Goal: Task Accomplishment & Management: Manage account settings

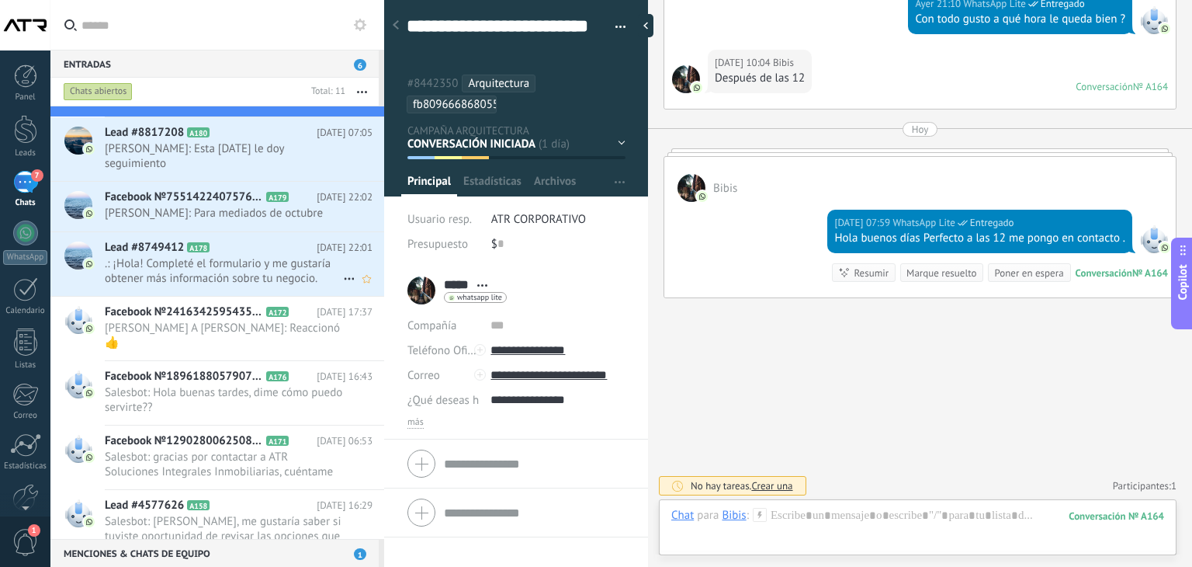
scroll to position [233, 0]
click at [227, 272] on span ".: ¡Hola! Completé el formulario y me gustaría obtener más información sobre tu…" at bounding box center [224, 270] width 238 height 29
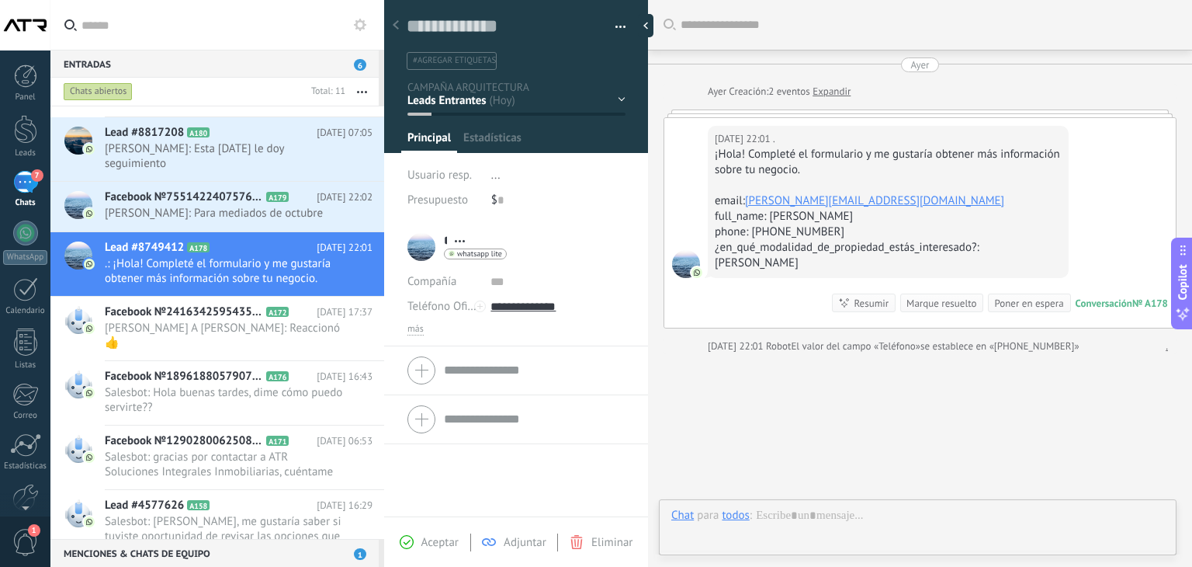
scroll to position [42, 0]
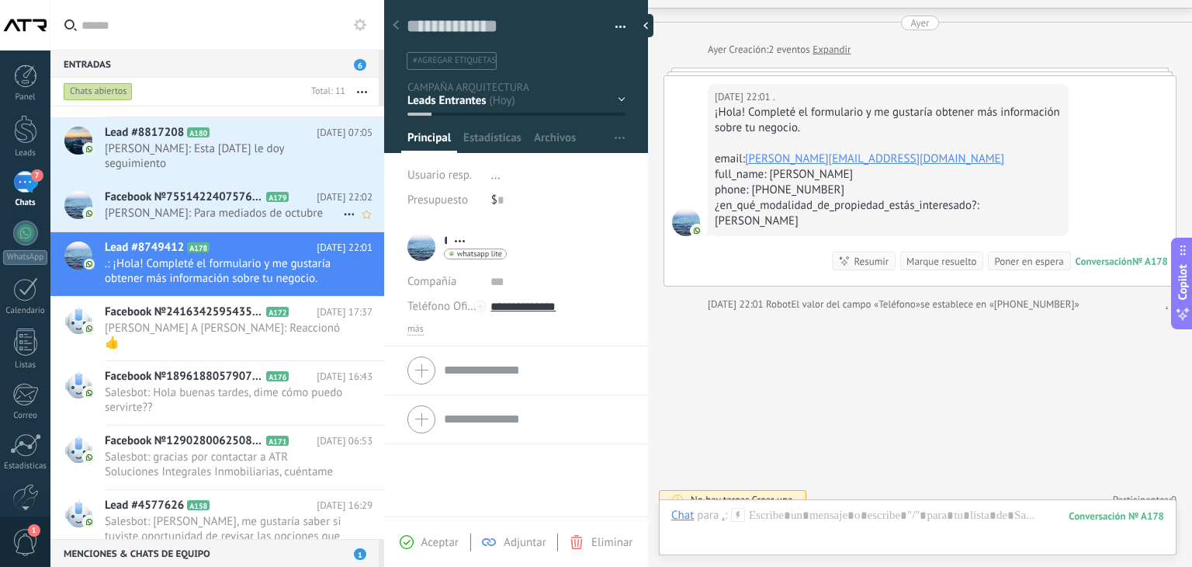
click at [260, 189] on span "Facebook №755142240757622" at bounding box center [184, 197] width 158 height 16
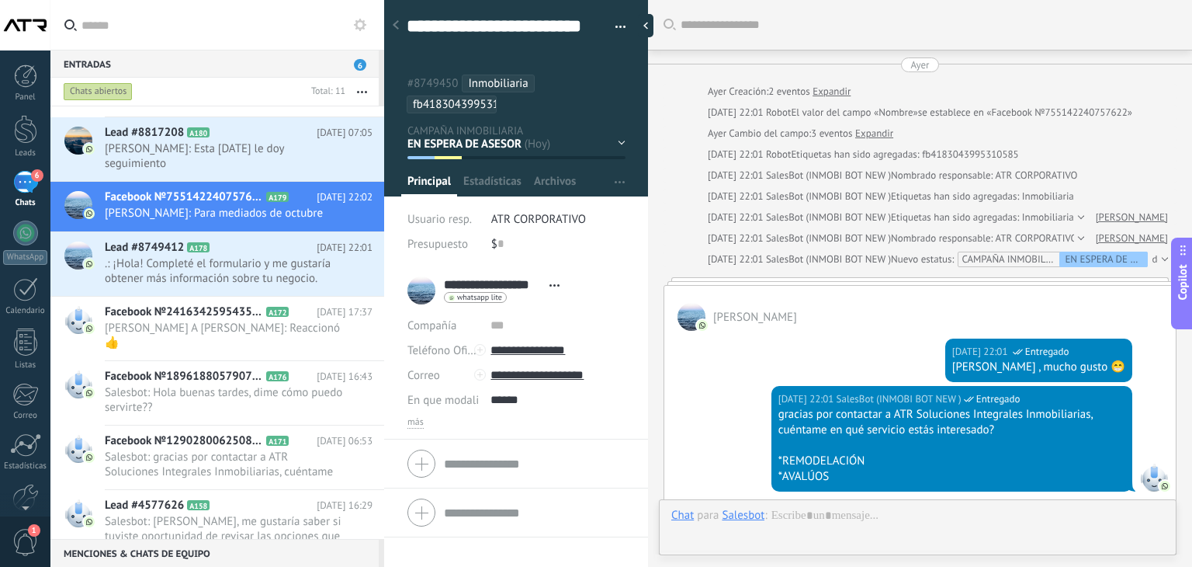
scroll to position [649, 0]
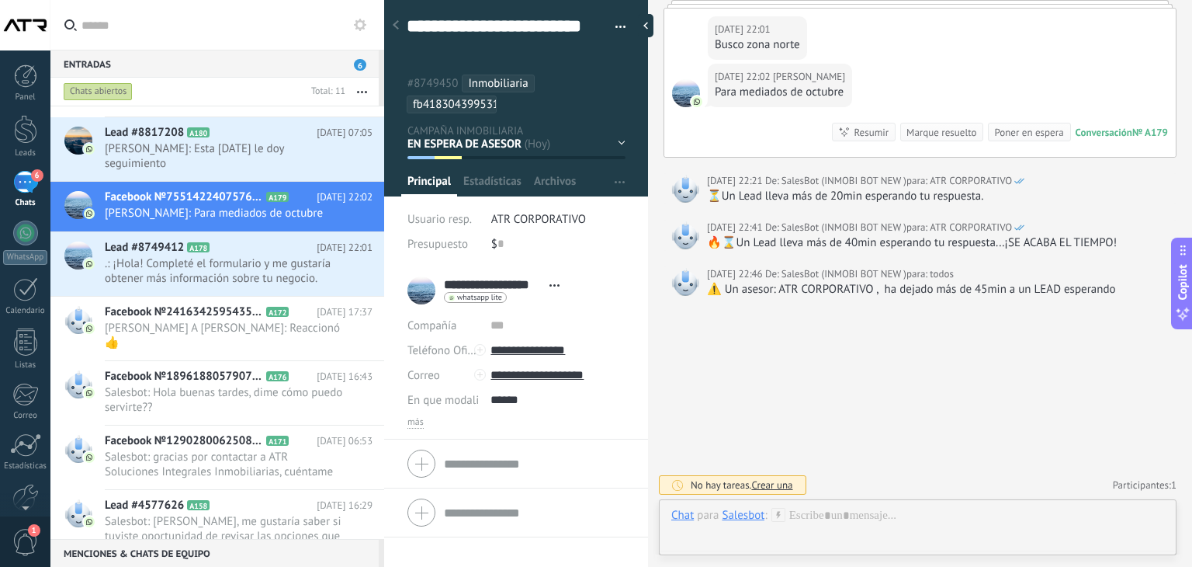
click at [616, 29] on span "button" at bounding box center [621, 29] width 11 height 3
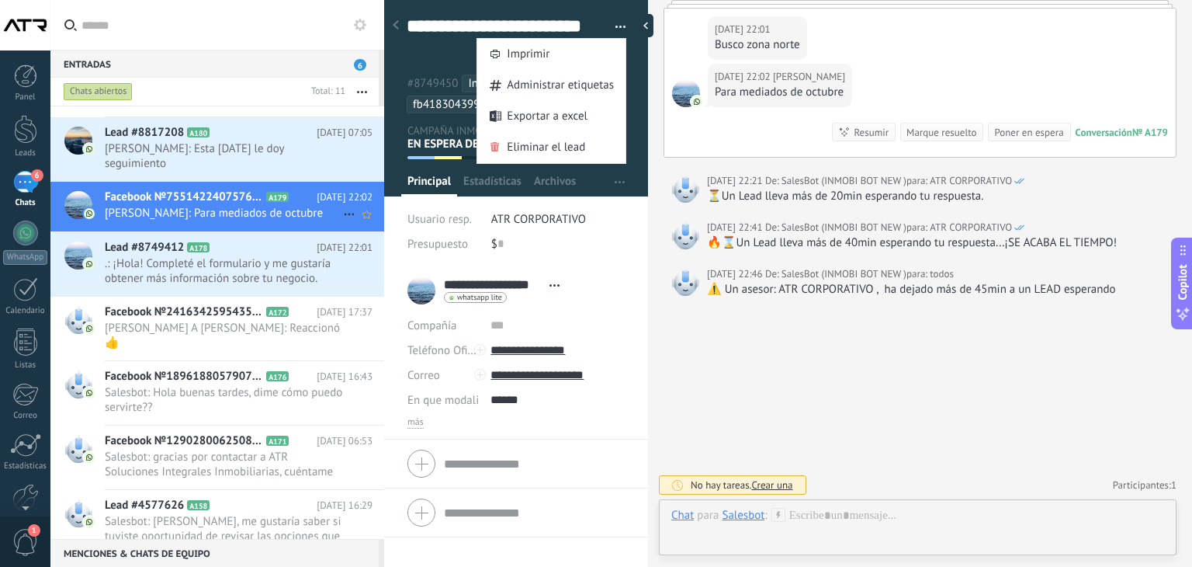
click at [298, 206] on span "[PERSON_NAME]: Para mediados de octubre" at bounding box center [224, 213] width 238 height 15
click at [616, 26] on button "button" at bounding box center [615, 27] width 23 height 23
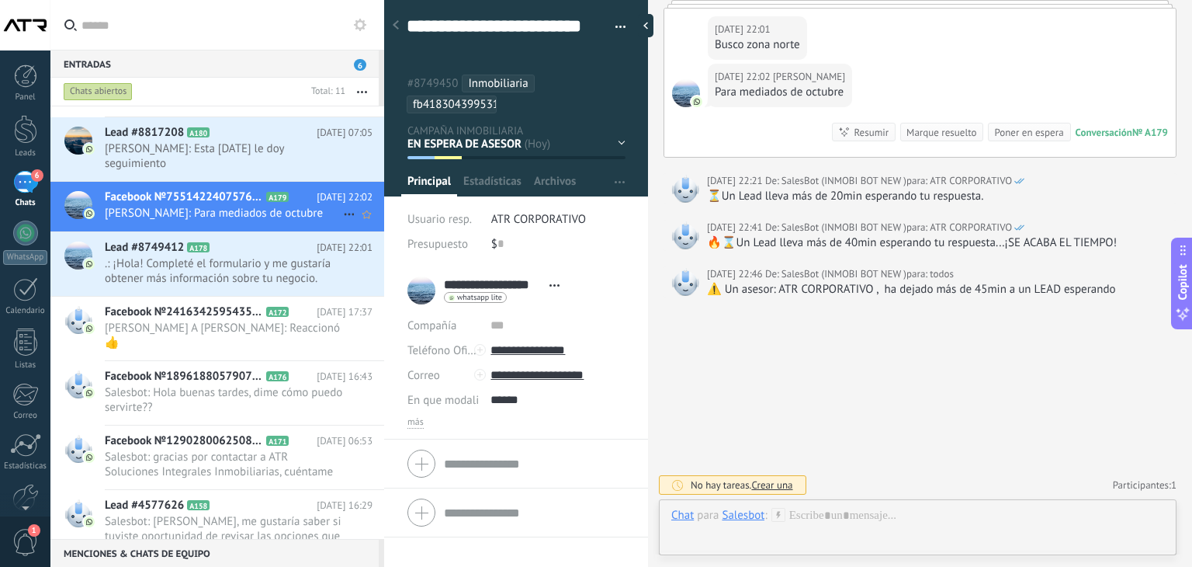
click at [349, 211] on icon at bounding box center [349, 214] width 19 height 19
click at [410, 251] on span "Conversación cerrada" at bounding box center [419, 251] width 106 height 31
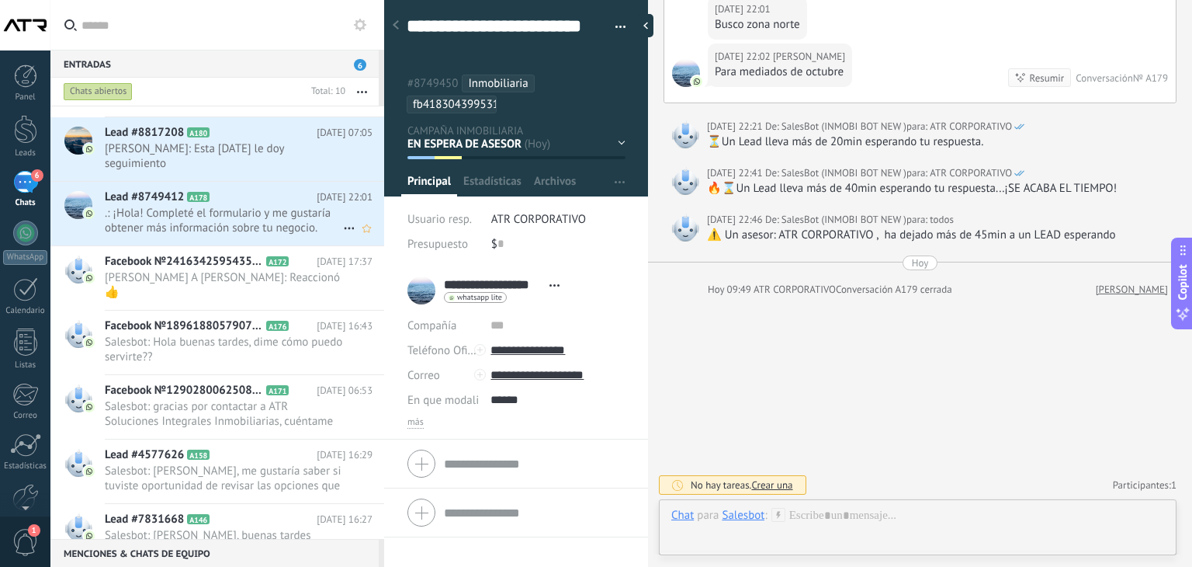
scroll to position [155, 0]
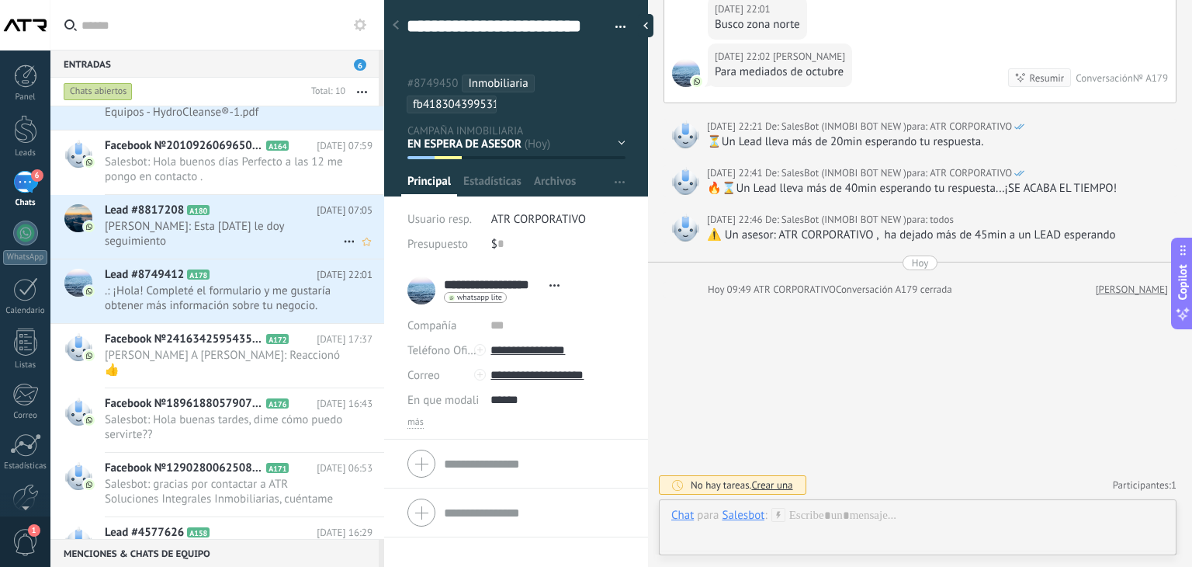
click at [255, 213] on h2 "Lead #8817208 A180" at bounding box center [211, 211] width 212 height 16
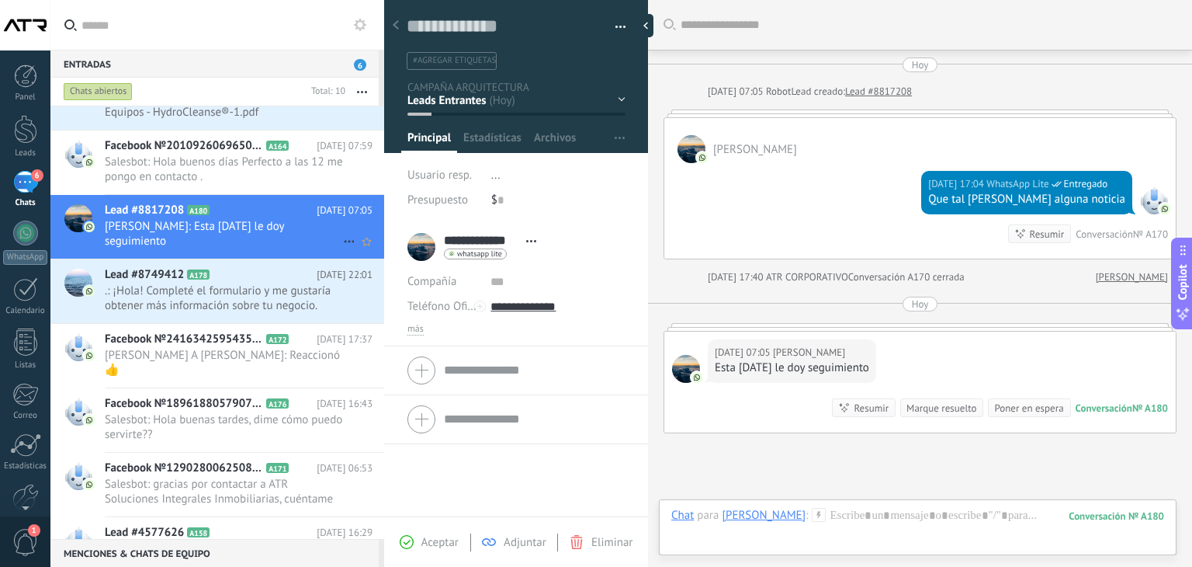
scroll to position [136, 0]
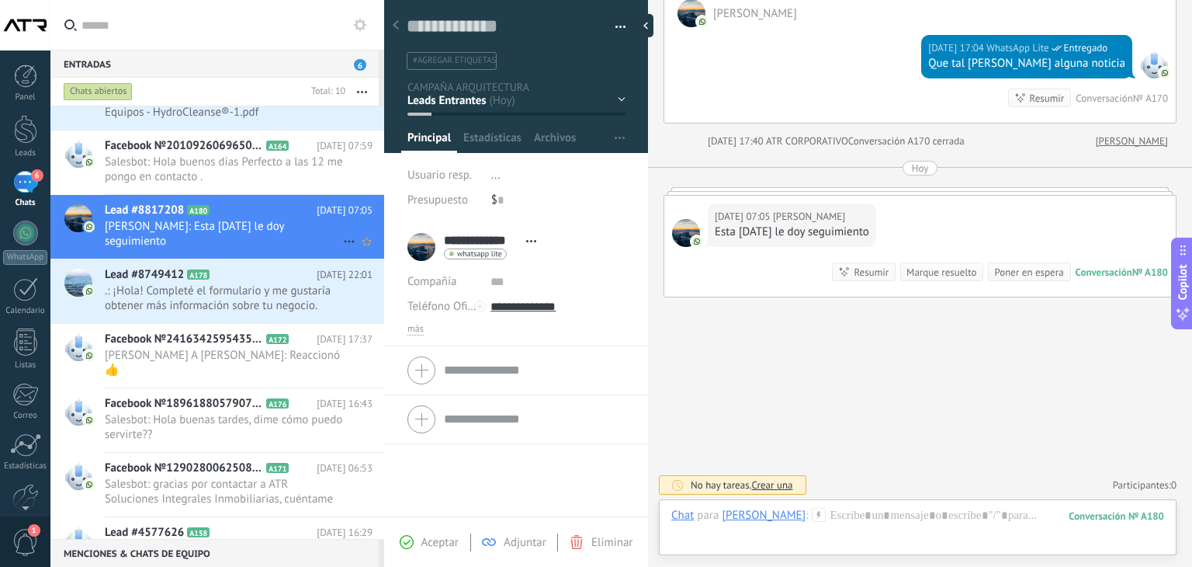
click at [347, 241] on use at bounding box center [349, 242] width 10 height 2
click at [615, 28] on div at bounding box center [596, 283] width 1192 height 567
click at [616, 28] on span "button" at bounding box center [621, 29] width 11 height 3
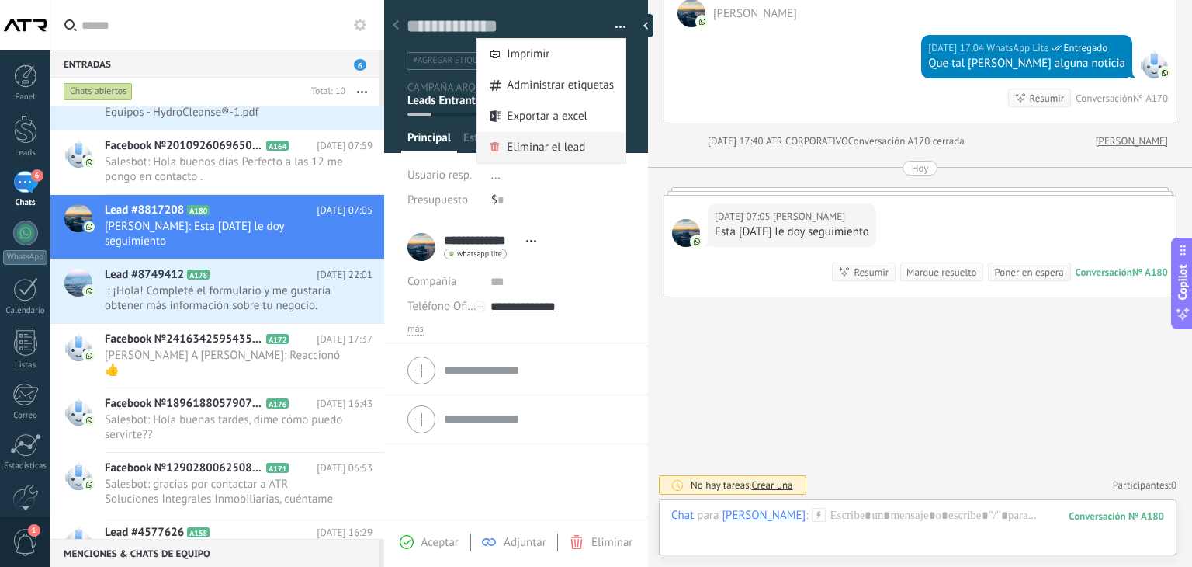
click at [541, 147] on span "Eliminar el lead" at bounding box center [546, 147] width 78 height 31
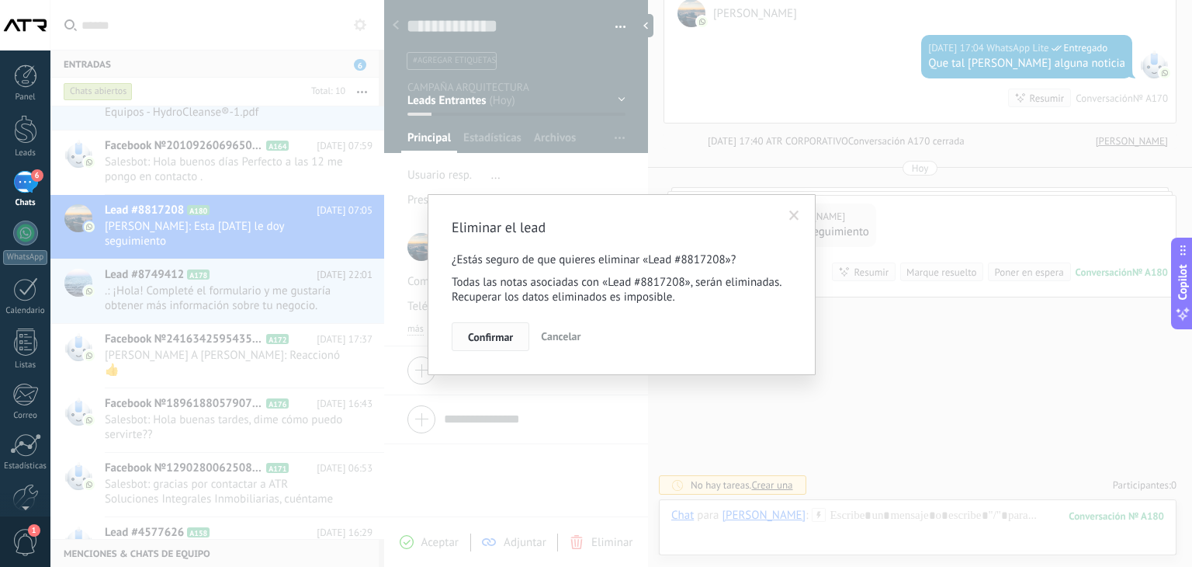
click at [487, 340] on span "Confirmar" at bounding box center [490, 336] width 45 height 11
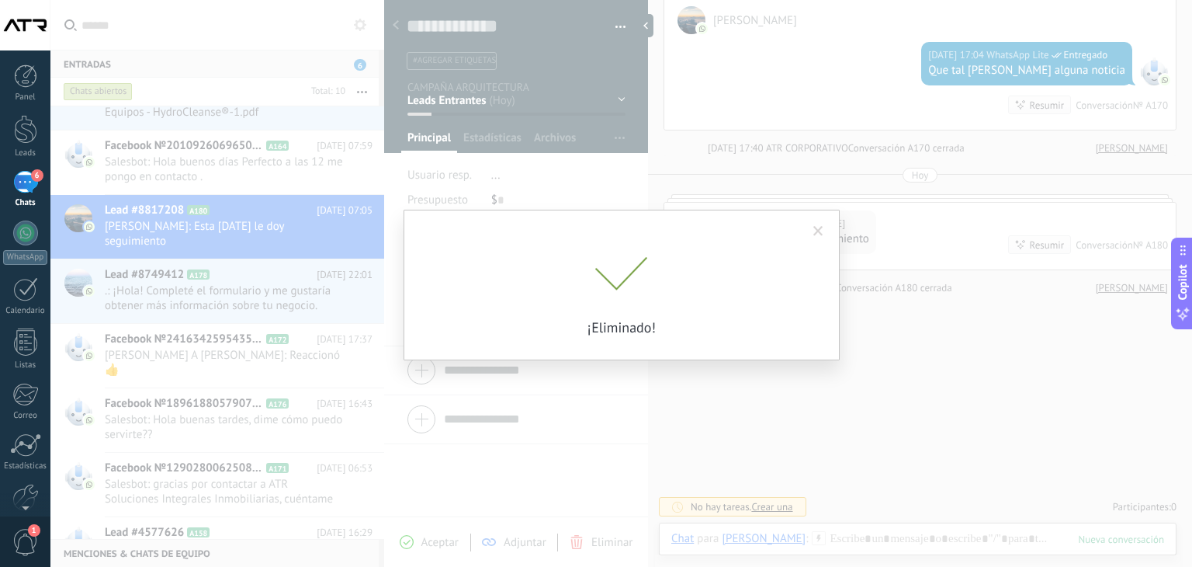
scroll to position [127, 0]
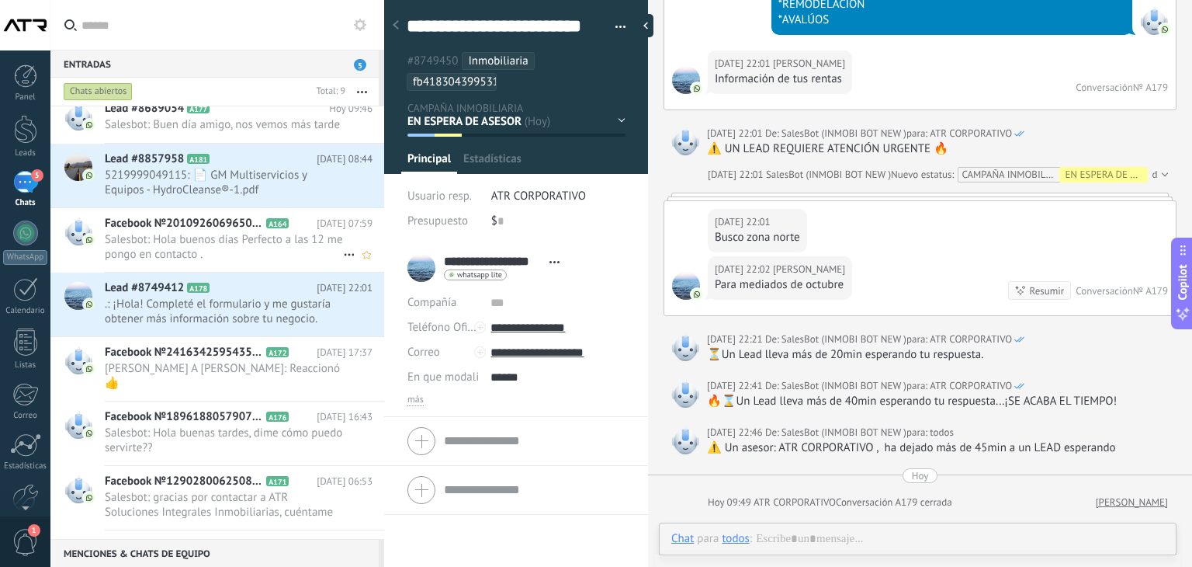
scroll to position [47, 0]
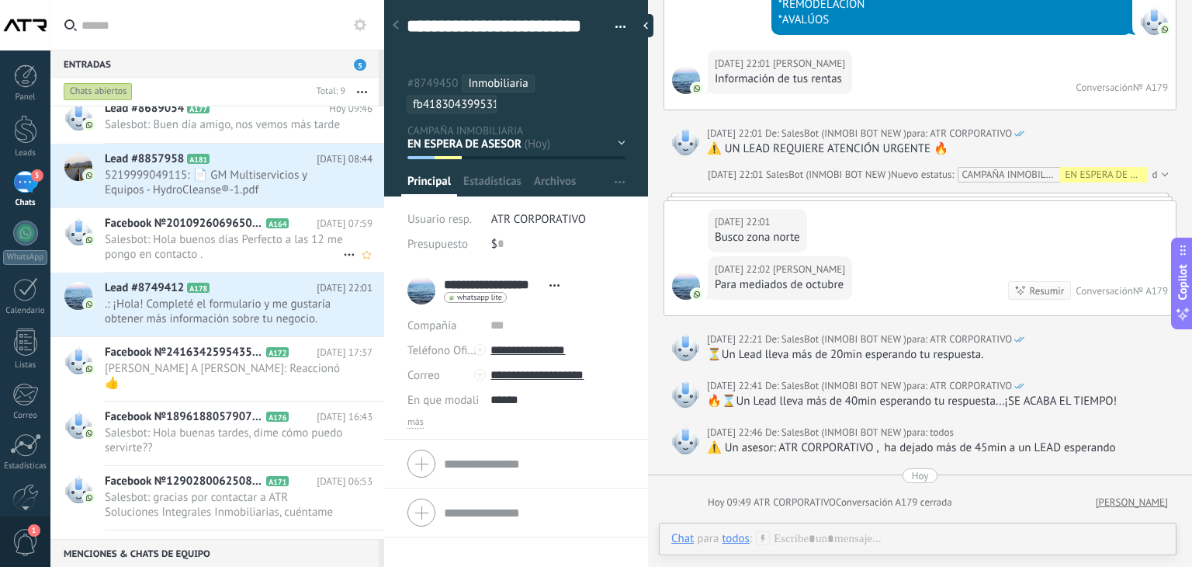
click at [267, 232] on span "Salesbot: Hola buenos días Perfecto a las 12 me pongo en contacto ." at bounding box center [224, 246] width 238 height 29
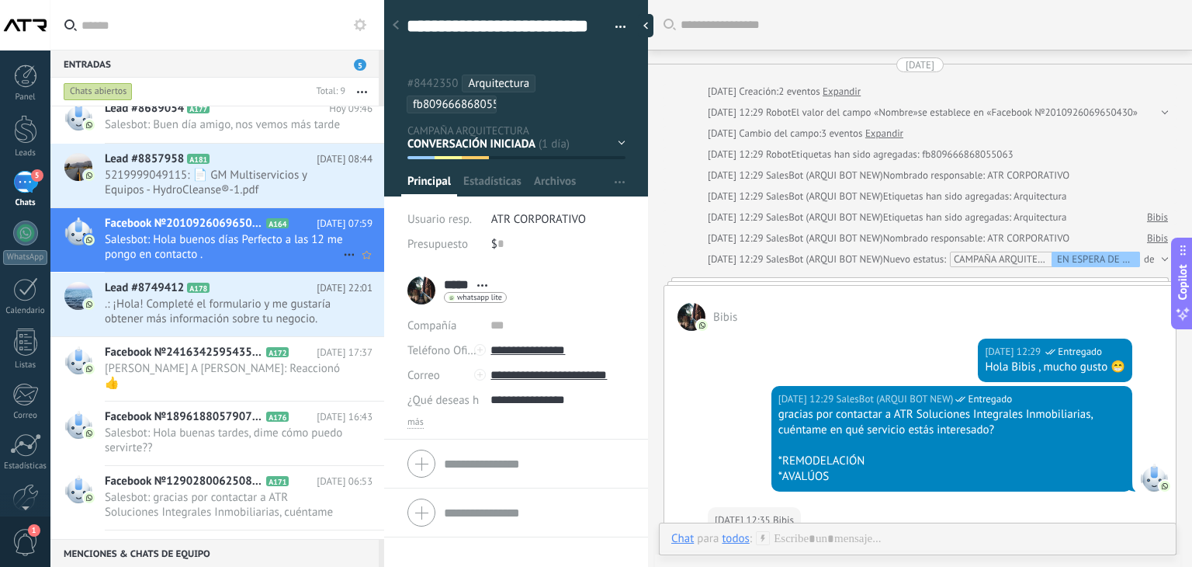
scroll to position [1035, 0]
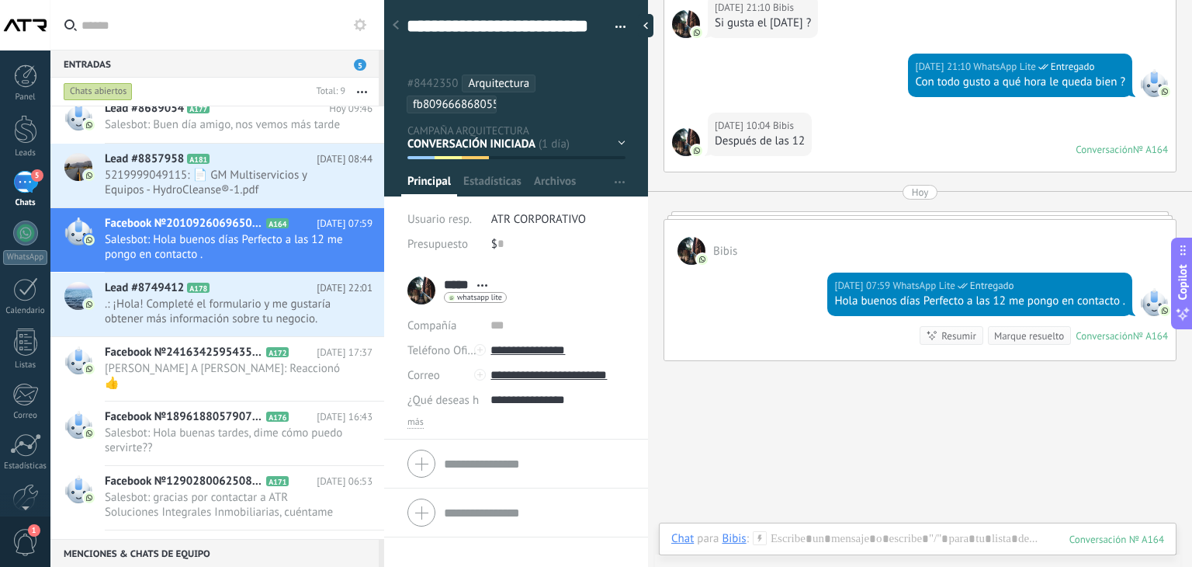
click at [0, 0] on div "EN ESPERA DE RESPUESTA EN ESPERA DE ASESOR CONVERSACIÓN INICIADA SEGUIMIENTO PO…" at bounding box center [0, 0] width 0 height 0
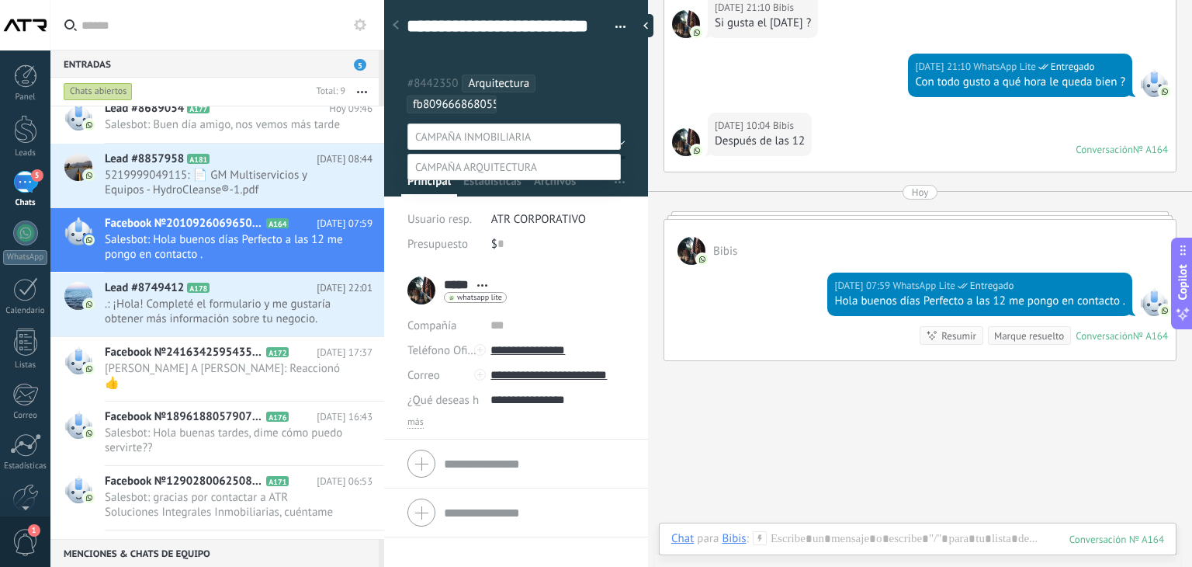
scroll to position [30, 0]
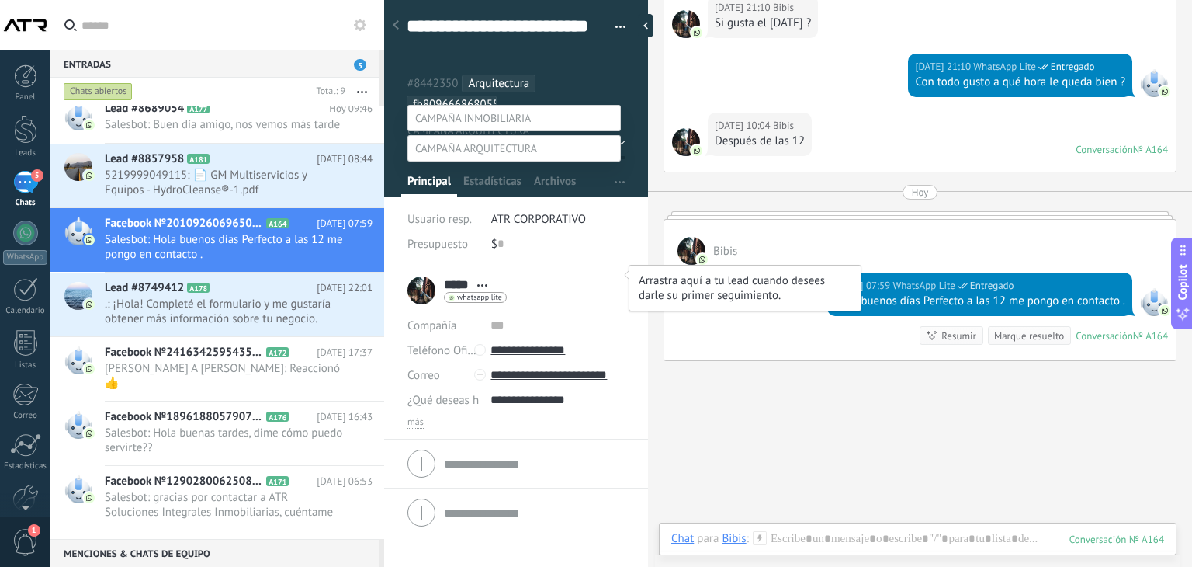
click at [0, 0] on label "SEGUIMIENTO PERZONALIZADO" at bounding box center [0, 0] width 0 height 0
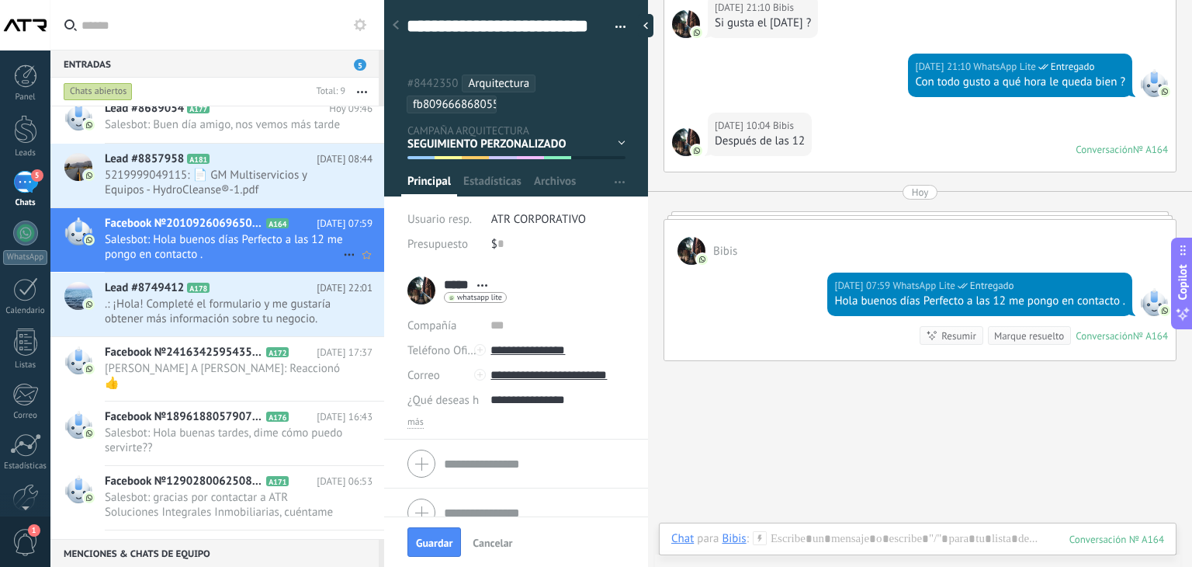
scroll to position [0, 0]
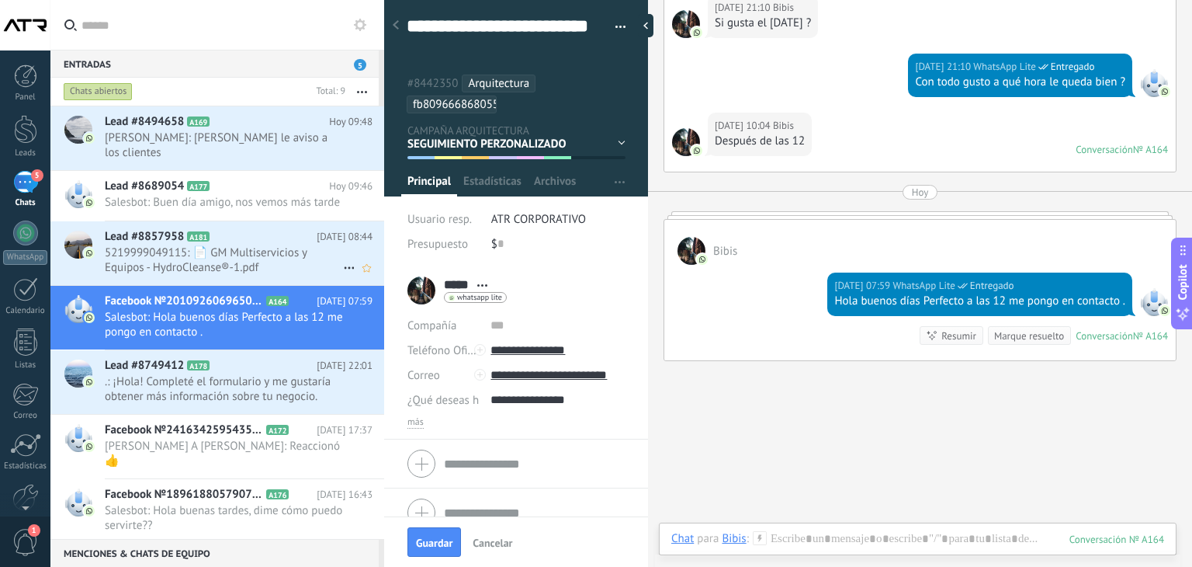
click at [256, 241] on h2 "Lead #8857958 A181" at bounding box center [211, 237] width 212 height 16
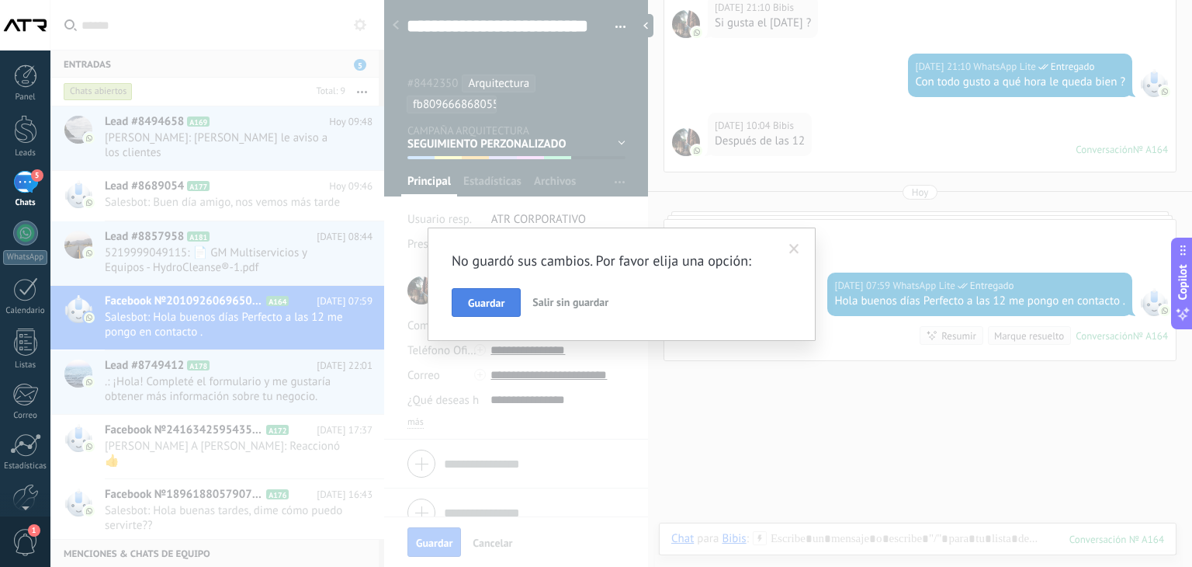
click at [484, 294] on button "Guardar" at bounding box center [486, 302] width 69 height 29
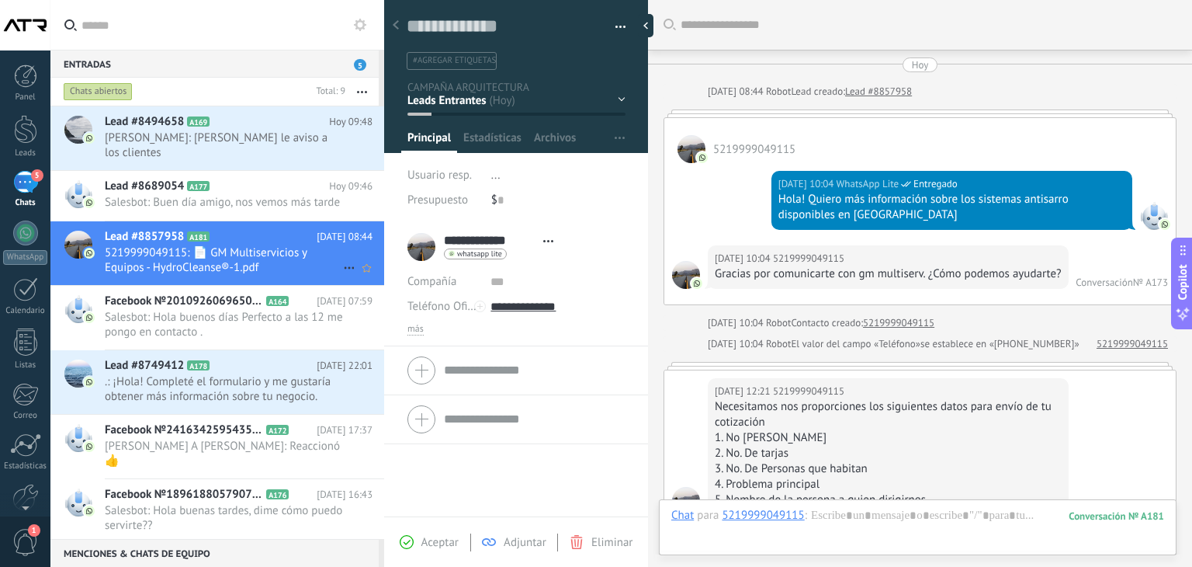
scroll to position [891, 0]
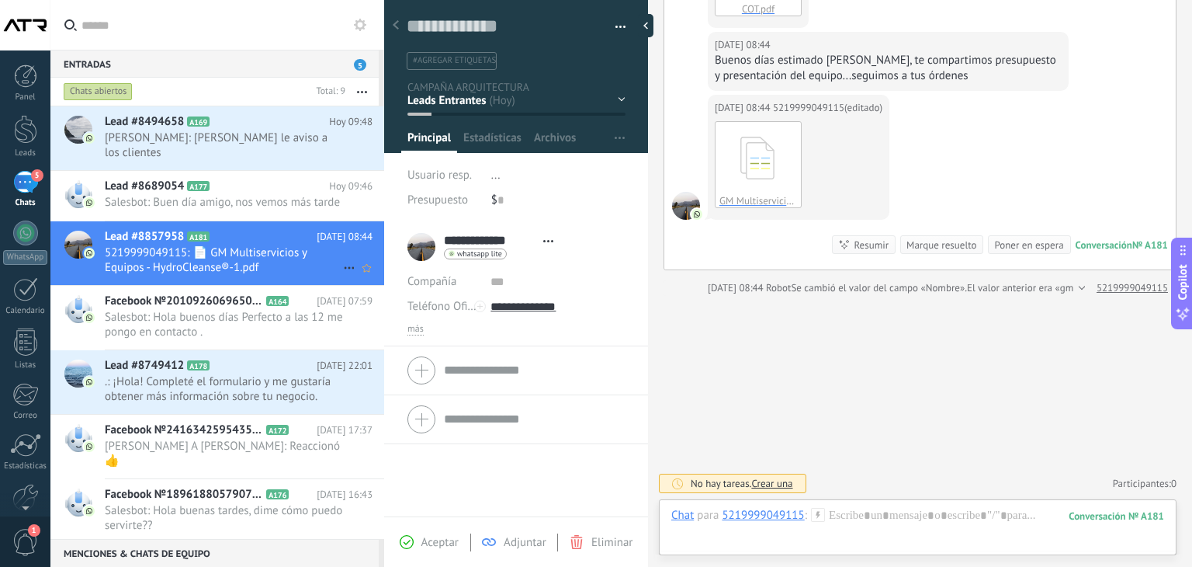
click at [267, 247] on span "5219999049115: 📄 GM Multiservicios y Equipos - HydroCleanse®-1.pdf" at bounding box center [224, 259] width 238 height 29
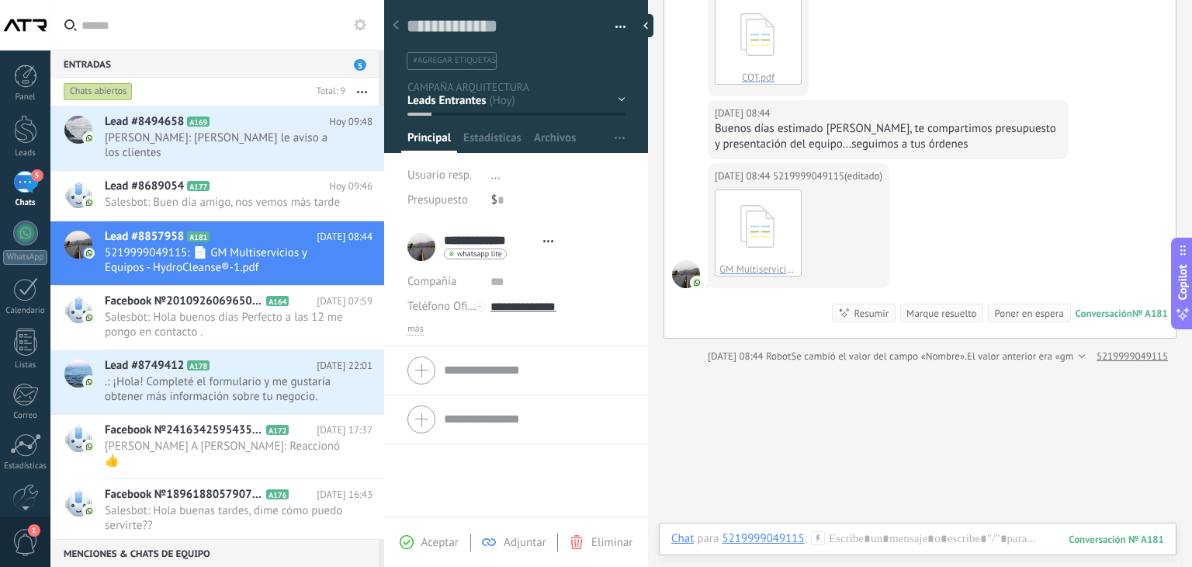
scroll to position [813, 0]
click at [612, 25] on button "button" at bounding box center [615, 27] width 23 height 23
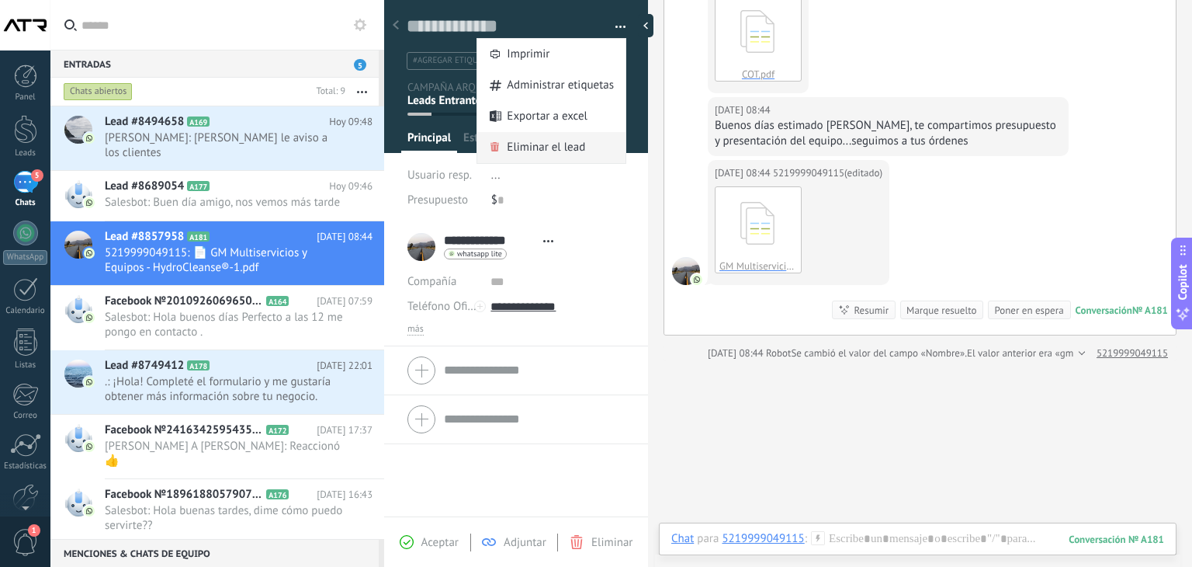
click at [553, 142] on span "Eliminar el lead" at bounding box center [546, 147] width 78 height 31
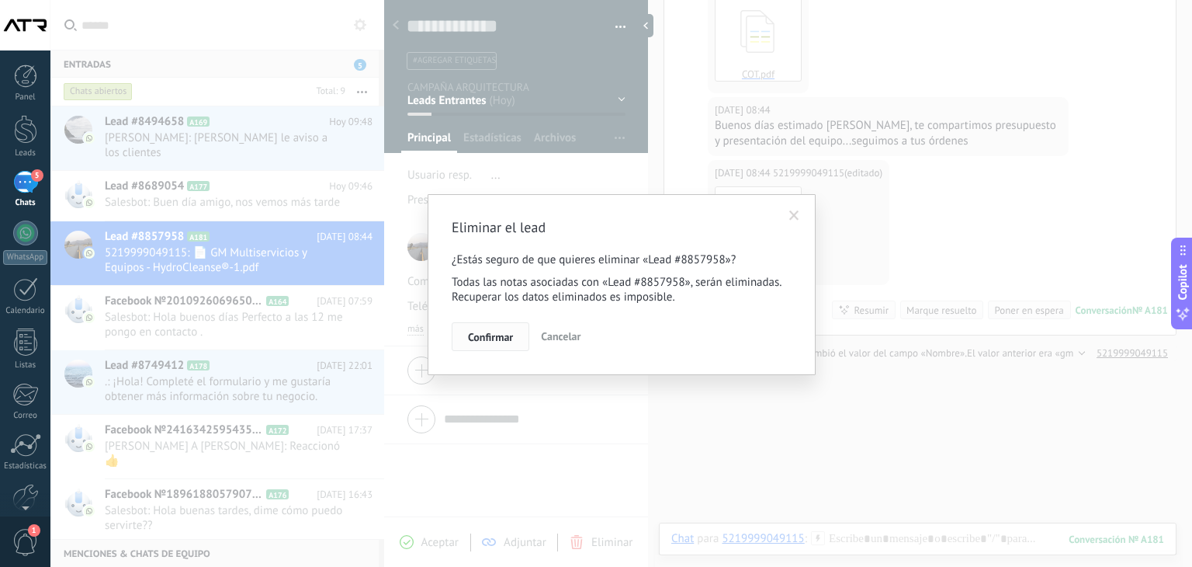
click at [499, 338] on span "Confirmar" at bounding box center [490, 336] width 45 height 11
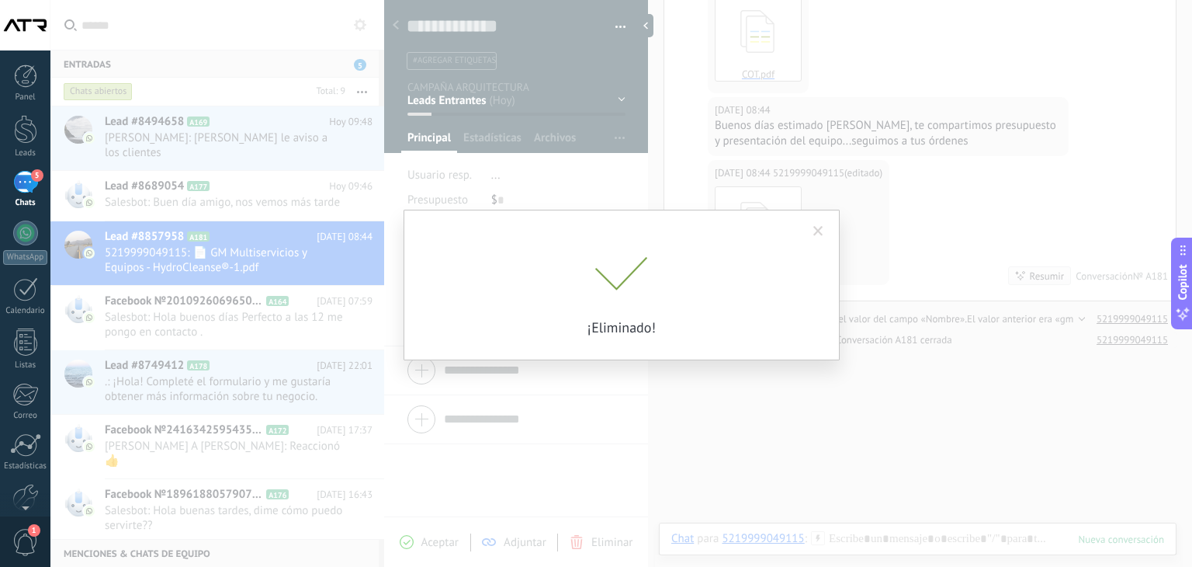
scroll to position [834, 0]
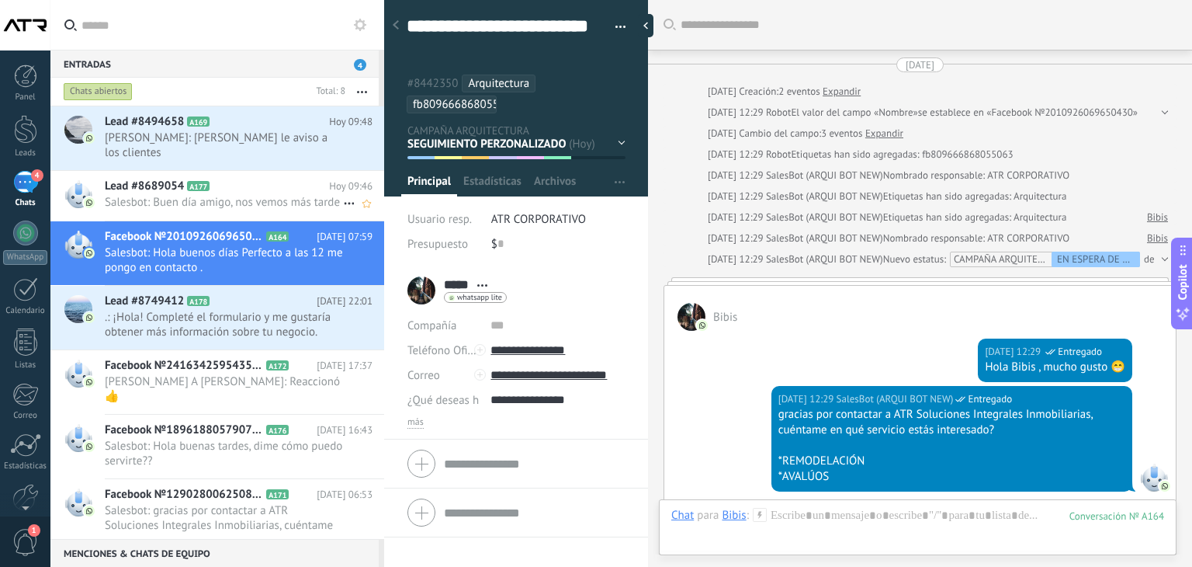
scroll to position [1123, 0]
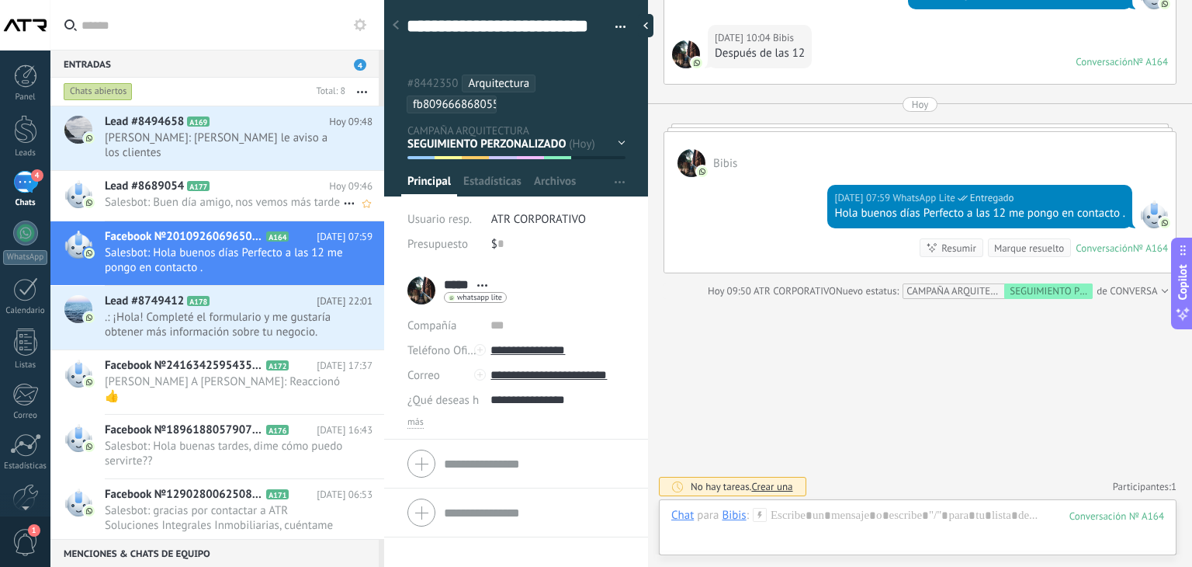
click at [259, 195] on span "Salesbot: Buen día amigo, nos vemos más tarde" at bounding box center [224, 202] width 238 height 15
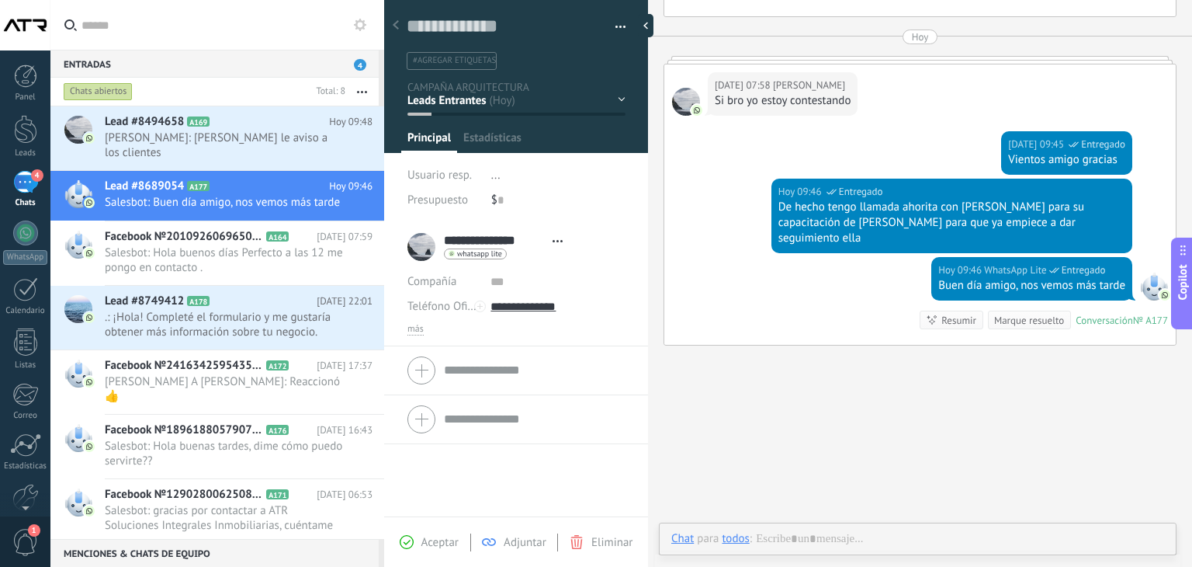
scroll to position [23, 0]
click at [614, 31] on button "button" at bounding box center [615, 27] width 23 height 23
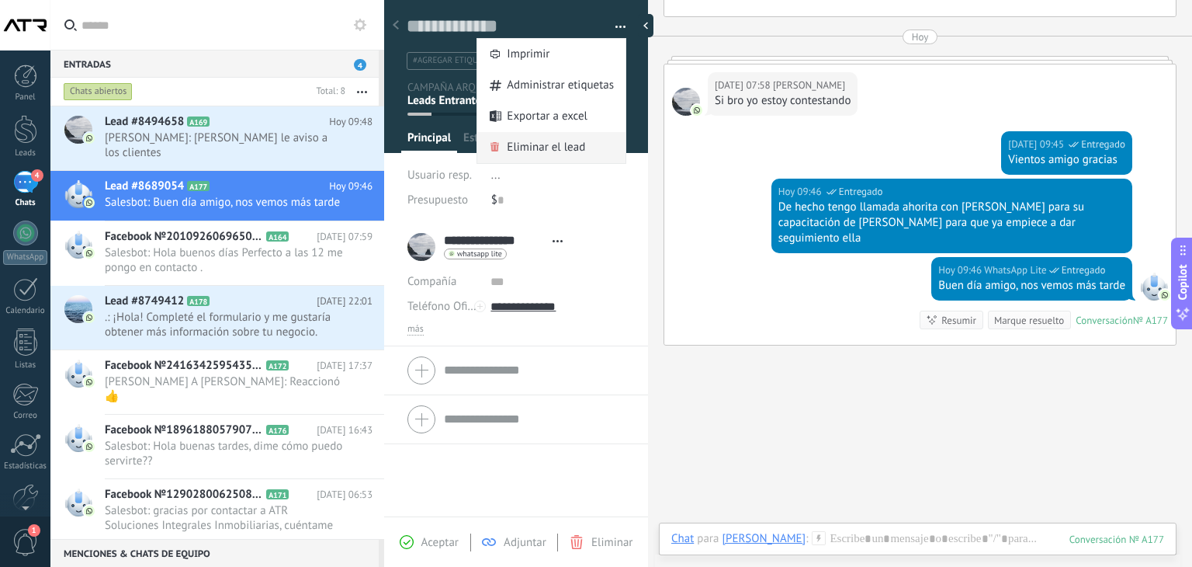
click at [556, 138] on span "Eliminar el lead" at bounding box center [546, 147] width 78 height 31
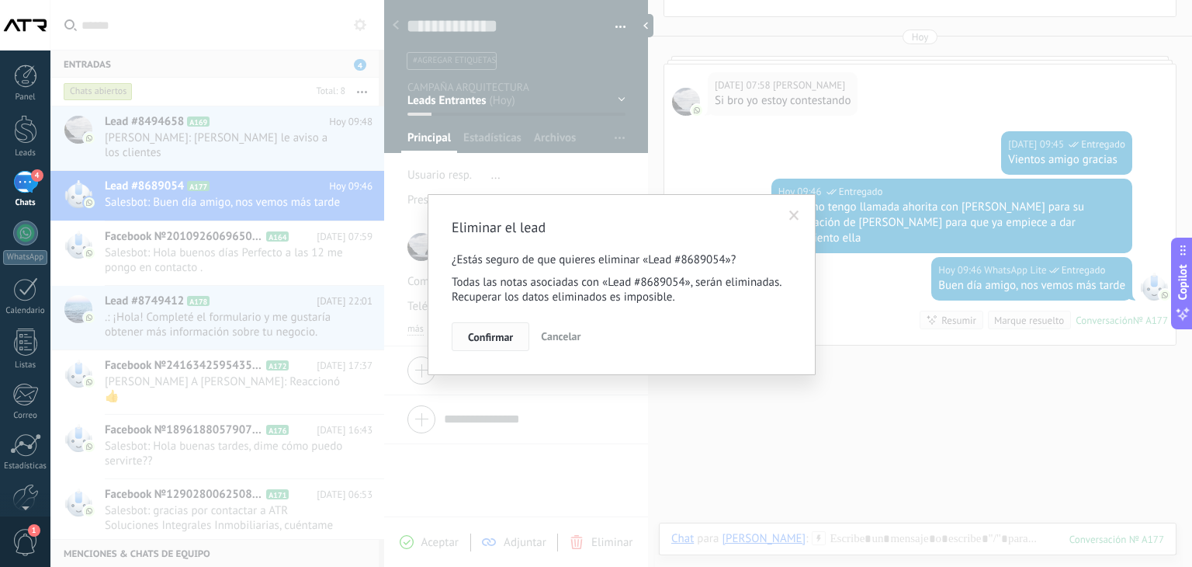
click at [512, 333] on span "Confirmar" at bounding box center [490, 336] width 45 height 11
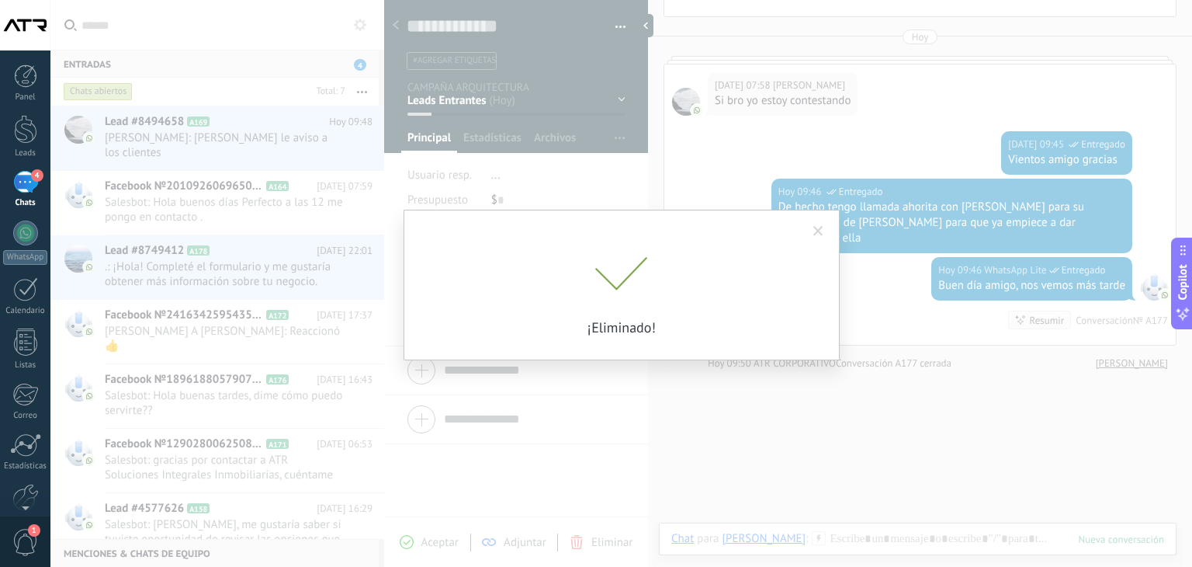
scroll to position [425, 0]
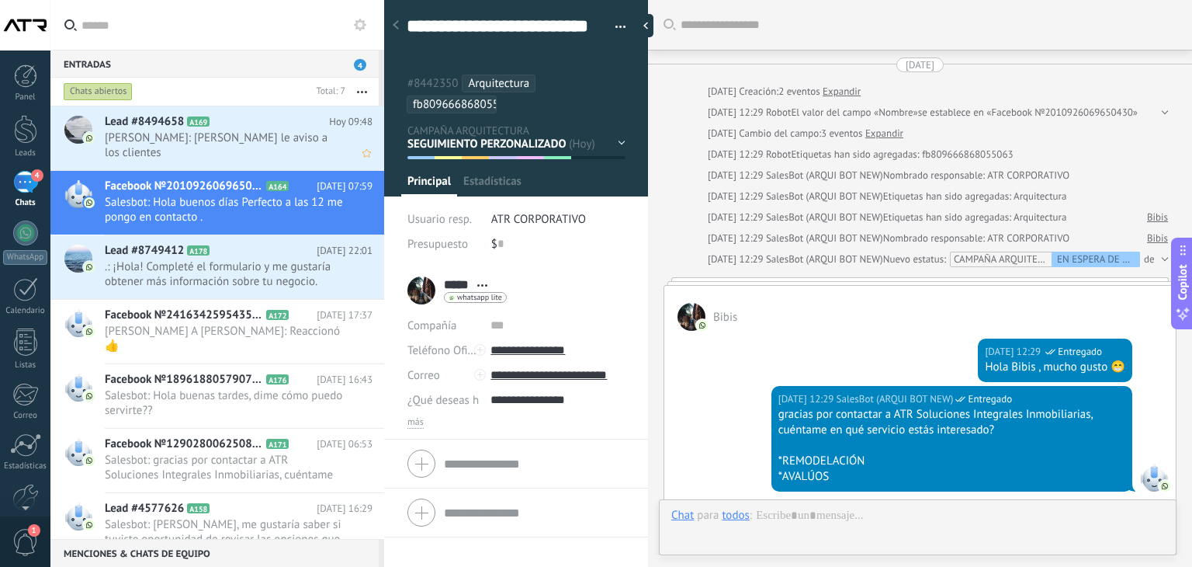
scroll to position [47, 0]
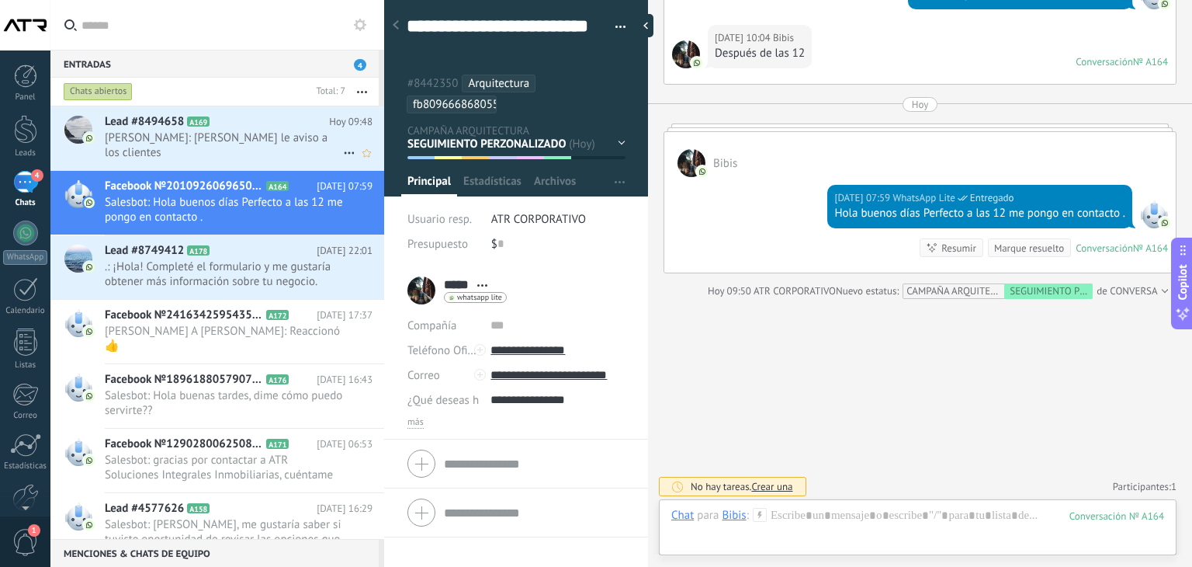
click at [277, 134] on span "[PERSON_NAME]: [PERSON_NAME] le aviso a los clientes" at bounding box center [224, 144] width 238 height 29
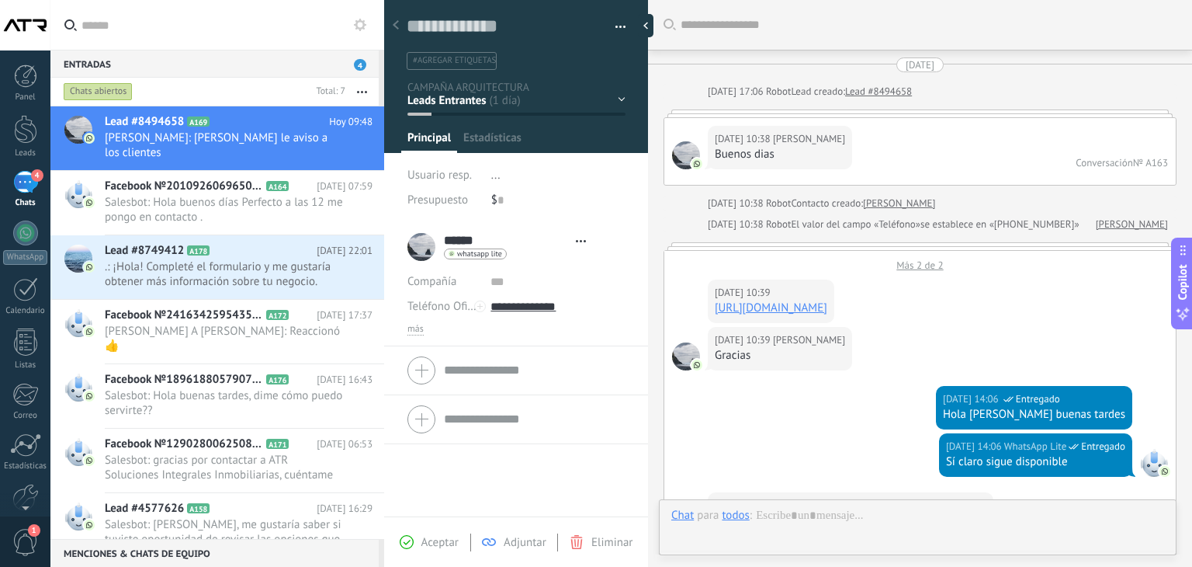
type textarea "**********"
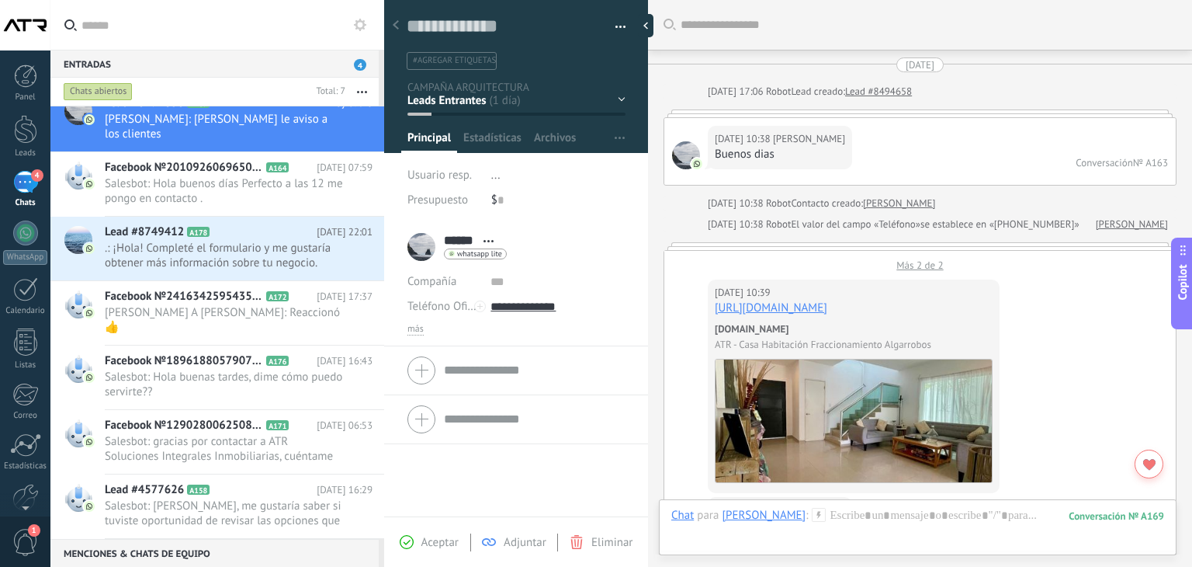
scroll to position [2135, 0]
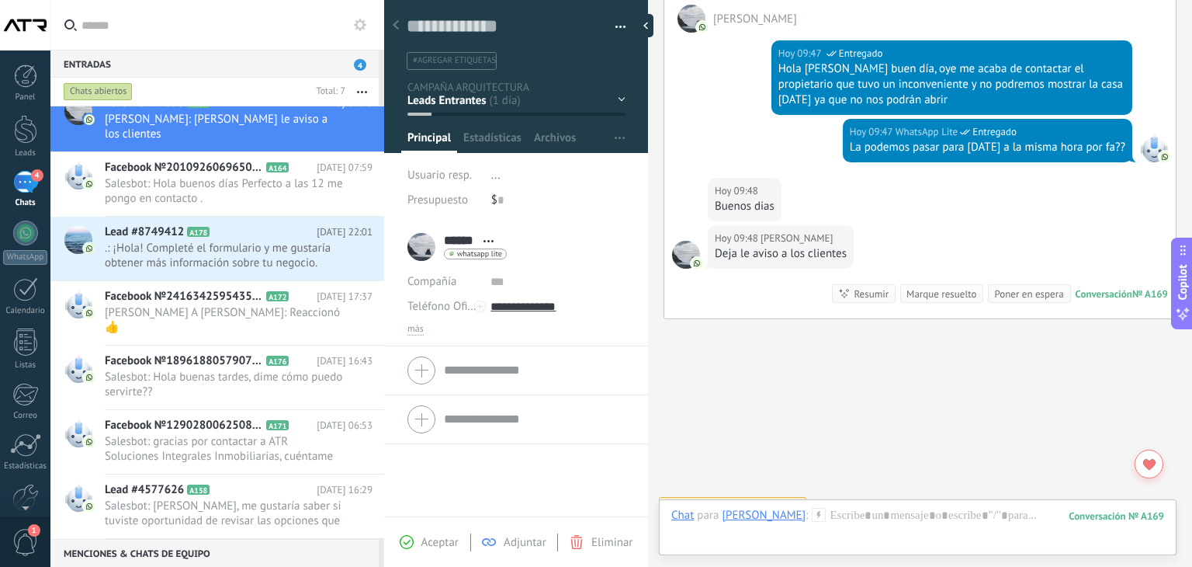
click at [616, 26] on button "button" at bounding box center [615, 27] width 23 height 23
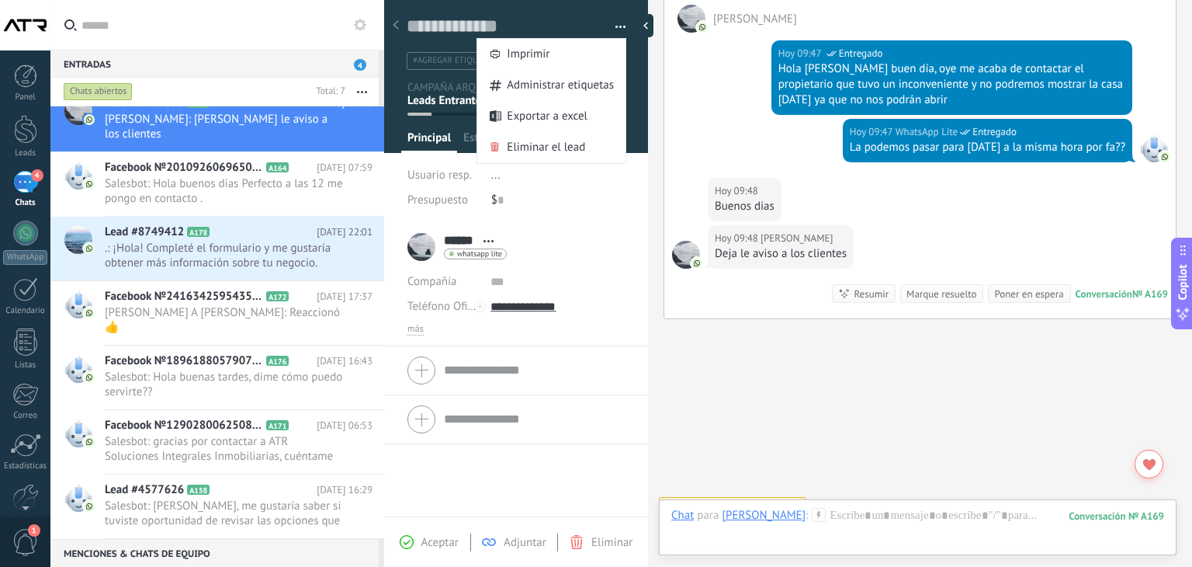
click at [362, 91] on use "button" at bounding box center [362, 92] width 10 height 2
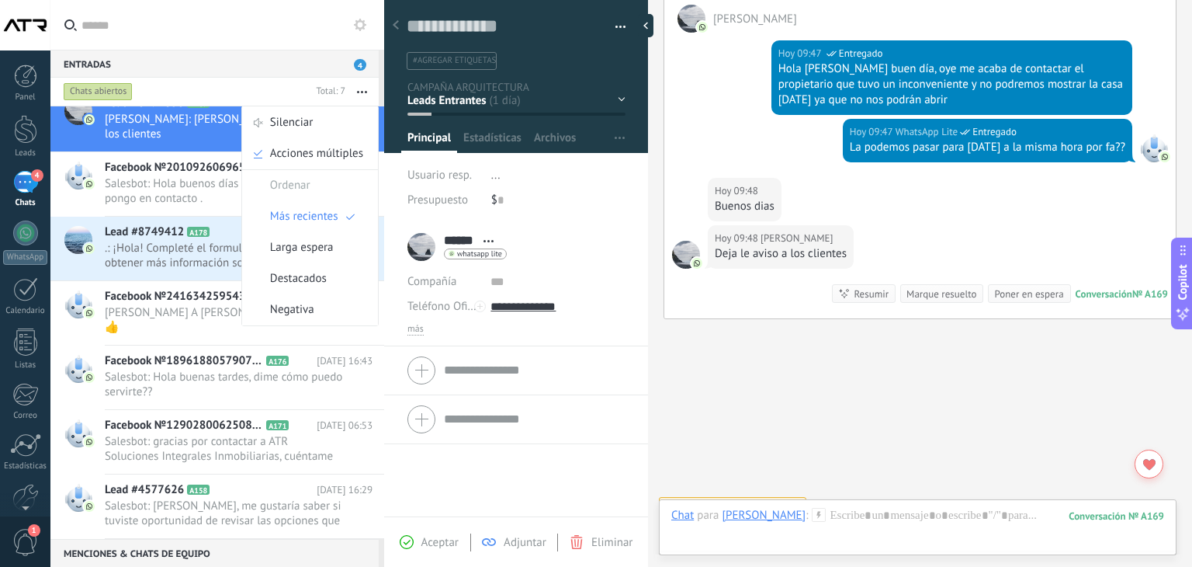
click at [286, 30] on input "text" at bounding box center [227, 25] width 290 height 50
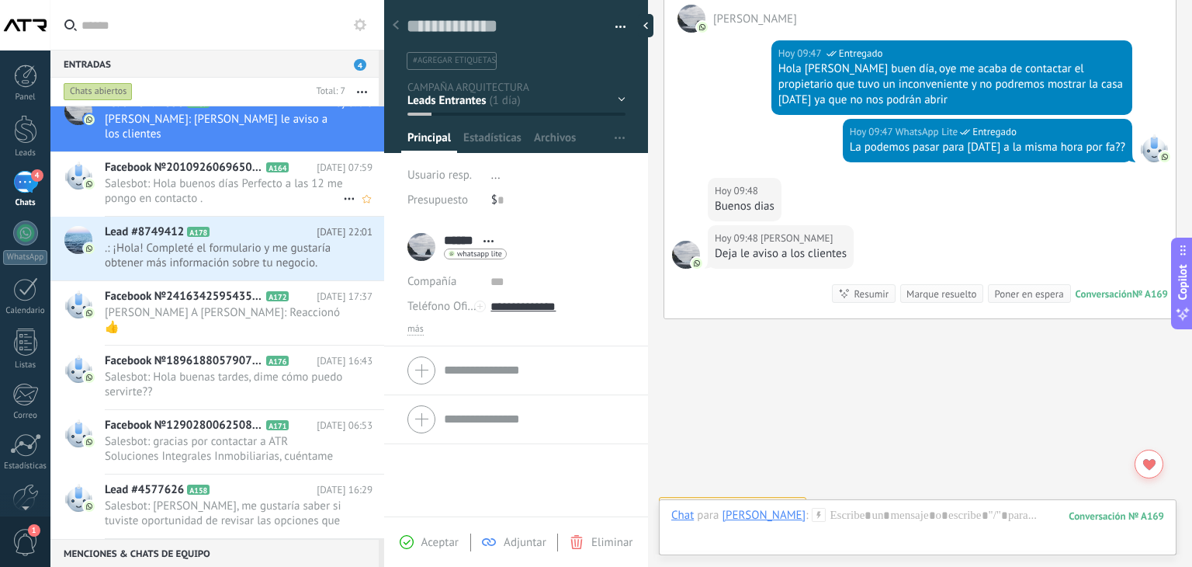
click at [344, 189] on icon at bounding box center [349, 198] width 19 height 19
click at [272, 172] on div at bounding box center [596, 283] width 1192 height 567
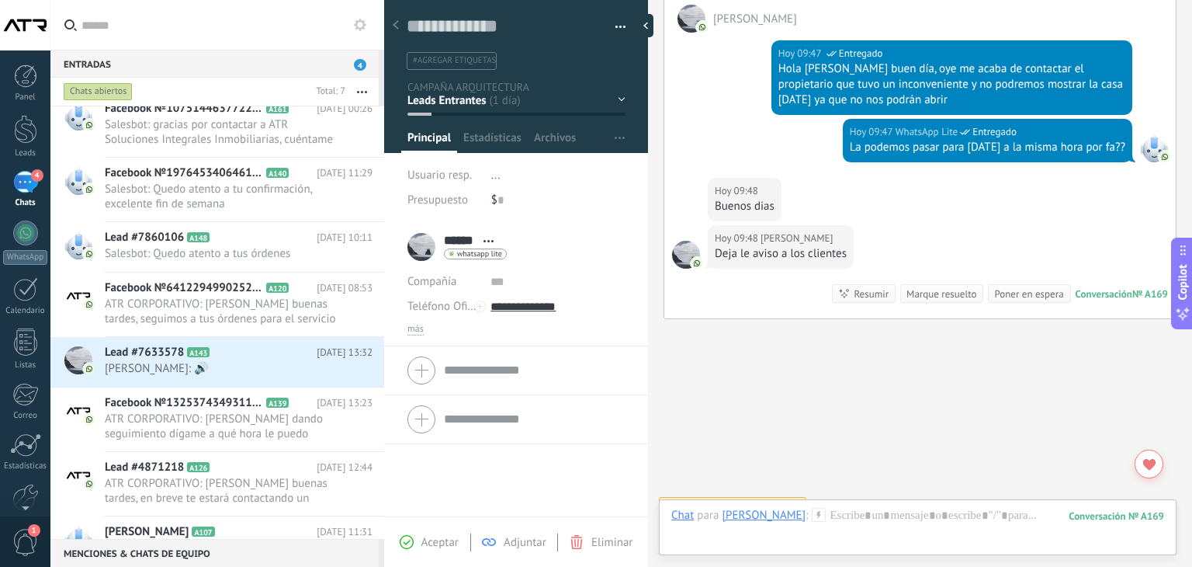
scroll to position [736, 0]
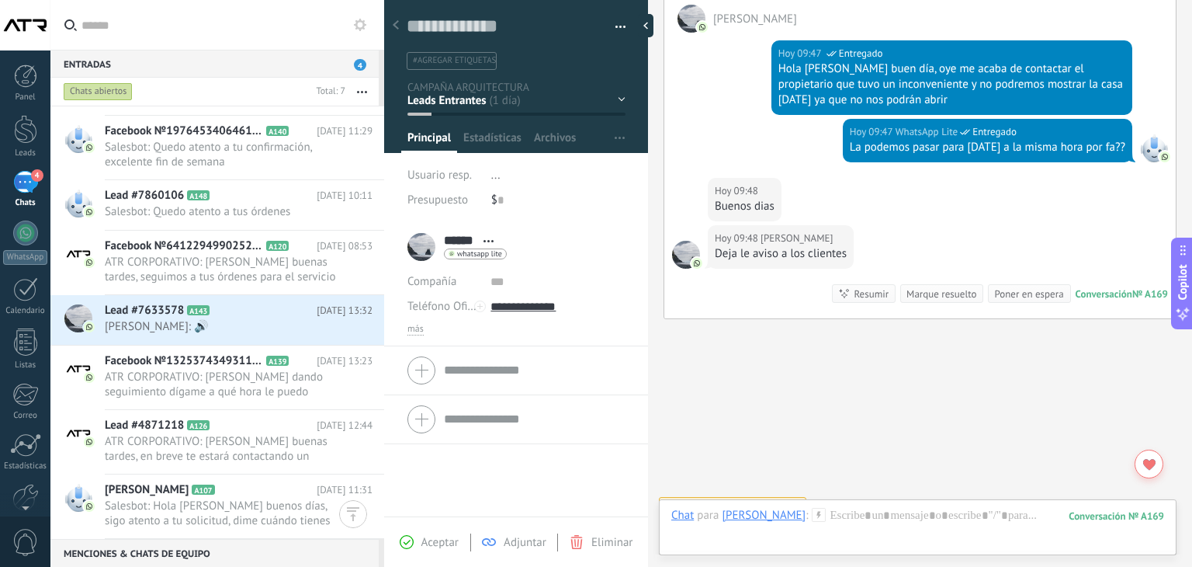
click at [262, 33] on input "text" at bounding box center [227, 25] width 290 height 50
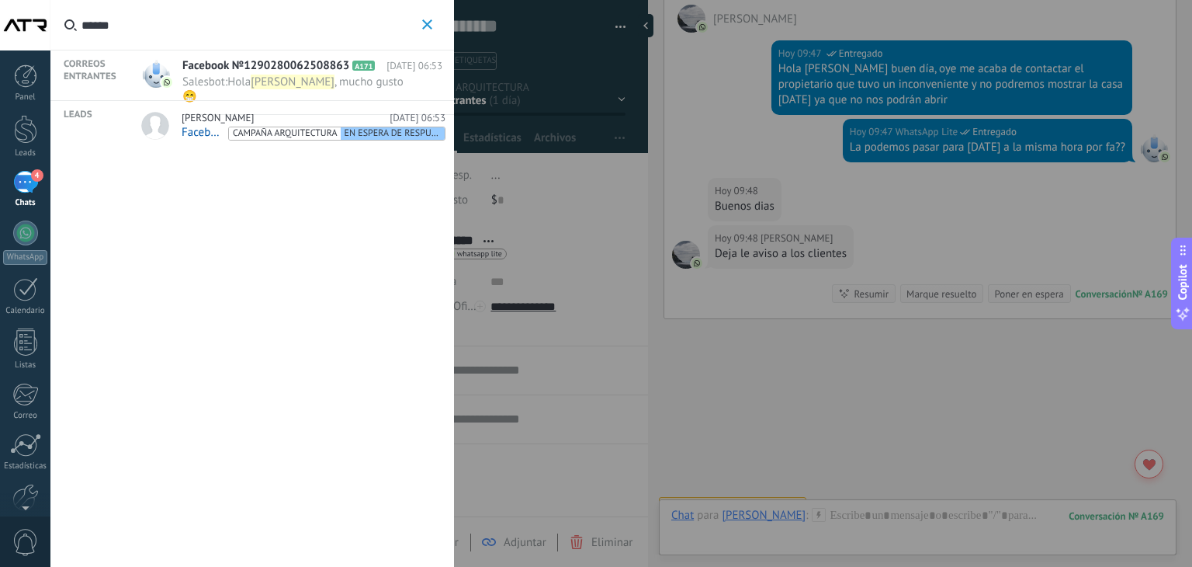
type input "******"
click at [213, 109] on link "[PERSON_NAME][DATE] 06:53 Facebook №1290280062508863 CAMPAÑA ARQUITECTURA EN ES…" at bounding box center [291, 127] width 326 height 52
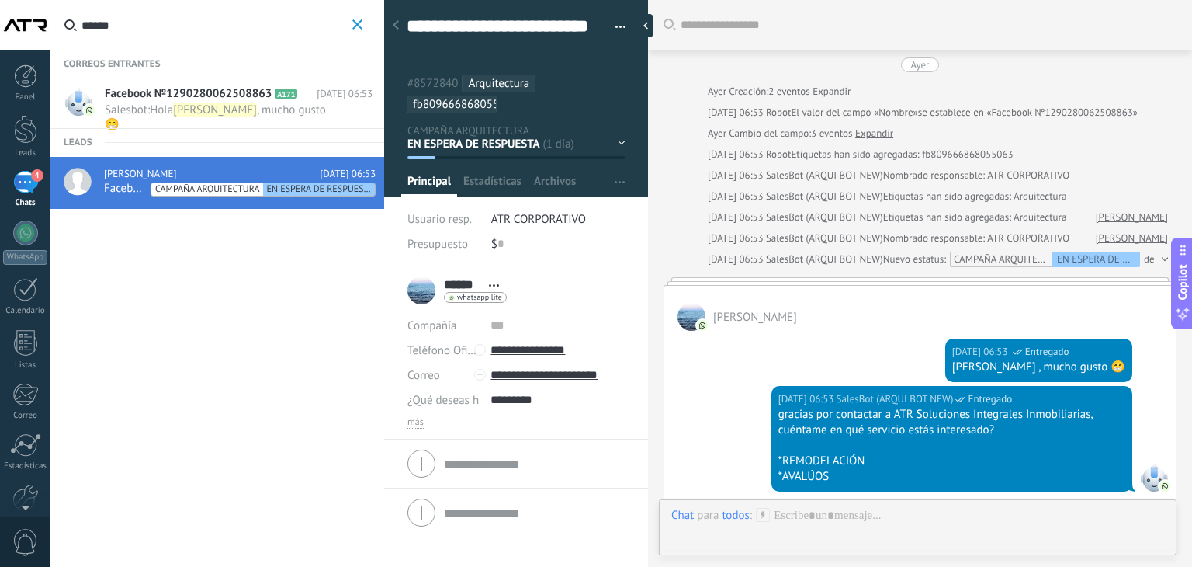
scroll to position [240, 0]
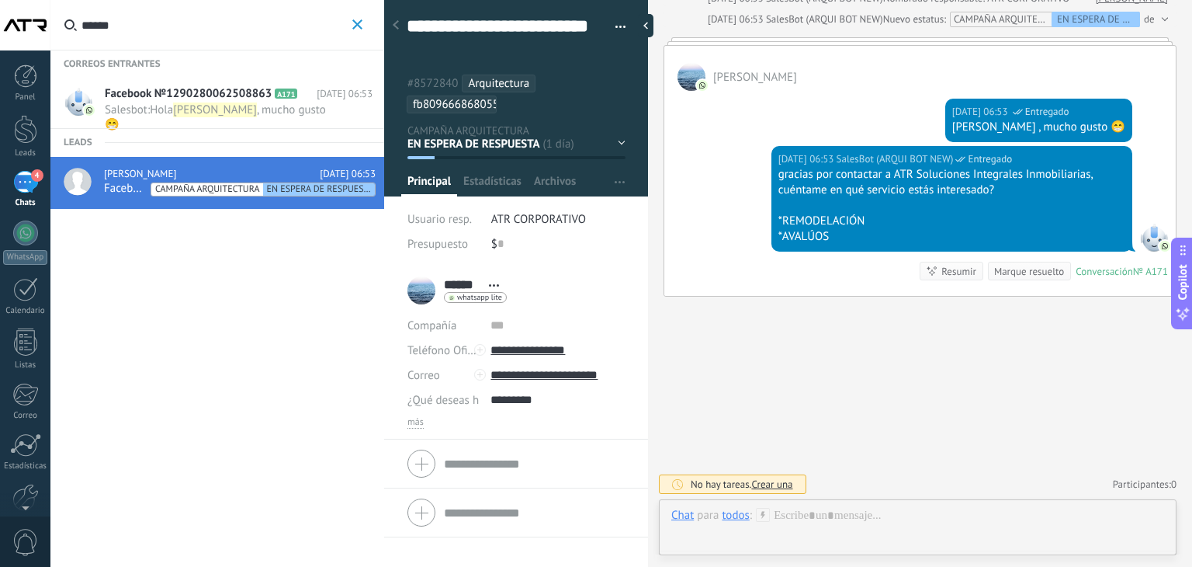
click at [204, 88] on span "Facebook №1290280062508863" at bounding box center [188, 94] width 167 height 16
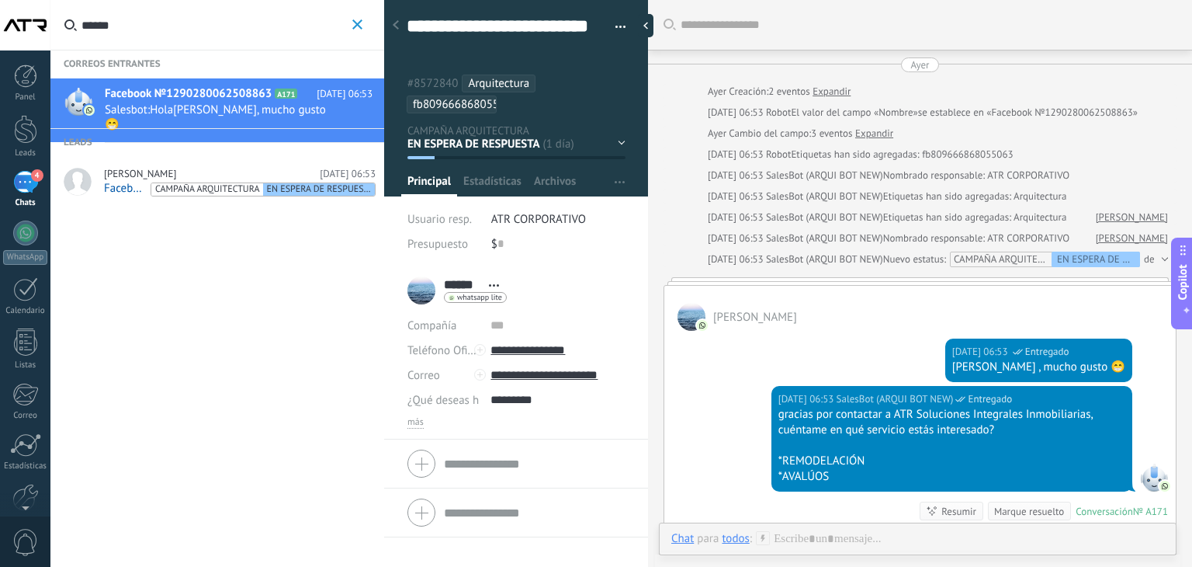
scroll to position [75, 0]
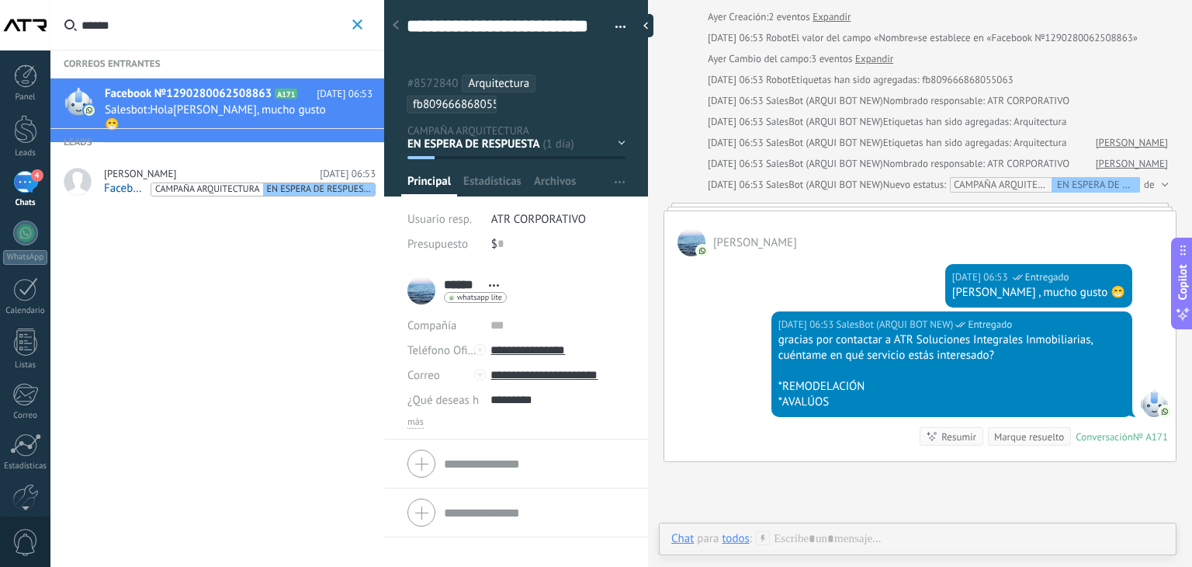
click at [170, 186] on span "CAMPAÑA ARQUITECTURA" at bounding box center [207, 189] width 112 height 13
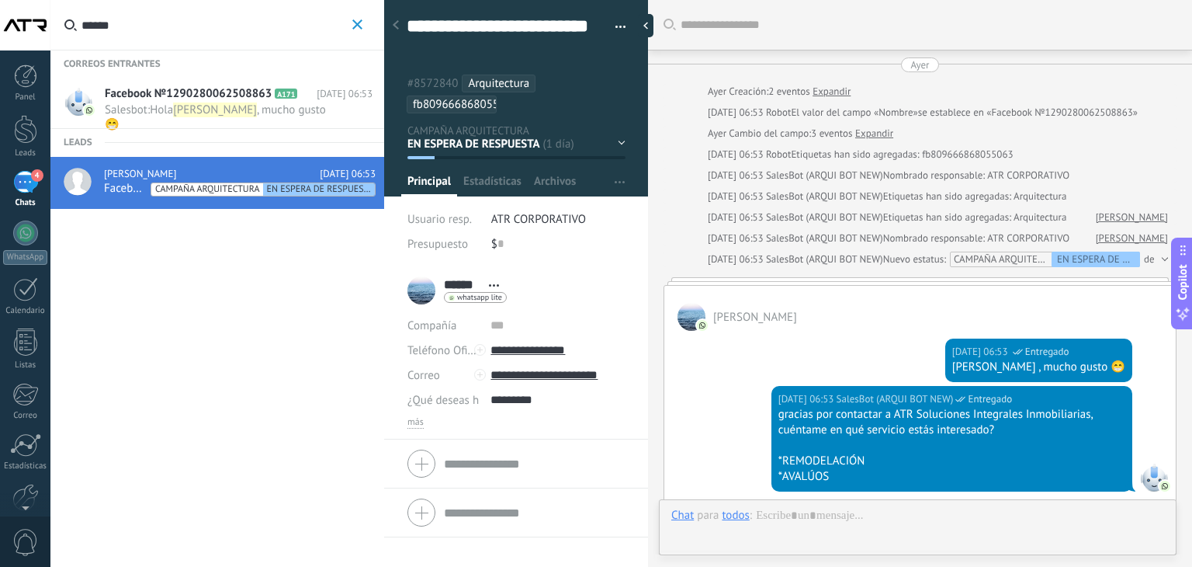
scroll to position [240, 0]
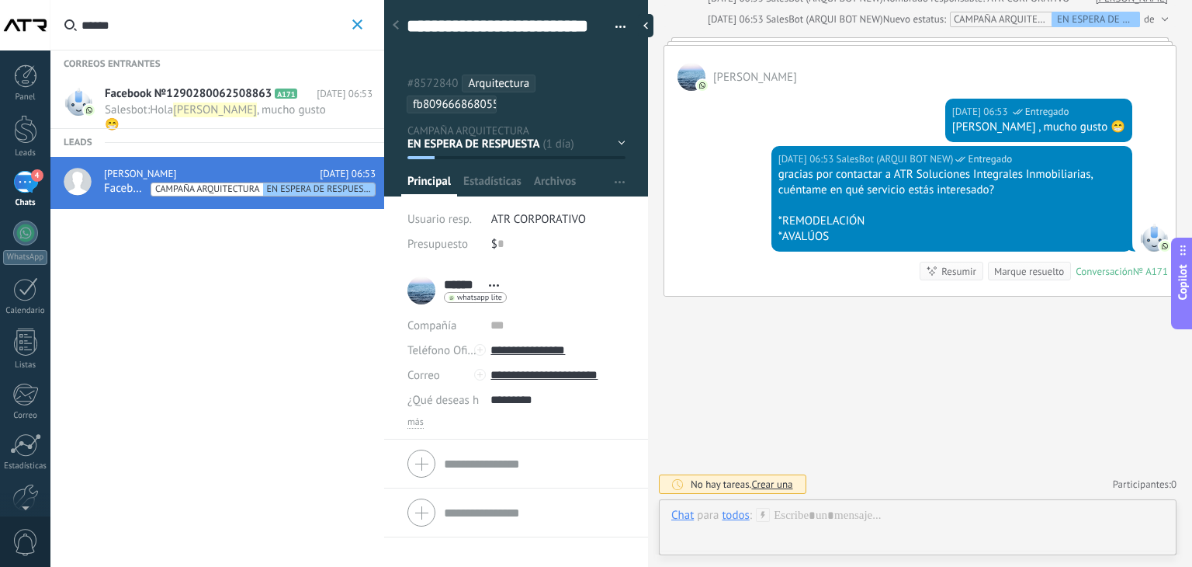
click at [171, 111] on span "Hola" at bounding box center [161, 109] width 23 height 15
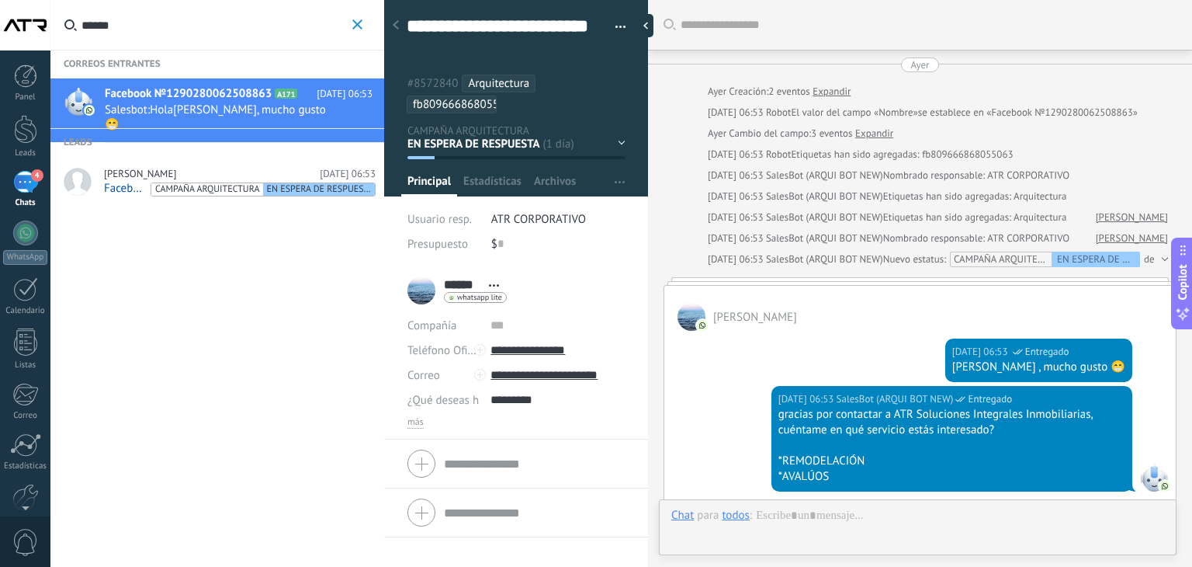
scroll to position [239, 0]
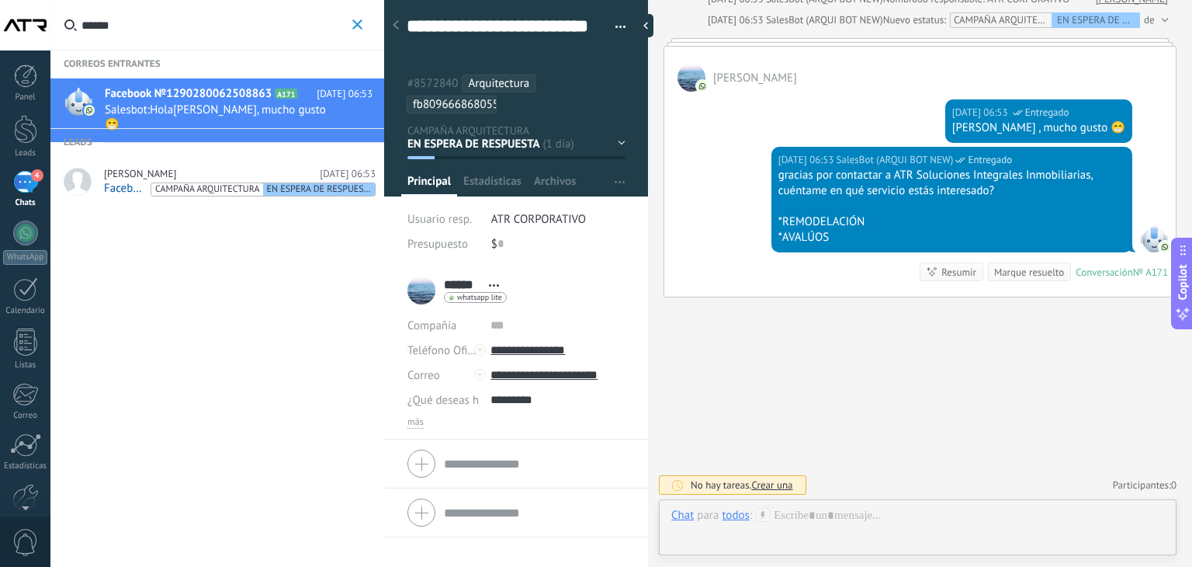
click at [137, 189] on span "Facebook №1290280062508863" at bounding box center [125, 188] width 43 height 15
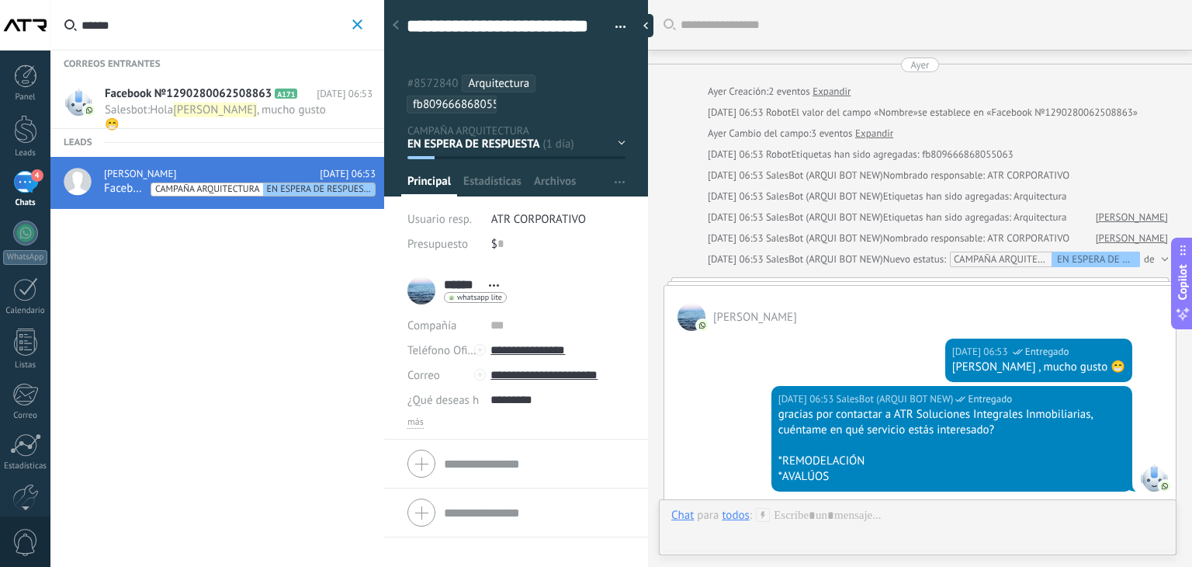
scroll to position [240, 0]
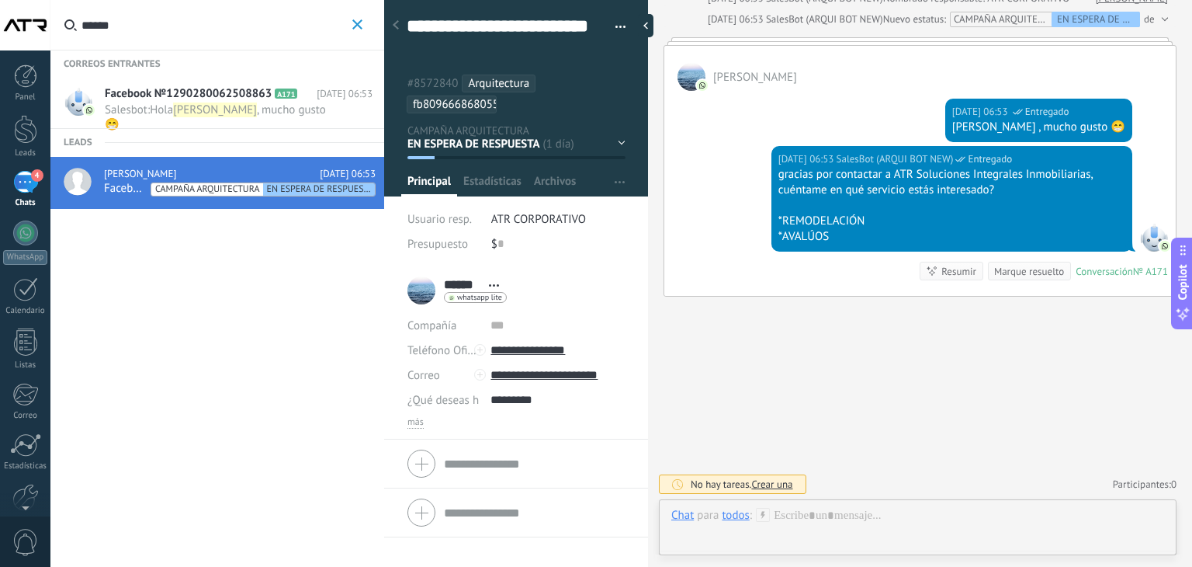
click at [395, 23] on icon at bounding box center [396, 24] width 6 height 9
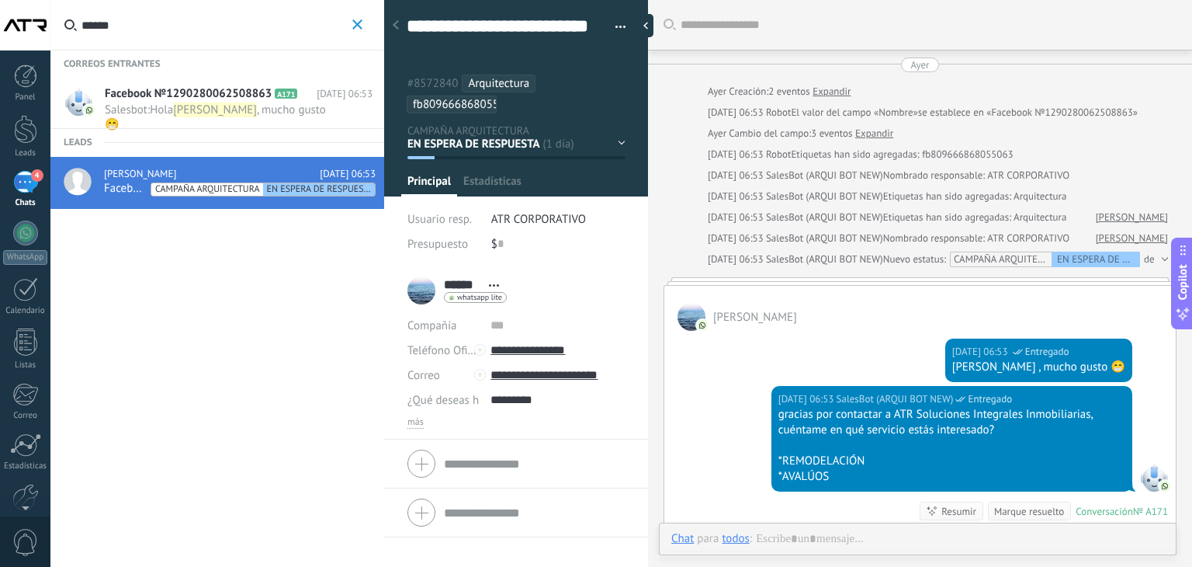
scroll to position [75, 0]
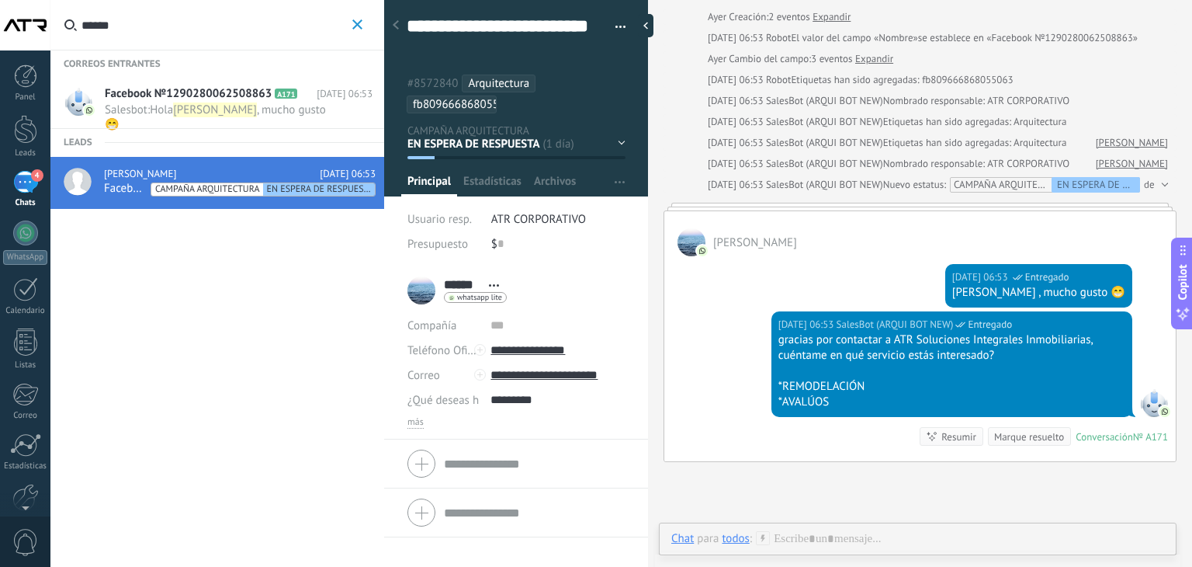
click at [359, 25] on icon "button" at bounding box center [357, 24] width 10 height 10
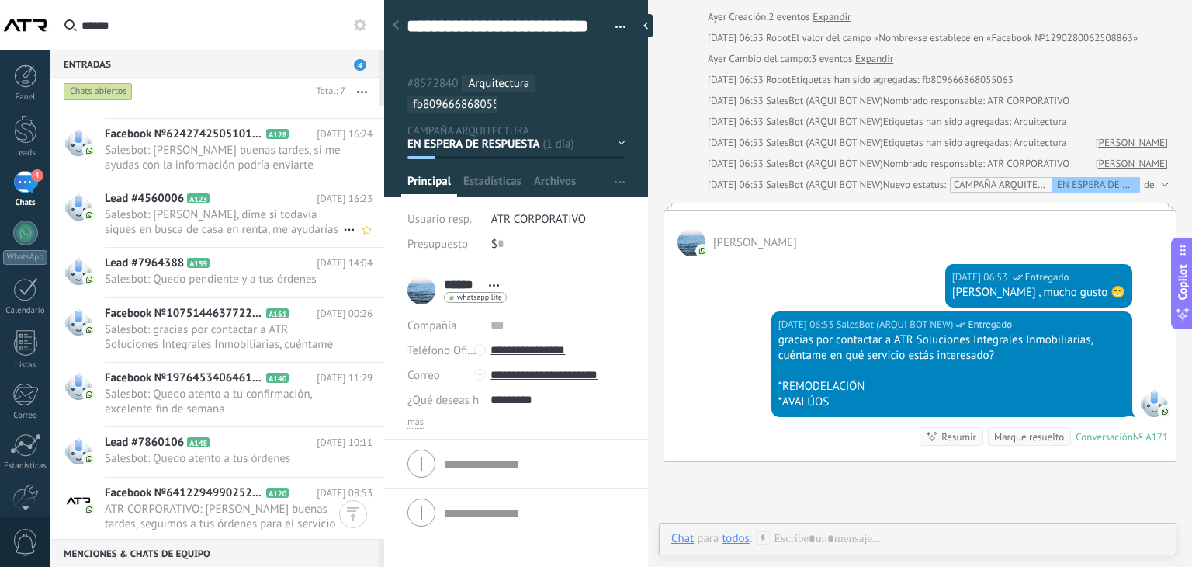
scroll to position [425, 0]
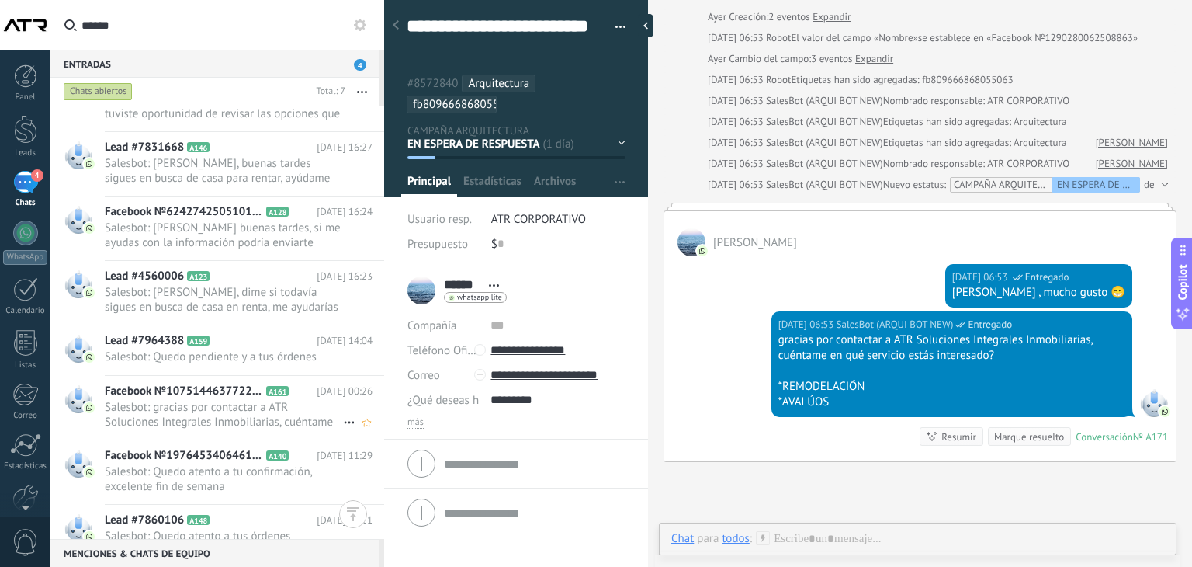
click at [201, 400] on span "Salesbot: gracias por contactar a ATR Soluciones Integrales Inmobiliarias, cuén…" at bounding box center [224, 414] width 238 height 29
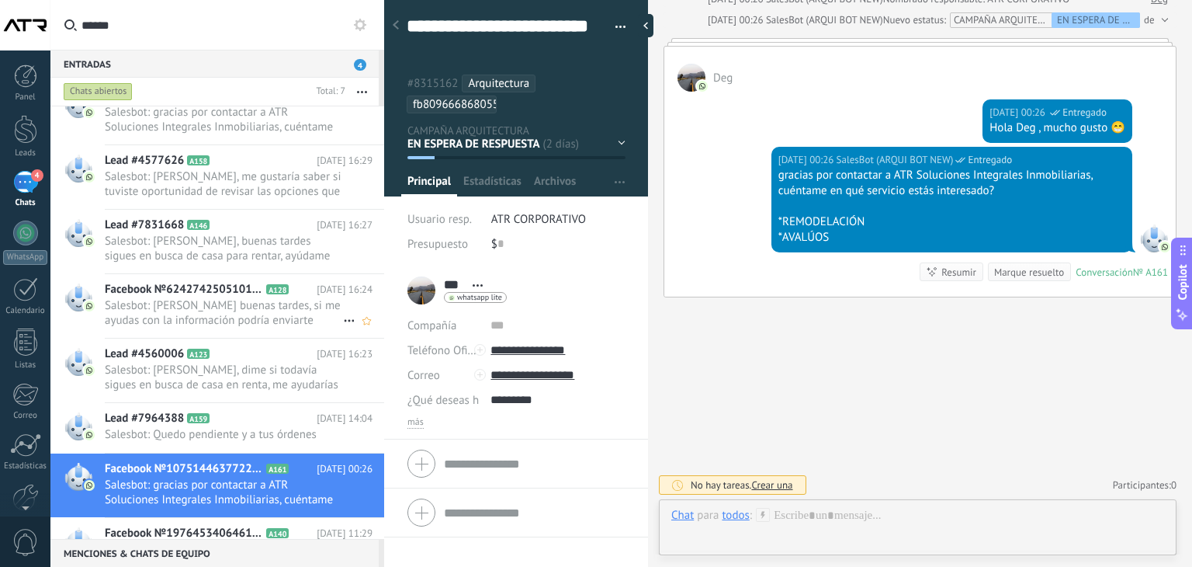
scroll to position [270, 0]
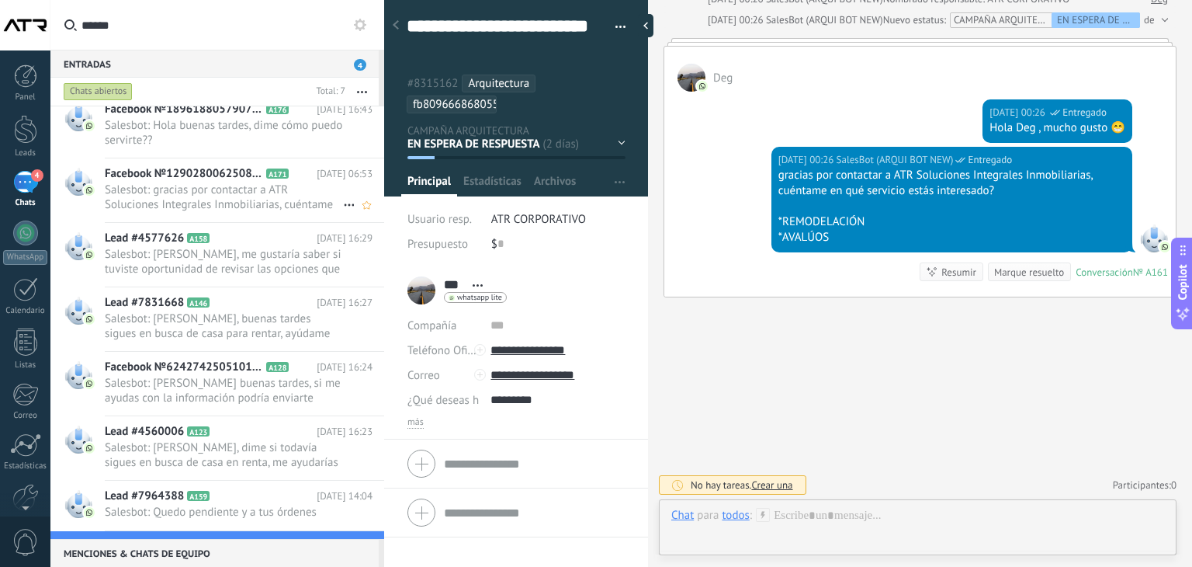
click at [248, 188] on span "Salesbot: gracias por contactar a ATR Soluciones Integrales Inmobiliarias, cuén…" at bounding box center [224, 196] width 238 height 29
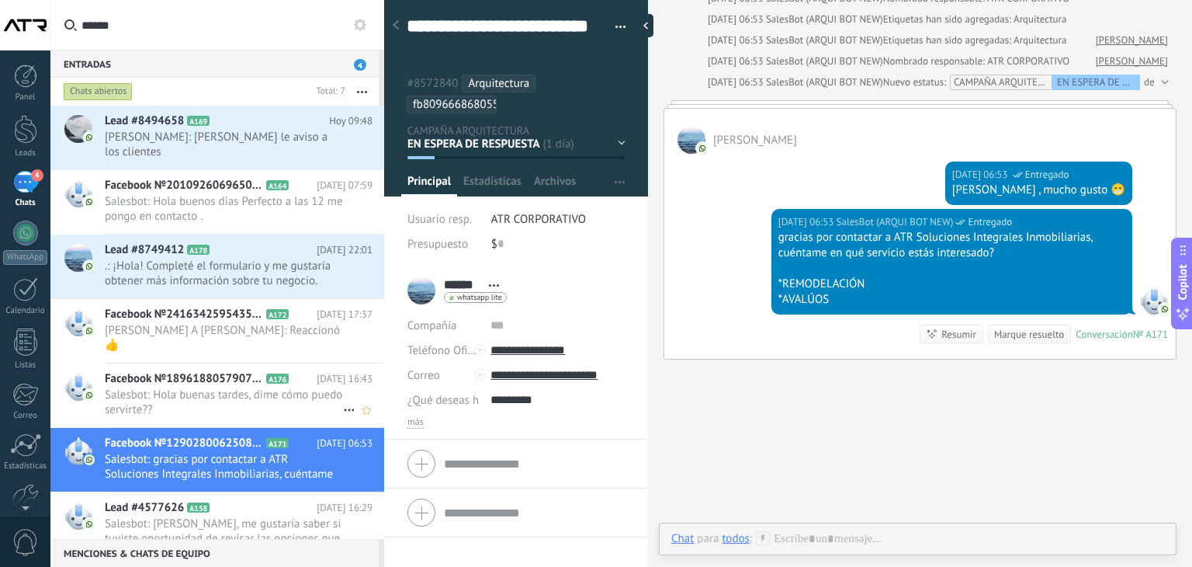
click at [199, 363] on div "Facebook №1896188057907233 A176 [DATE] 16:43 Salesbot: Hola buenas tardes, dime…" at bounding box center [244, 395] width 279 height 64
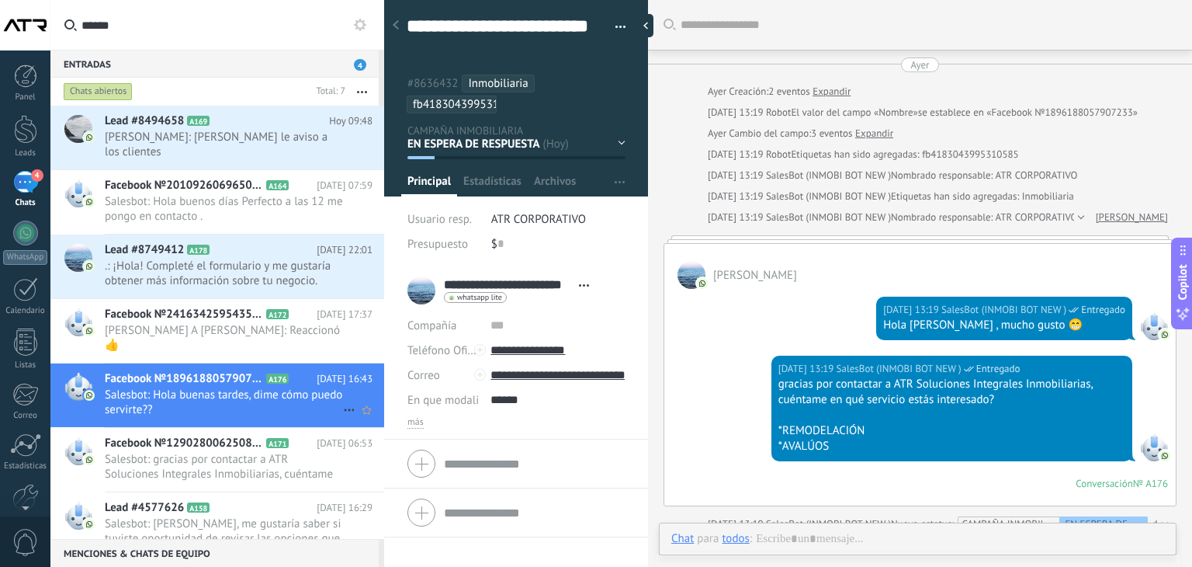
scroll to position [353, 0]
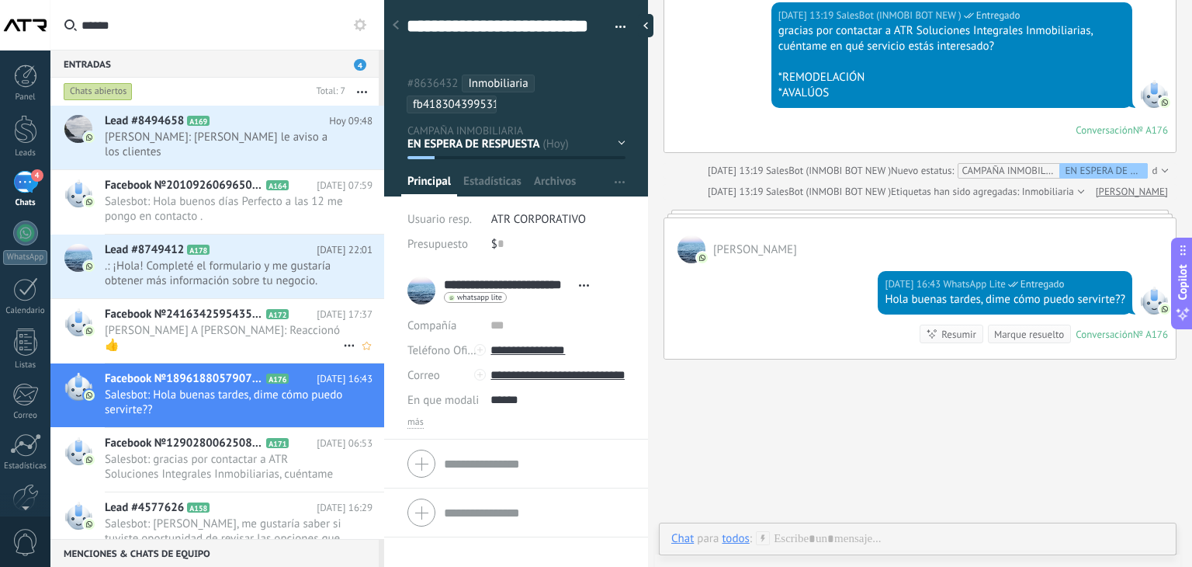
click at [230, 307] on span "Facebook №2416342595435385" at bounding box center [184, 315] width 158 height 16
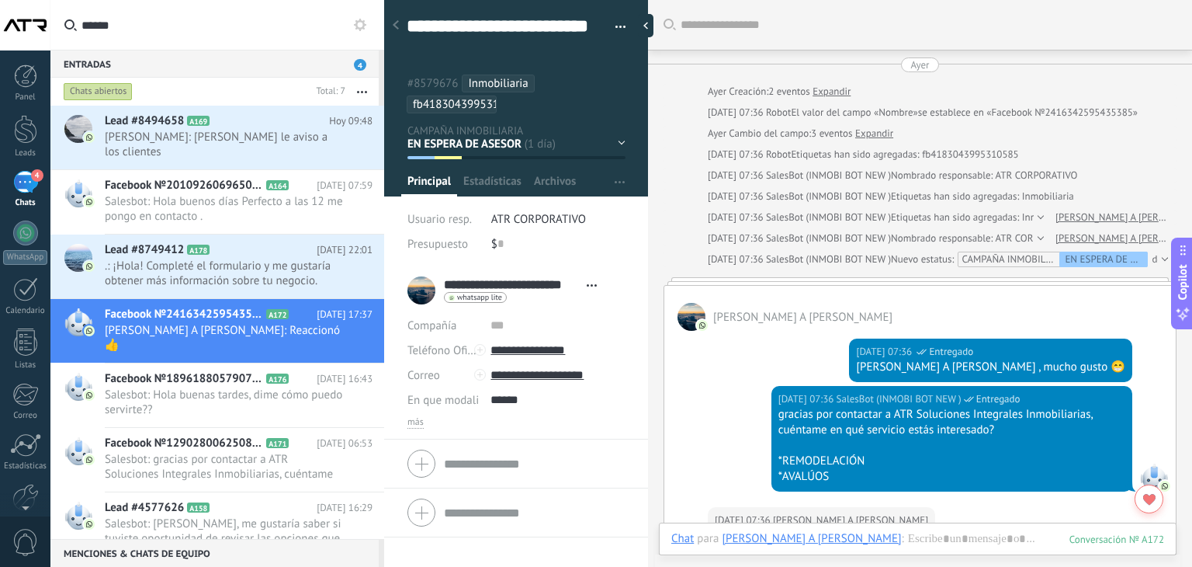
scroll to position [1746, 0]
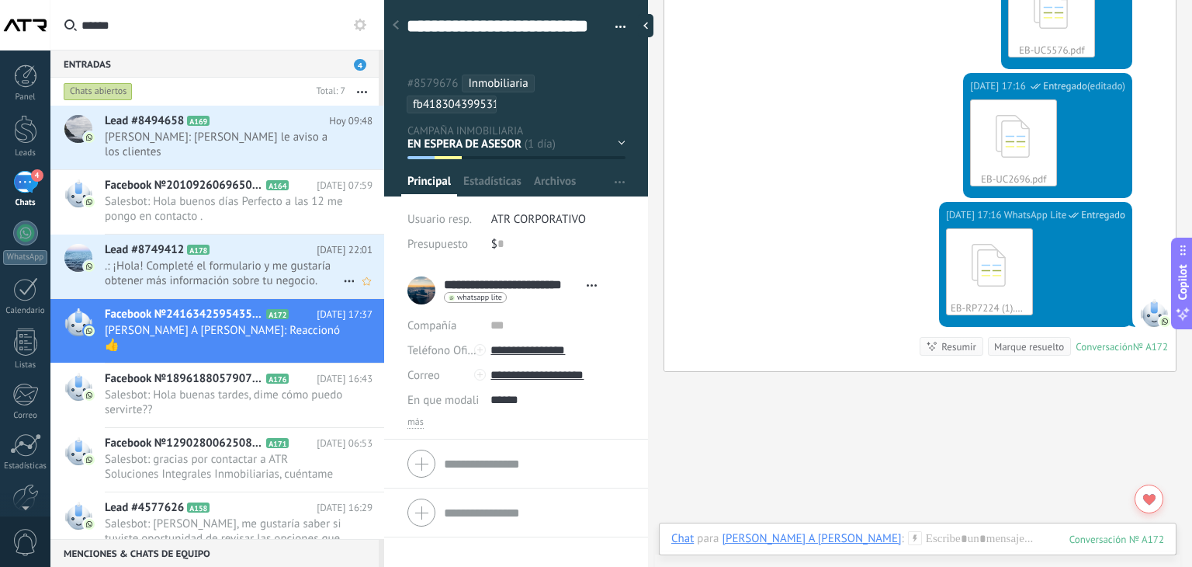
click at [151, 242] on span "Lead #8749412" at bounding box center [144, 250] width 79 height 16
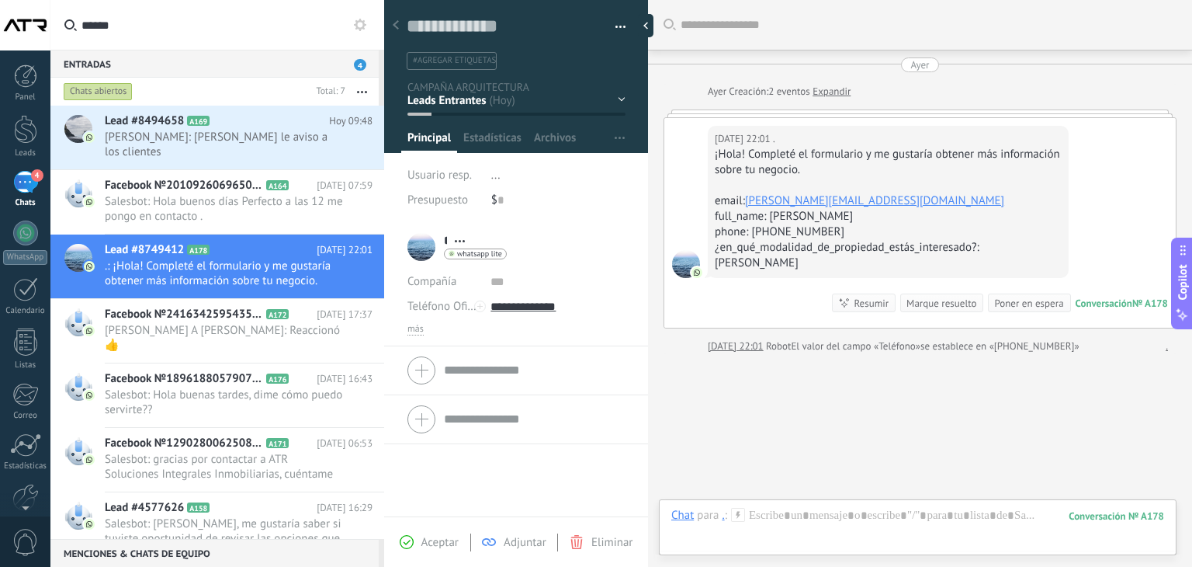
scroll to position [42, 0]
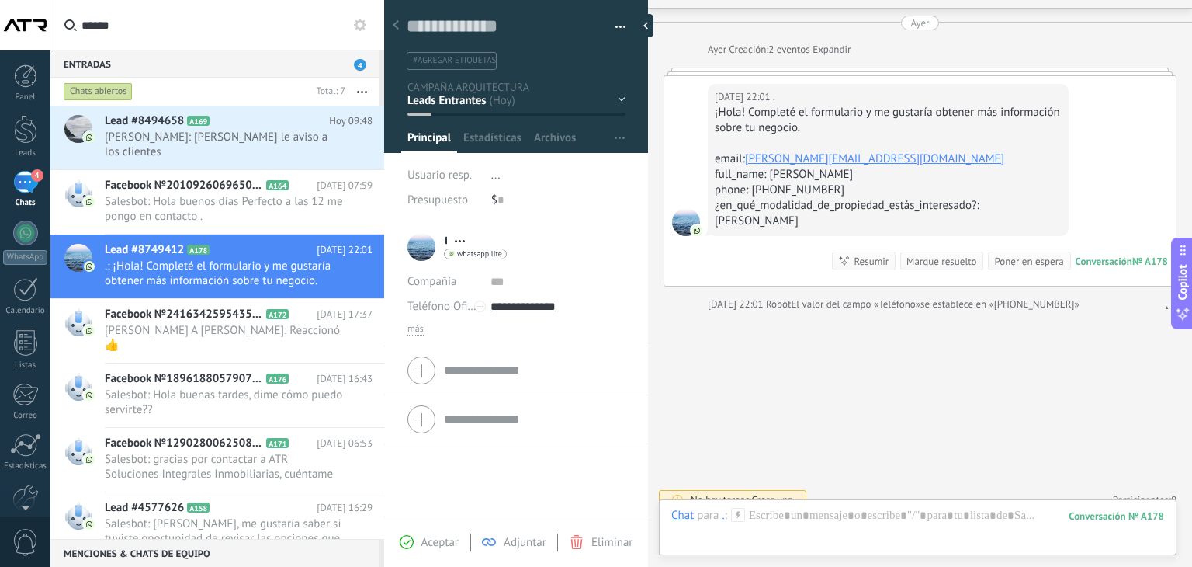
click at [0, 0] on div "EN ESPERA DE RESPUESTA EN ESPERA DE ASESOR CONVERSACIÓN INICIADA SEGUIMIENTO PO…" at bounding box center [0, 0] width 0 height 0
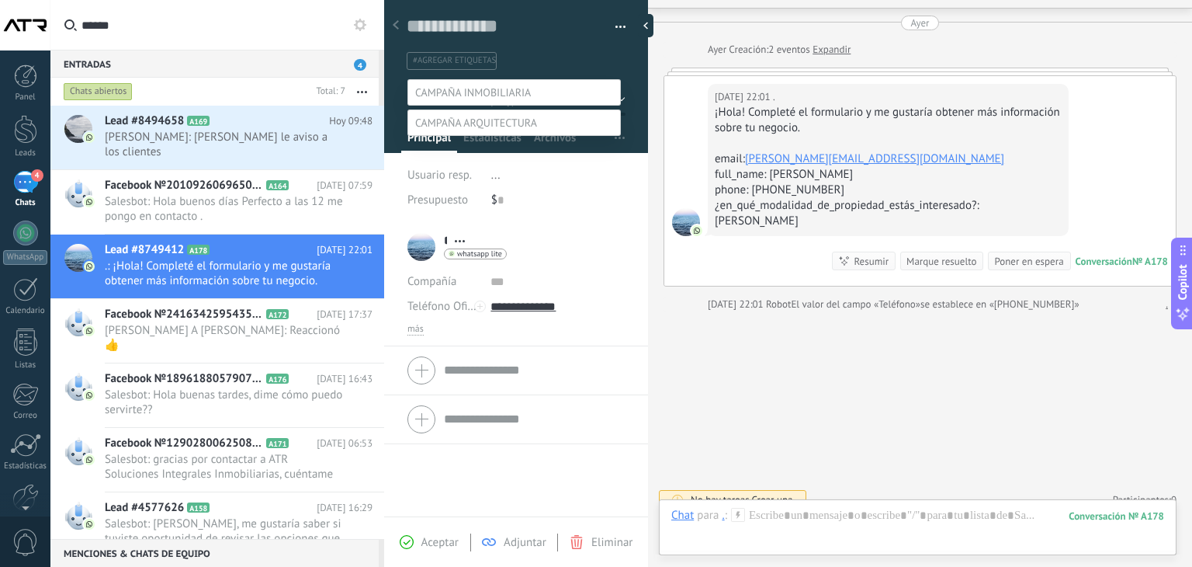
scroll to position [30, 0]
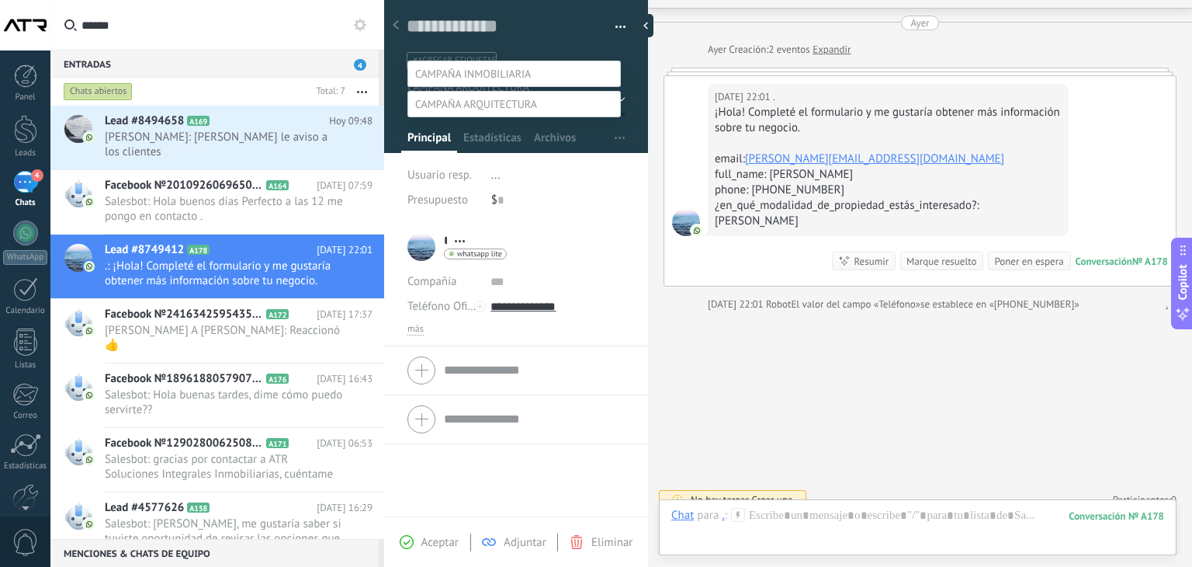
click at [559, 63] on label at bounding box center [514, 74] width 213 height 26
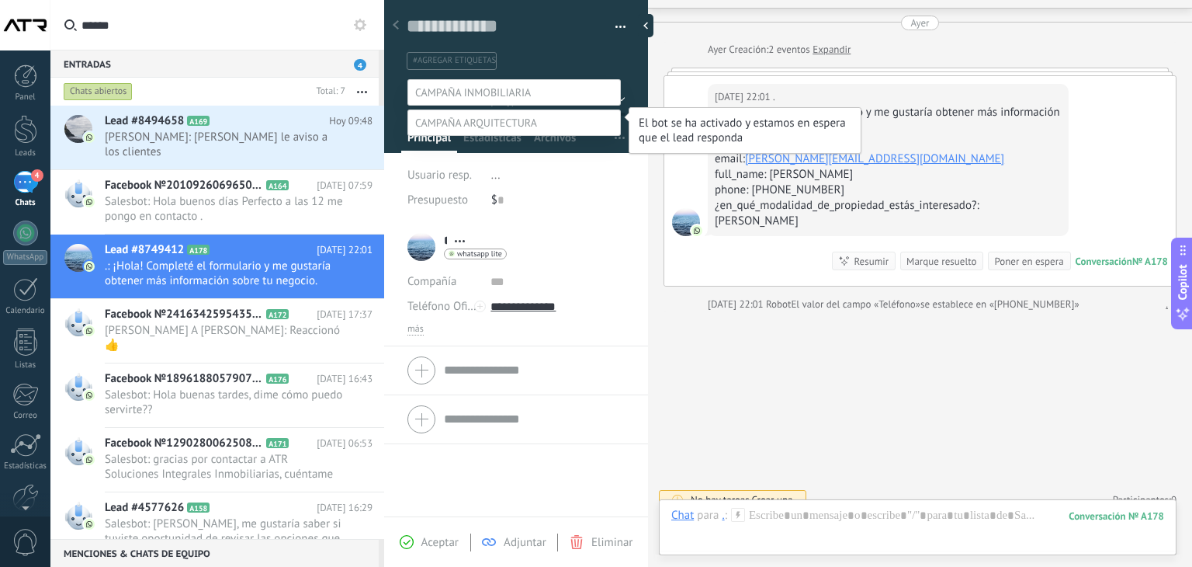
click at [0, 0] on label "EN ESPERA DE RESPUESTA" at bounding box center [0, 0] width 0 height 0
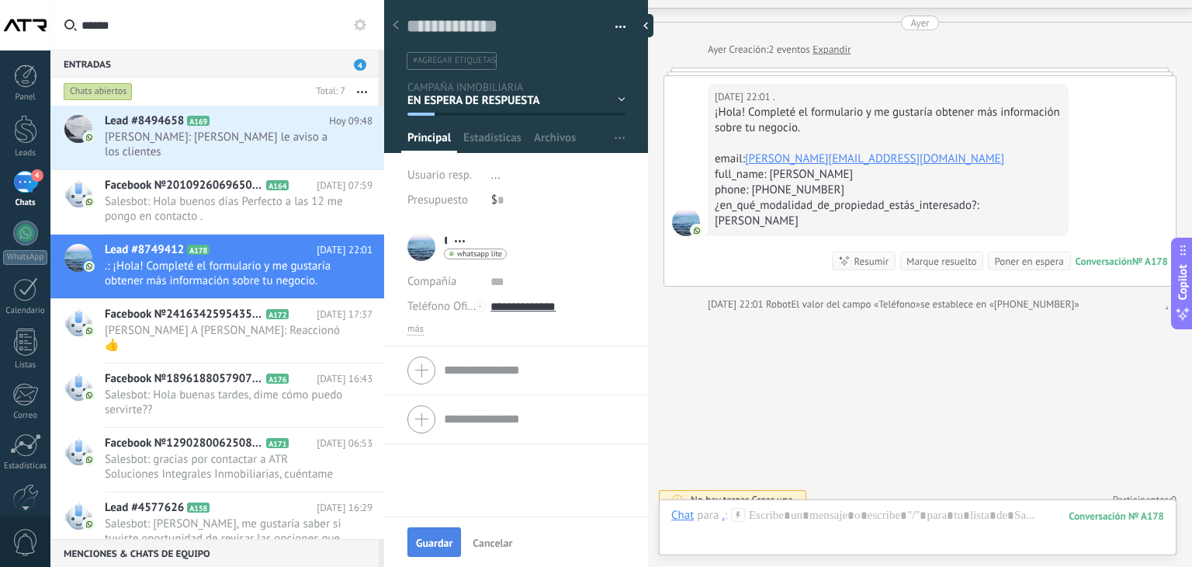
click at [421, 547] on span "Guardar" at bounding box center [434, 542] width 36 height 11
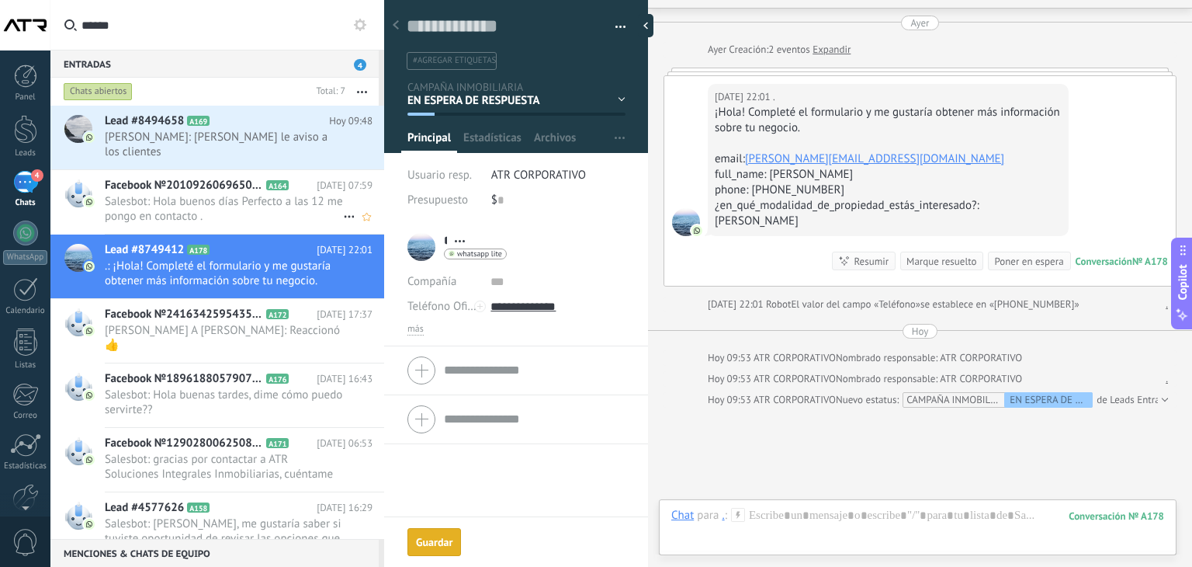
scroll to position [137, 0]
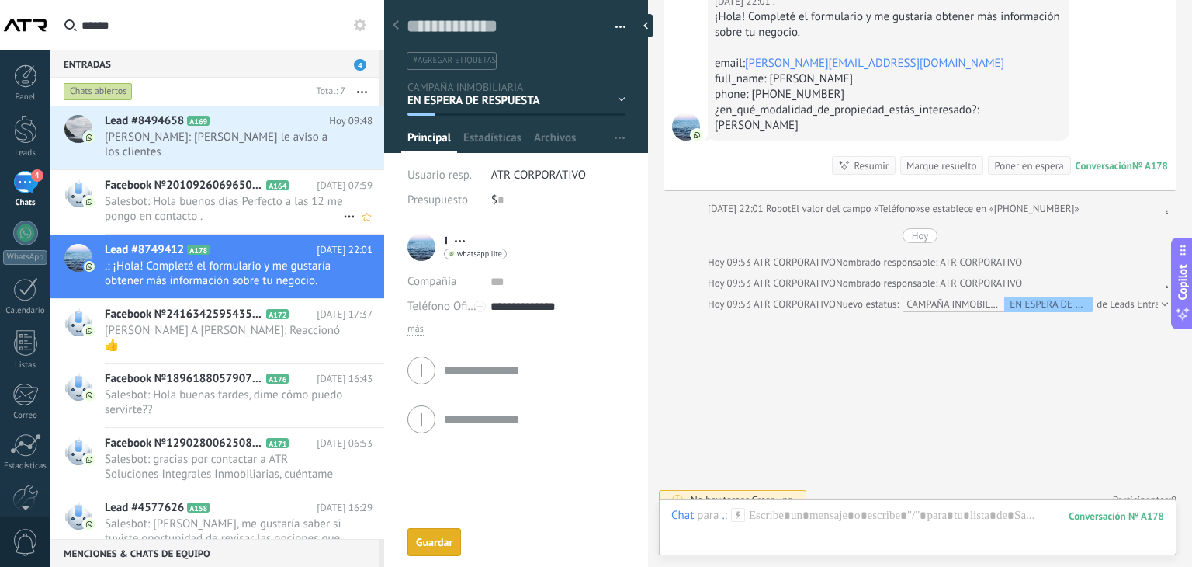
click at [241, 194] on span "Salesbot: Hola buenos días Perfecto a las 12 me pongo en contacto ." at bounding box center [224, 208] width 238 height 29
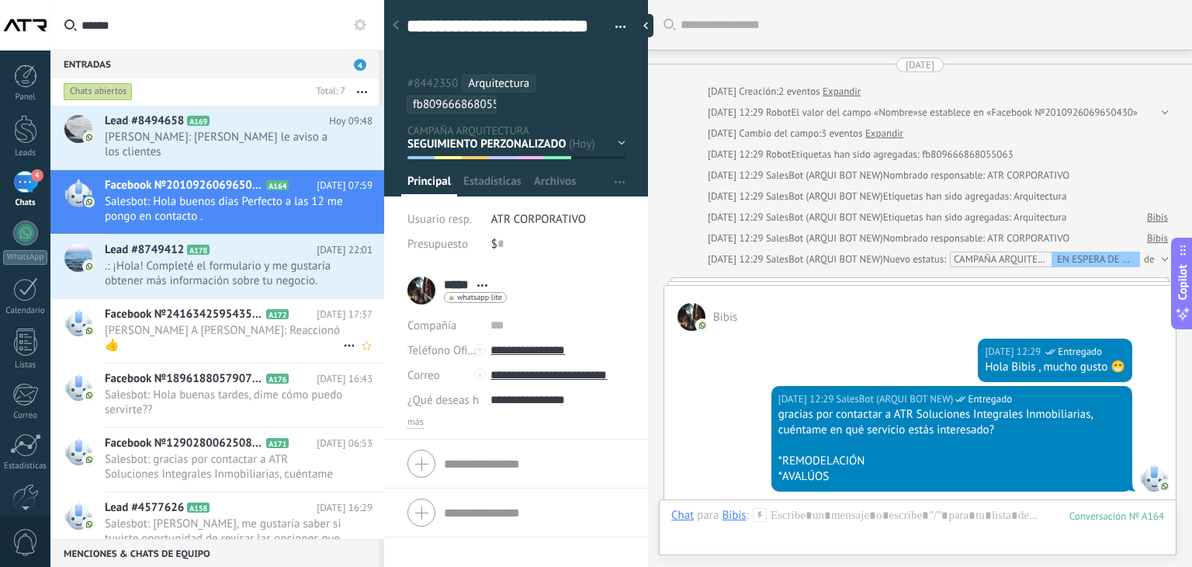
scroll to position [1123, 0]
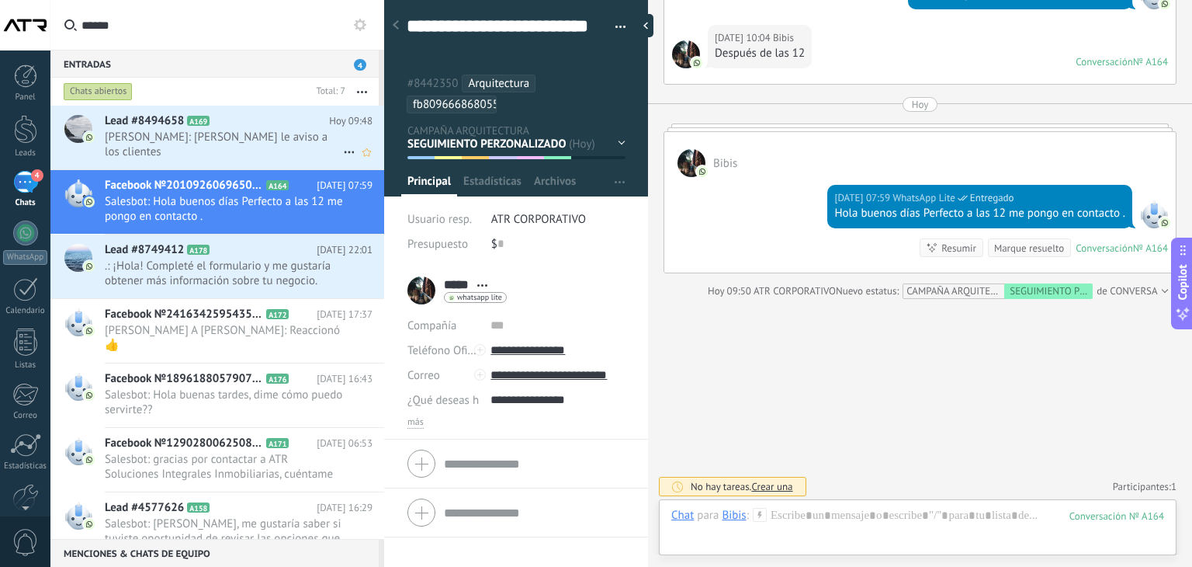
click at [212, 150] on div "Lead #8494658 A169 [DATE] 09:48 [PERSON_NAME]: [PERSON_NAME] le aviso a los cli…" at bounding box center [244, 138] width 279 height 64
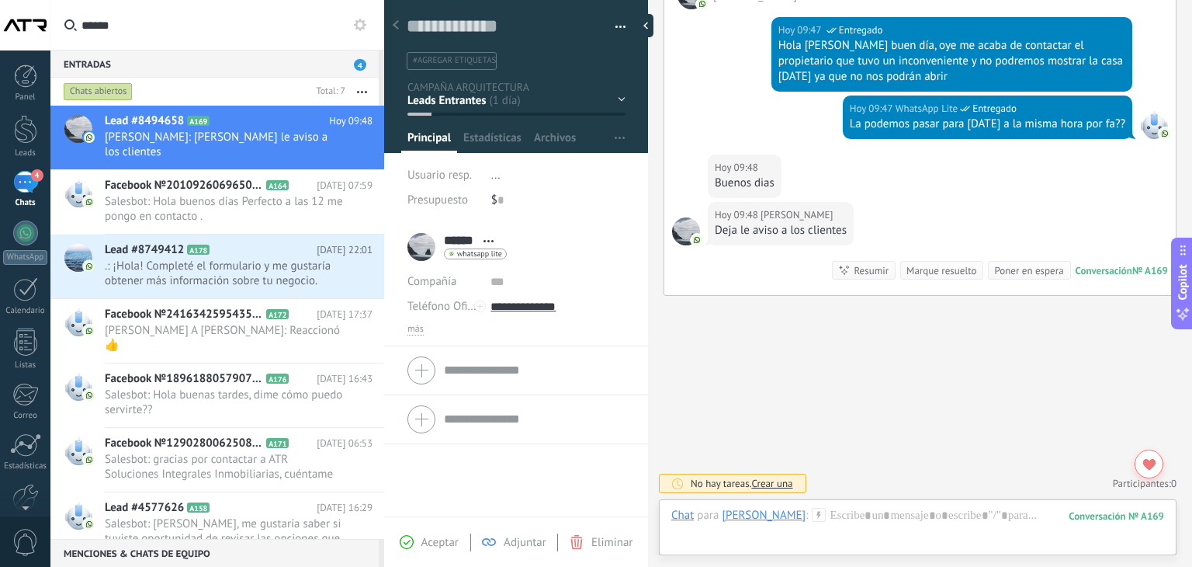
click at [0, 0] on div "EN ESPERA DE RESPUESTA EN ESPERA DE ASESOR CONVERSACIÓN INICIADA SEGUIMIENTO PO…" at bounding box center [0, 0] width 0 height 0
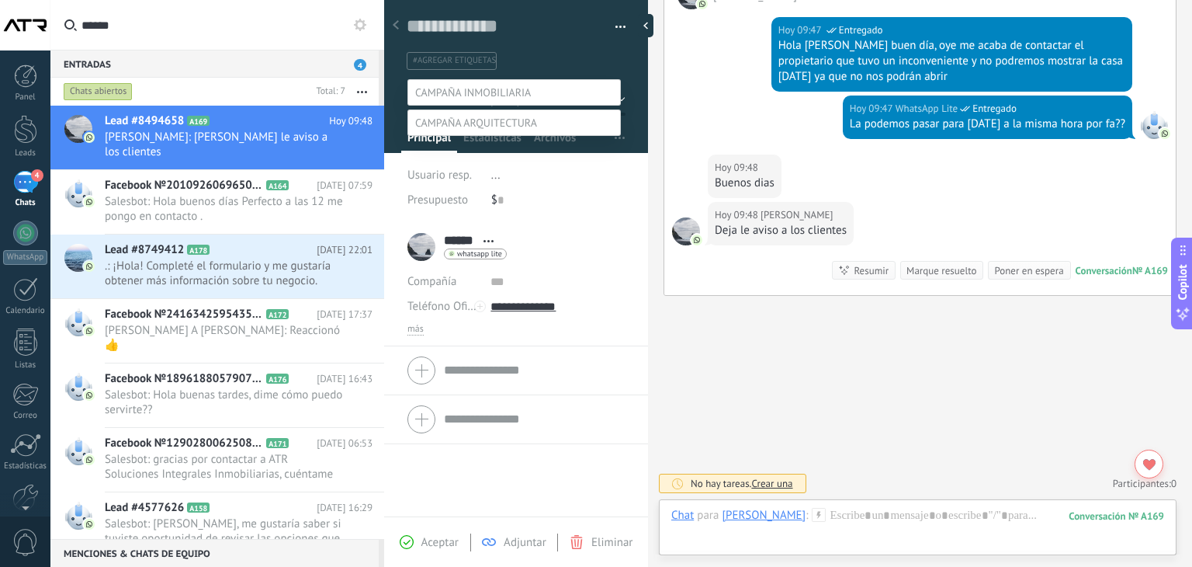
scroll to position [30, 0]
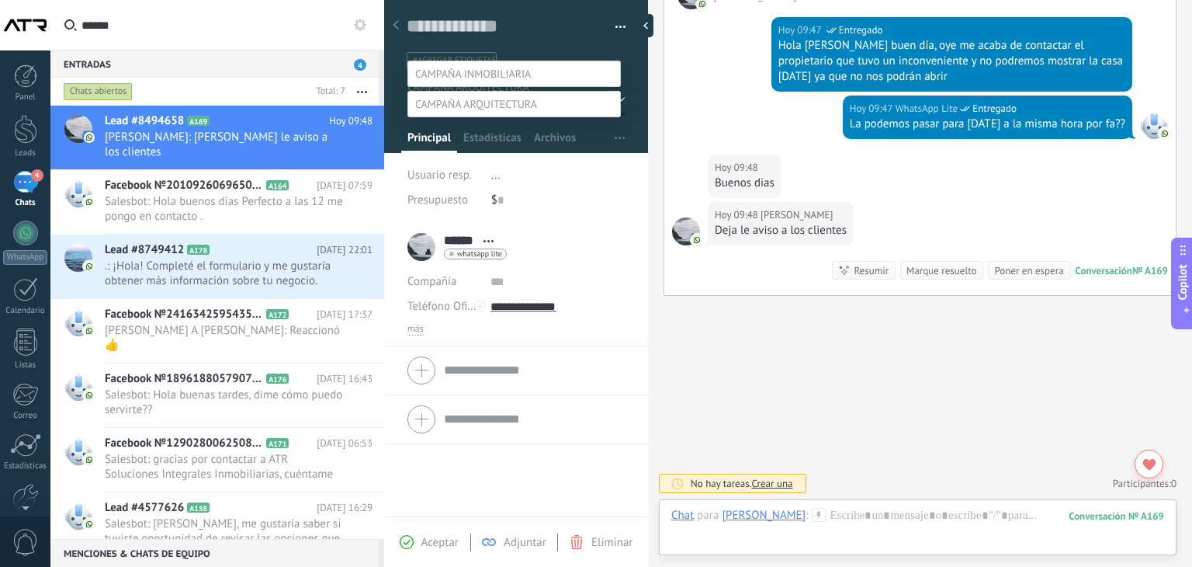
click at [559, 66] on label at bounding box center [514, 74] width 213 height 26
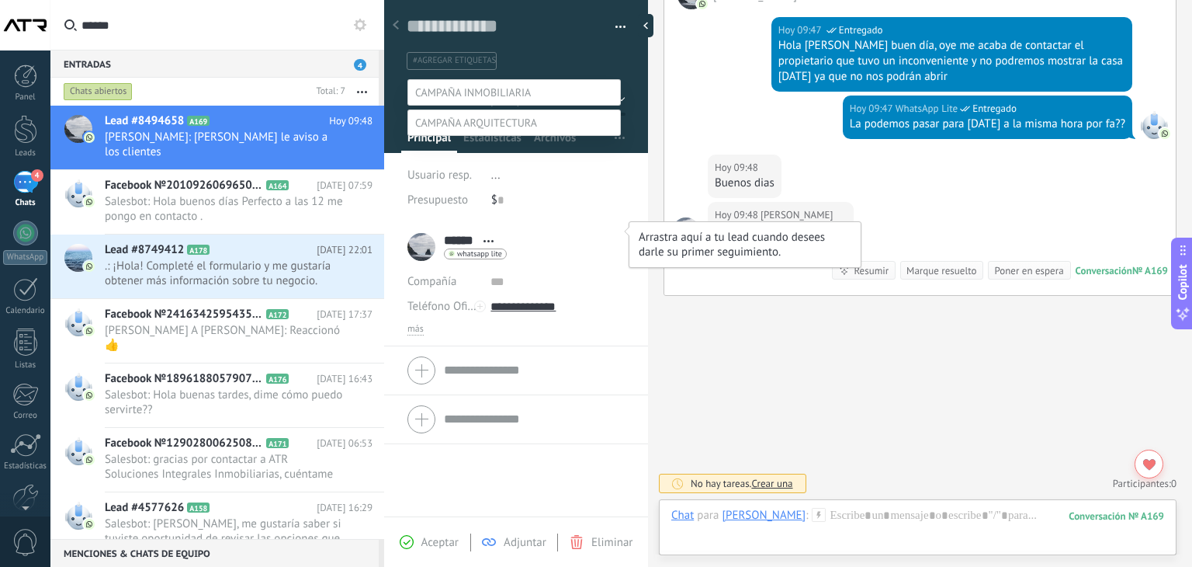
click at [0, 0] on label "SEGUIMIENTO PERSONALIZADO" at bounding box center [0, 0] width 0 height 0
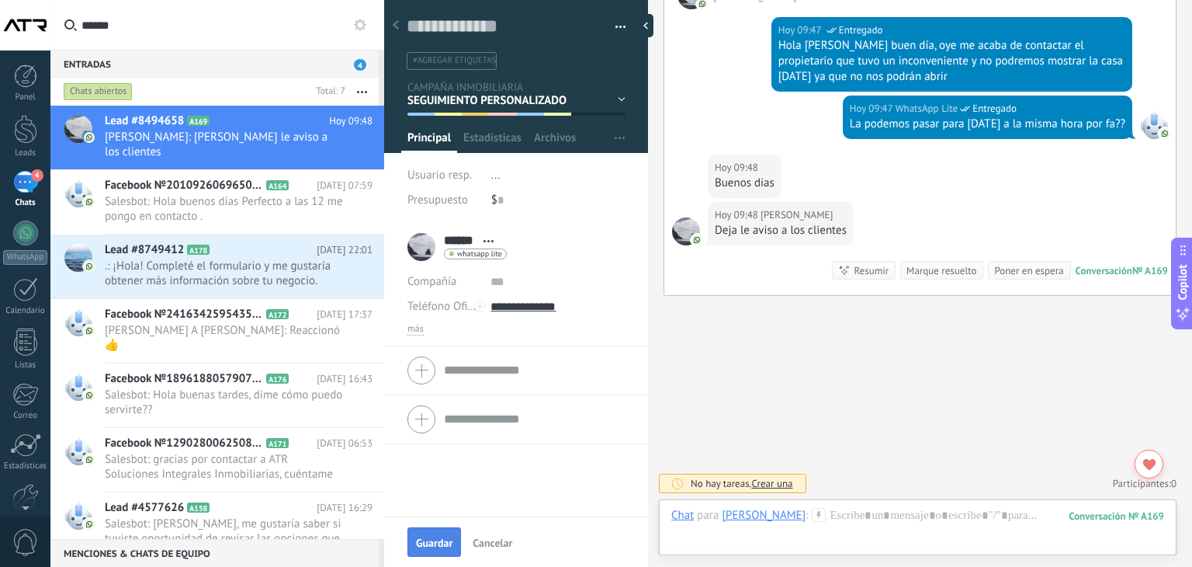
click at [432, 538] on span "Guardar" at bounding box center [434, 542] width 36 height 11
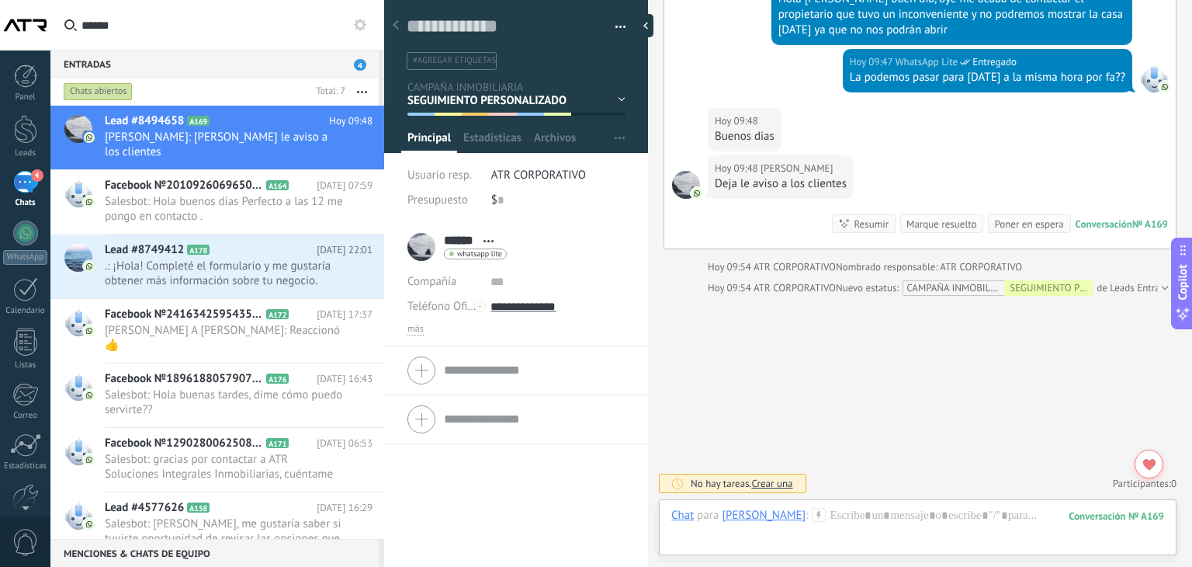
click at [399, 32] on div at bounding box center [396, 26] width 22 height 30
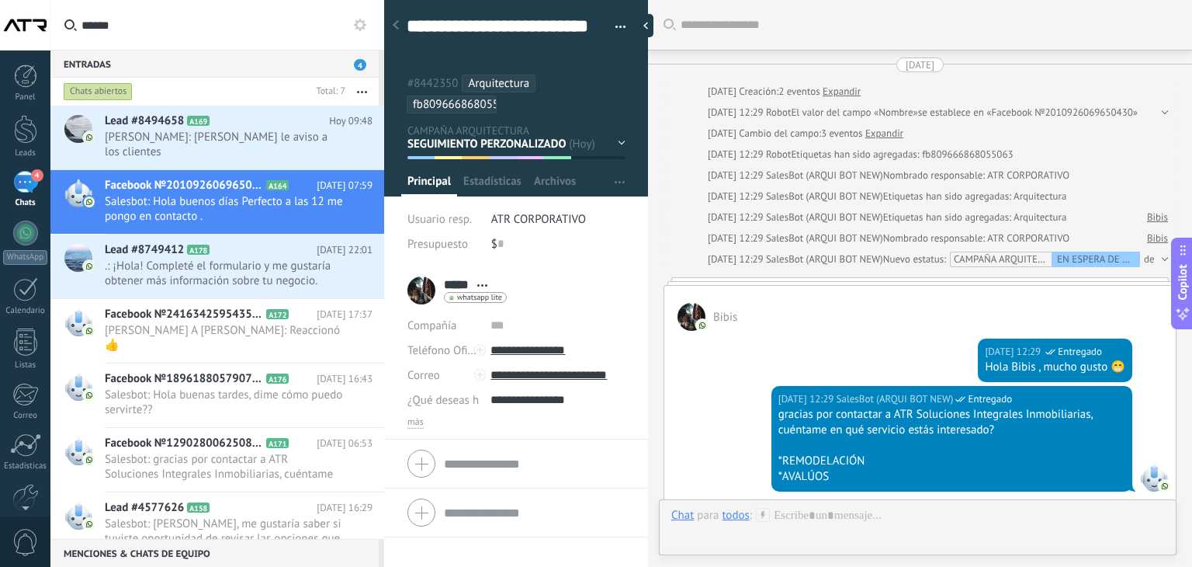
scroll to position [1123, 0]
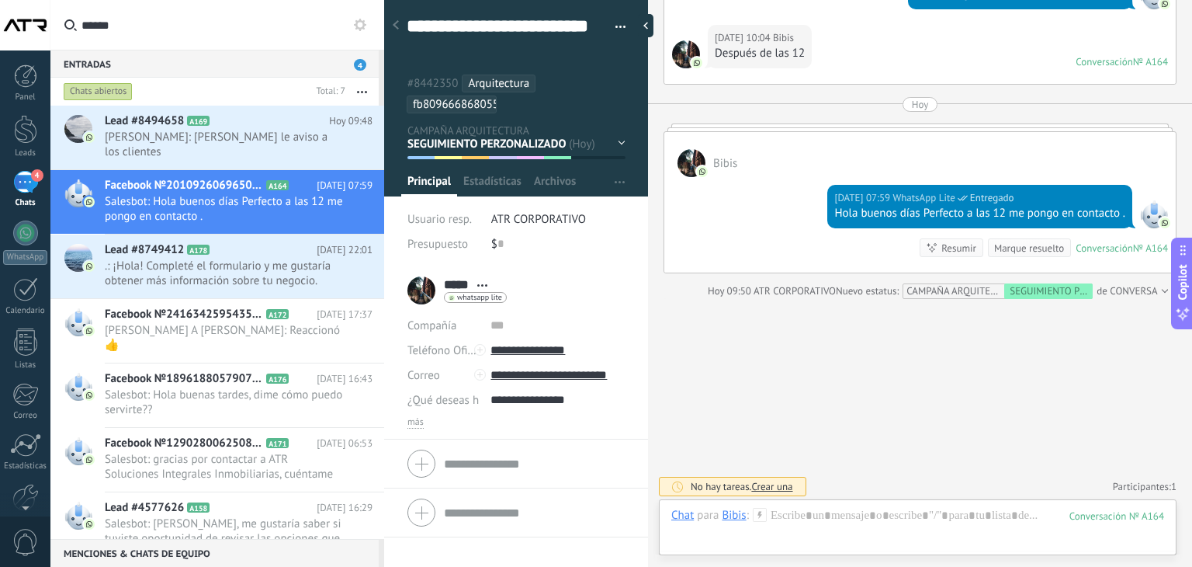
click at [399, 32] on div at bounding box center [396, 26] width 22 height 30
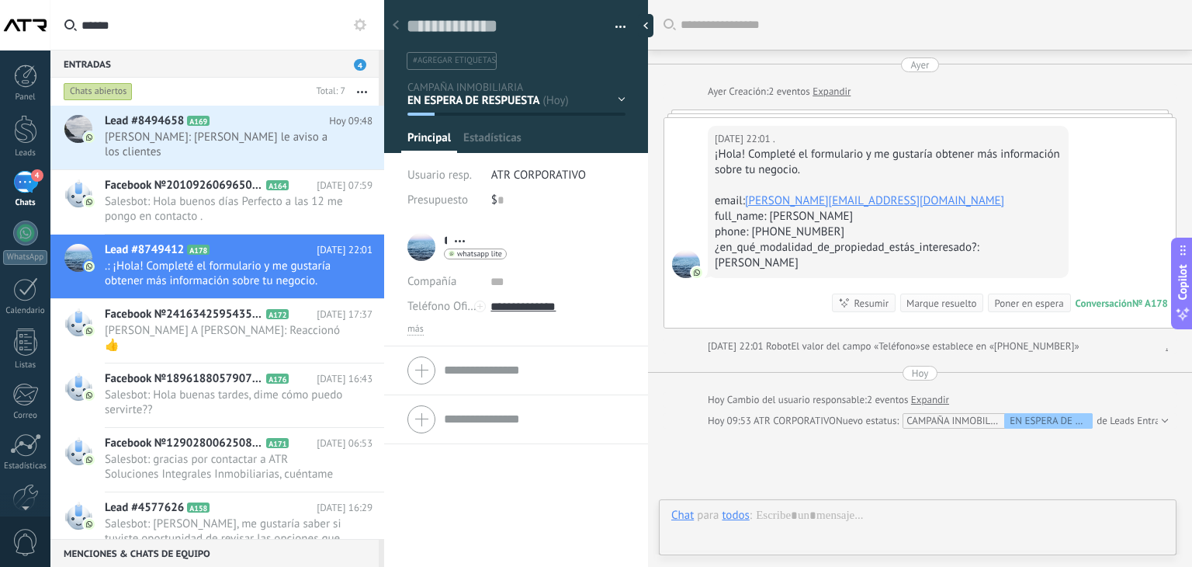
scroll to position [23, 0]
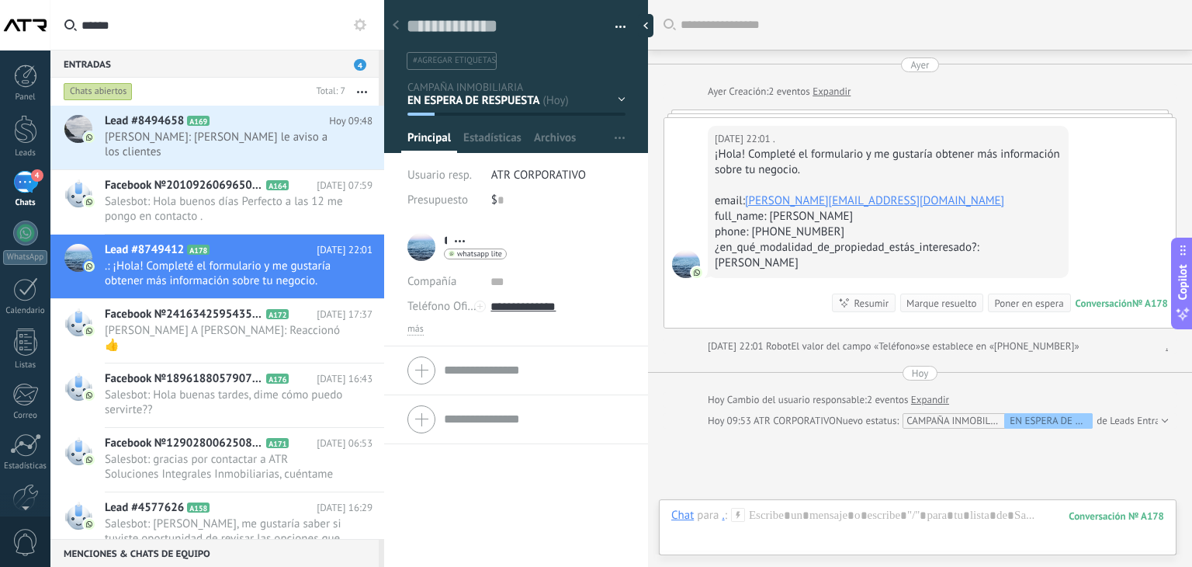
click at [394, 26] on use at bounding box center [396, 24] width 6 height 9
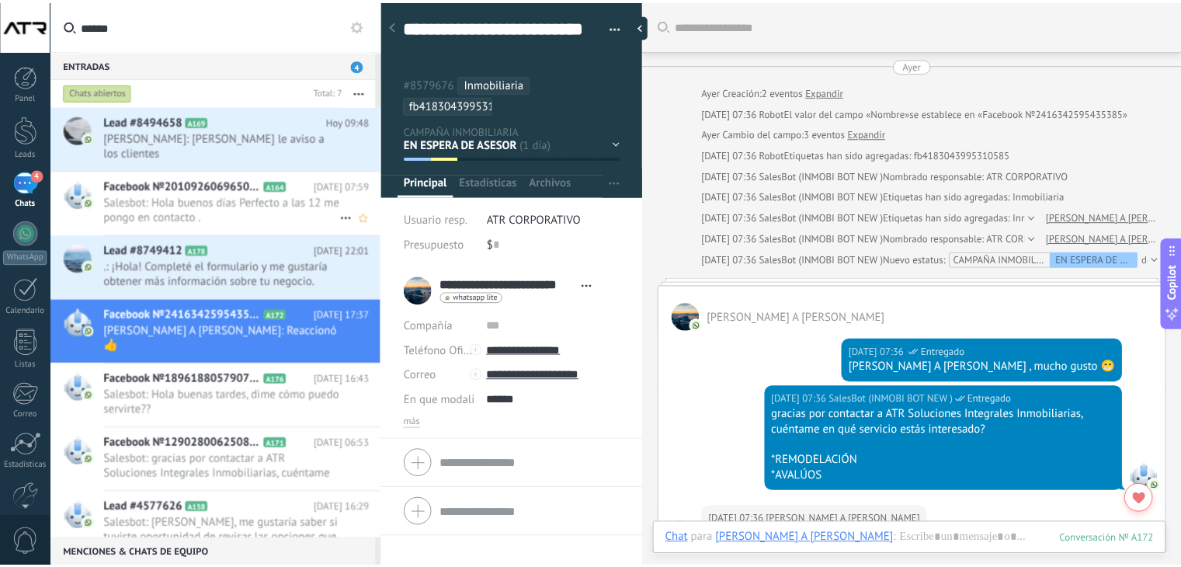
scroll to position [1746, 0]
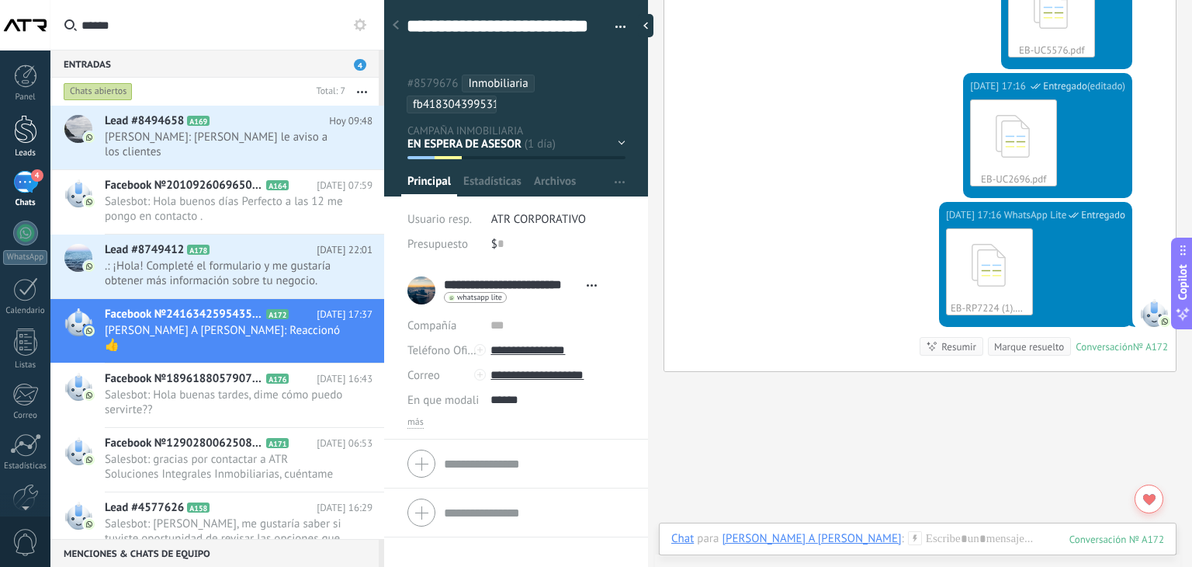
click at [28, 142] on div at bounding box center [25, 129] width 23 height 29
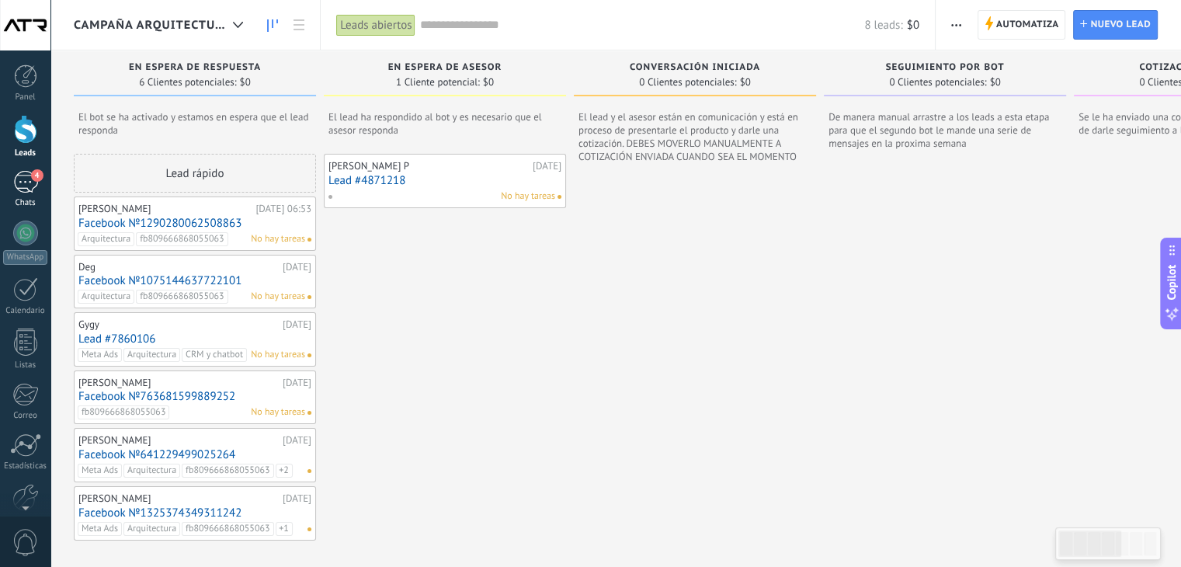
click at [19, 184] on div "4" at bounding box center [25, 182] width 25 height 23
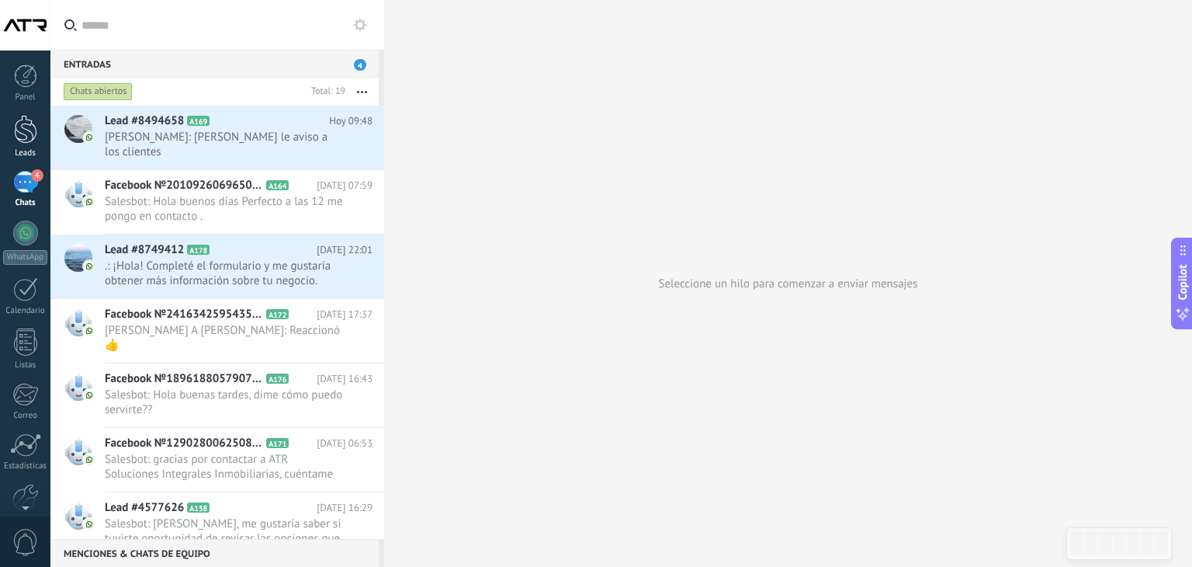
click at [21, 134] on div at bounding box center [25, 129] width 23 height 29
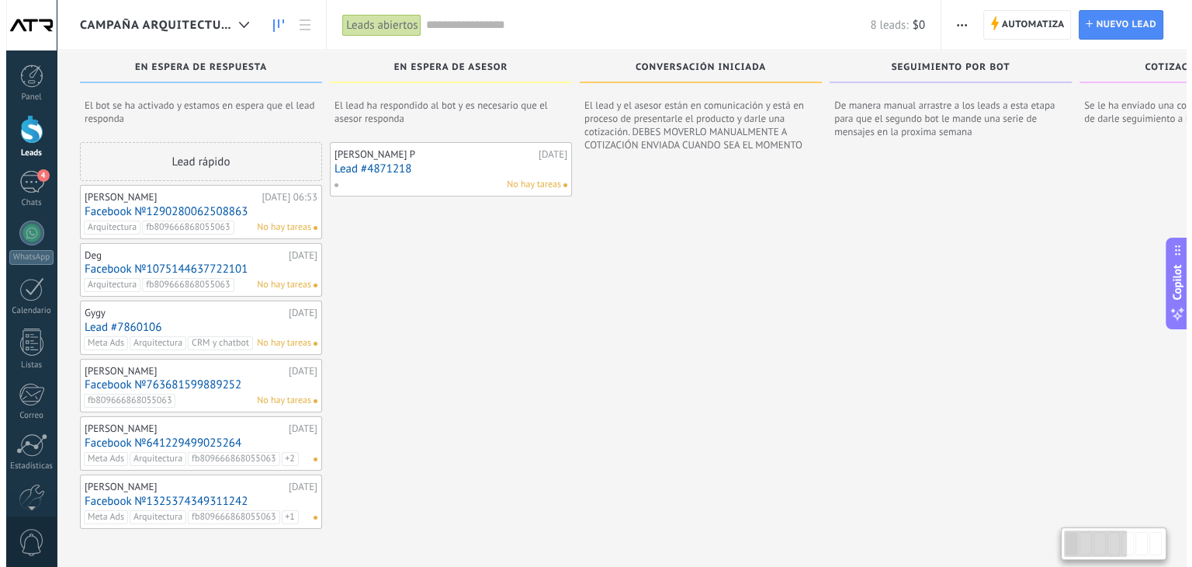
scroll to position [26, 0]
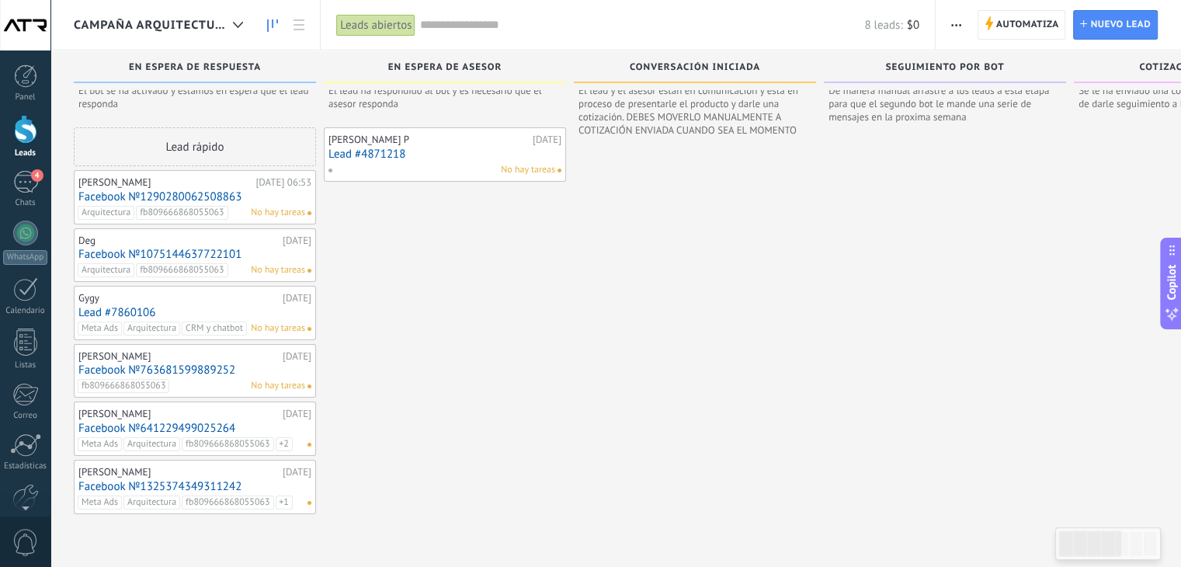
click at [142, 248] on link "Facebook №1075144637722101" at bounding box center [194, 254] width 233 height 13
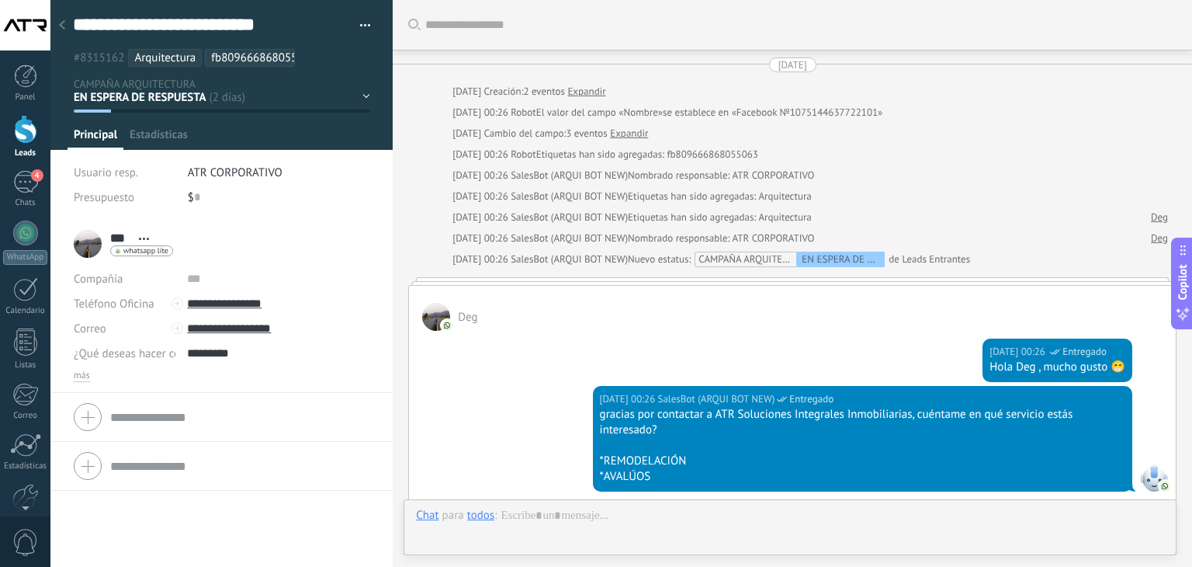
scroll to position [239, 0]
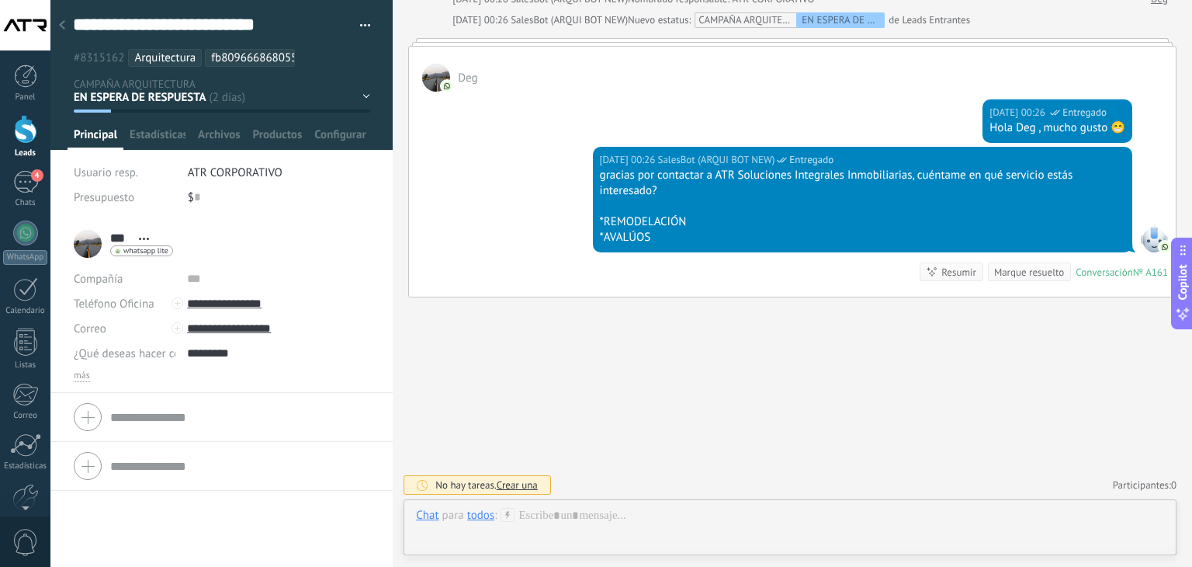
click at [60, 29] on icon at bounding box center [62, 24] width 6 height 9
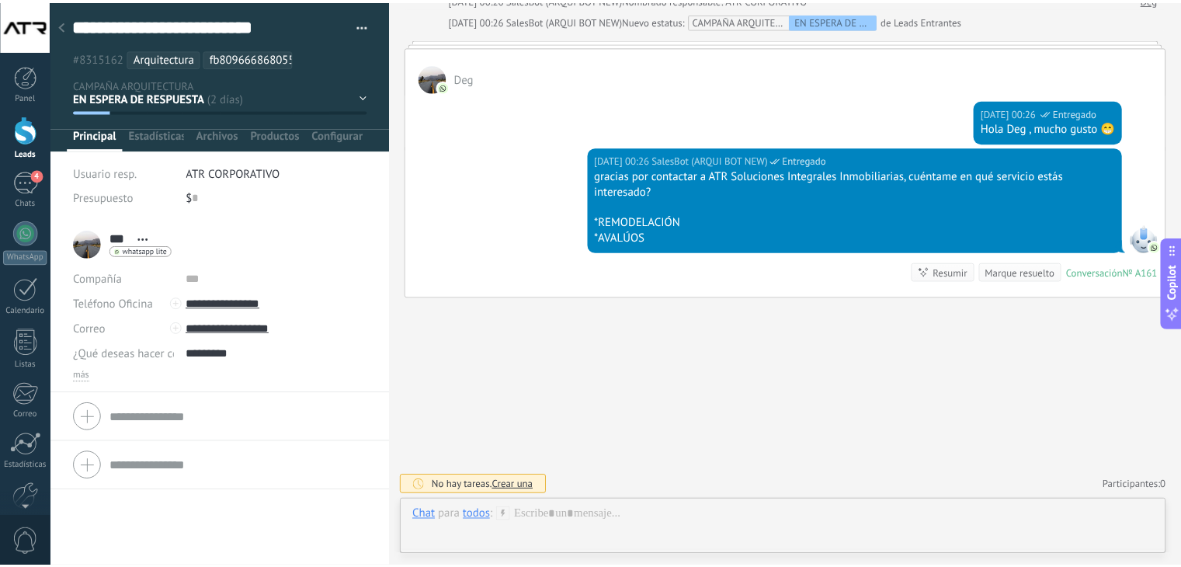
scroll to position [26, 0]
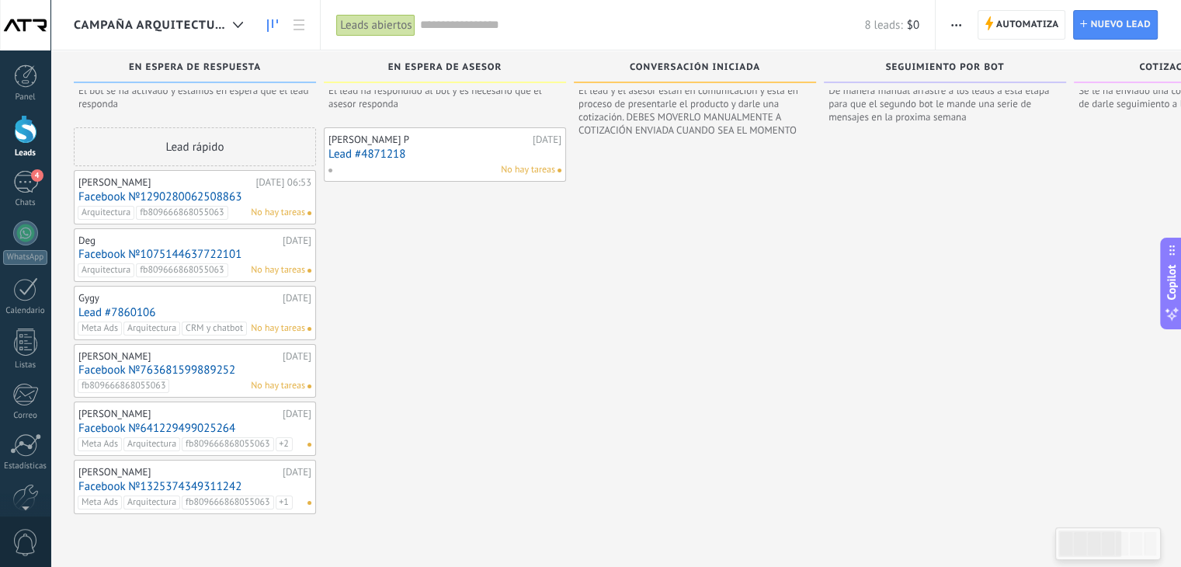
click at [106, 309] on link "Lead #7860106" at bounding box center [194, 312] width 233 height 13
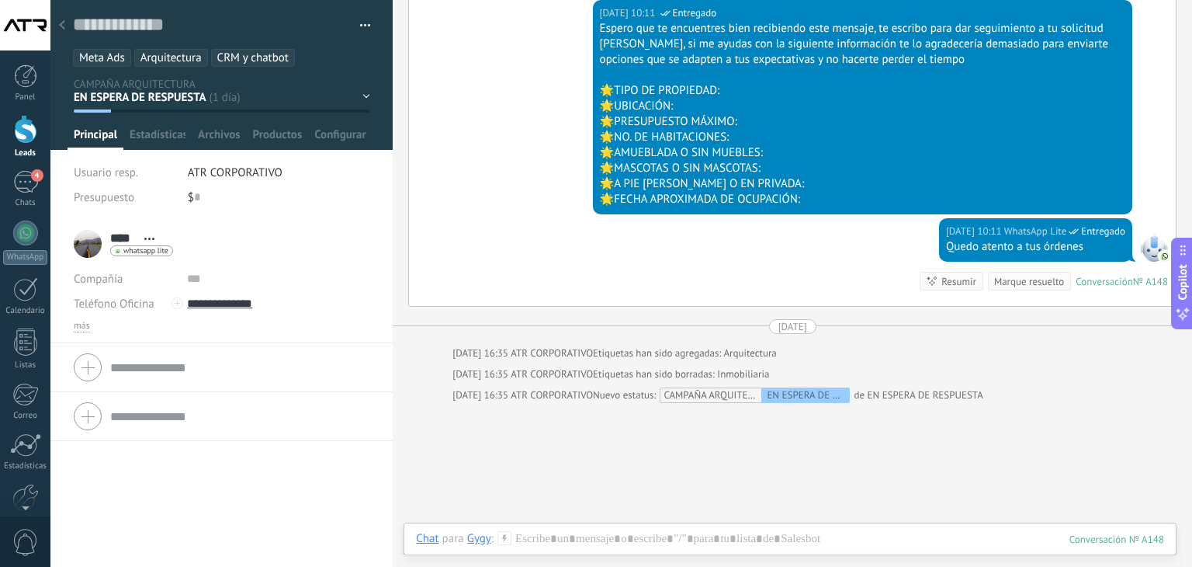
scroll to position [1003, 0]
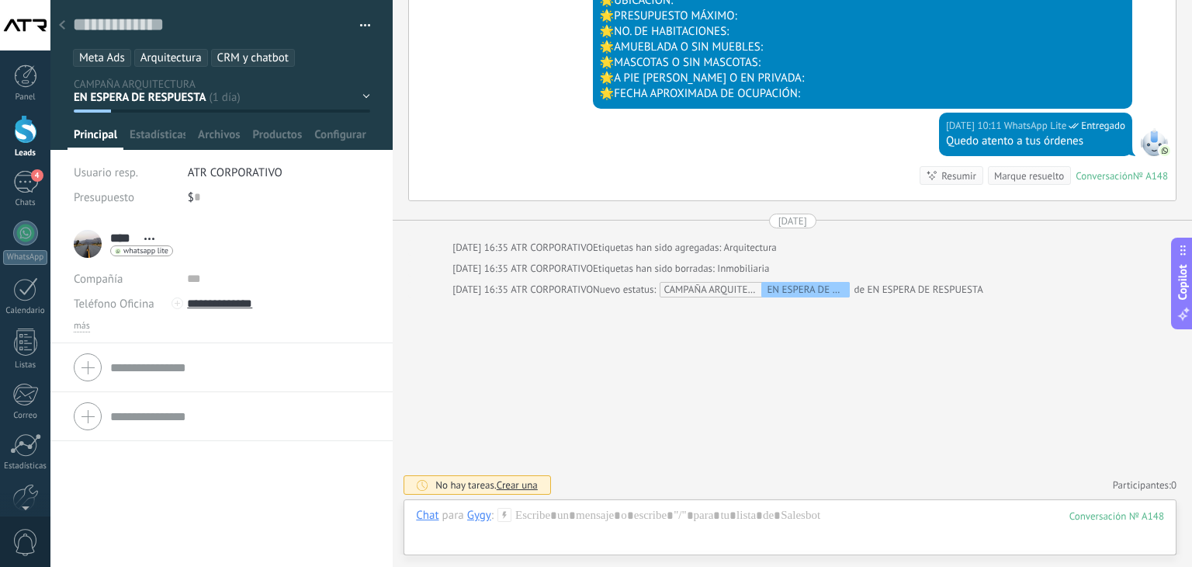
click at [0, 0] on div "EN ESPERA DE RESPUESTA EN ESPERA DE ASESOR CONVERSACIÓN INICIADA SEGUIMIENTO PO…" at bounding box center [0, 0] width 0 height 0
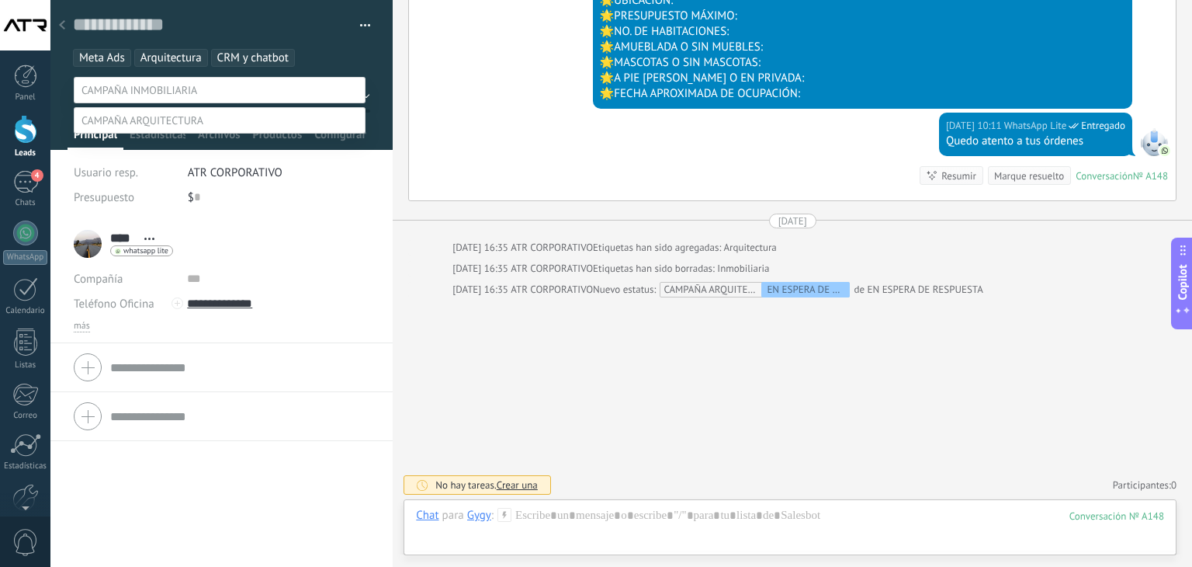
scroll to position [30, 0]
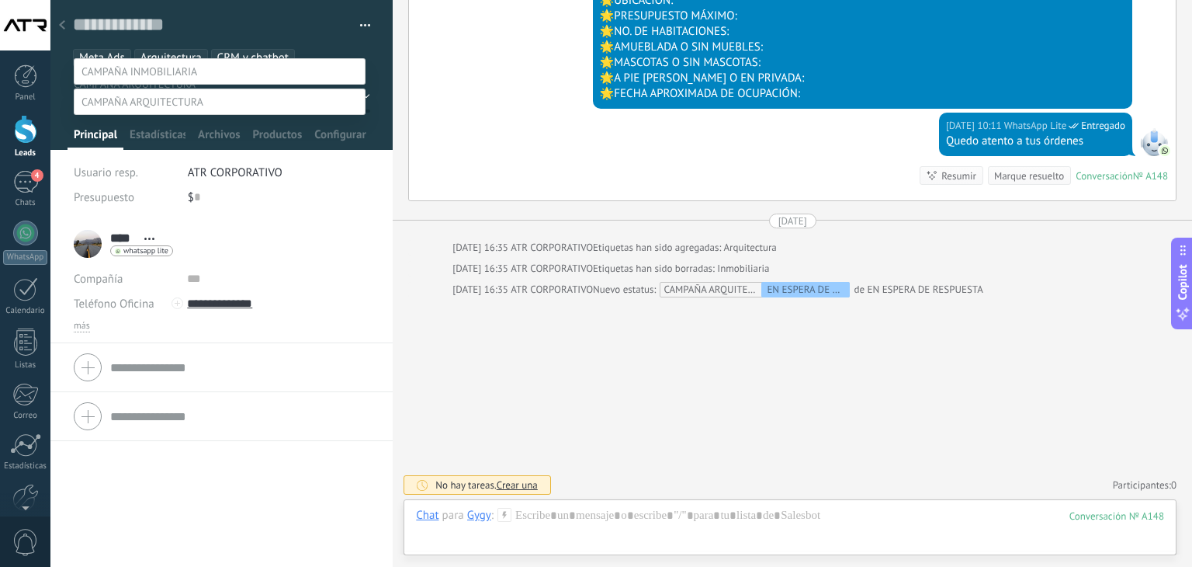
click at [432, 357] on div at bounding box center [621, 264] width 1142 height 567
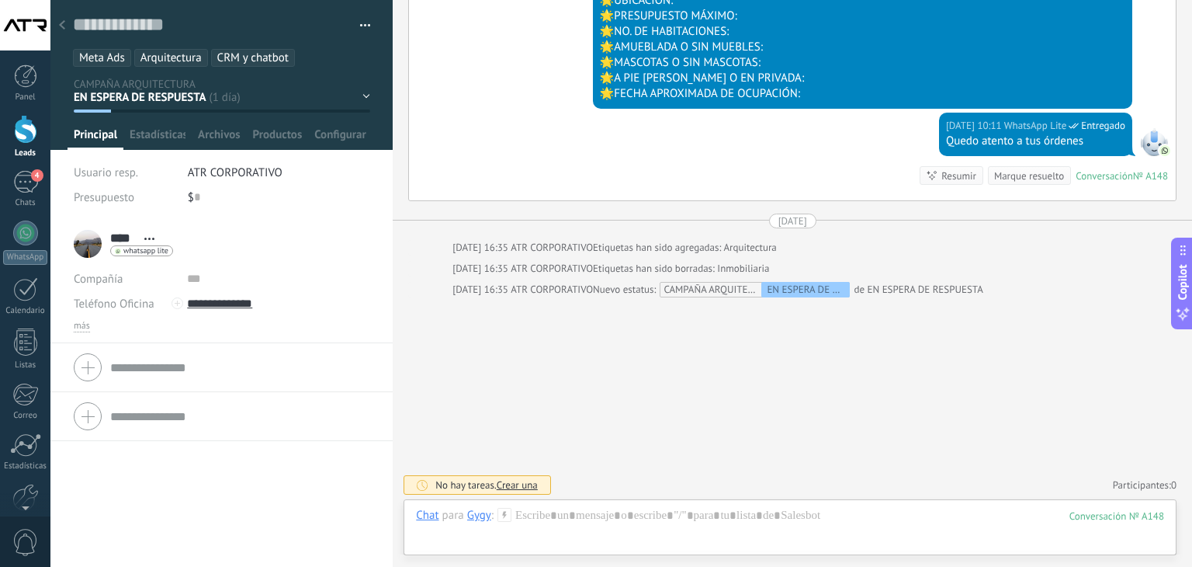
click at [65, 22] on div at bounding box center [62, 26] width 22 height 30
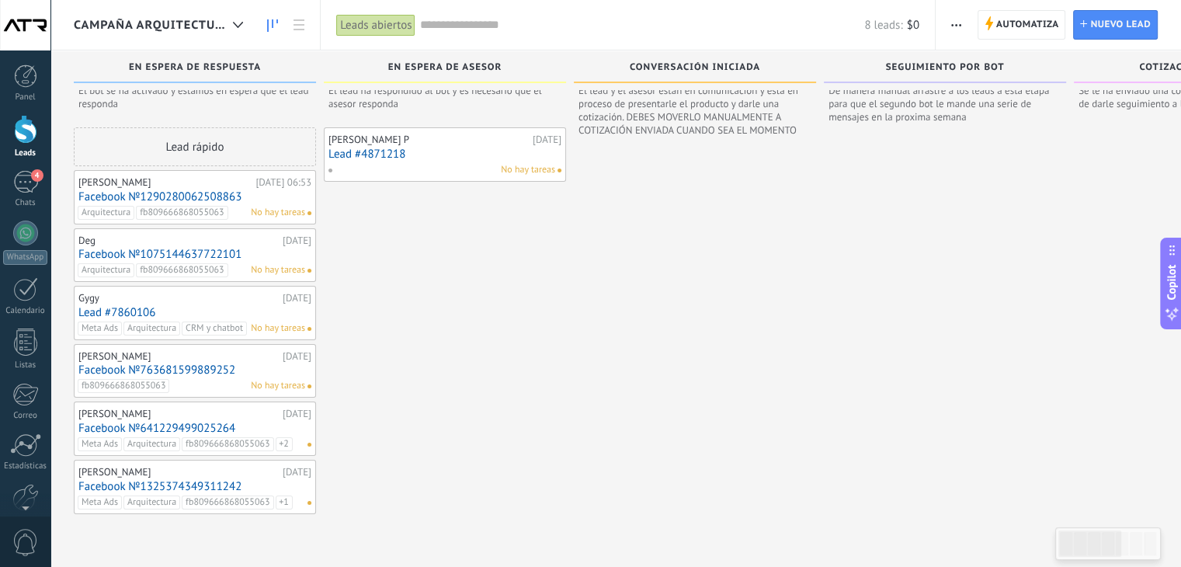
click at [152, 365] on link "Facebook №763681599889252" at bounding box center [194, 369] width 233 height 13
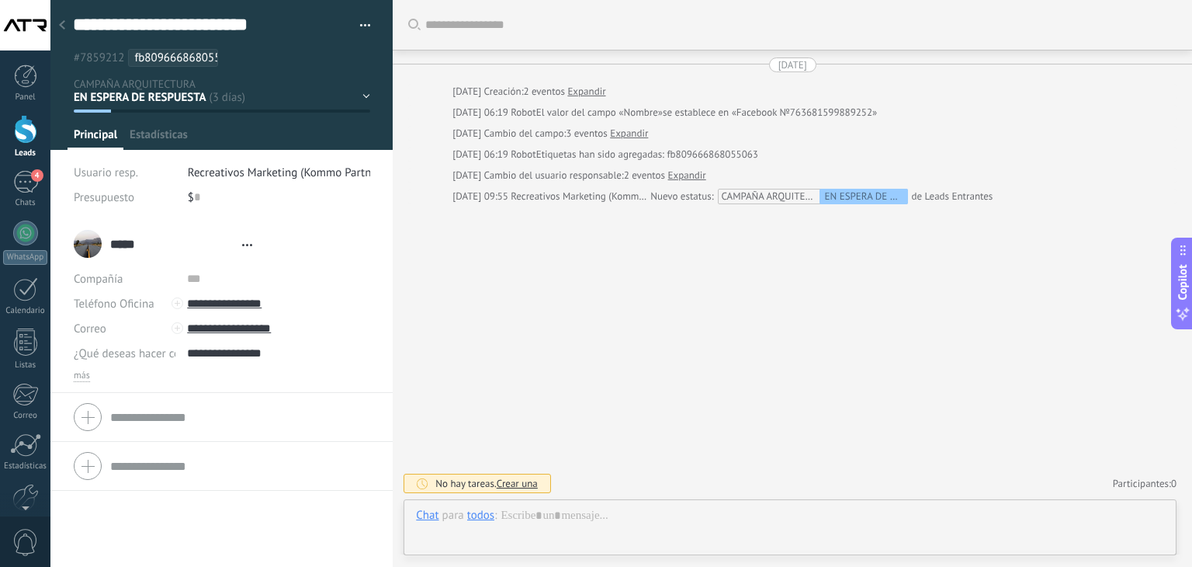
type textarea "**********"
drag, startPoint x: 286, startPoint y: 307, endPoint x: 207, endPoint y: 307, distance: 78.4
click at [207, 307] on input "**********" at bounding box center [278, 303] width 182 height 25
drag, startPoint x: 317, startPoint y: 293, endPoint x: 210, endPoint y: 302, distance: 107.5
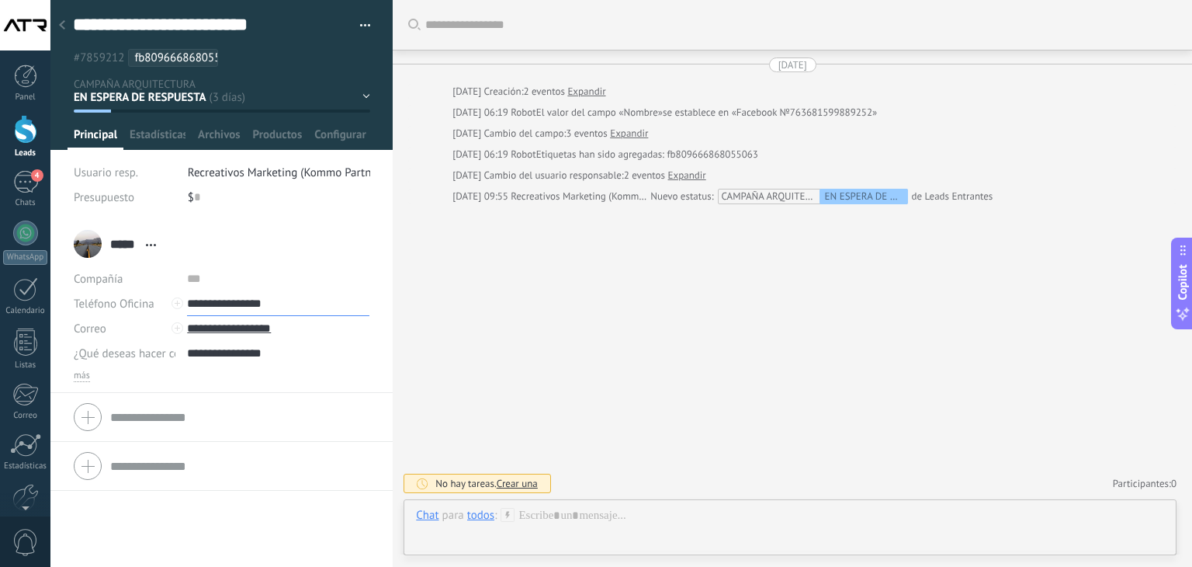
click at [210, 302] on input "**********" at bounding box center [278, 303] width 182 height 25
type input "**********"
click at [64, 33] on div at bounding box center [62, 26] width 22 height 30
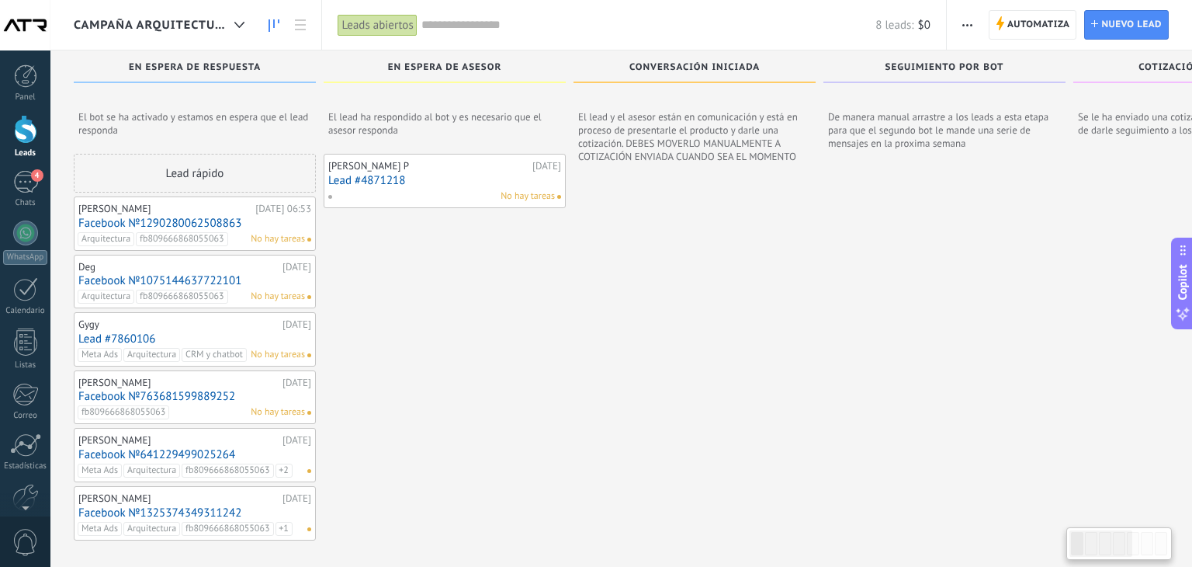
scroll to position [26, 0]
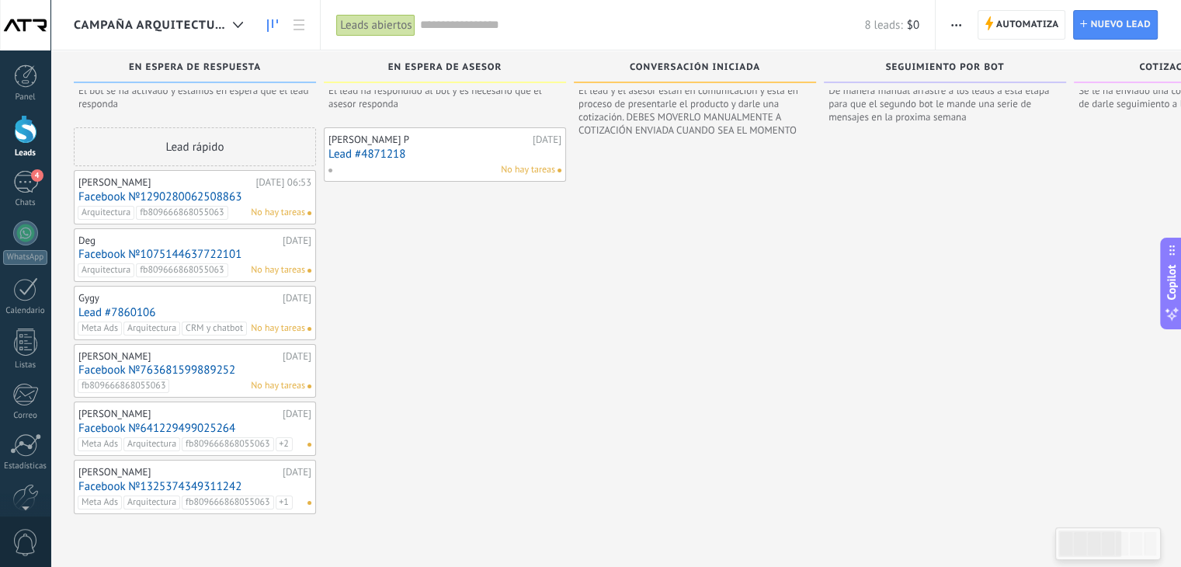
click at [136, 314] on link "Lead #7860106" at bounding box center [194, 312] width 233 height 13
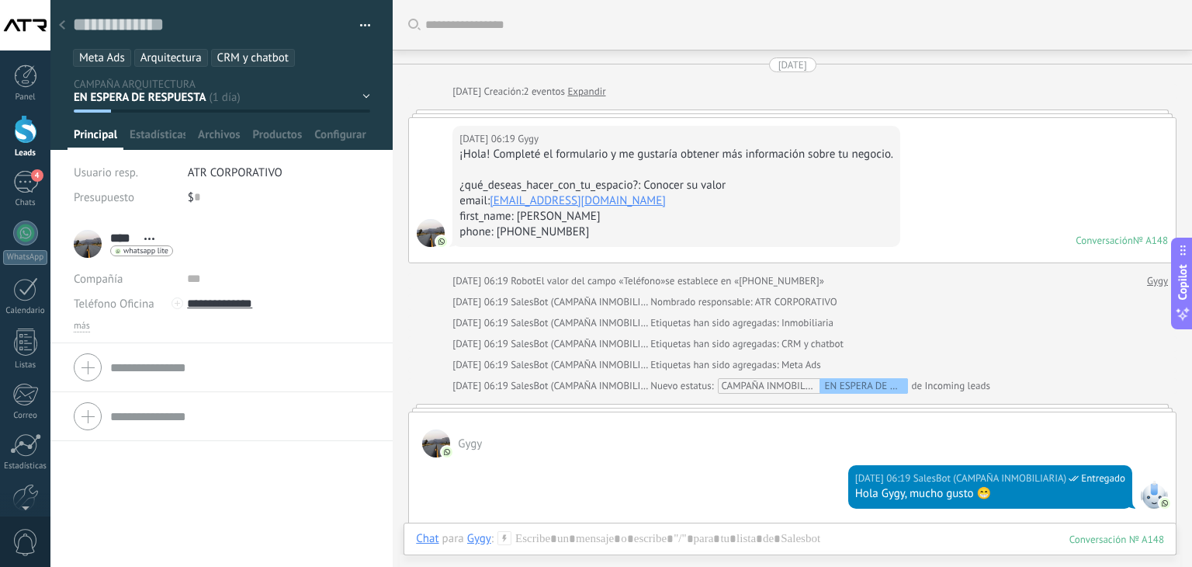
click at [65, 23] on div at bounding box center [62, 26] width 22 height 30
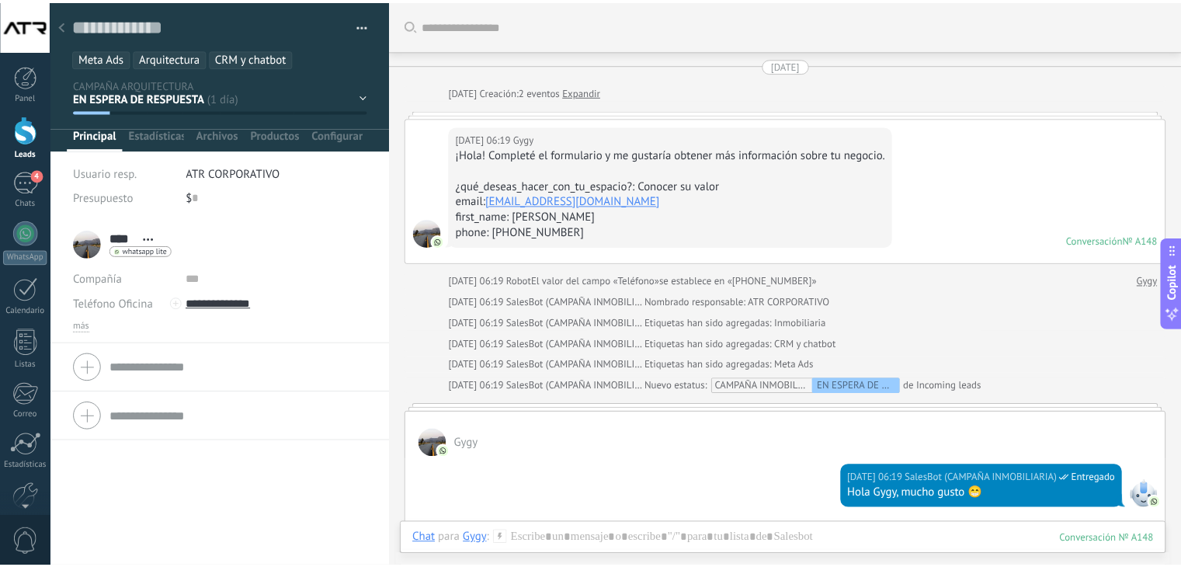
scroll to position [26, 0]
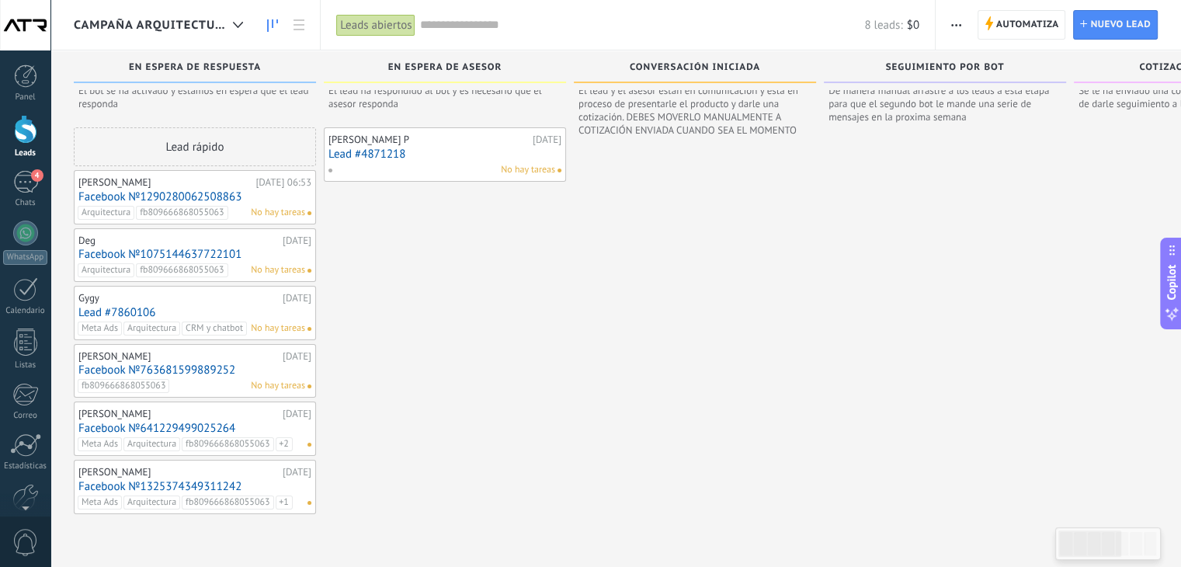
click at [124, 366] on link "Facebook №763681599889252" at bounding box center [194, 369] width 233 height 13
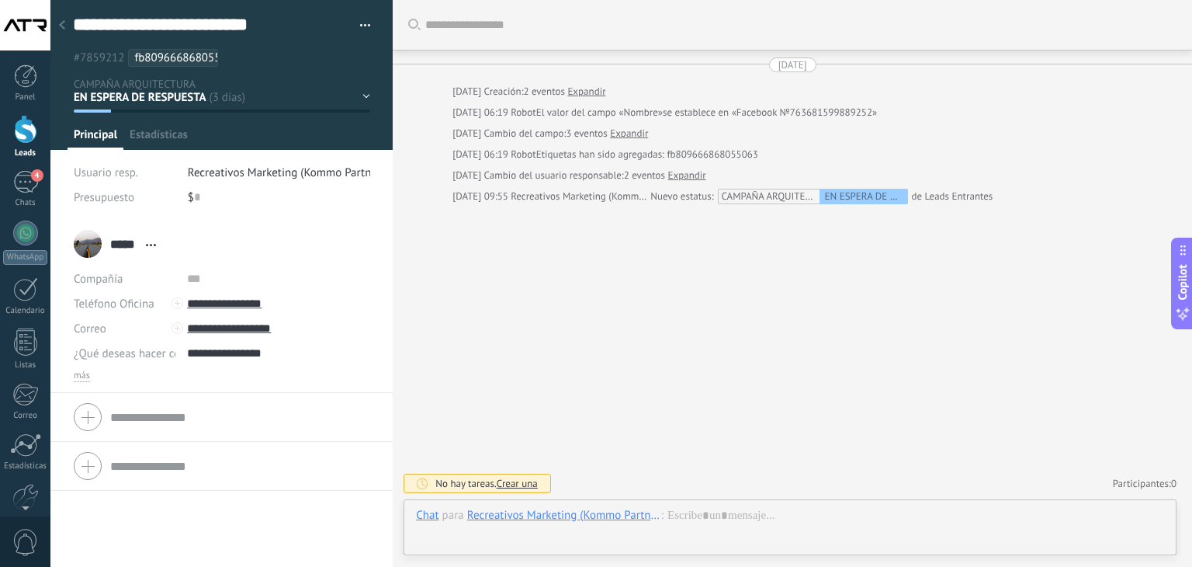
scroll to position [23, 0]
click at [357, 19] on button "button" at bounding box center [360, 25] width 23 height 23
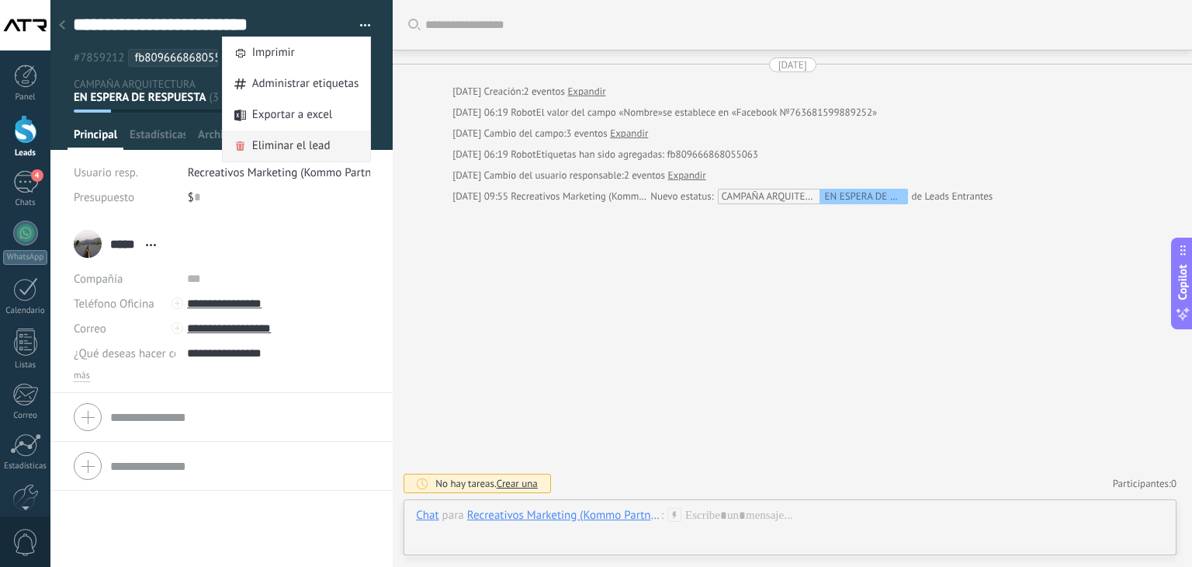
click at [290, 152] on span "Eliminar el lead" at bounding box center [291, 145] width 78 height 31
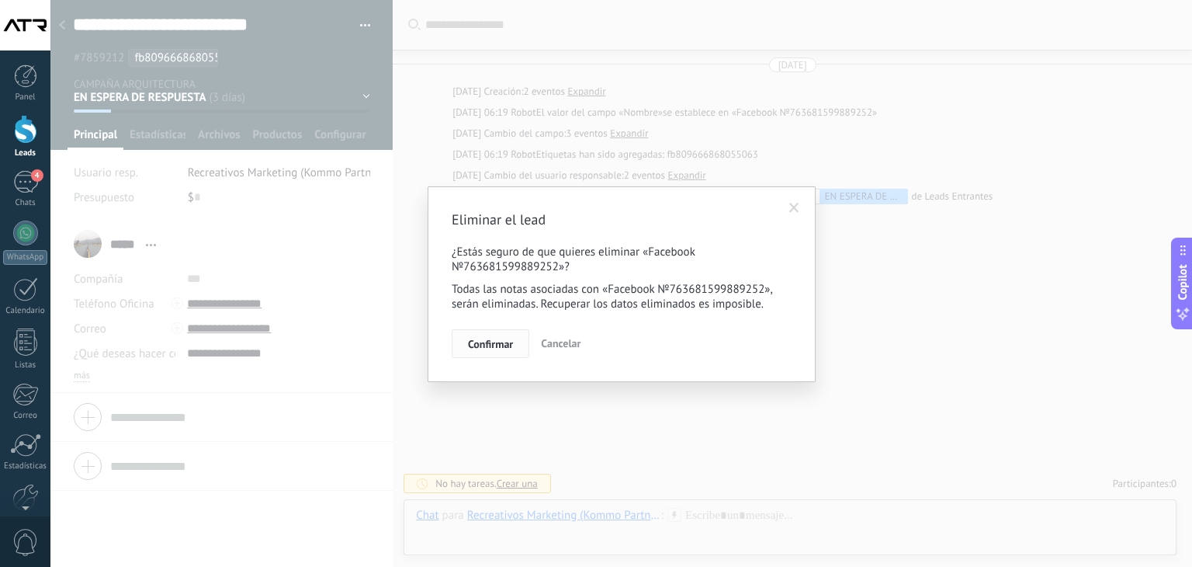
click at [487, 343] on span "Confirmar" at bounding box center [490, 343] width 45 height 11
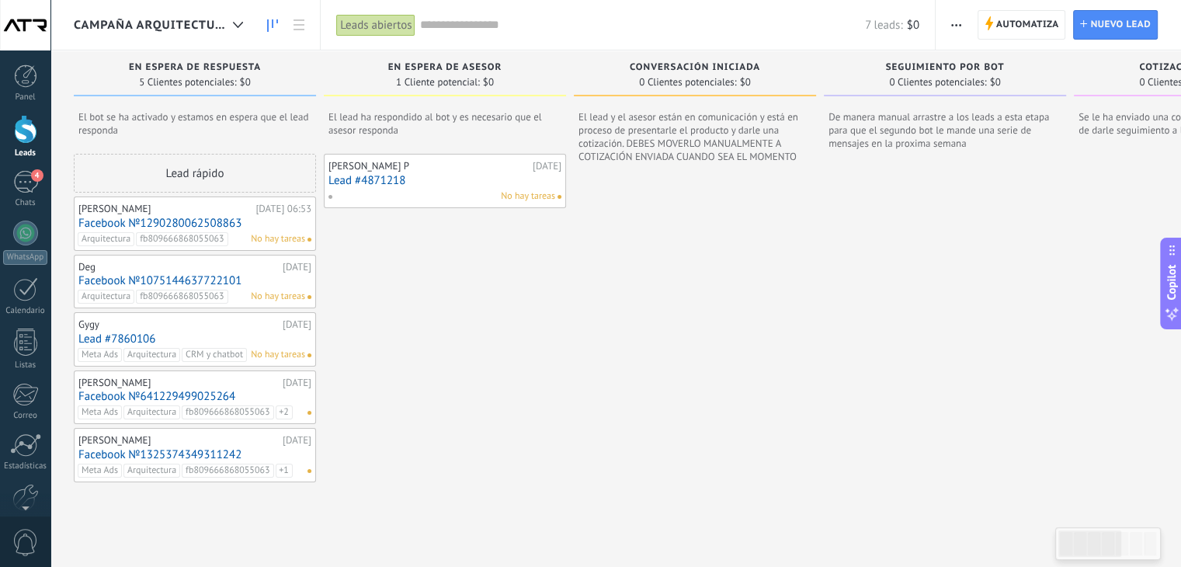
click at [148, 279] on link "Facebook №1075144637722101" at bounding box center [194, 280] width 233 height 13
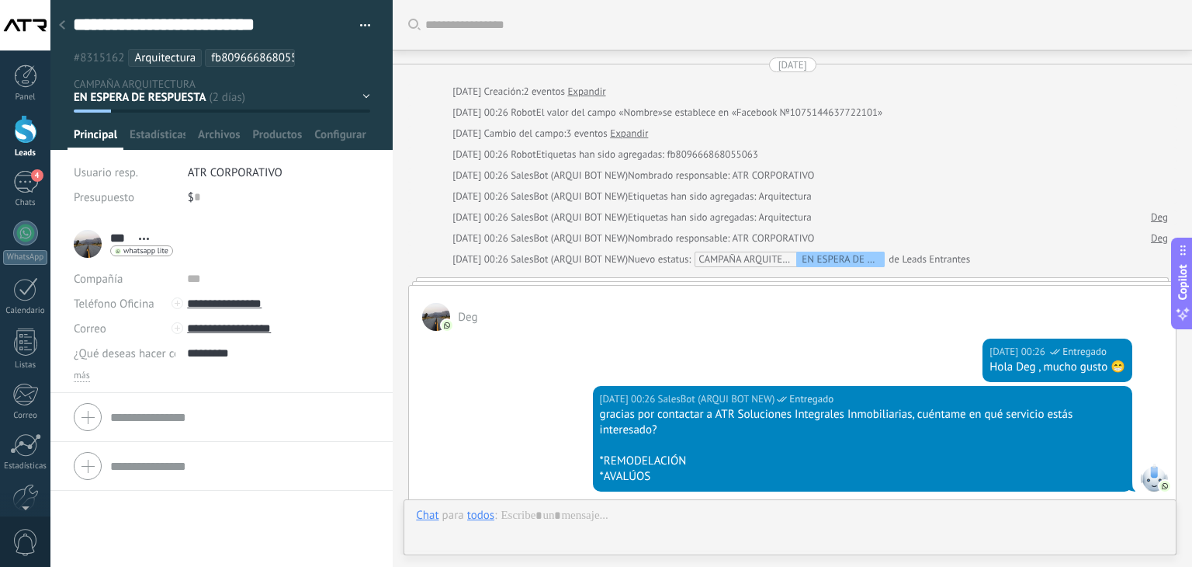
scroll to position [240, 0]
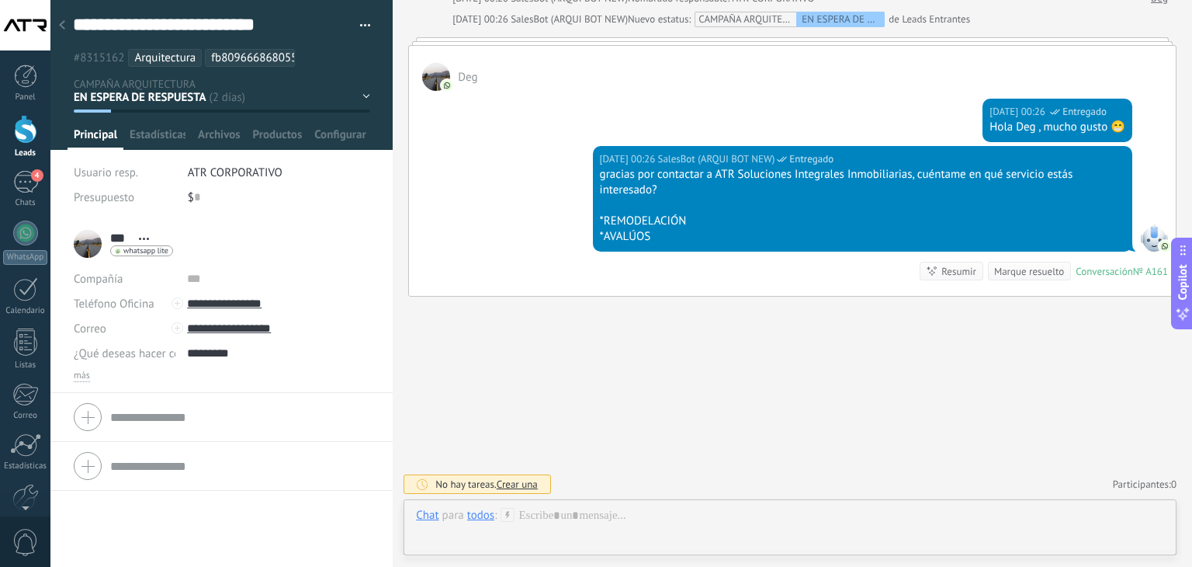
click at [59, 26] on use at bounding box center [62, 24] width 6 height 9
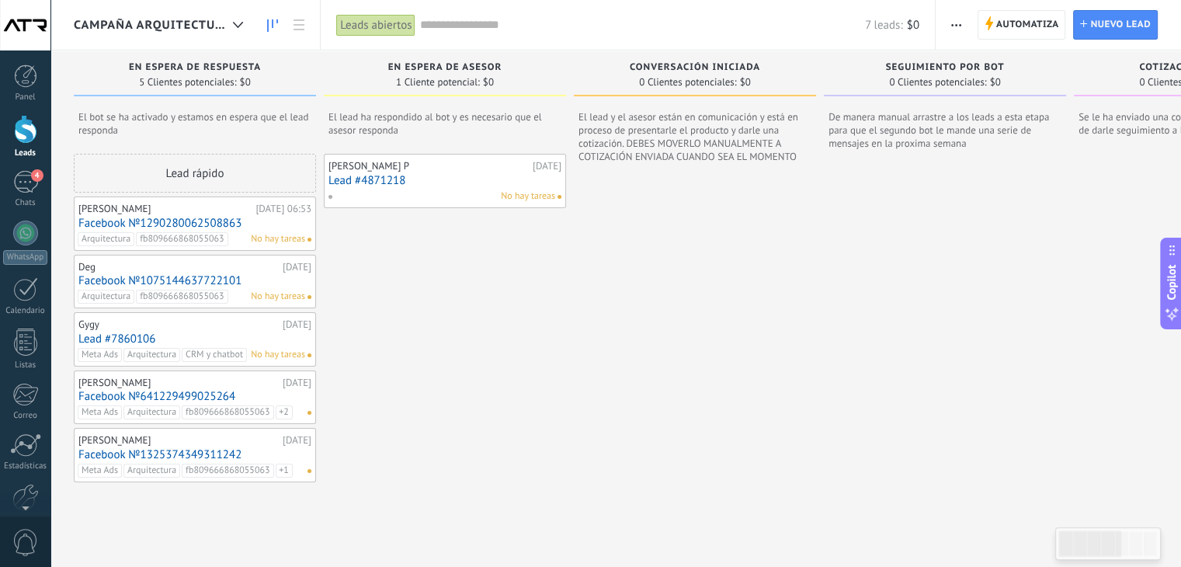
click at [152, 396] on link "Facebook №641229499025264" at bounding box center [194, 396] width 233 height 13
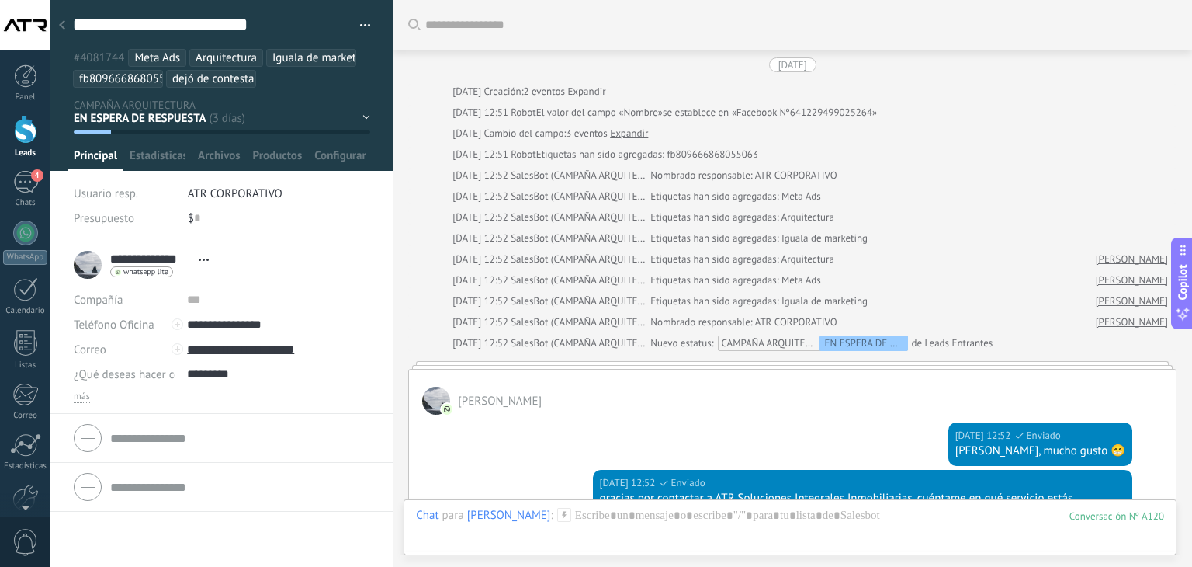
scroll to position [1514, 0]
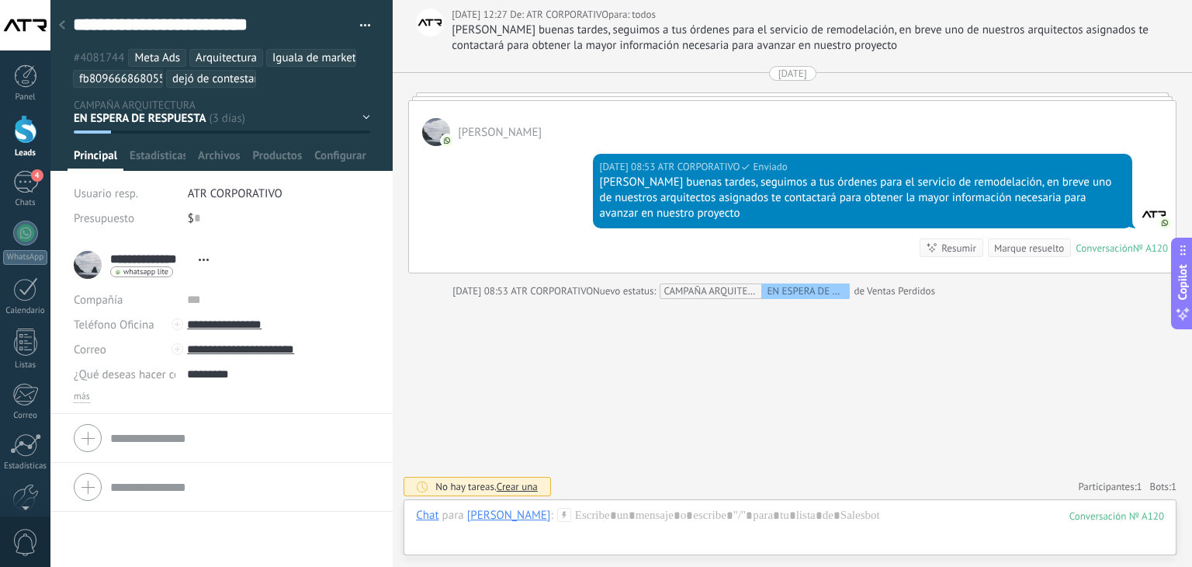
click at [59, 19] on div at bounding box center [62, 26] width 22 height 30
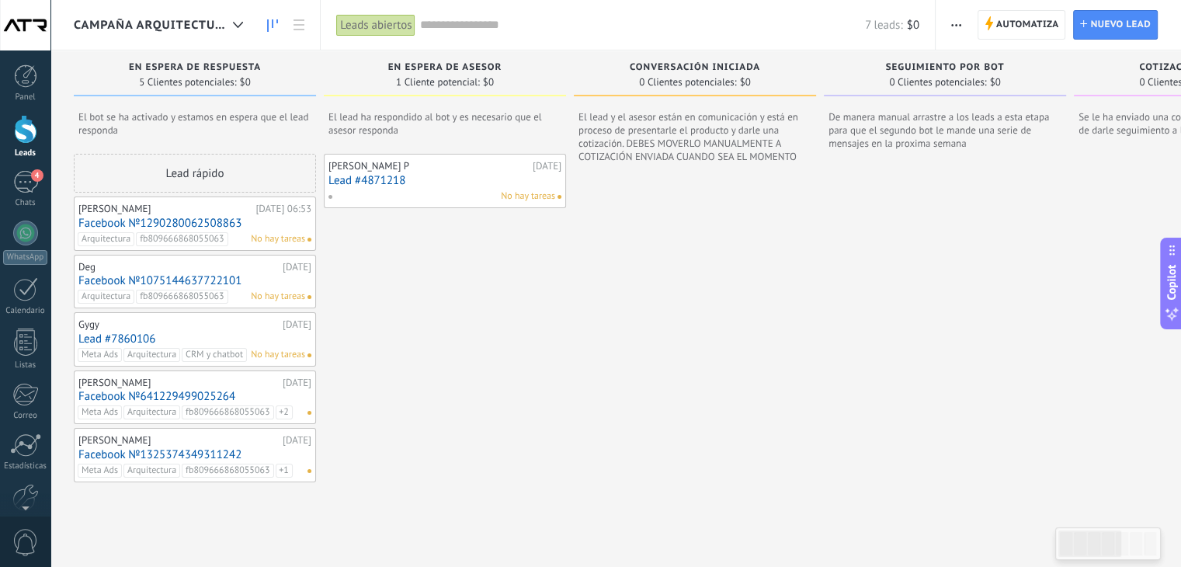
click at [143, 450] on link "Facebook №1325374349311242" at bounding box center [194, 454] width 233 height 13
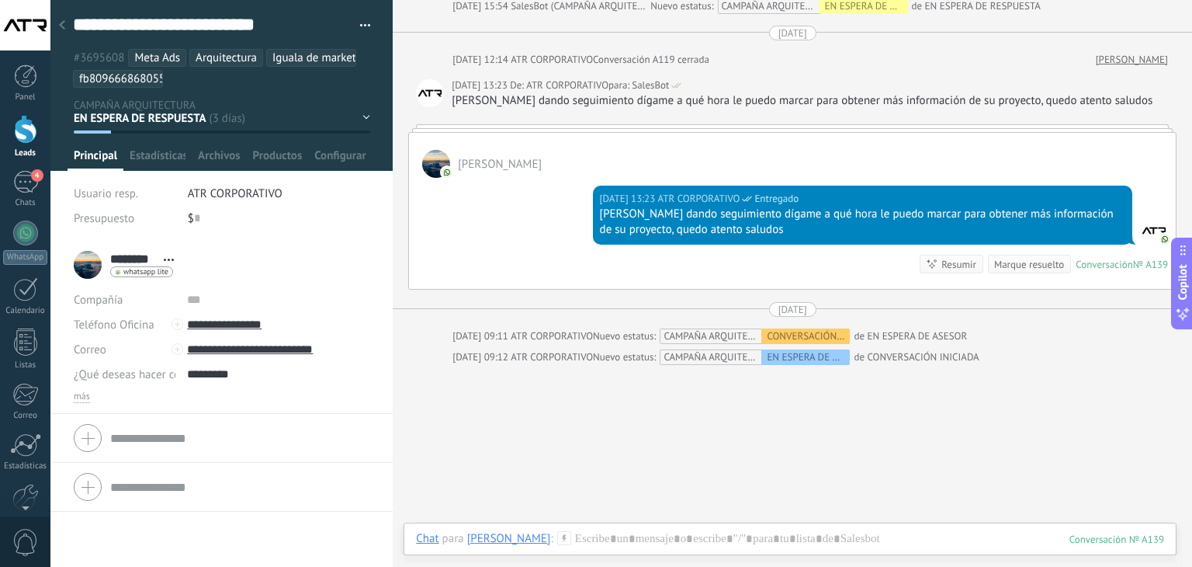
scroll to position [1318, 0]
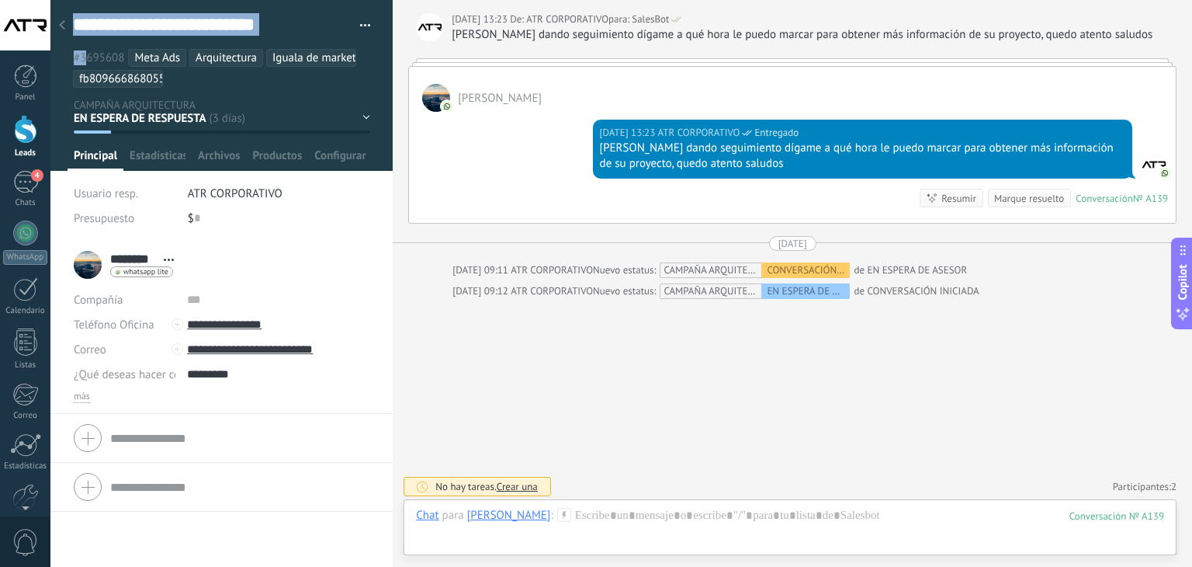
drag, startPoint x: 59, startPoint y: 26, endPoint x: 86, endPoint y: 64, distance: 47.4
click at [86, 64] on div "**********" at bounding box center [221, 120] width 342 height 241
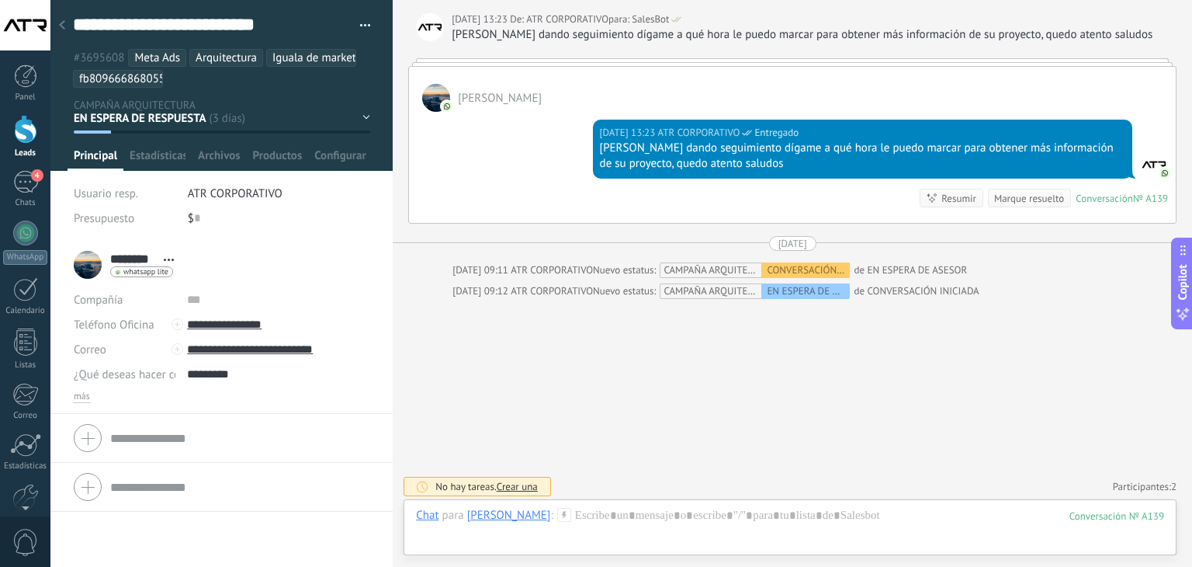
click at [0, 0] on div "EN ESPERA DE RESPUESTA EN ESPERA DE ASESOR CONVERSACIÓN INICIADA SEGUIMIENTO PO…" at bounding box center [0, 0] width 0 height 0
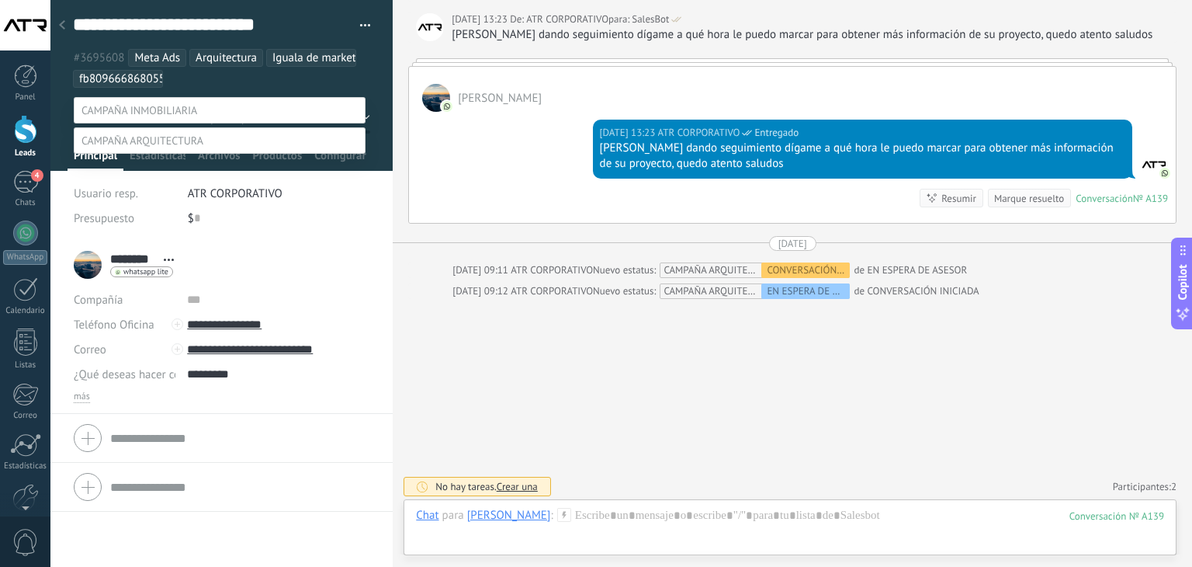
scroll to position [30, 0]
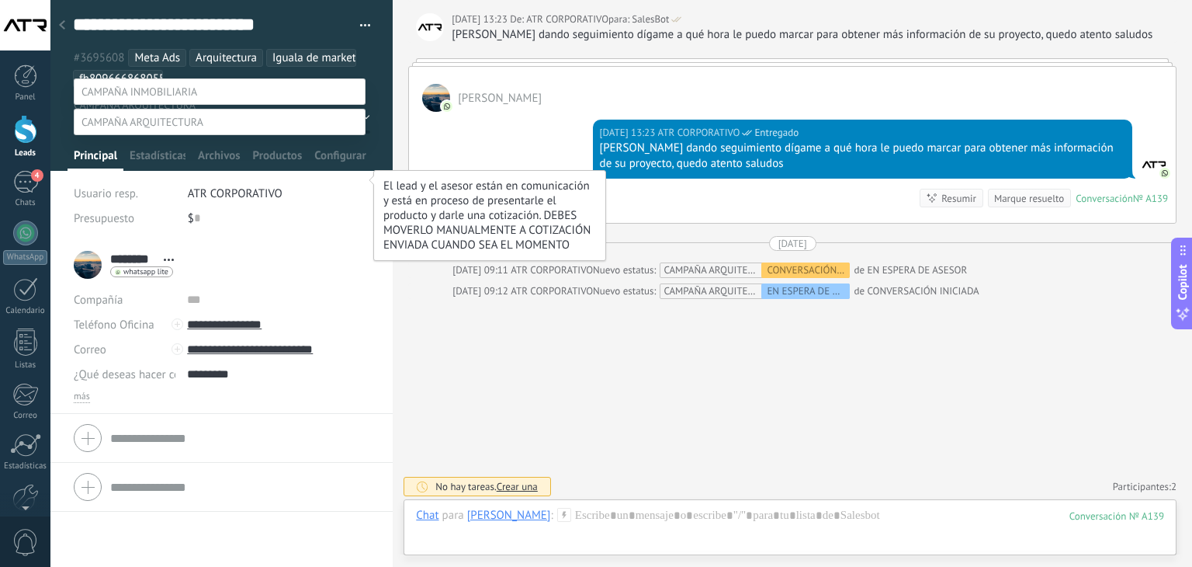
click at [0, 0] on label "CONVERSACIÓN INICIADA" at bounding box center [0, 0] width 0 height 0
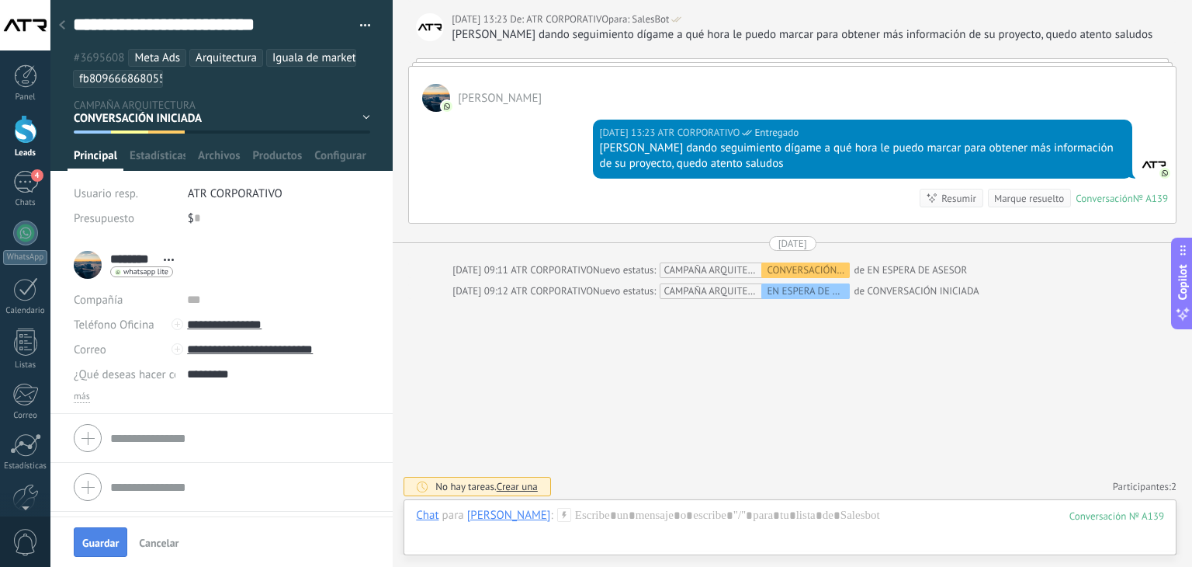
click at [113, 534] on button "Guardar" at bounding box center [101, 541] width 54 height 29
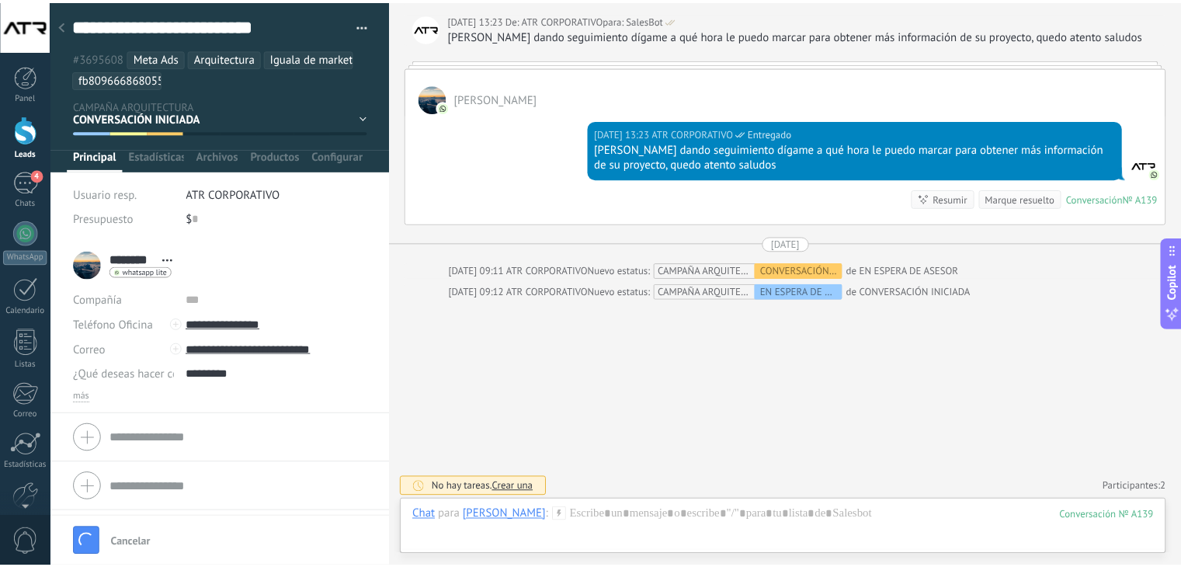
scroll to position [1372, 0]
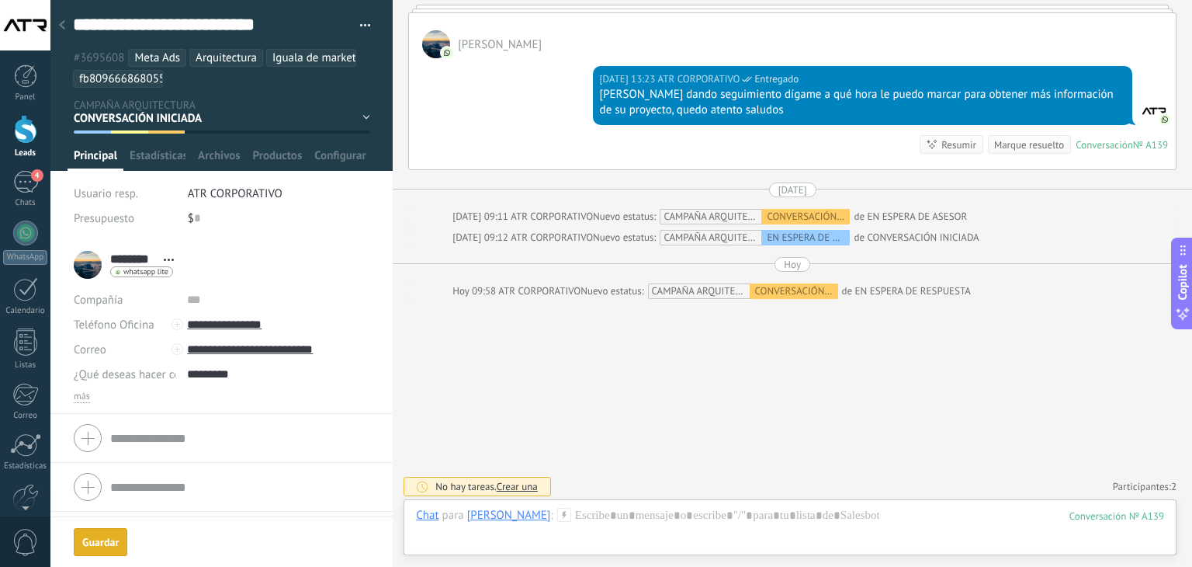
click at [62, 25] on icon at bounding box center [62, 24] width 6 height 9
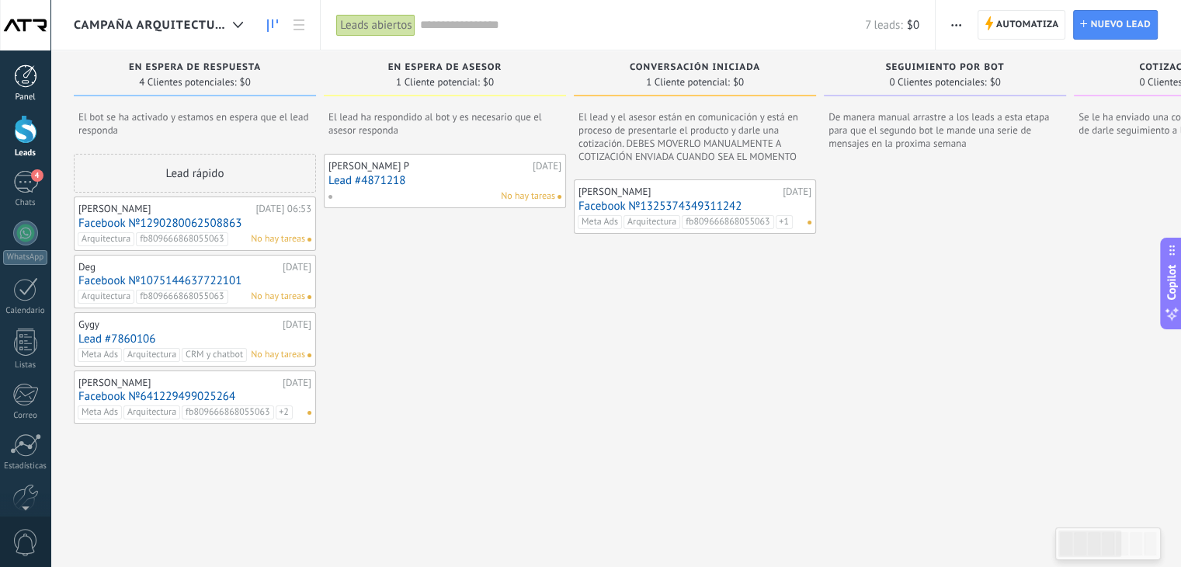
click at [15, 86] on div at bounding box center [25, 75] width 23 height 23
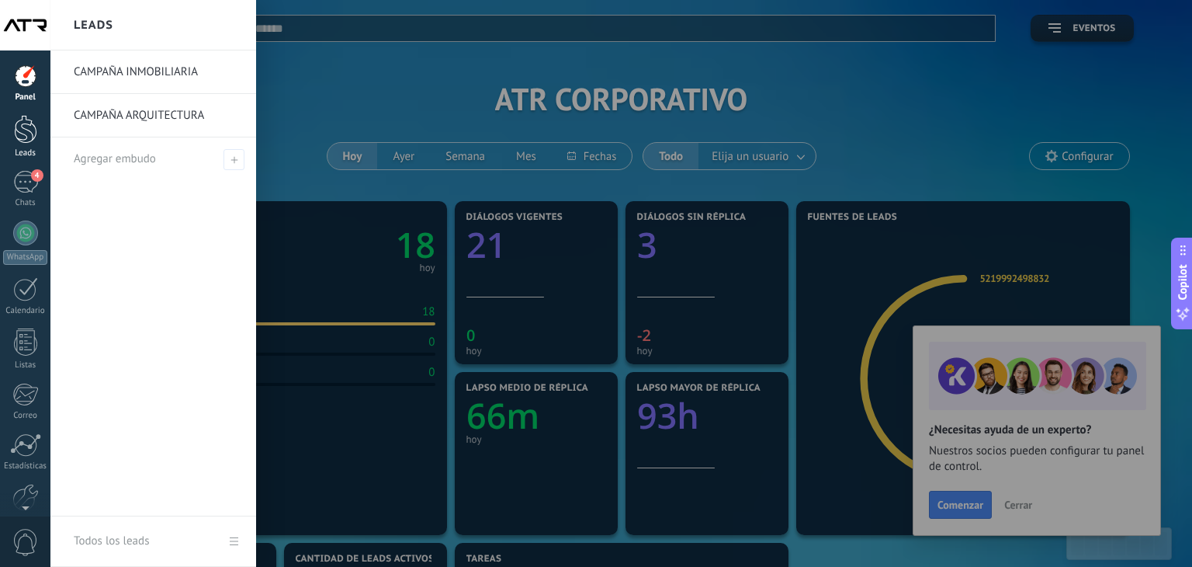
click at [22, 128] on div at bounding box center [25, 129] width 23 height 29
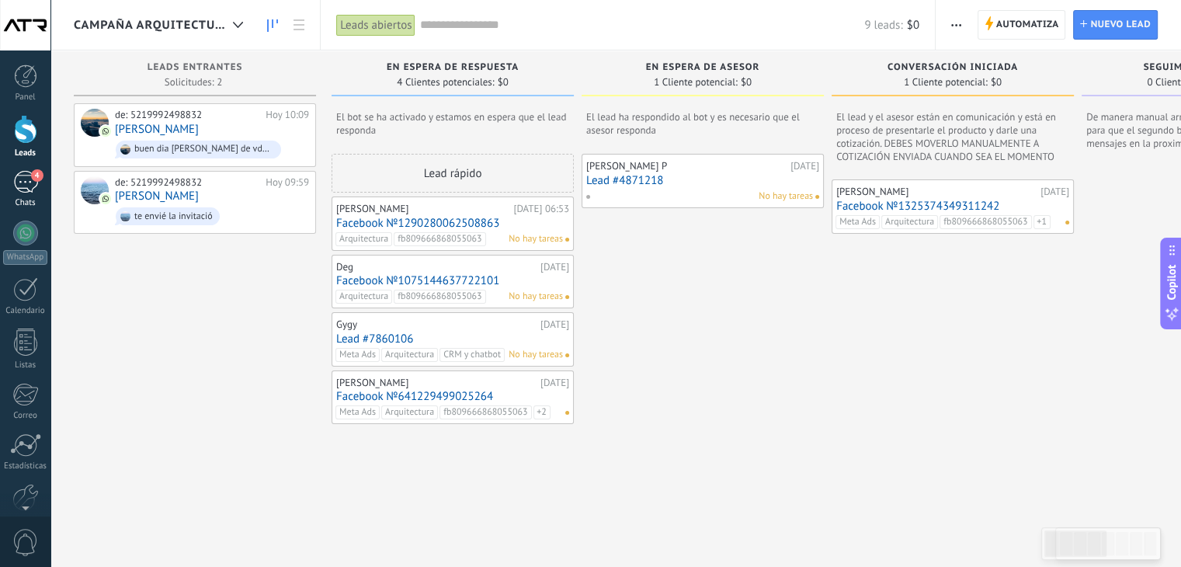
click at [22, 182] on div "4" at bounding box center [25, 182] width 25 height 23
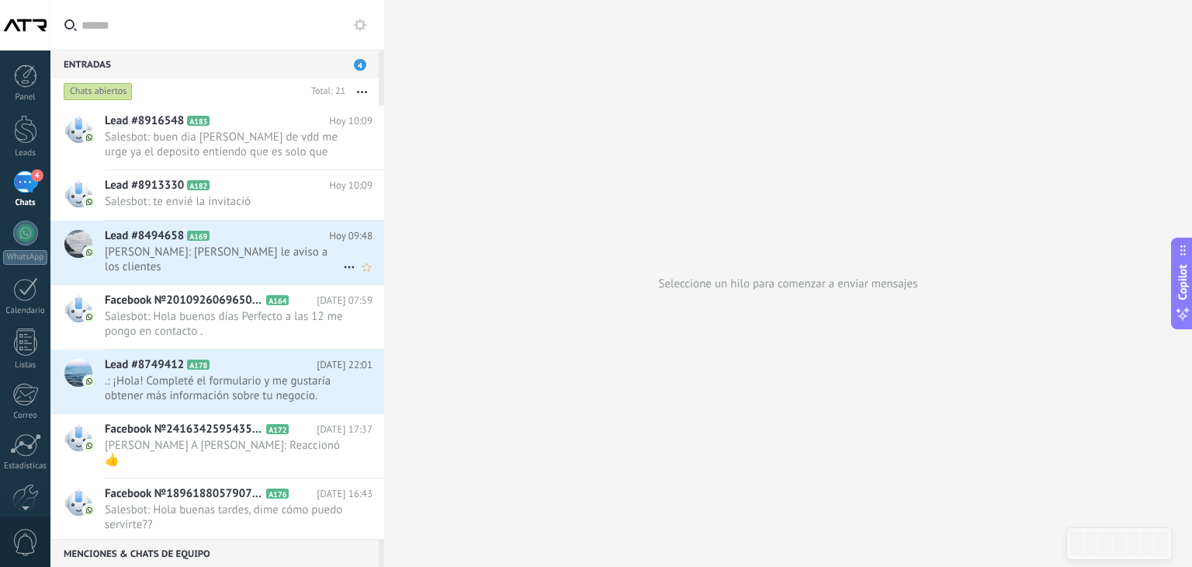
click at [237, 255] on span "[PERSON_NAME]: [PERSON_NAME] le aviso a los clientes" at bounding box center [224, 259] width 238 height 29
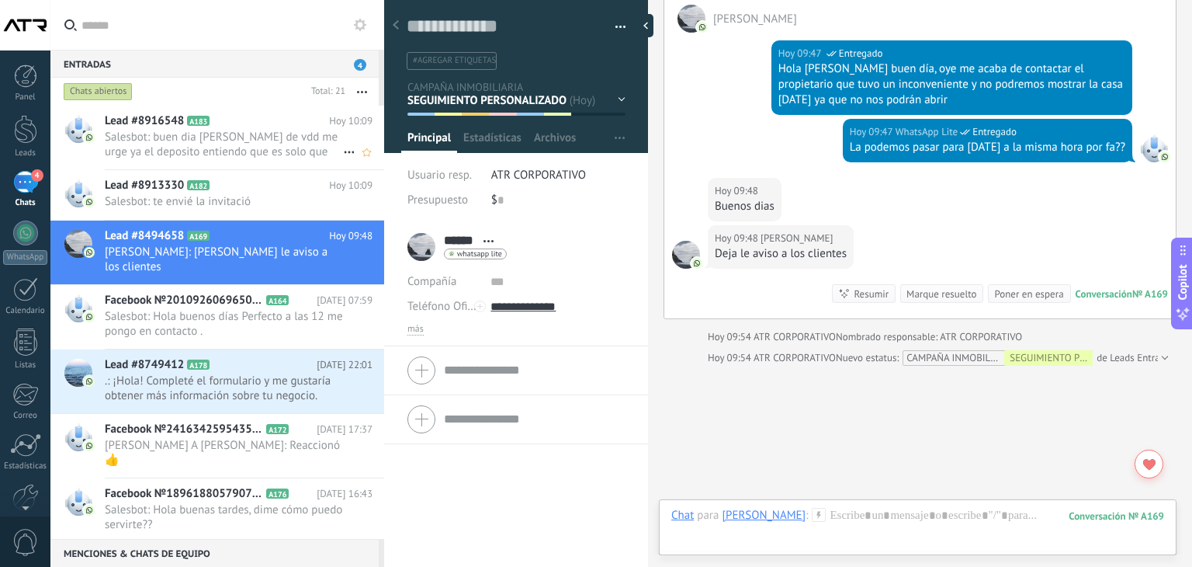
click at [230, 142] on span "Salesbot: buen dia [PERSON_NAME] de vdd me urge ya el deposito entiendo que es …" at bounding box center [224, 144] width 238 height 29
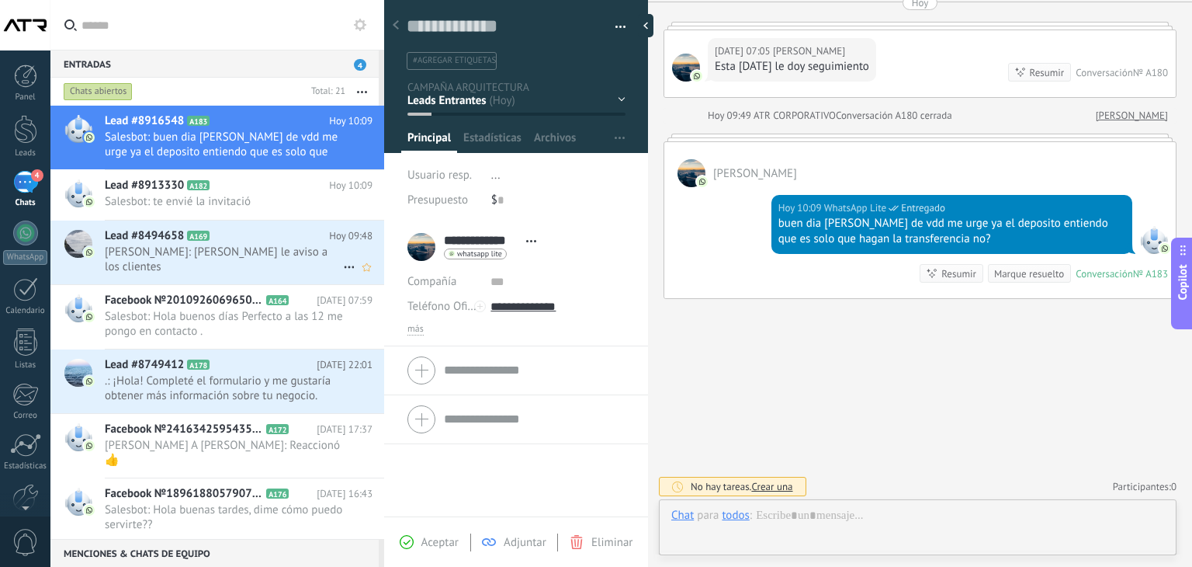
scroll to position [23, 0]
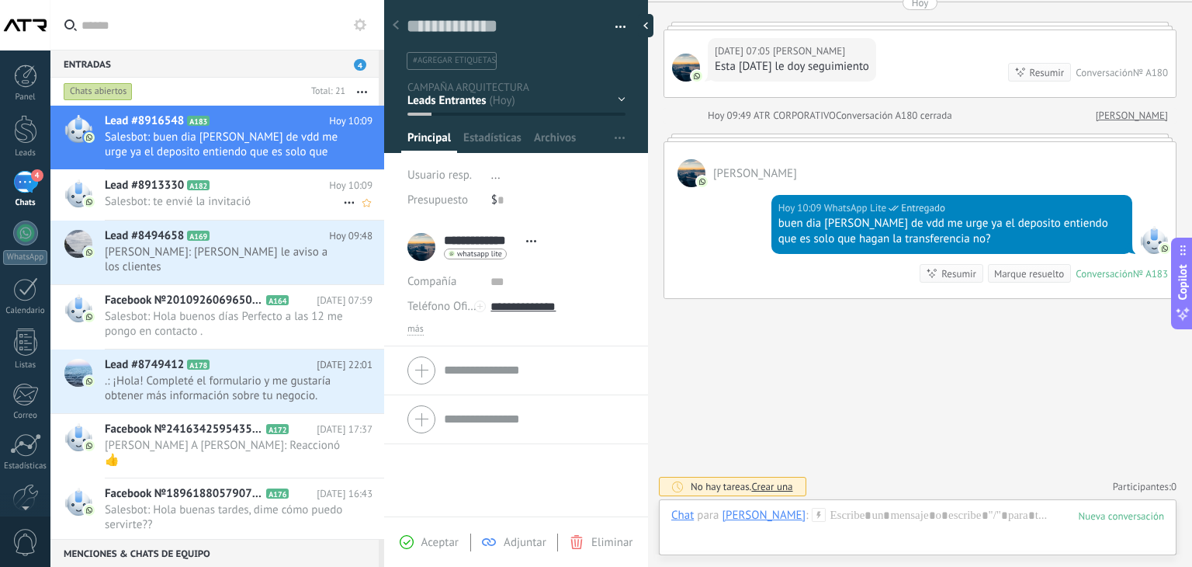
click at [227, 196] on span "Salesbot: te envié la invitació" at bounding box center [224, 201] width 238 height 15
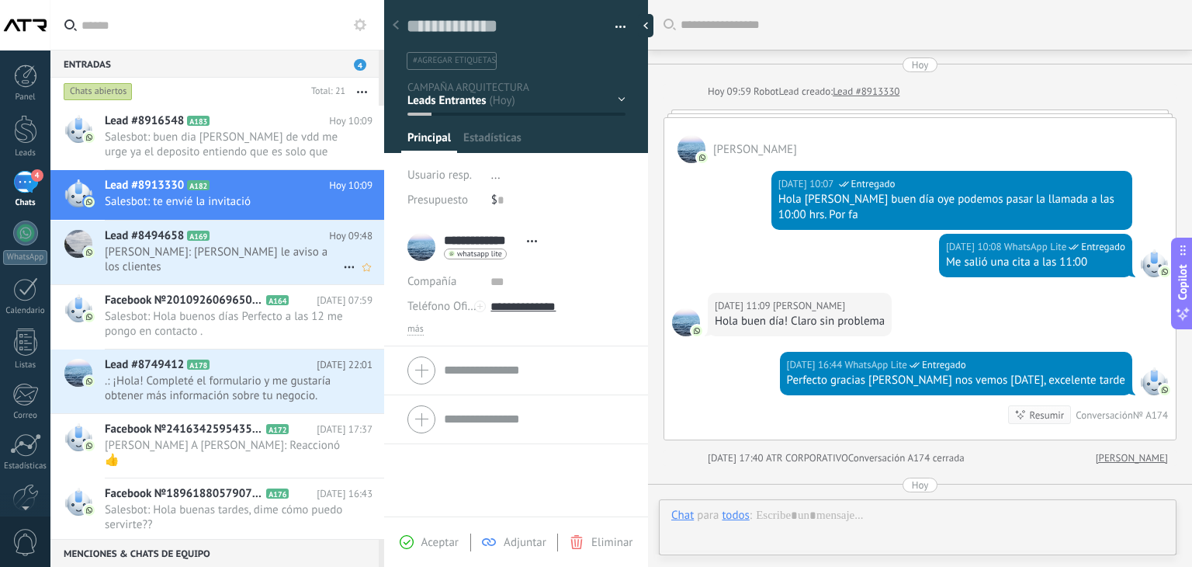
click at [240, 247] on span "[PERSON_NAME]: [PERSON_NAME] le aviso a los clientes" at bounding box center [224, 259] width 238 height 29
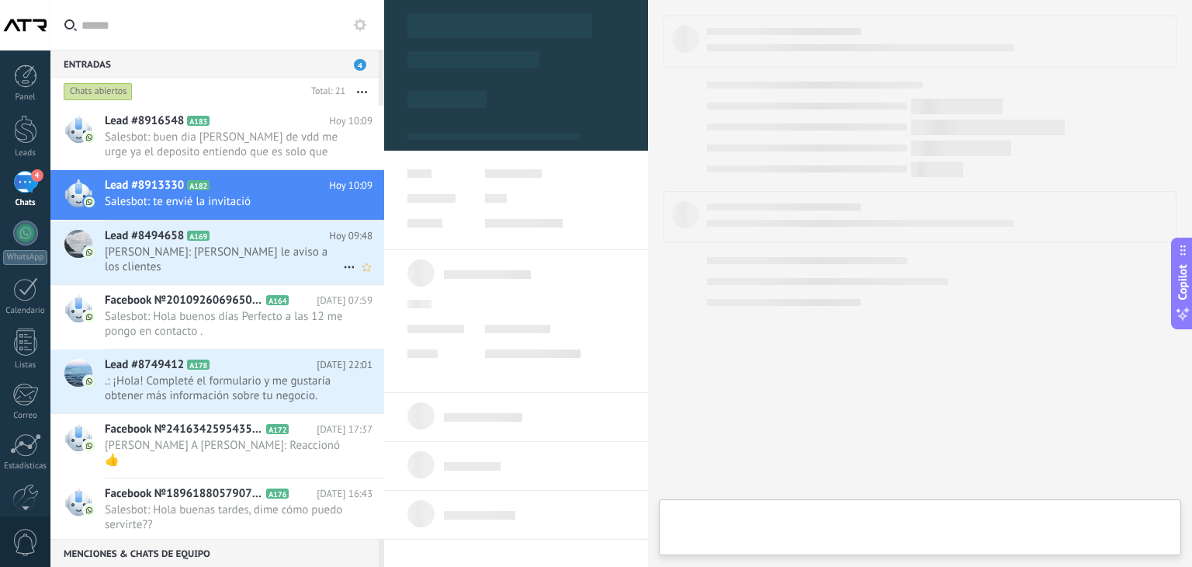
scroll to position [23, 0]
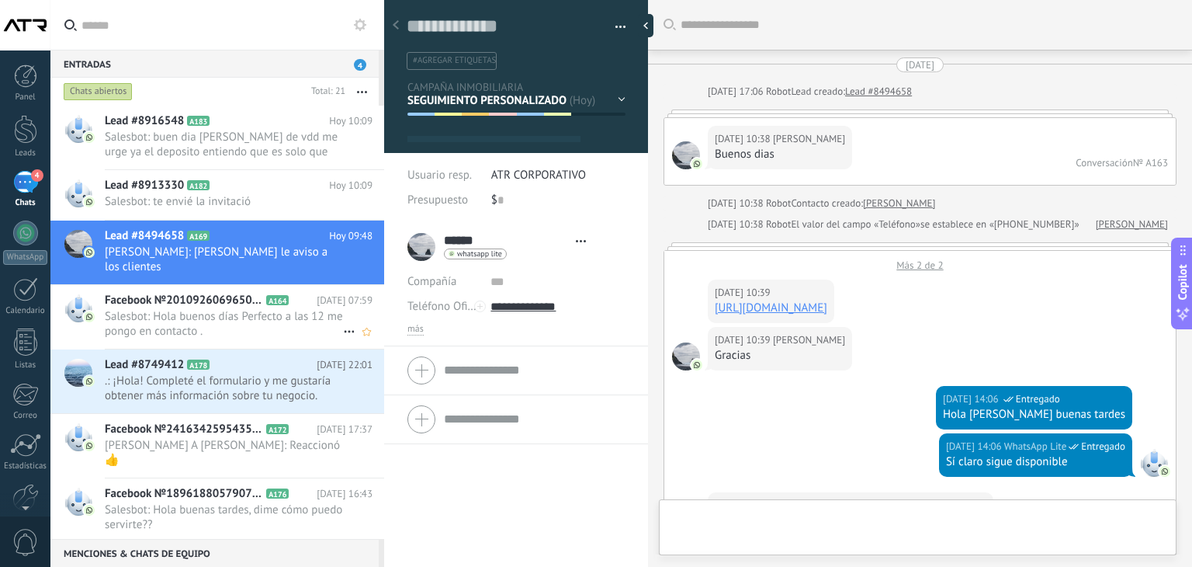
click at [222, 309] on span "Salesbot: Hola buenos días Perfecto a las 12 me pongo en contacto ." at bounding box center [224, 323] width 238 height 29
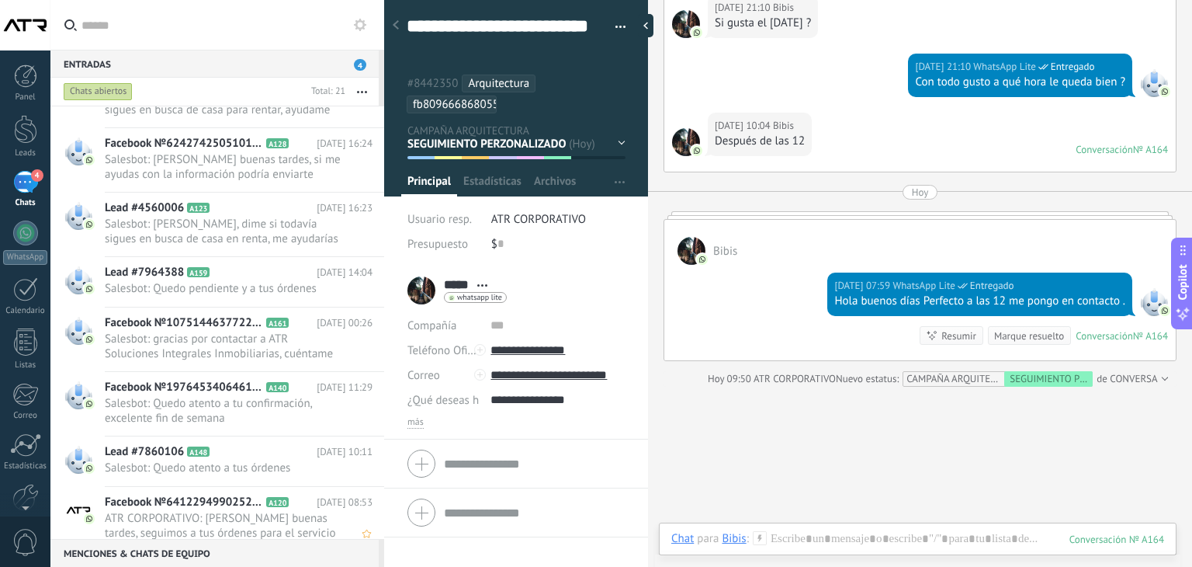
scroll to position [746, 0]
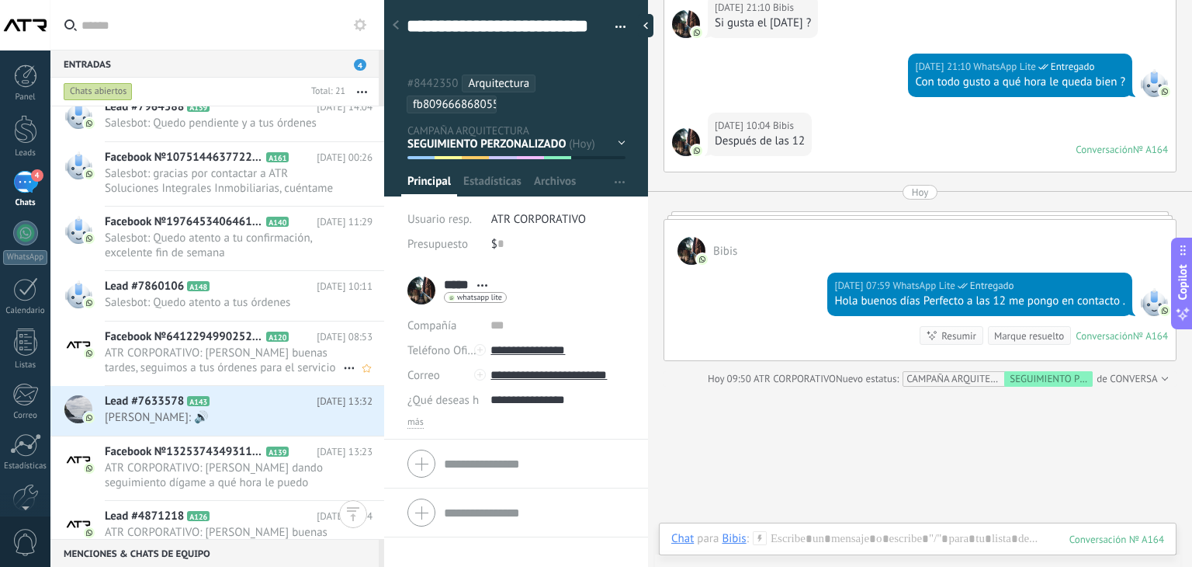
click at [279, 365] on span "ATR CORPORATIVO: [PERSON_NAME] buenas tardes, seguimos a tus órdenes para el se…" at bounding box center [224, 359] width 238 height 29
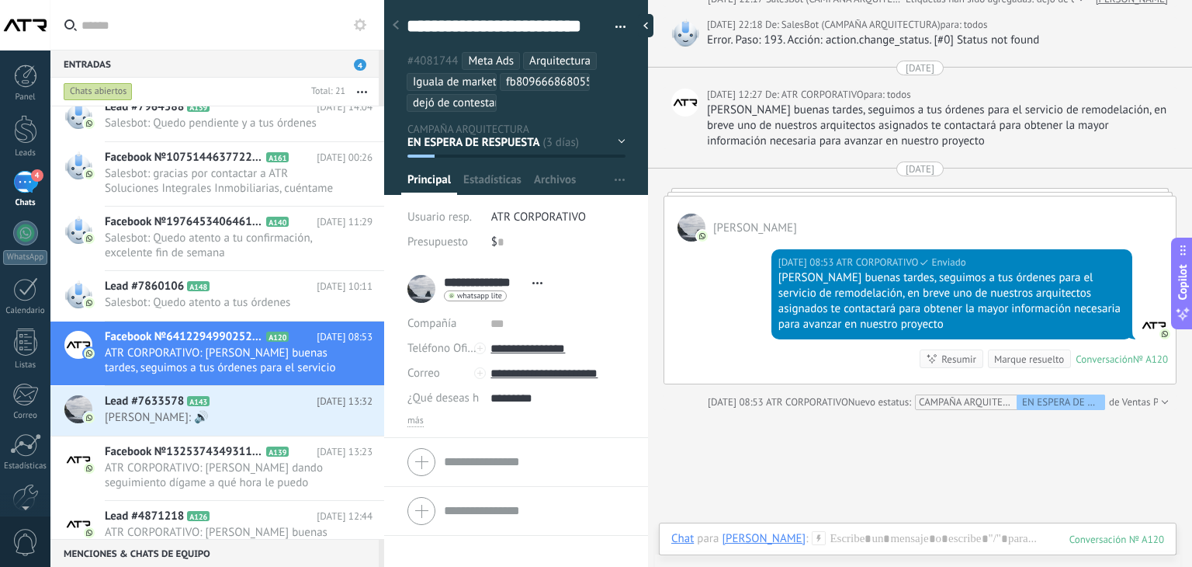
scroll to position [47, 0]
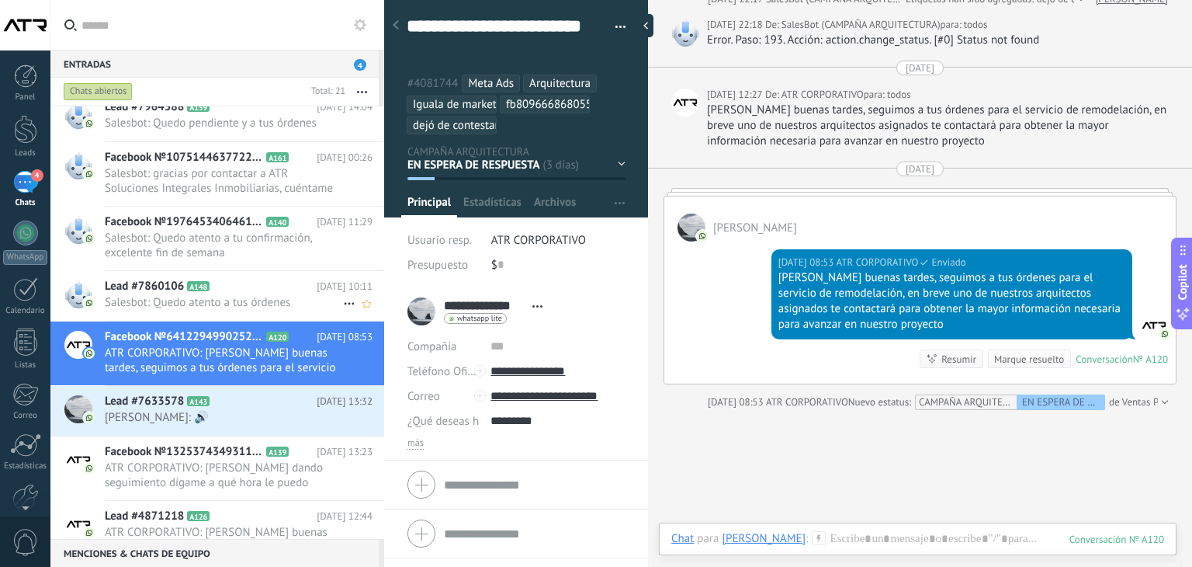
click at [231, 301] on span "Salesbot: Quedo atento a tus órdenes" at bounding box center [224, 302] width 238 height 15
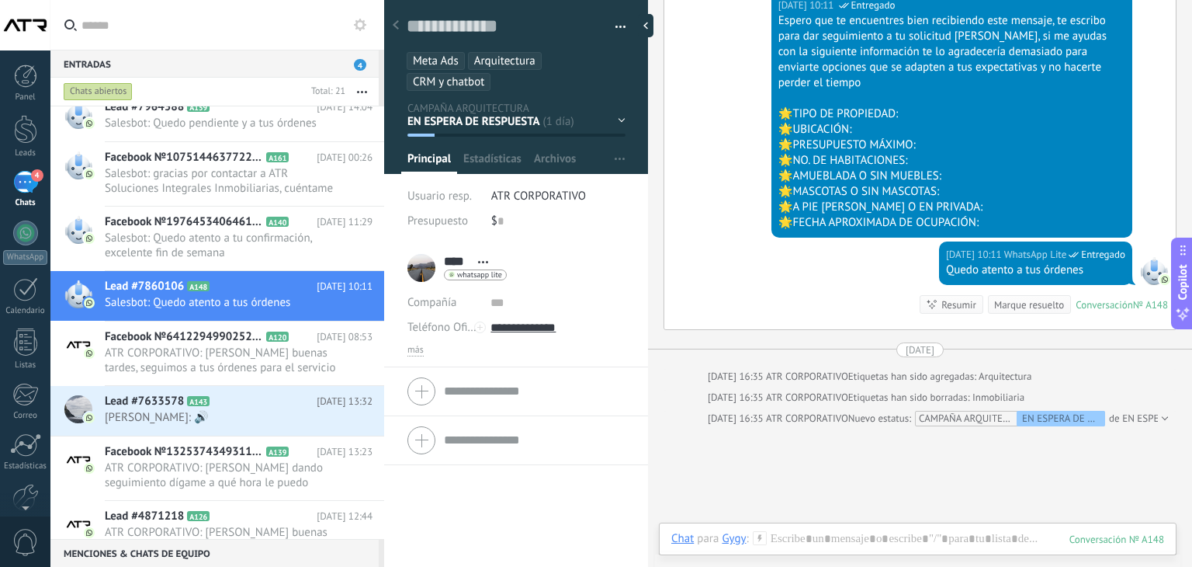
scroll to position [765, 0]
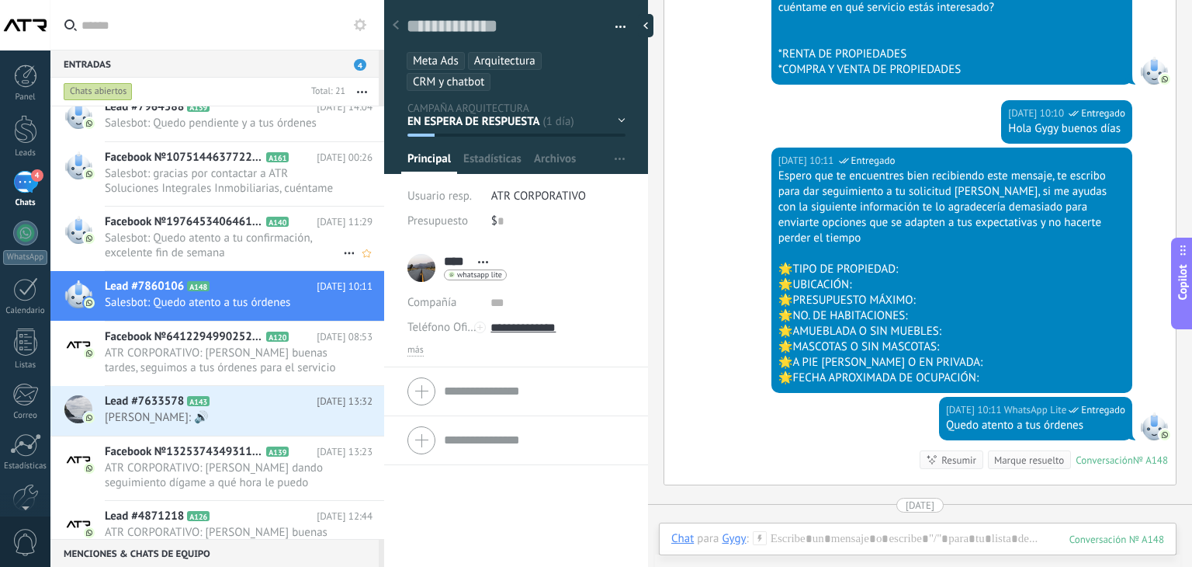
click at [174, 248] on span "Salesbot: Quedo atento a tu confirmación, excelente fin de semana" at bounding box center [224, 245] width 238 height 29
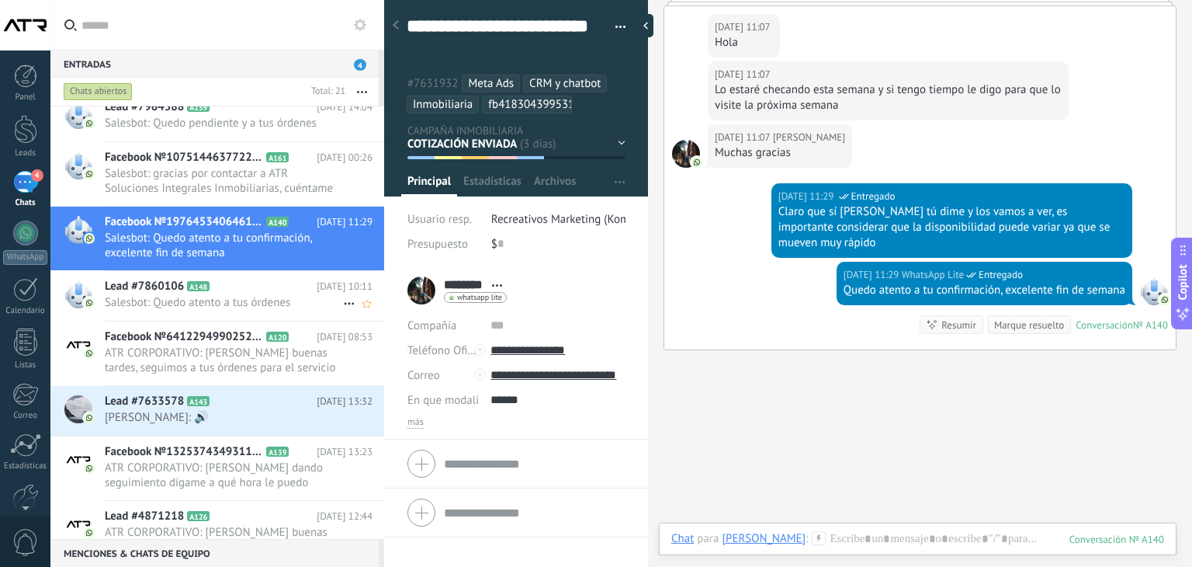
scroll to position [668, 0]
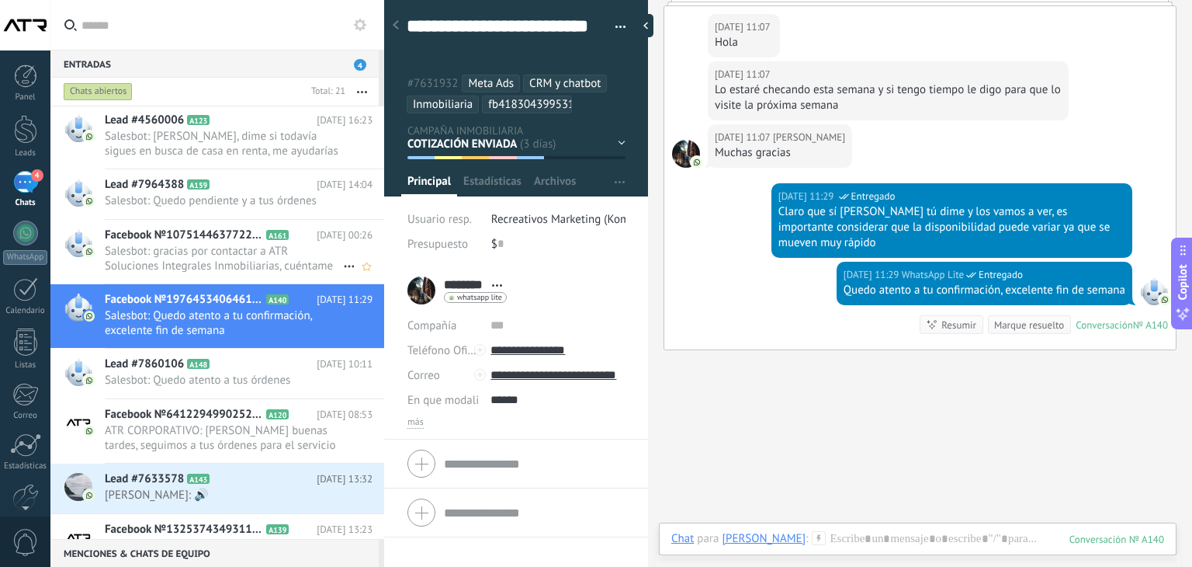
click at [210, 255] on span "Salesbot: gracias por contactar a ATR Soluciones Integrales Inmobiliarias, cuén…" at bounding box center [224, 258] width 238 height 29
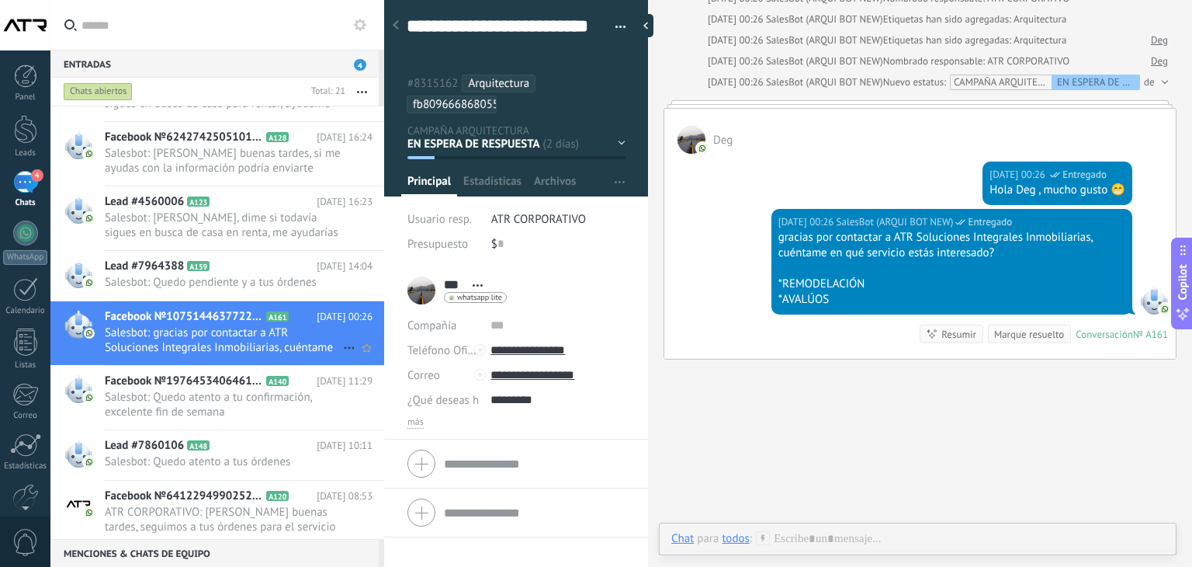
scroll to position [513, 0]
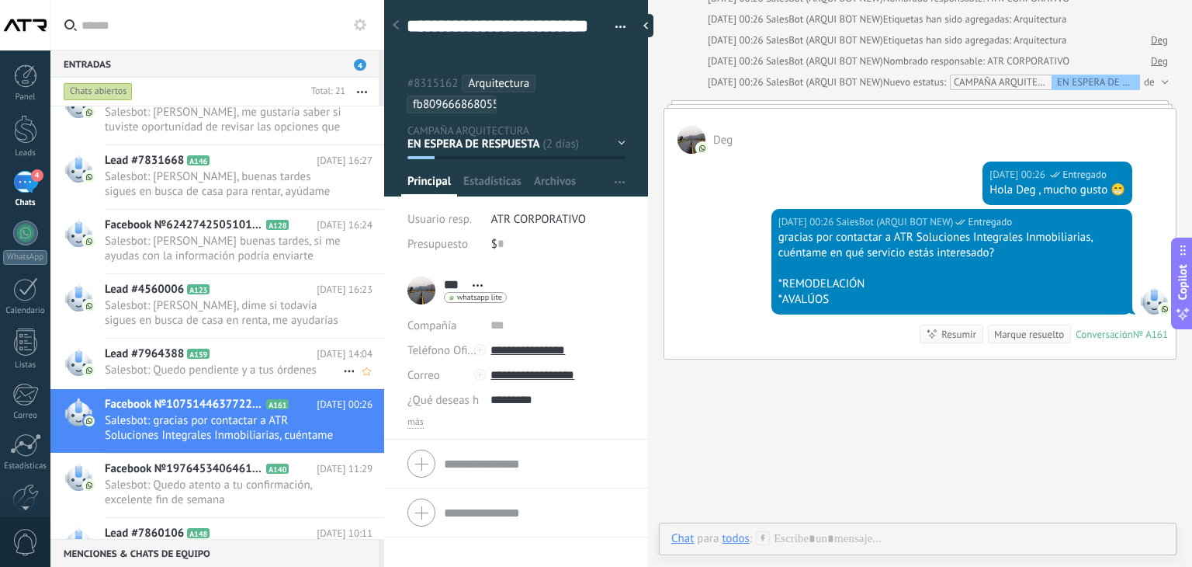
click at [227, 346] on icon at bounding box center [222, 354] width 16 height 16
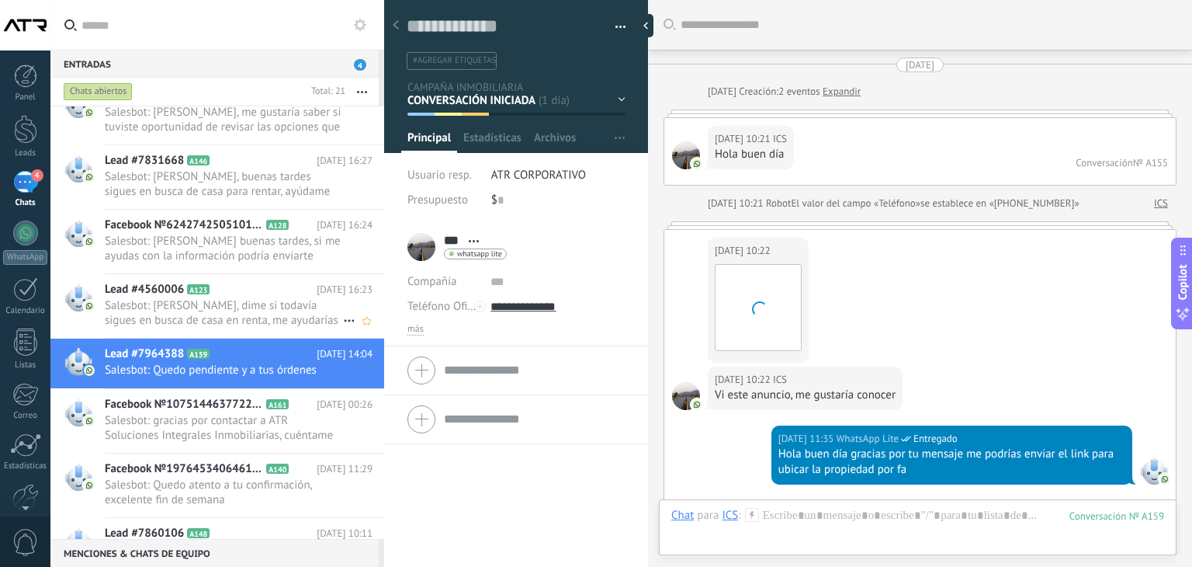
scroll to position [1309, 0]
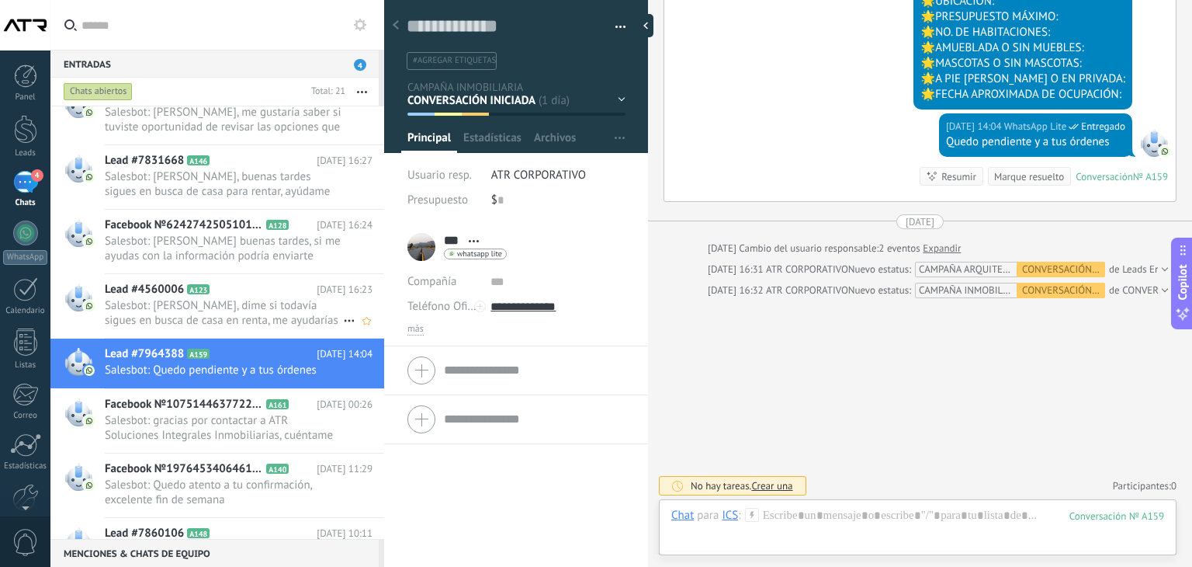
click at [234, 282] on h2 "Lead #4560006 A123" at bounding box center [211, 290] width 212 height 16
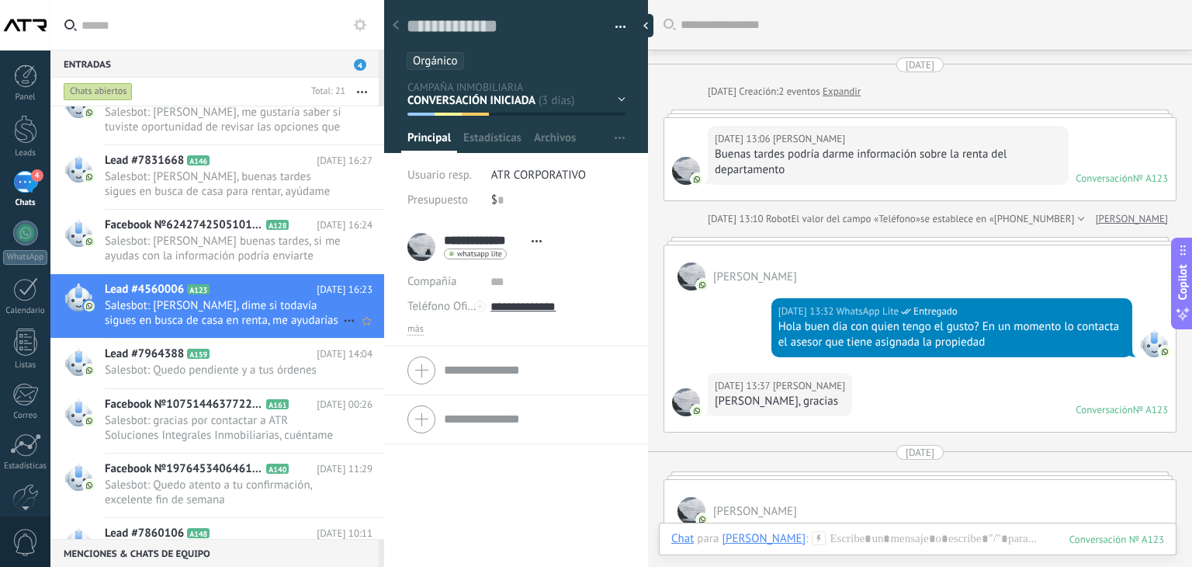
scroll to position [1536, 0]
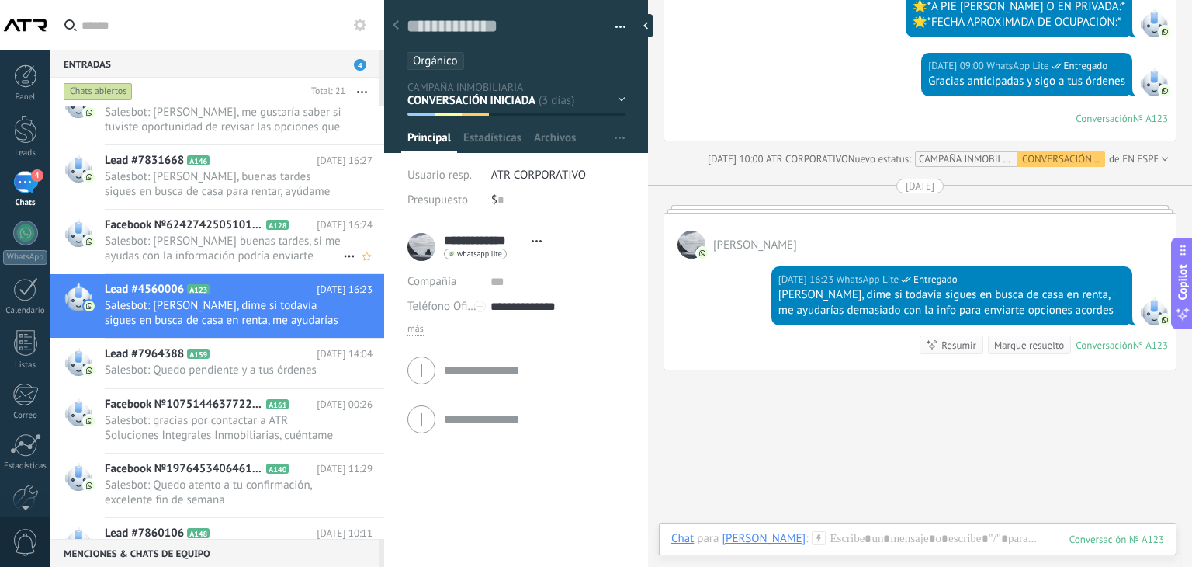
click at [227, 234] on span "Salesbot: [PERSON_NAME] buenas tardes, si me ayudas con la información podría e…" at bounding box center [224, 248] width 238 height 29
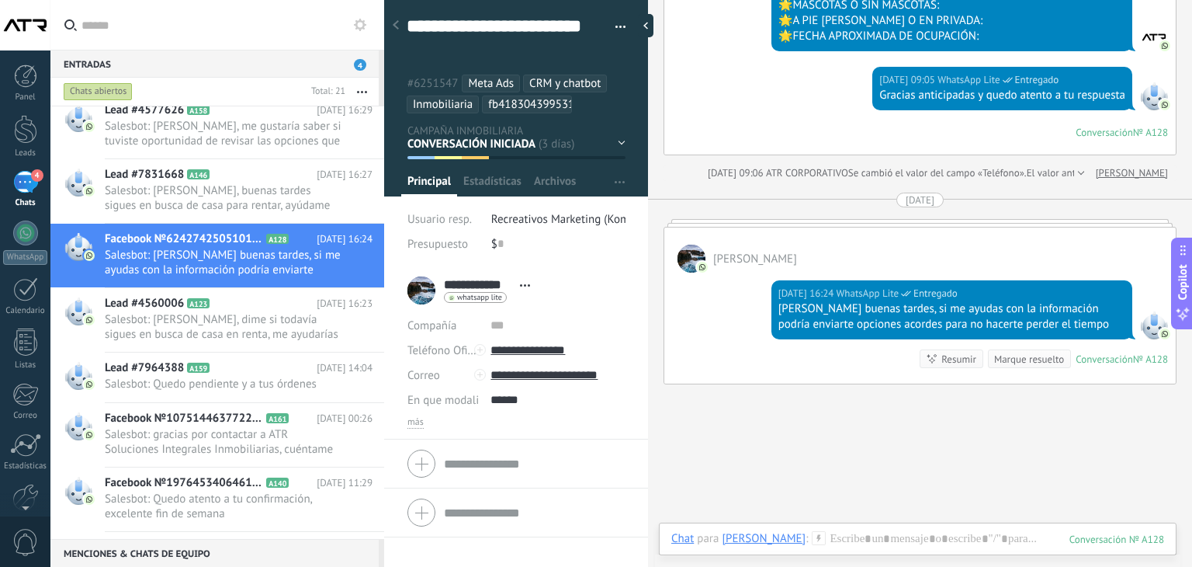
scroll to position [299, 0]
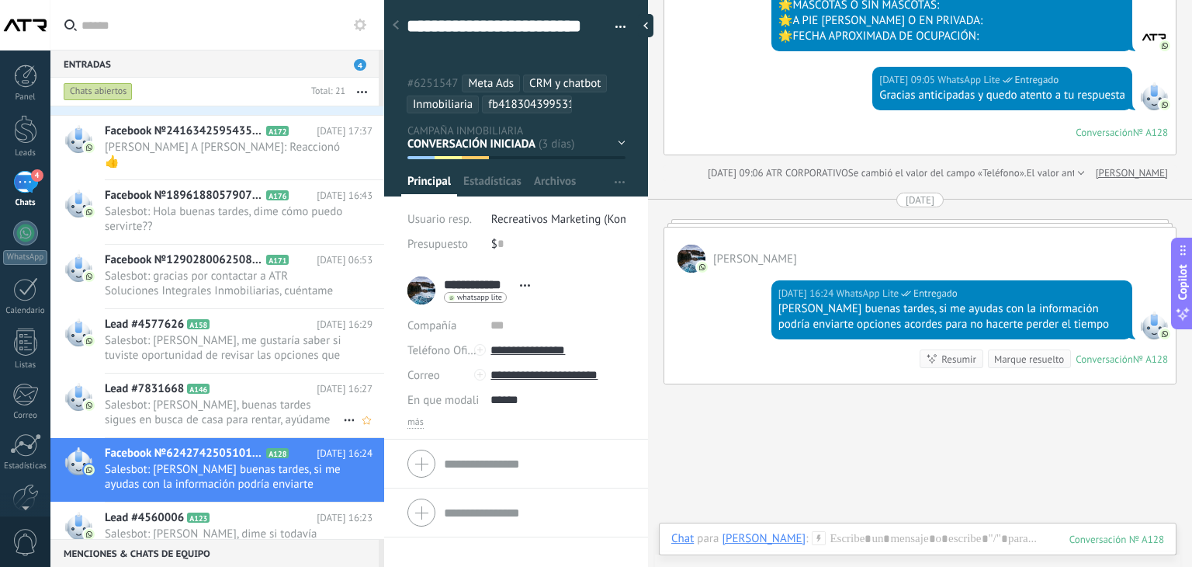
click at [216, 397] on span "Salesbot: [PERSON_NAME], buenas tardes sigues en busca de casa para rentar, ayú…" at bounding box center [224, 411] width 238 height 29
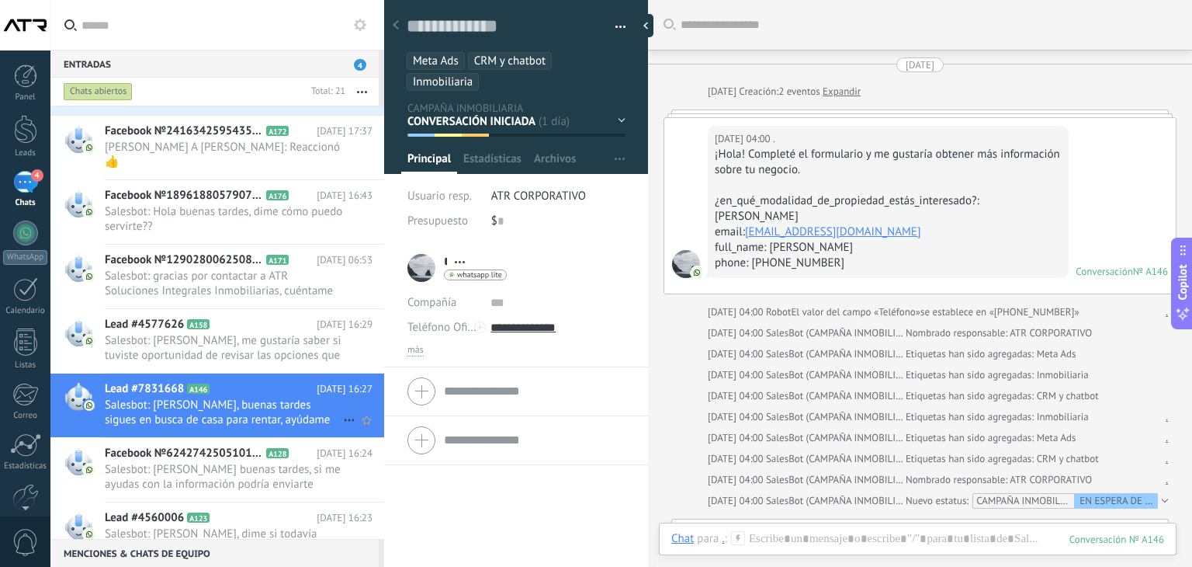
scroll to position [872, 0]
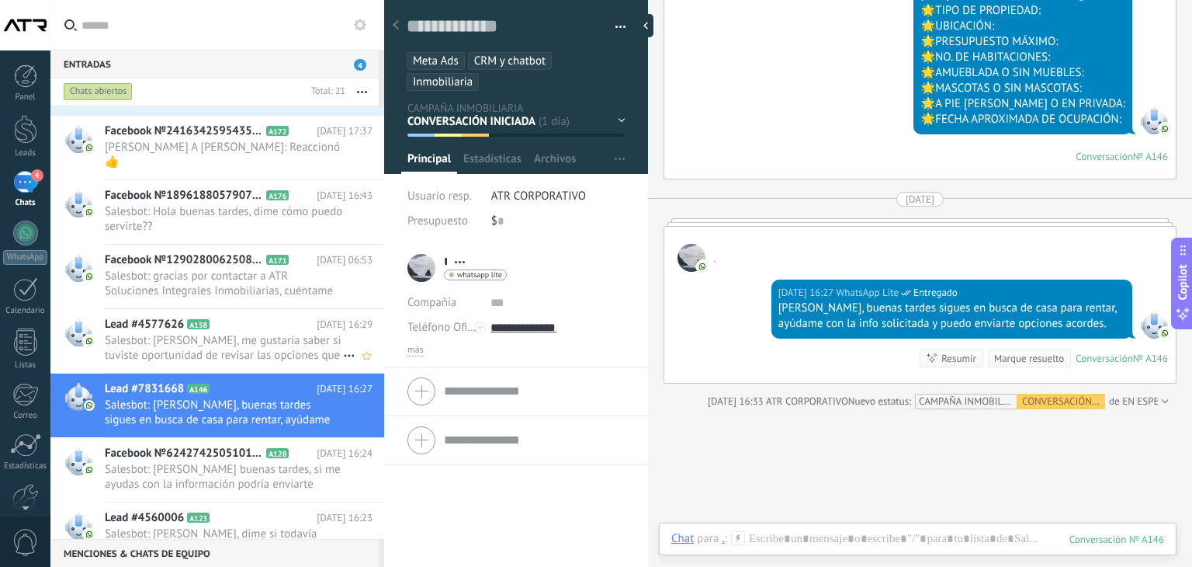
click at [271, 317] on h2 "Lead #4577626 A158" at bounding box center [211, 325] width 212 height 16
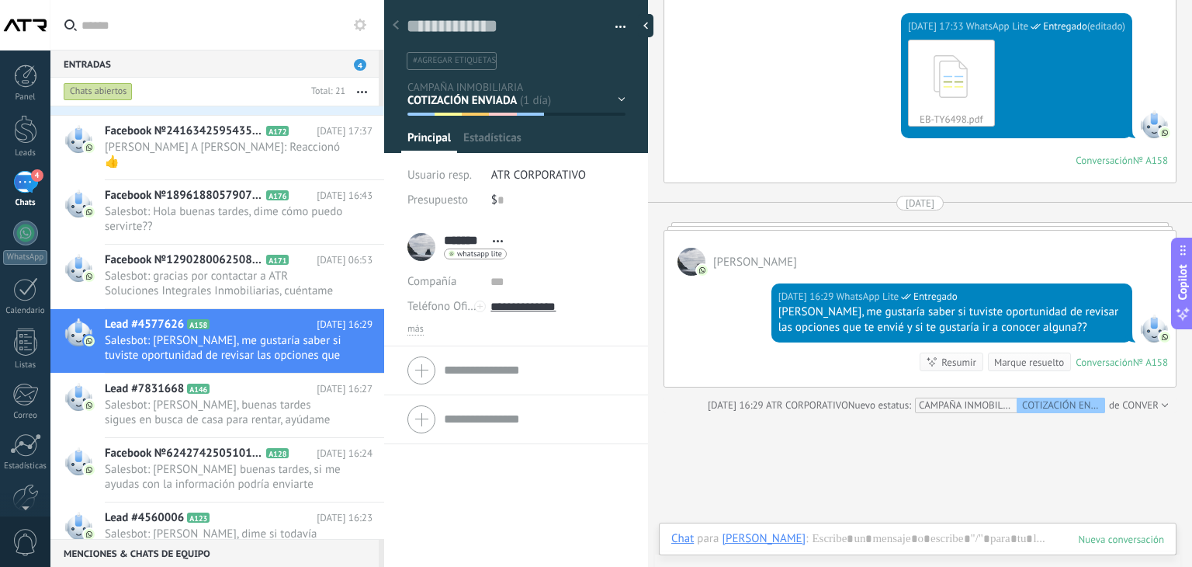
scroll to position [23, 0]
click at [251, 269] on span "Salesbot: gracias por contactar a ATR Soluciones Integrales Inmobiliarias, cuén…" at bounding box center [224, 283] width 238 height 29
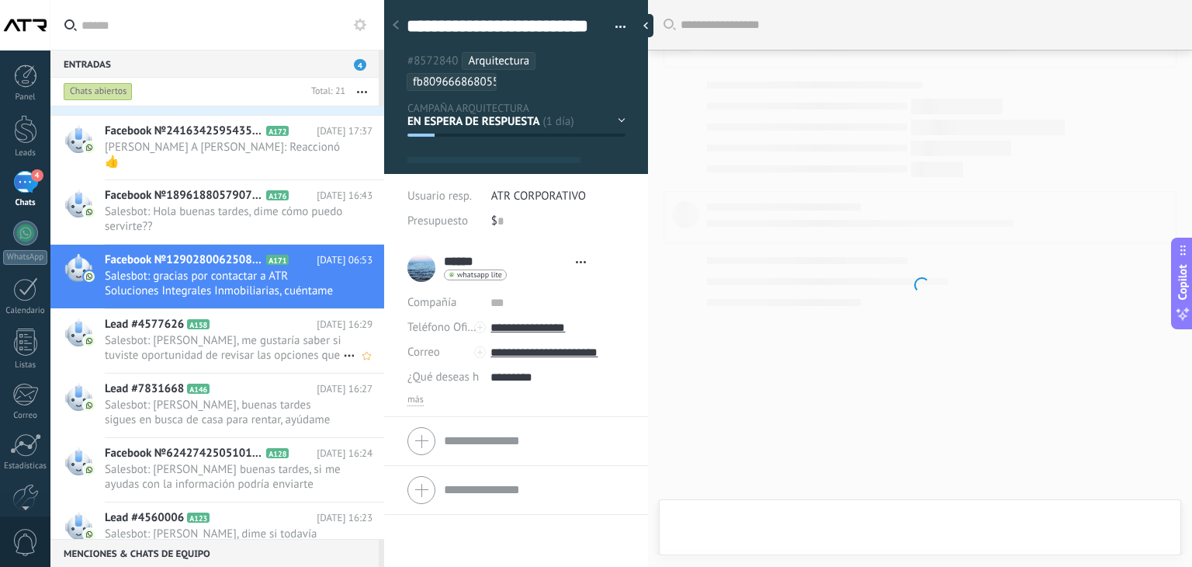
type textarea "**********"
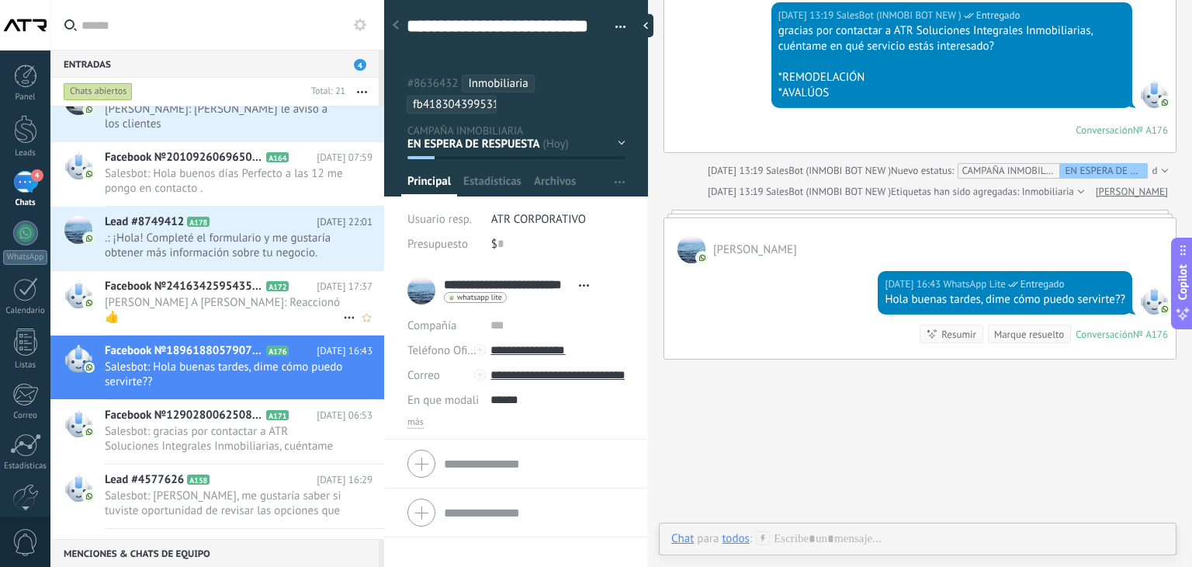
click at [195, 295] on span "[PERSON_NAME] A [PERSON_NAME]: Reaccionó 👍" at bounding box center [224, 309] width 238 height 29
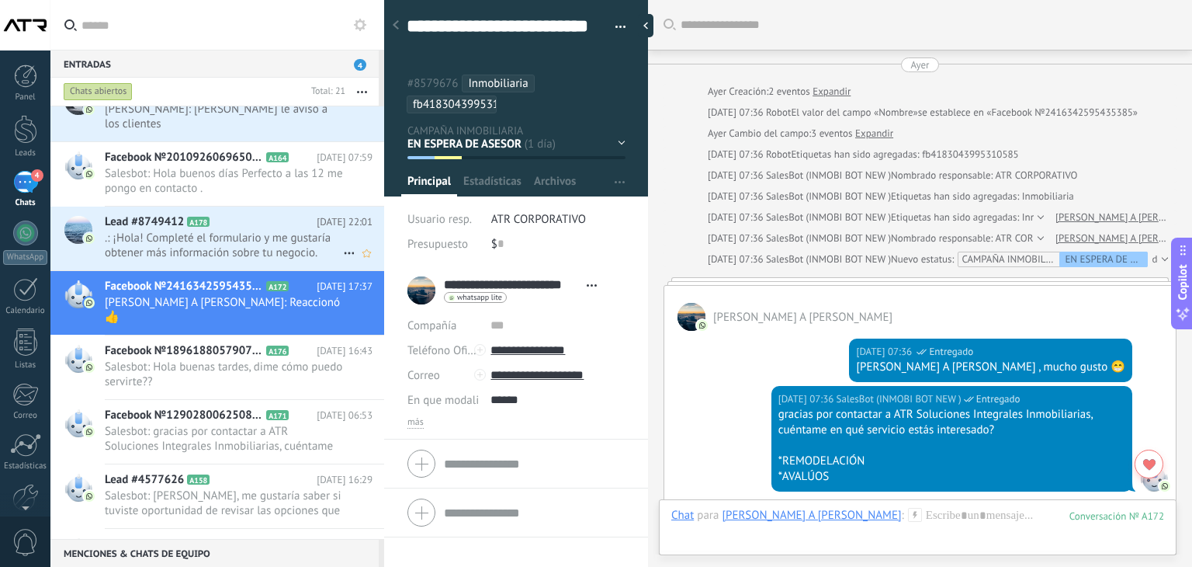
scroll to position [1819, 0]
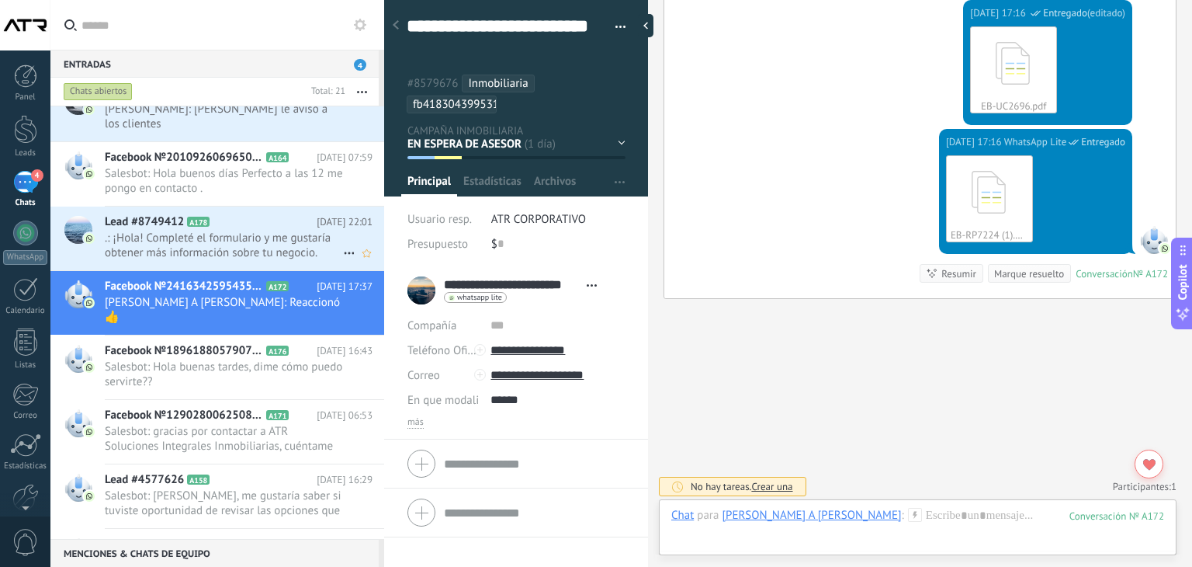
click at [195, 233] on span ".: ¡Hola! Completé el formulario y me gustaría obtener más información sobre tu…" at bounding box center [224, 245] width 238 height 29
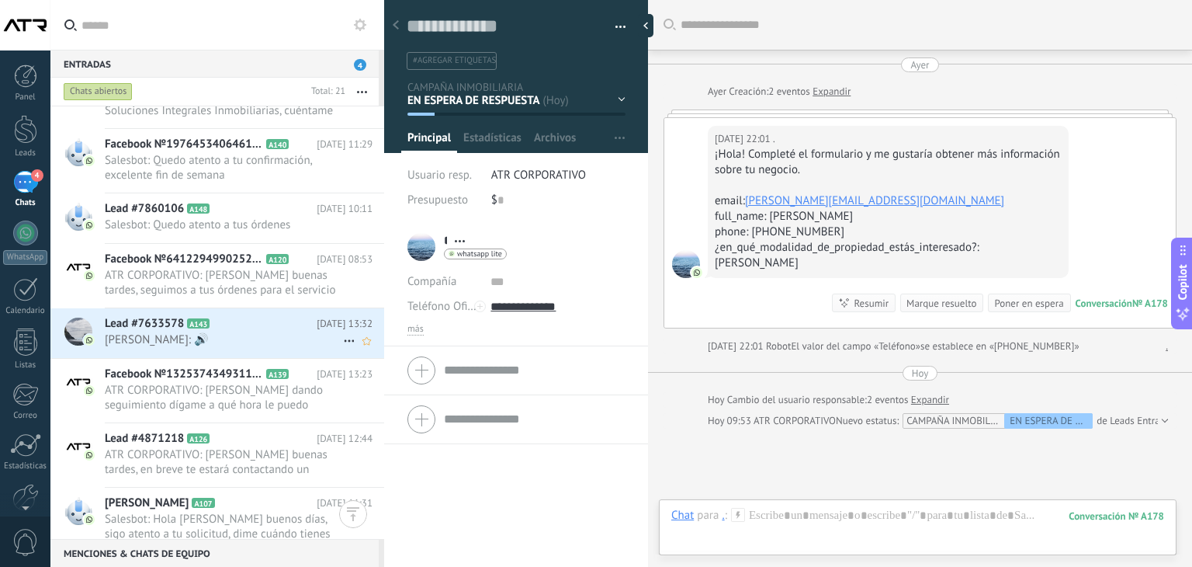
scroll to position [837, 0]
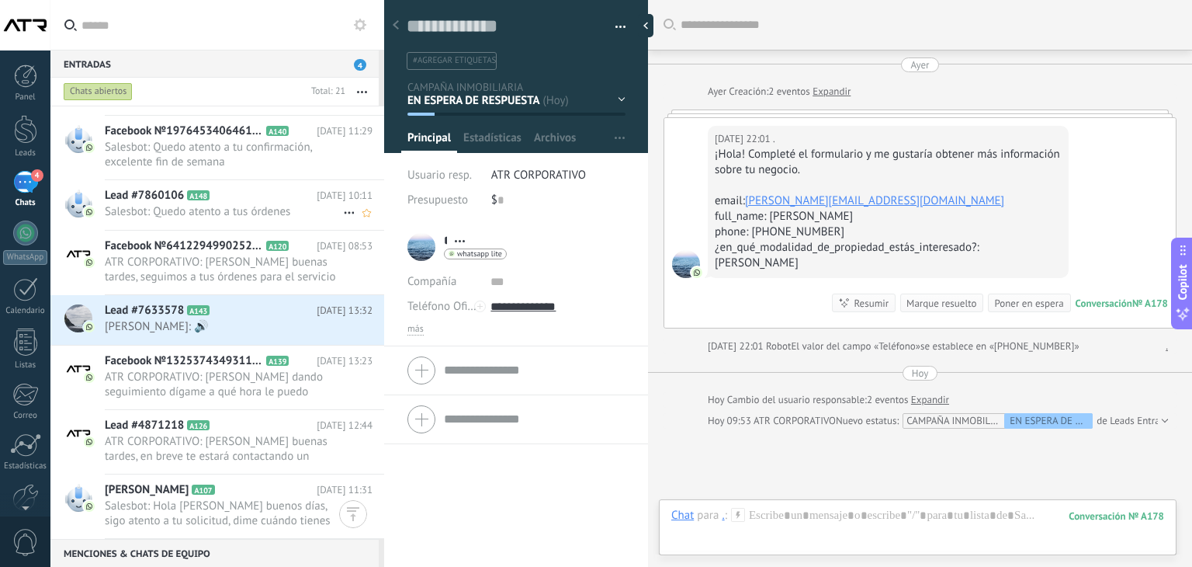
click at [209, 219] on div "Lead #7860106 A148 [DATE] 10:11 Salesbot: Quedo atento a tus órdenes" at bounding box center [244, 204] width 279 height 49
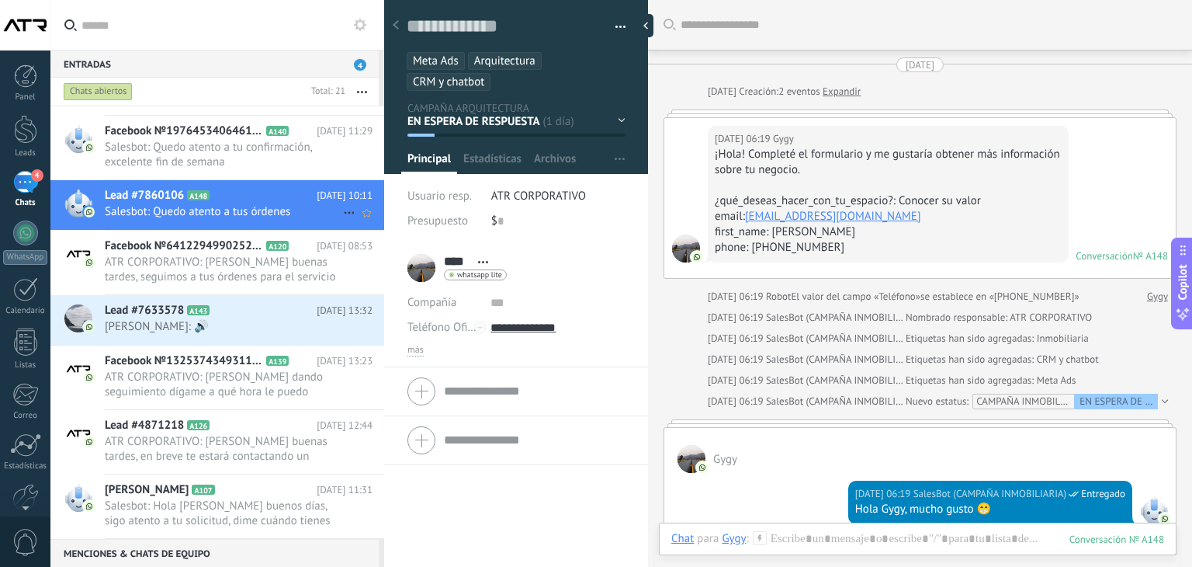
scroll to position [921, 0]
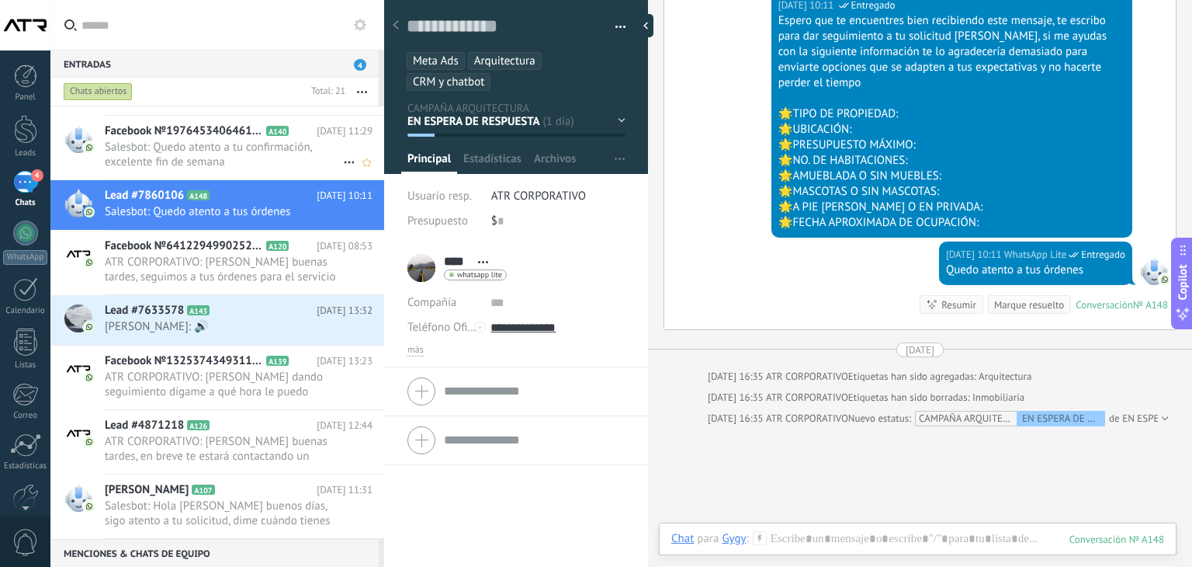
click at [224, 155] on span "Salesbot: Quedo atento a tu confirmación, excelente fin de semana" at bounding box center [224, 154] width 238 height 29
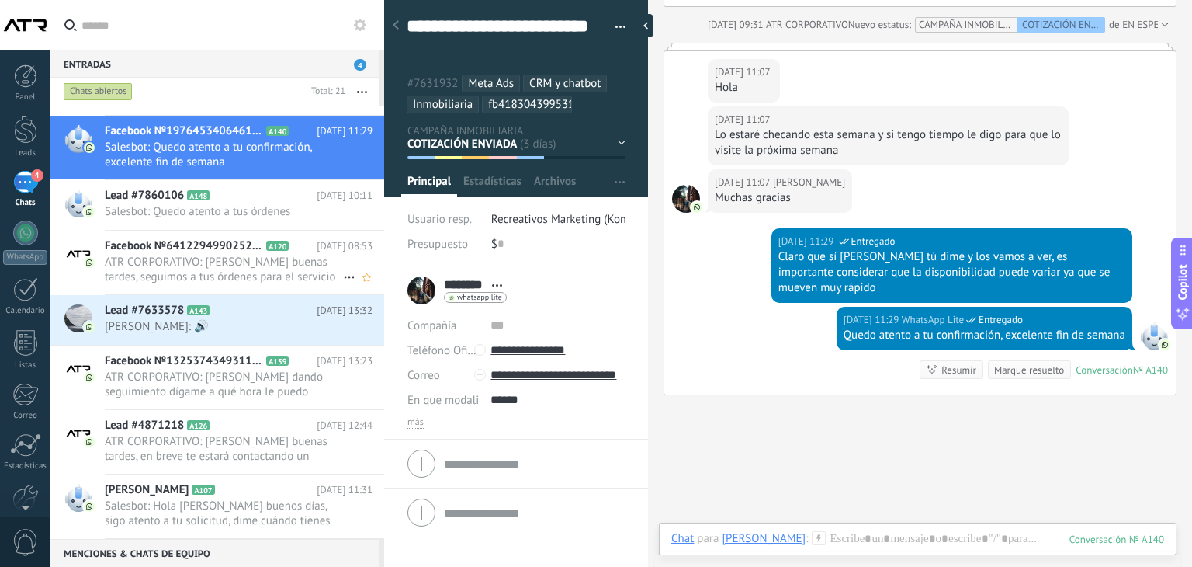
scroll to position [681, 0]
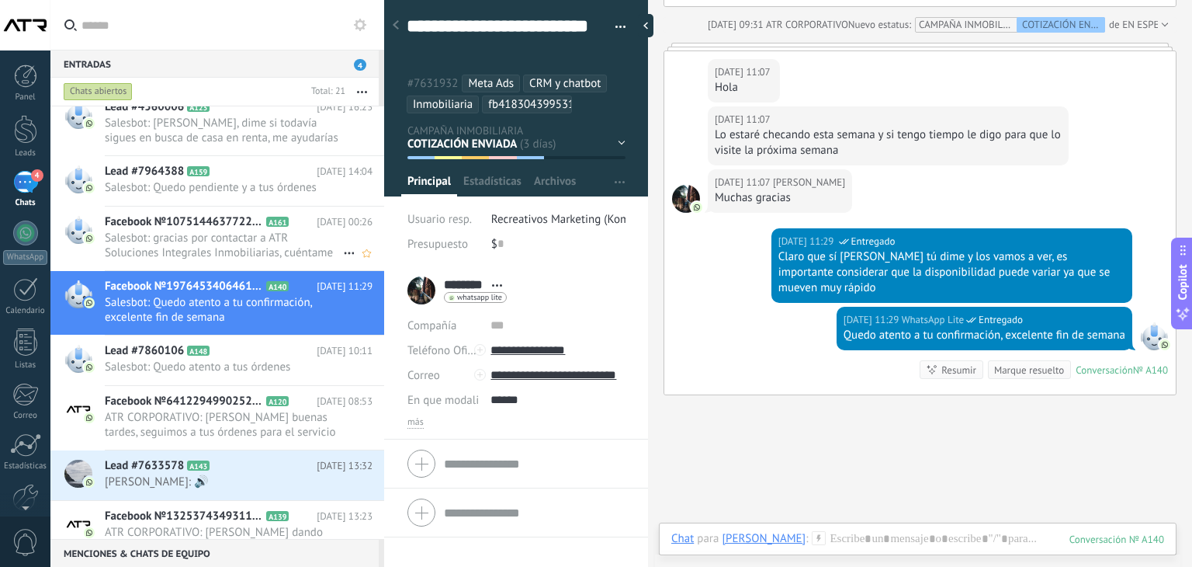
click at [183, 239] on span "Salesbot: gracias por contactar a ATR Soluciones Integrales Inmobiliarias, cuén…" at bounding box center [224, 245] width 238 height 29
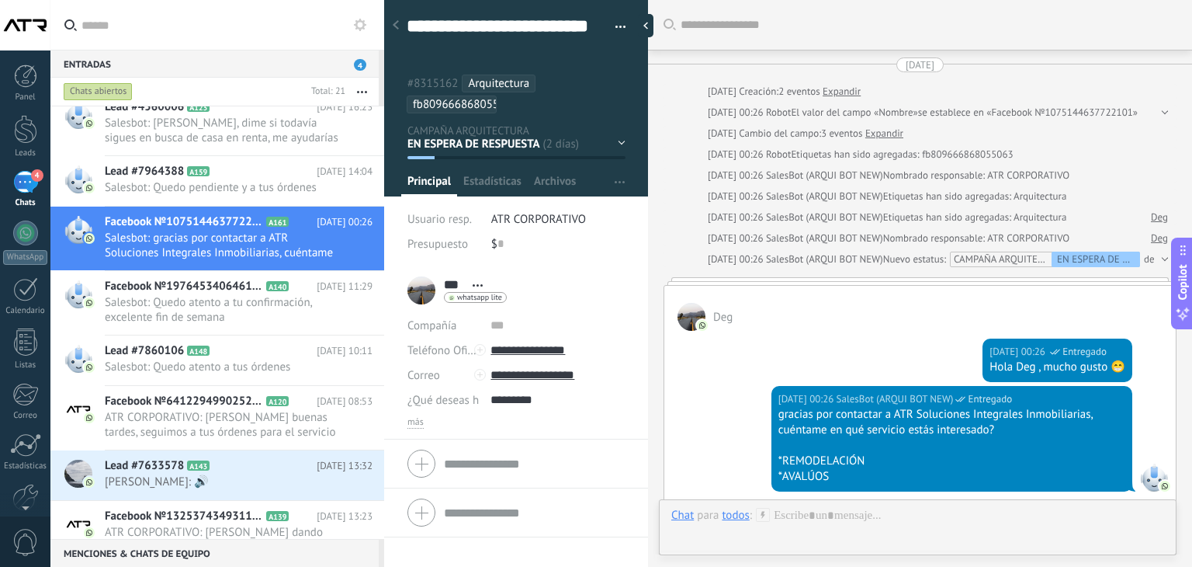
scroll to position [239, 0]
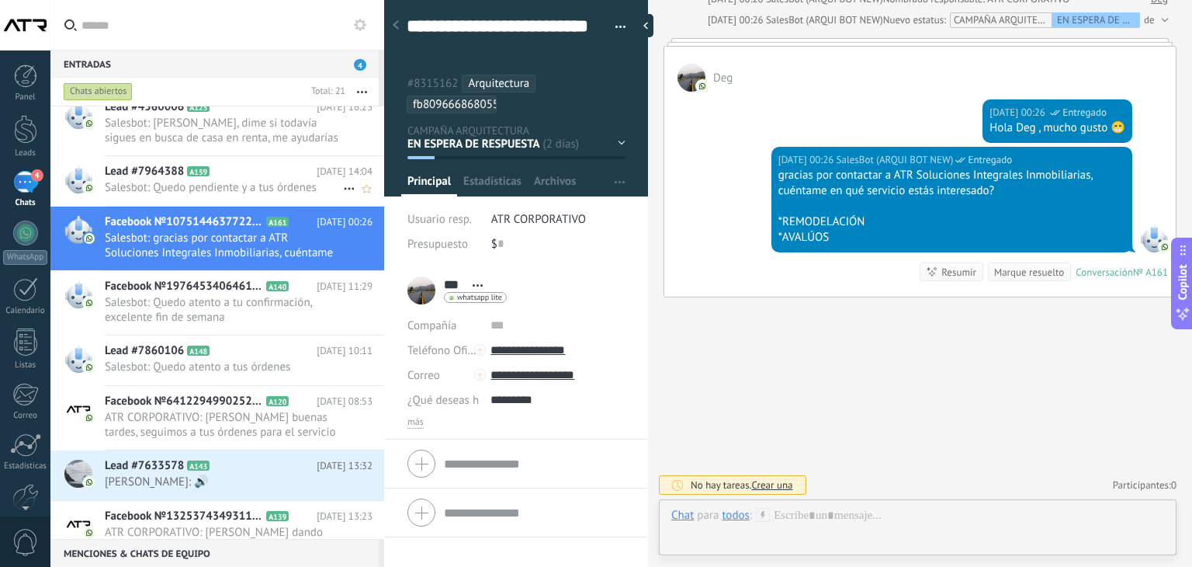
click at [244, 174] on h2 "Lead #7964388 A159" at bounding box center [211, 172] width 212 height 16
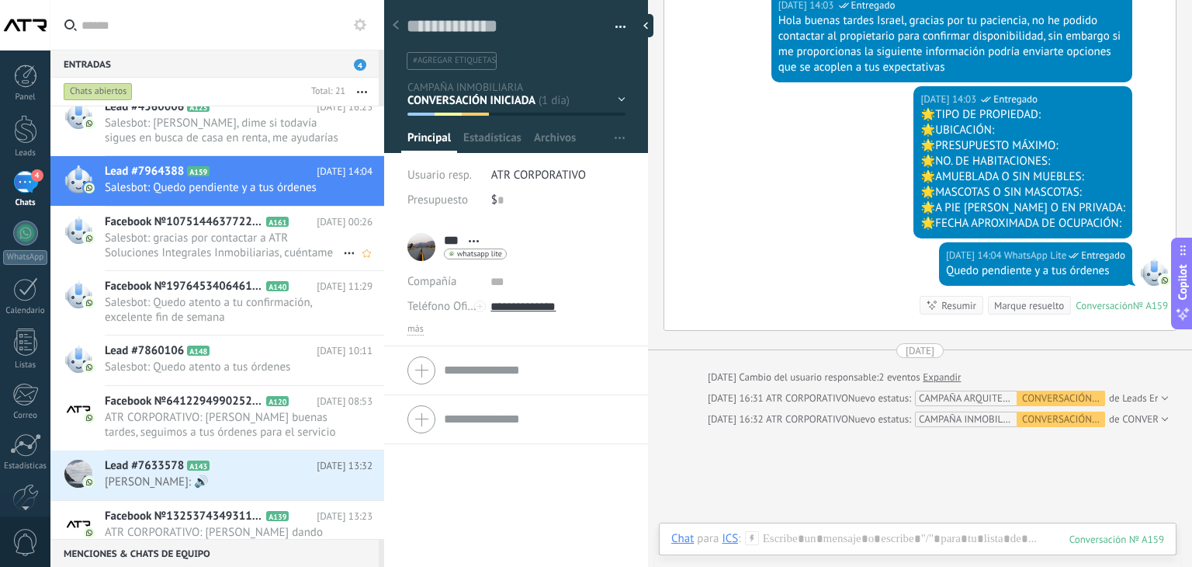
scroll to position [604, 0]
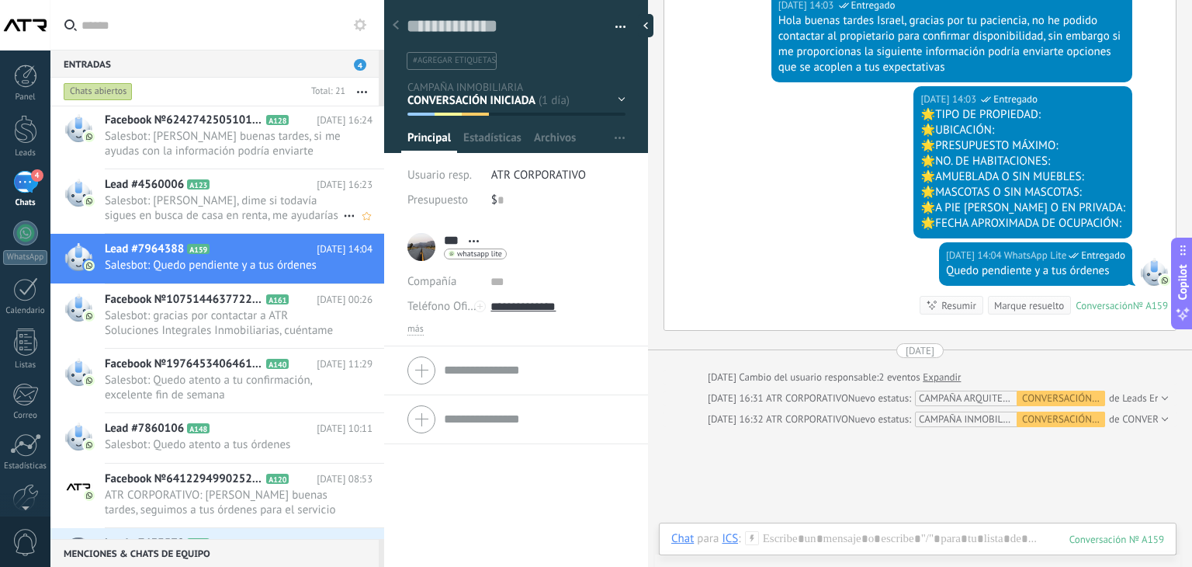
click at [186, 211] on span "Salesbot: [PERSON_NAME], dime si todavía sigues en busca de casa en renta, me a…" at bounding box center [224, 207] width 238 height 29
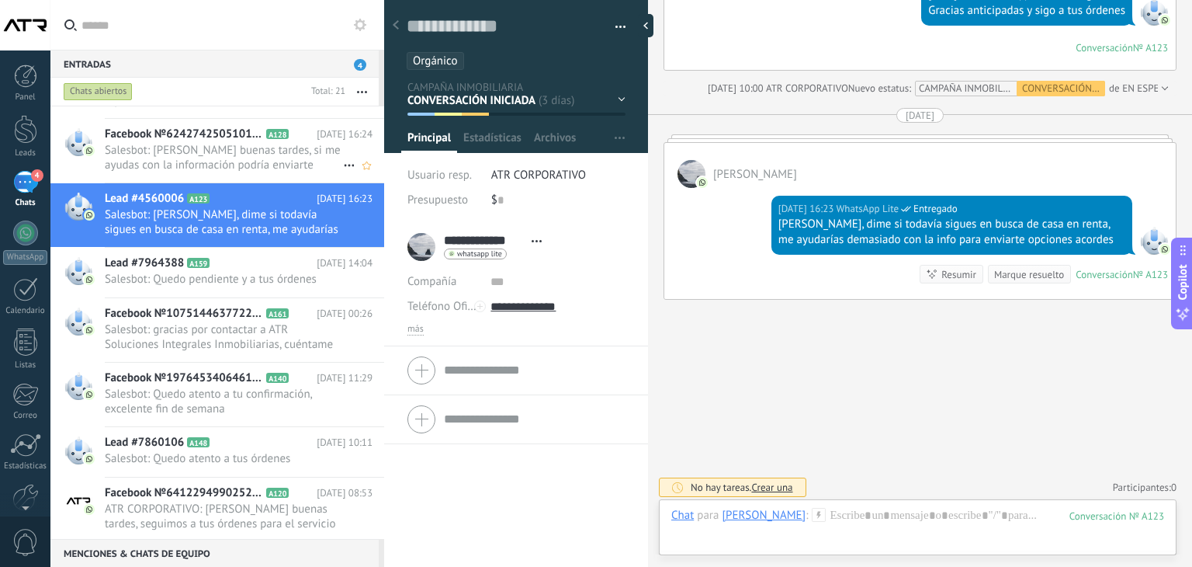
scroll to position [449, 0]
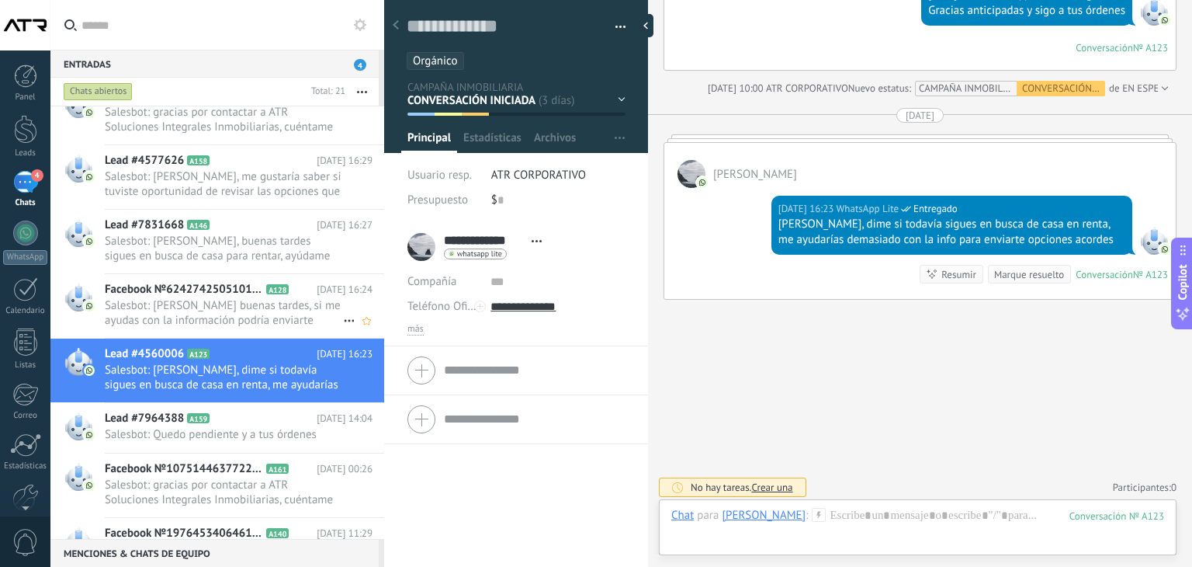
click at [189, 302] on span "Salesbot: [PERSON_NAME] buenas tardes, si me ayudas con la información podría e…" at bounding box center [224, 312] width 238 height 29
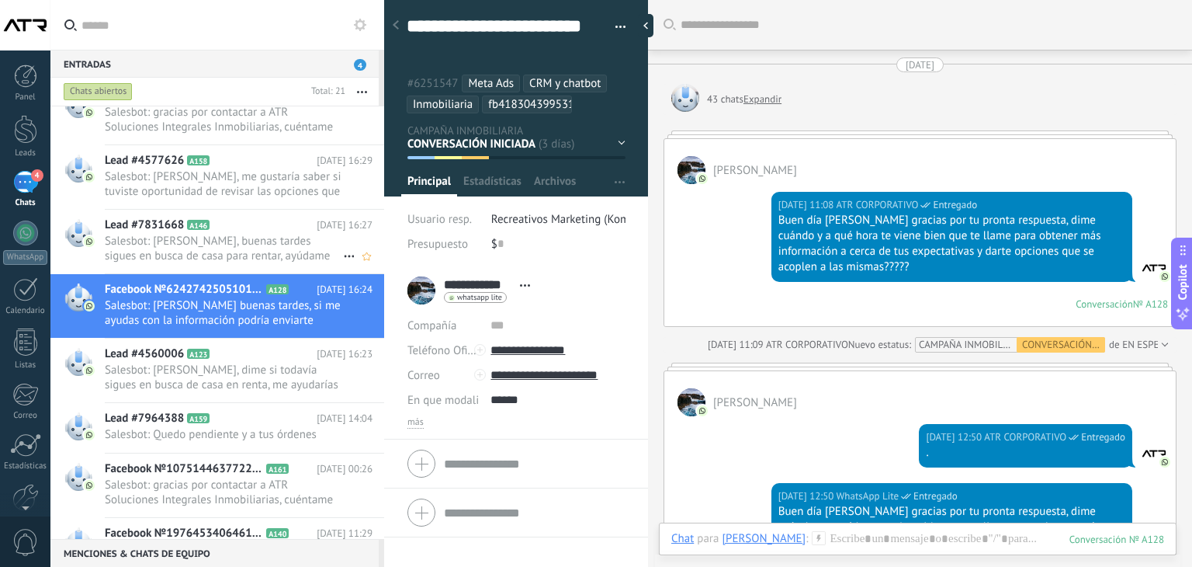
scroll to position [865, 0]
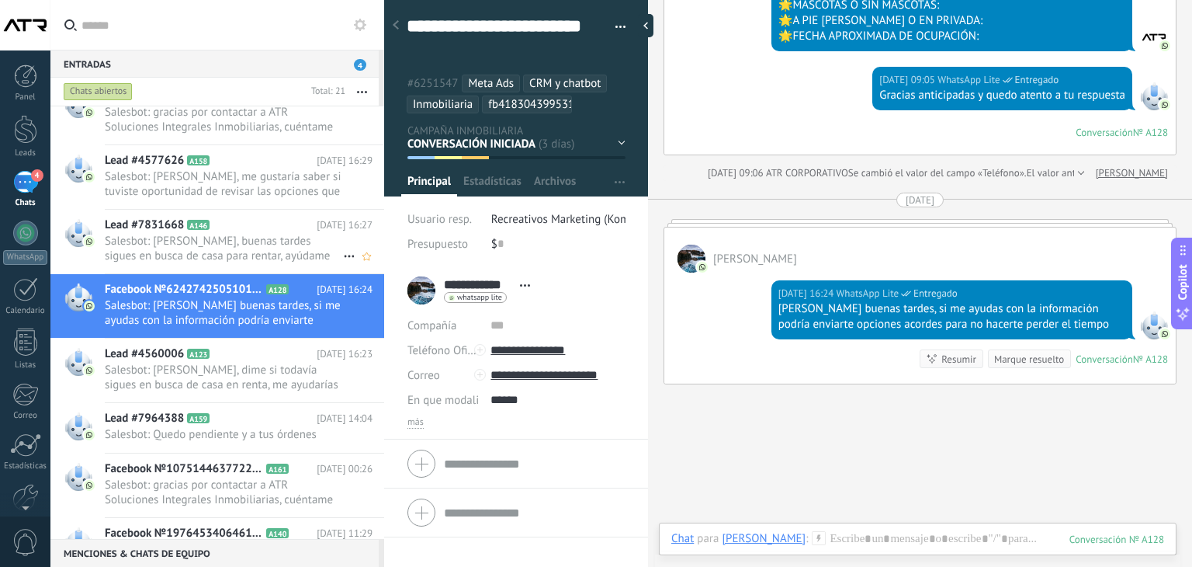
click at [194, 234] on span "Salesbot: [PERSON_NAME], buenas tardes sigues en busca de casa para rentar, ayú…" at bounding box center [224, 248] width 238 height 29
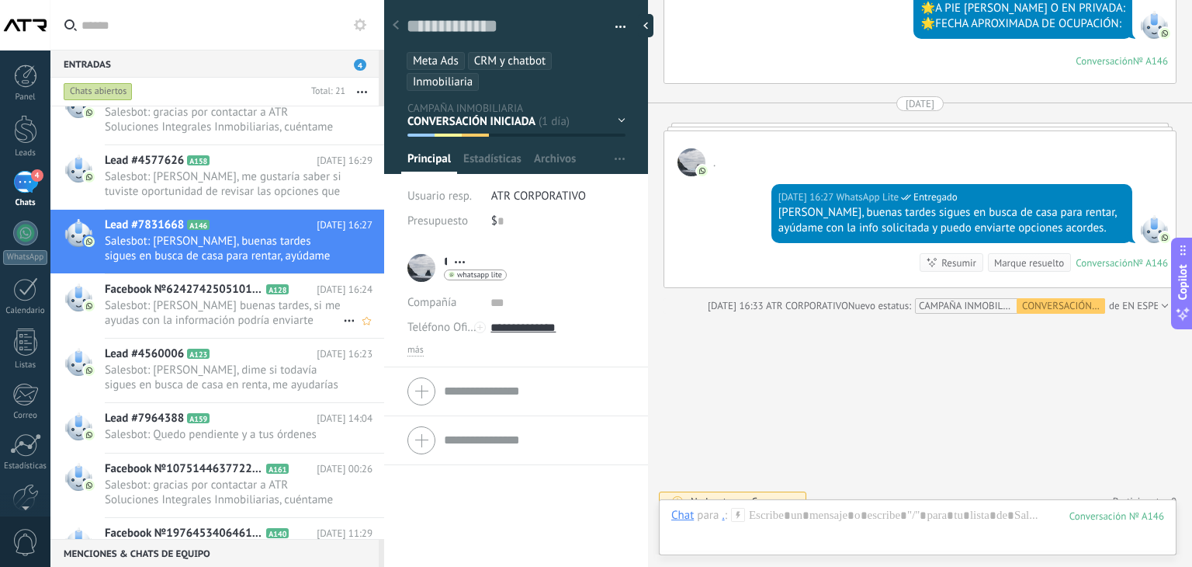
scroll to position [371, 0]
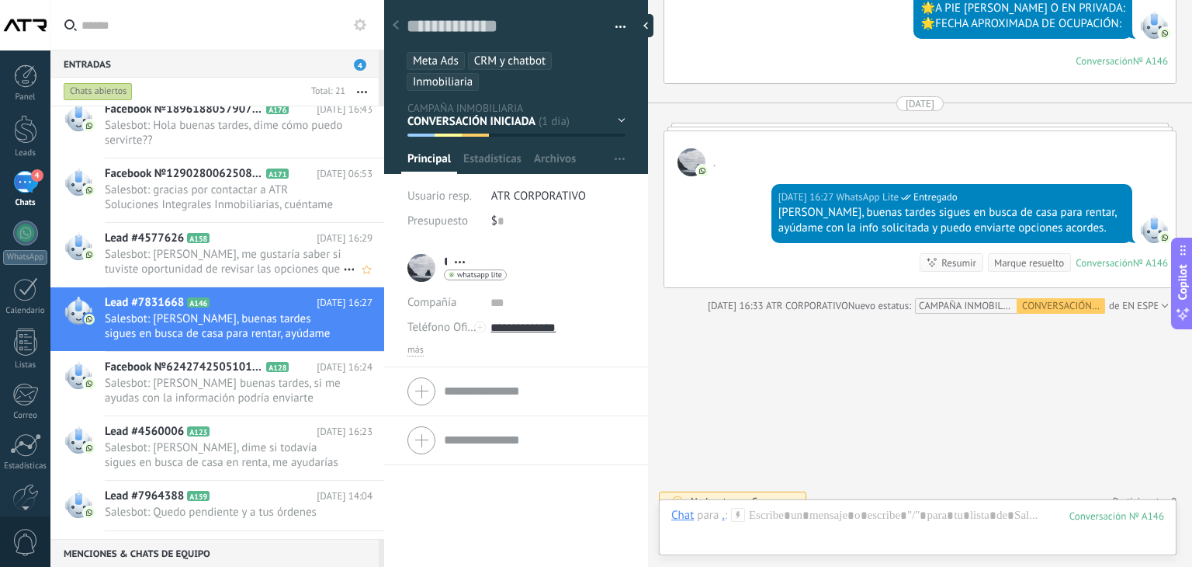
click at [194, 255] on span "Salesbot: [PERSON_NAME], me gustaría saber si tuviste oportunidad de revisar la…" at bounding box center [224, 261] width 238 height 29
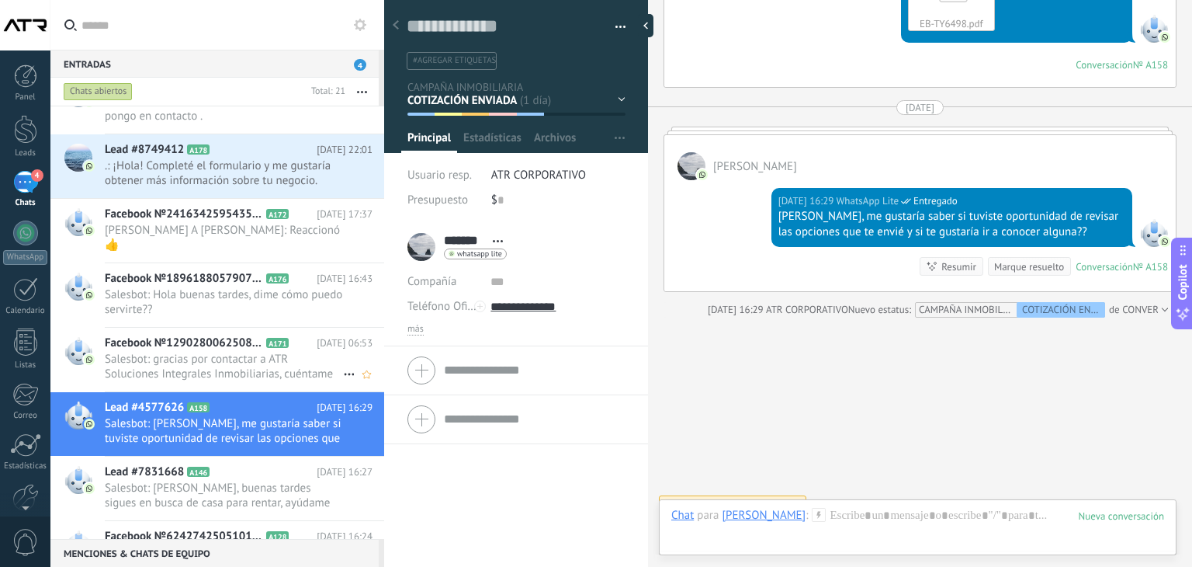
click at [190, 335] on span "Facebook №1290280062508863" at bounding box center [184, 343] width 158 height 16
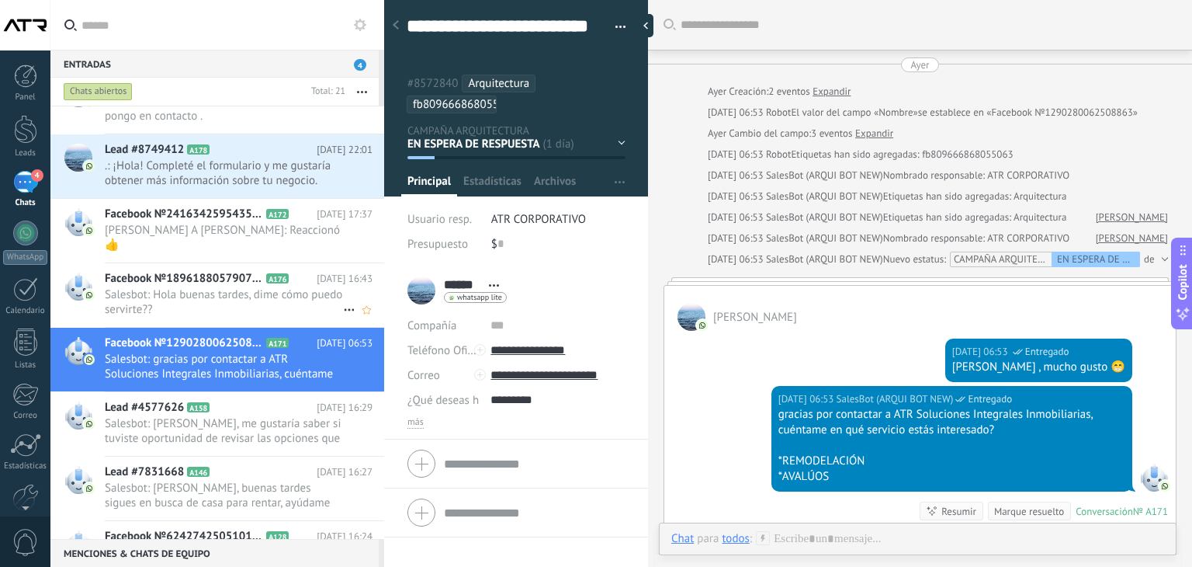
click at [227, 271] on span "Facebook №1896188057907233" at bounding box center [184, 279] width 158 height 16
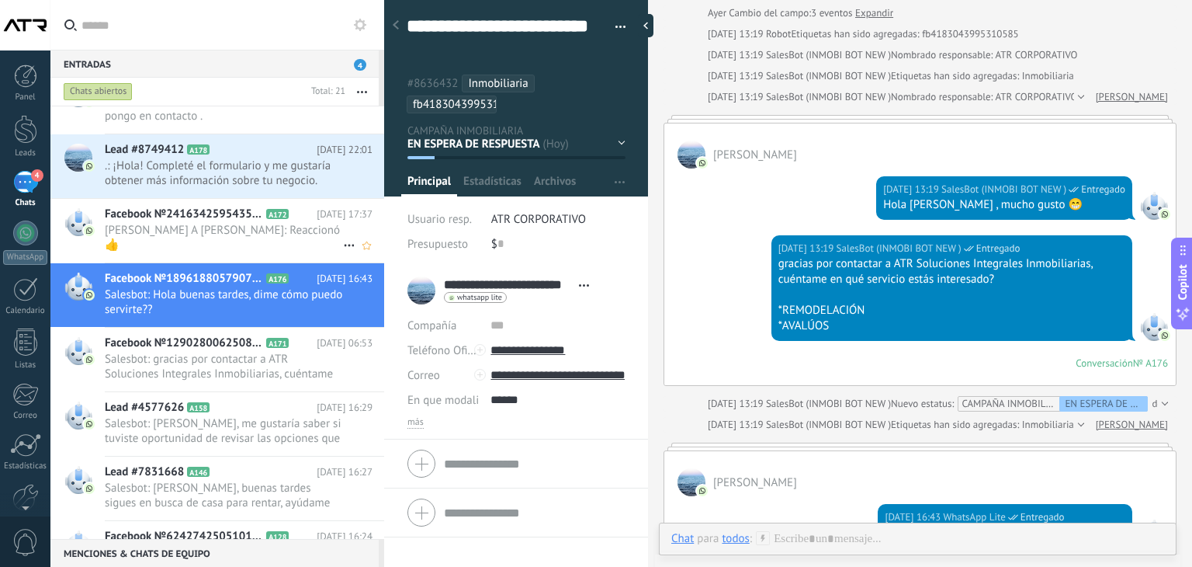
click at [192, 223] on span "[PERSON_NAME] A [PERSON_NAME]: Reaccionó 👍" at bounding box center [224, 237] width 238 height 29
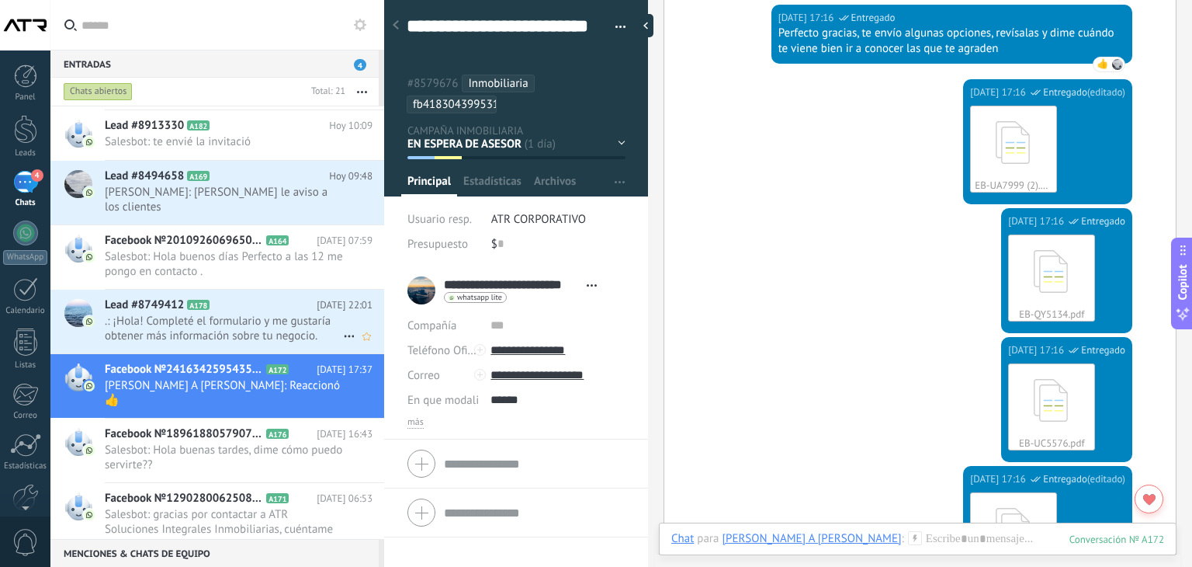
click at [203, 314] on span ".: ¡Hola! Completé el formulario y me gustaría obtener más información sobre tu…" at bounding box center [224, 328] width 238 height 29
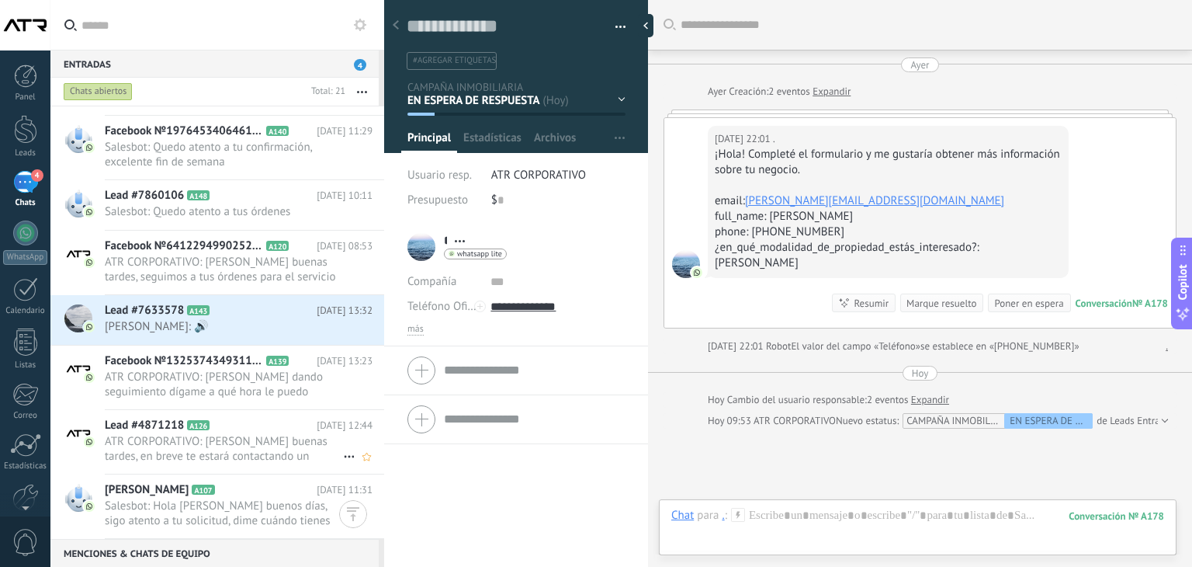
click at [238, 435] on span "ATR CORPORATIVO: [PERSON_NAME] buenas tardes, en breve te estará contactando un…" at bounding box center [224, 448] width 238 height 29
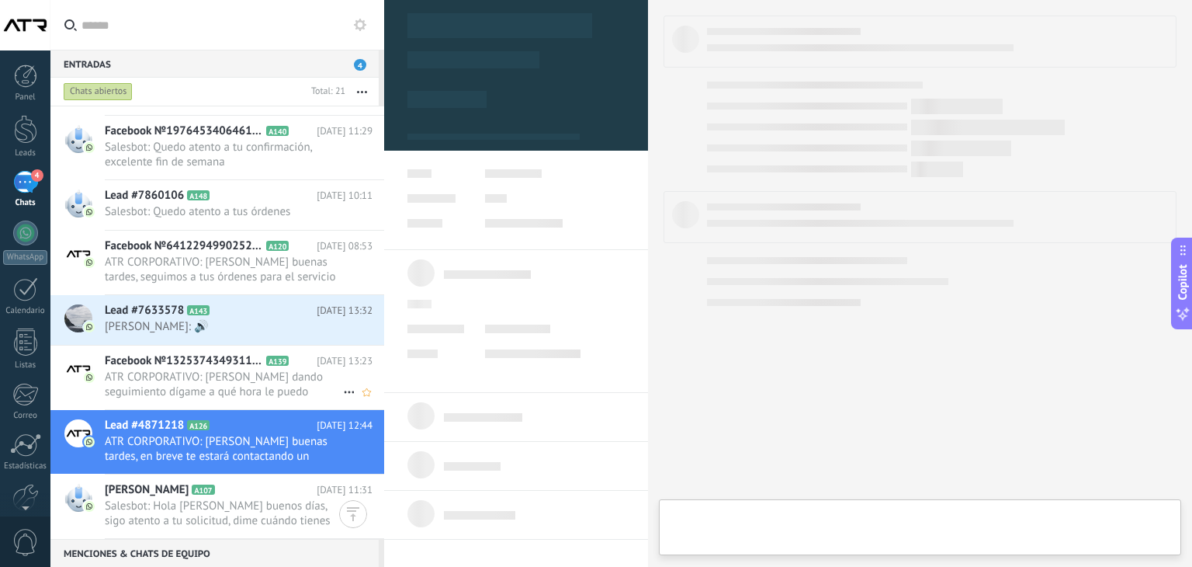
click at [217, 386] on span "ATR CORPORATIVO: [PERSON_NAME] dando seguimiento dígame a qué hora le puedo mar…" at bounding box center [224, 383] width 238 height 29
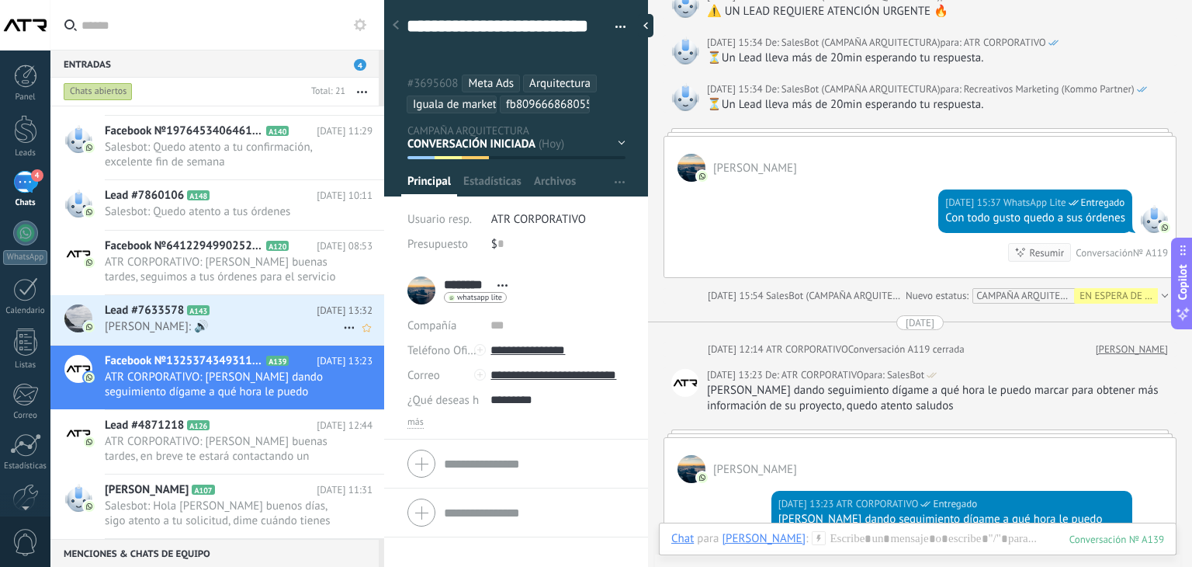
click at [207, 322] on span "[PERSON_NAME]: 🔊" at bounding box center [224, 326] width 238 height 15
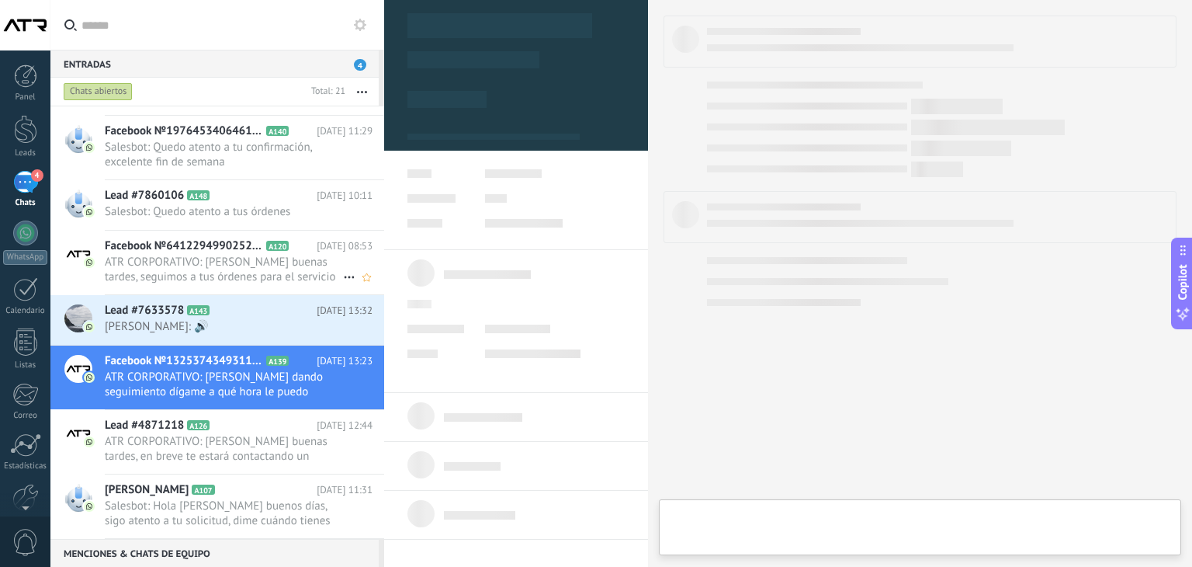
click at [199, 258] on span "ATR CORPORATIVO: [PERSON_NAME] buenas tardes, seguimos a tus órdenes para el se…" at bounding box center [224, 269] width 238 height 29
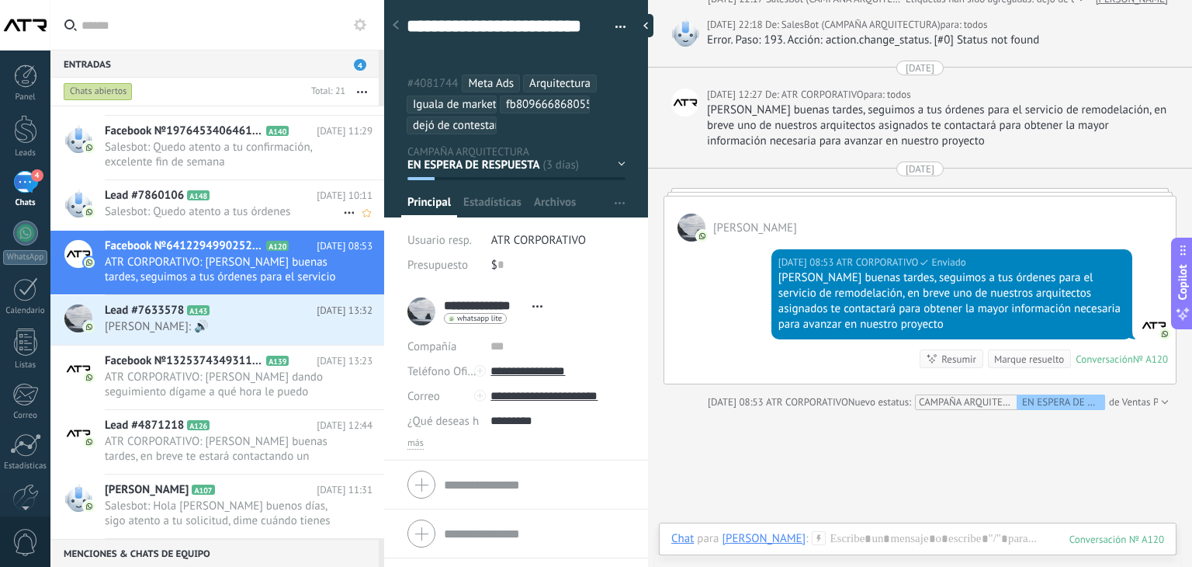
click at [192, 209] on span "Salesbot: Quedo atento a tus órdenes" at bounding box center [224, 211] width 238 height 15
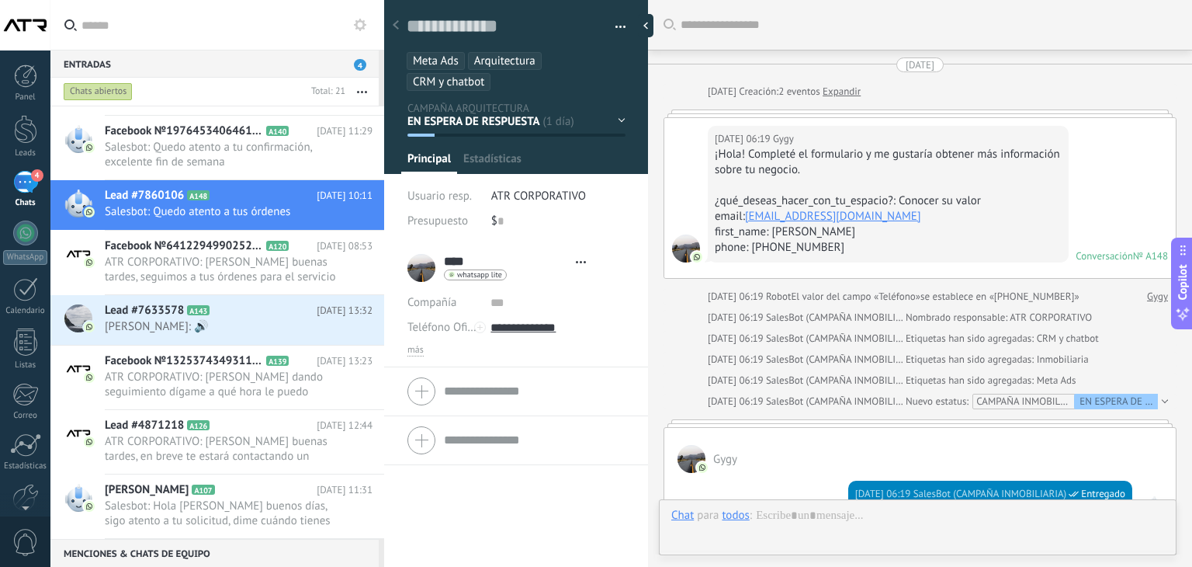
type textarea "**********"
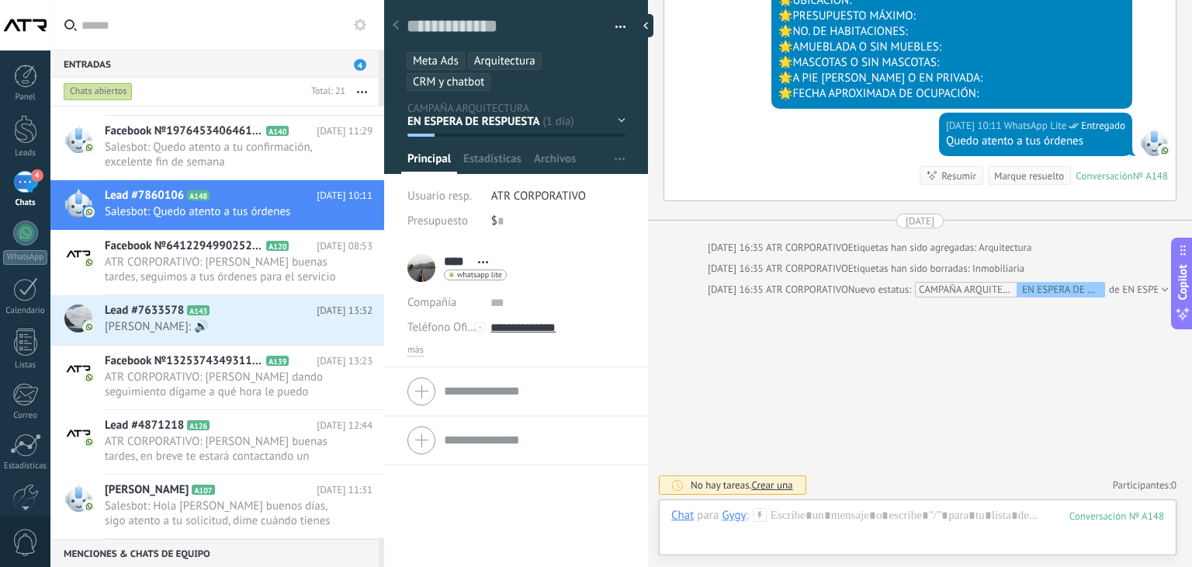
click at [269, 60] on div "Entradas 4" at bounding box center [214, 64] width 328 height 28
click at [264, 23] on input "text" at bounding box center [227, 25] width 290 height 50
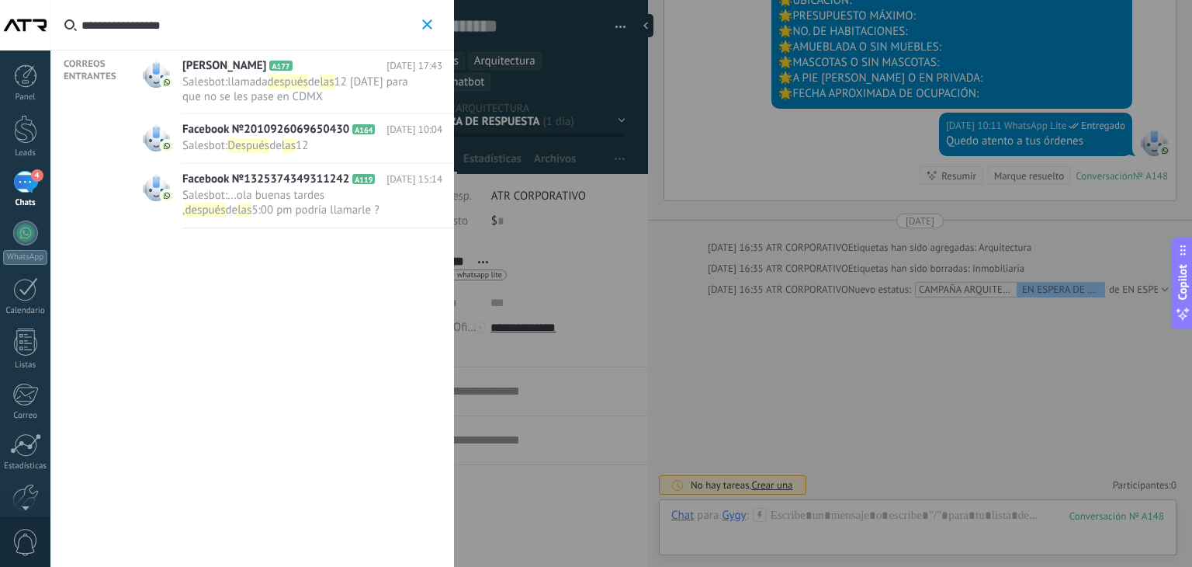
type input "**********"
click at [230, 141] on span "Después" at bounding box center [248, 145] width 42 height 15
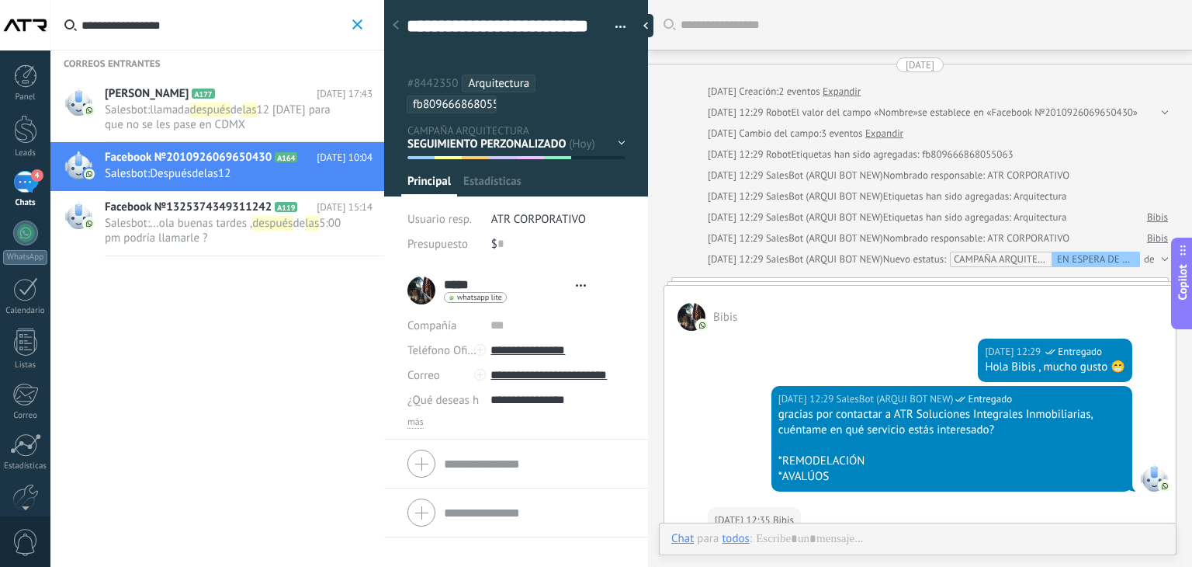
type textarea "**********"
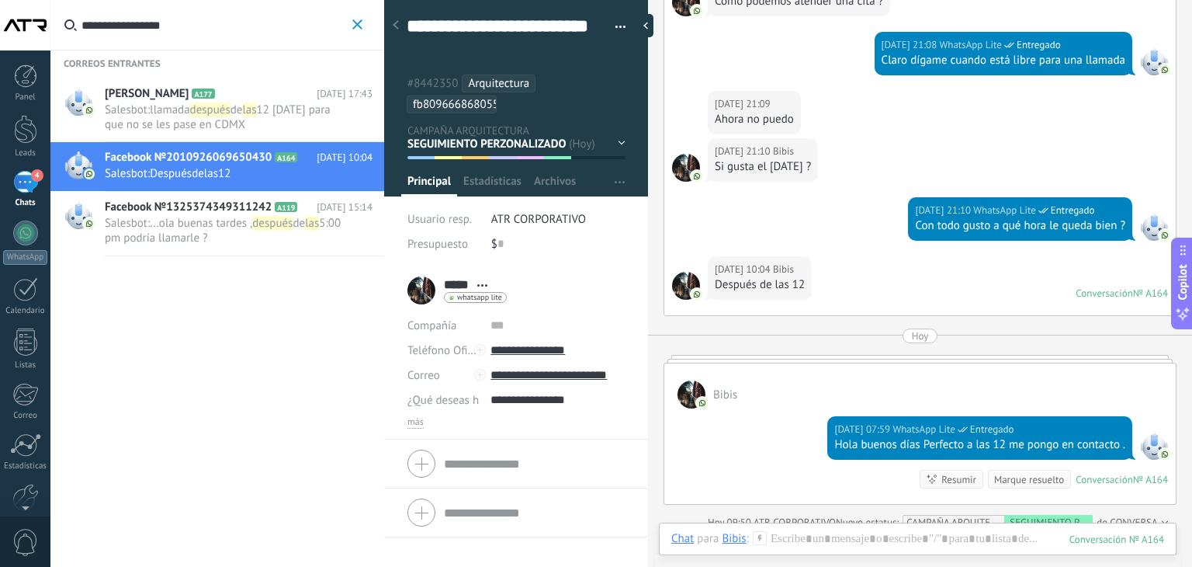
click at [357, 23] on use "button" at bounding box center [357, 24] width 10 height 10
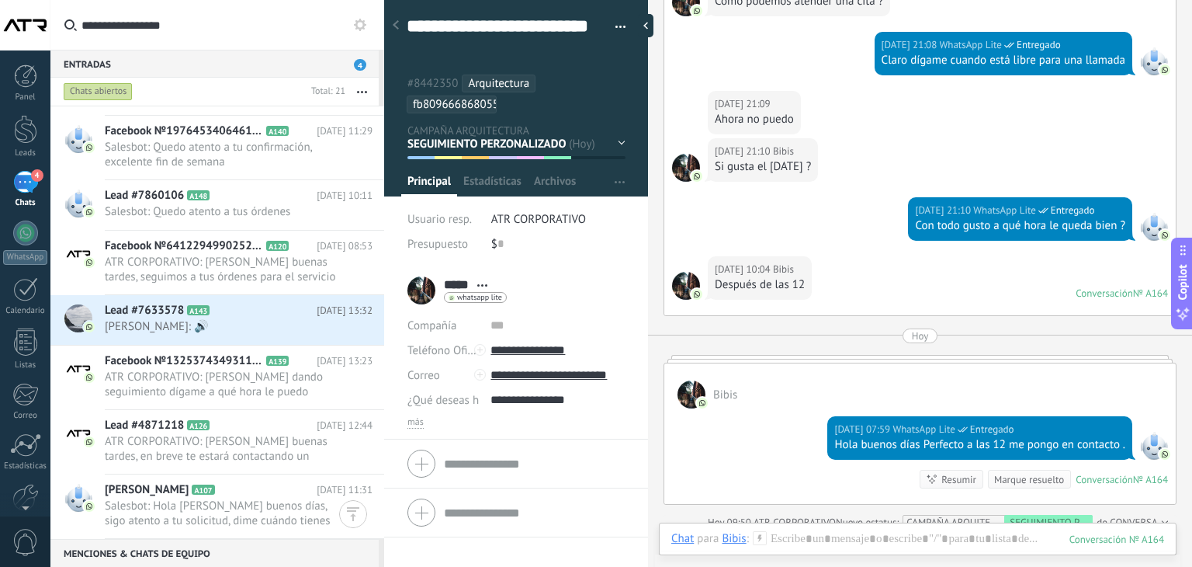
click at [276, 26] on input "**********" at bounding box center [227, 25] width 290 height 50
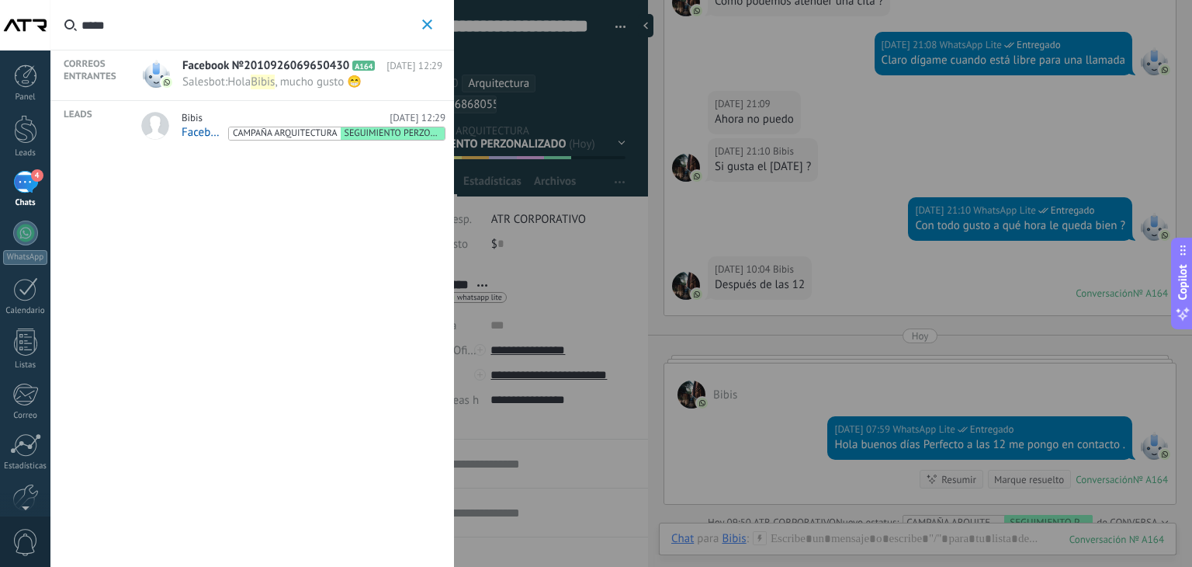
type input "*****"
click at [245, 75] on span "Hola" at bounding box center [238, 82] width 23 height 15
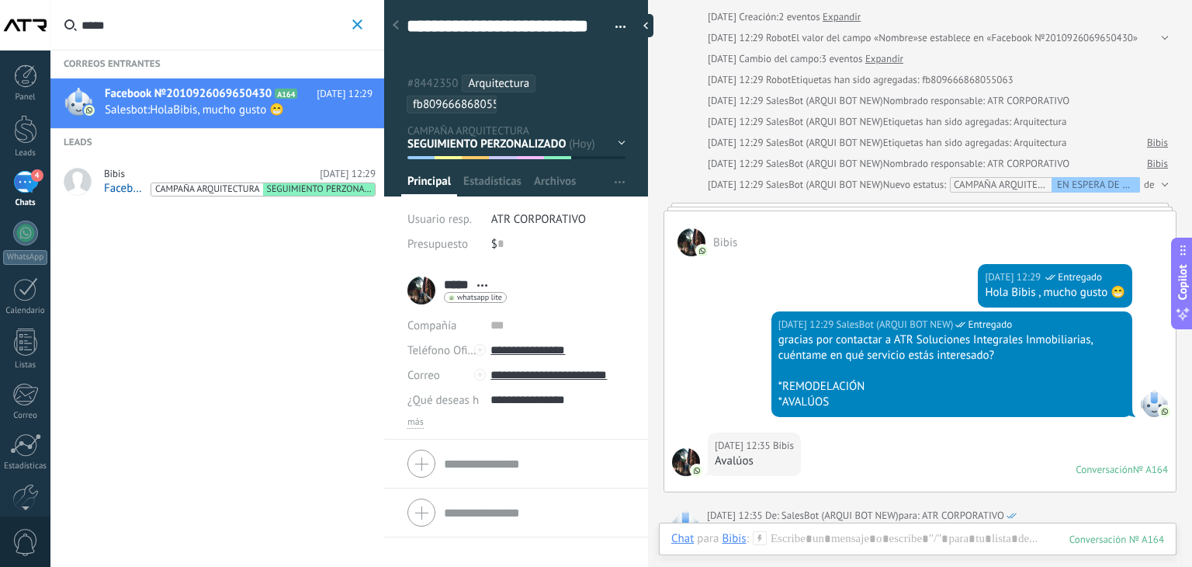
click at [158, 176] on div "Bibis 06.09.2025 12:29" at bounding box center [240, 174] width 272 height 12
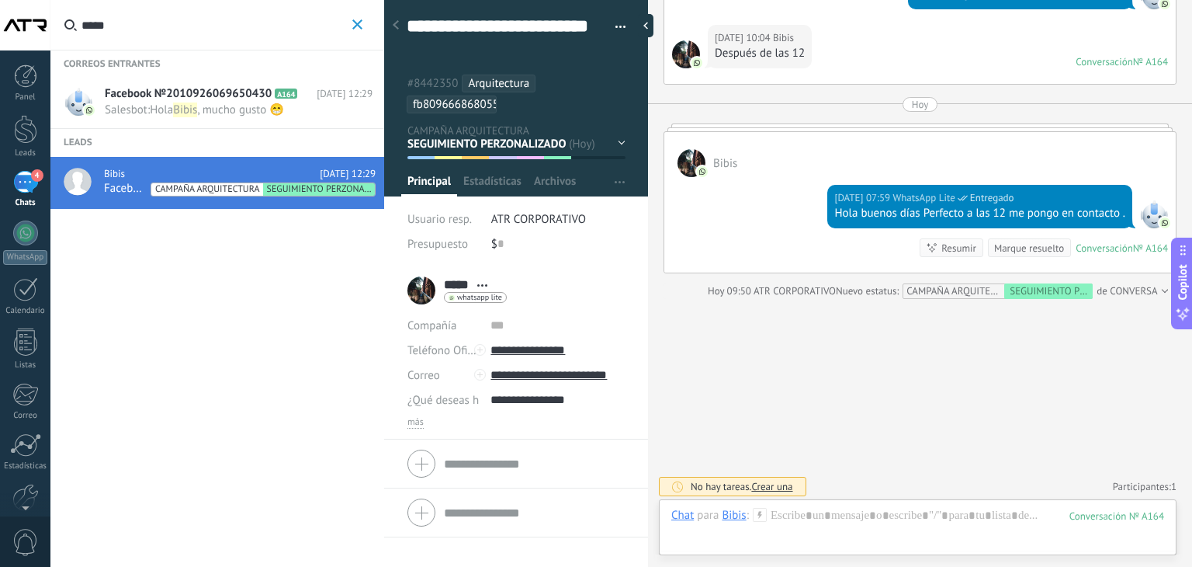
click at [224, 100] on span "Facebook №2010926069650430" at bounding box center [188, 94] width 167 height 16
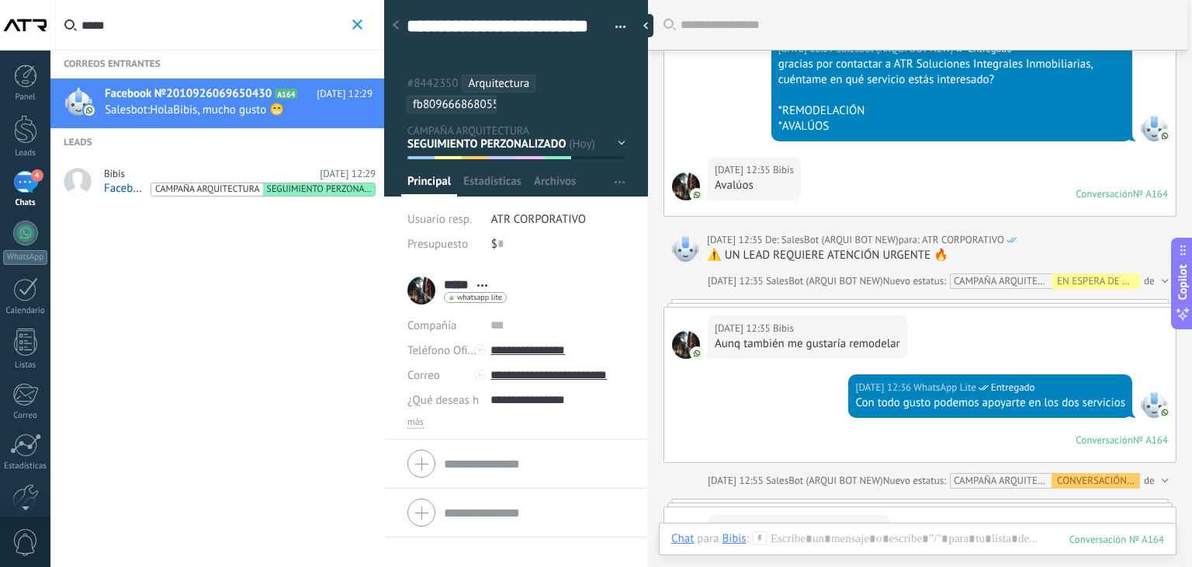
scroll to position [233, 0]
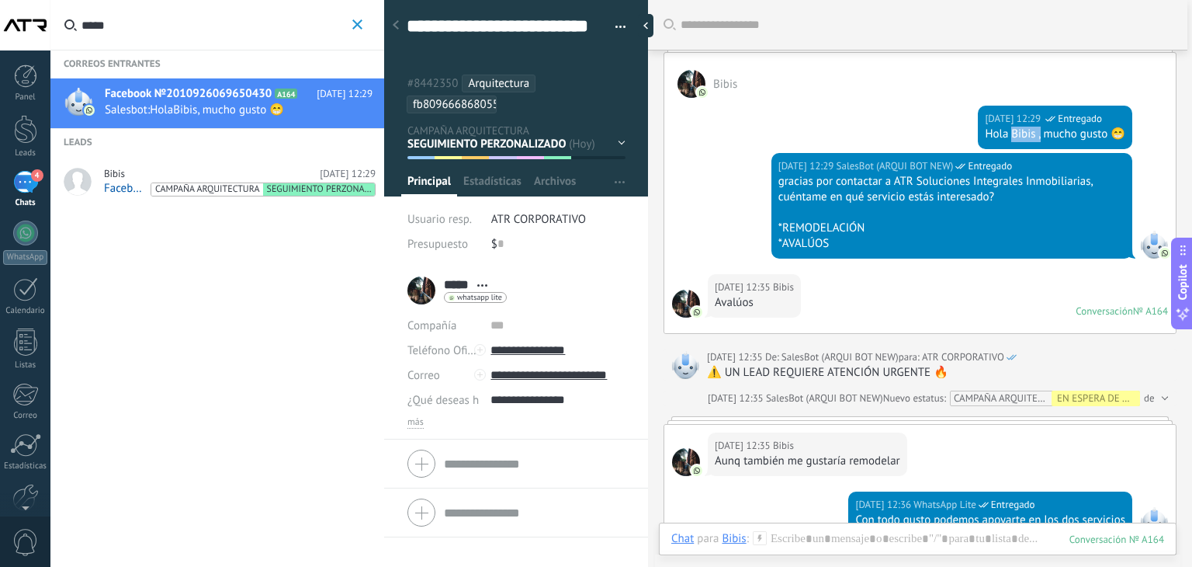
drag, startPoint x: 1006, startPoint y: 129, endPoint x: 1034, endPoint y: 131, distance: 28.0
click at [1034, 131] on div "Hola Bibis , mucho gusto 😁" at bounding box center [1055, 135] width 140 height 16
click at [978, 136] on div "06.09.2025 12:29 SalesBot (ARQUI BOT NEW) Entregado Hola Bibis , mucho gusto 😁" at bounding box center [1055, 127] width 154 height 43
drag, startPoint x: 767, startPoint y: 300, endPoint x: 695, endPoint y: 310, distance: 72.2
click at [695, 310] on div "06.09.2025 12:35 Bibis Avalúos Conversación № A164 Conversación № A164" at bounding box center [920, 303] width 512 height 59
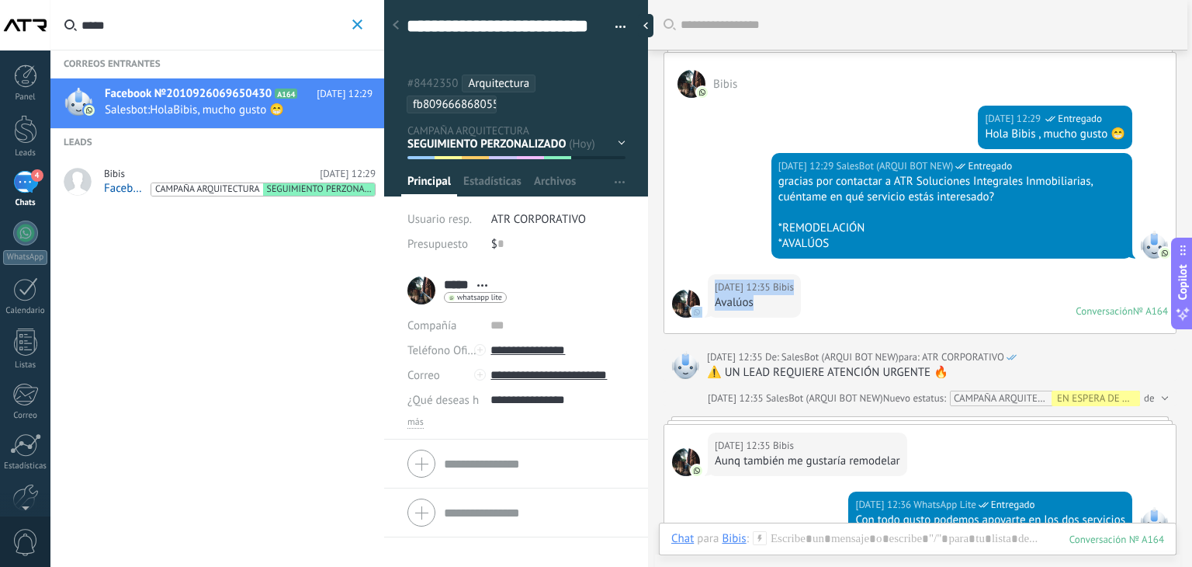
click at [890, 300] on div "06.09.2025 12:35 Bibis Avalúos Conversación № A164 Conversación № A164" at bounding box center [920, 303] width 512 height 59
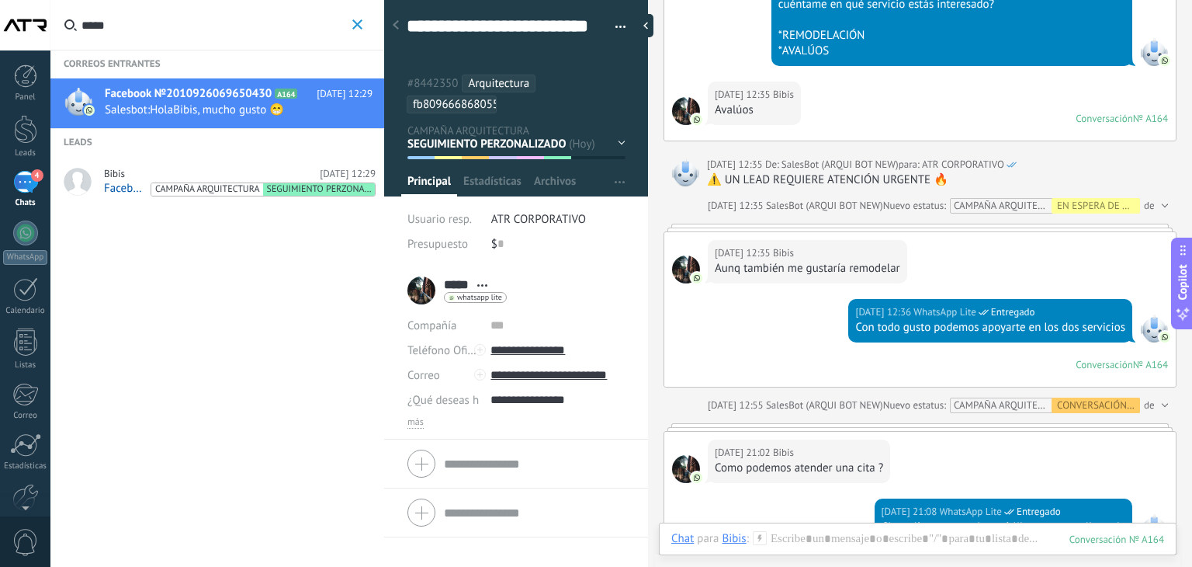
scroll to position [466, 0]
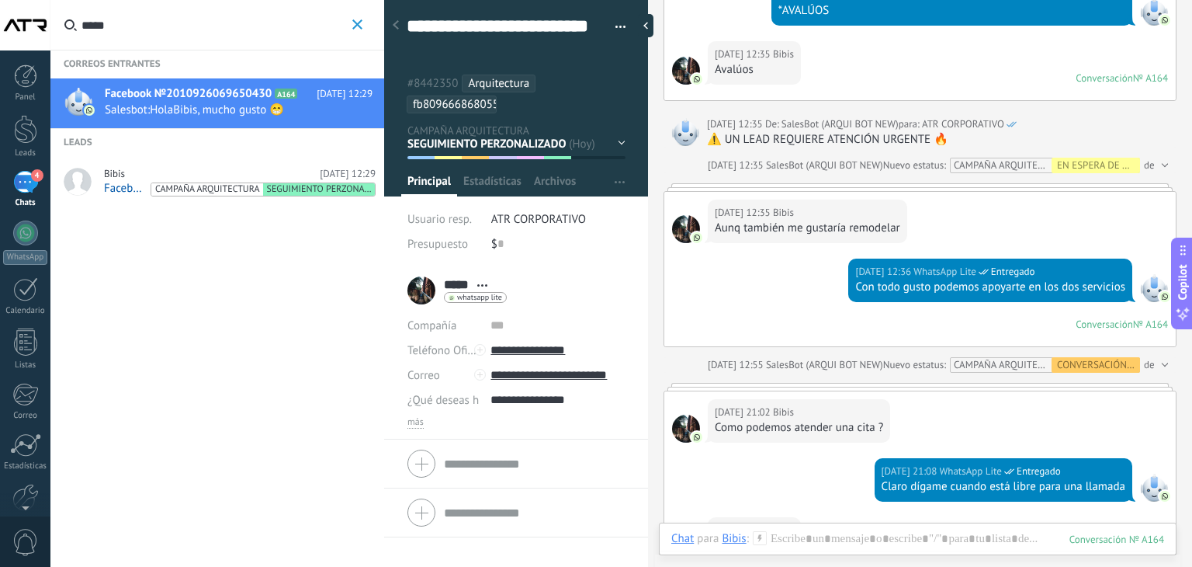
click at [0, 0] on div "EN ESPERA DE RESPUESTA EN ESPERA DE ASESOR CONVERSACIÓN INICIADA SEGUIMIENTO PO…" at bounding box center [0, 0] width 0 height 0
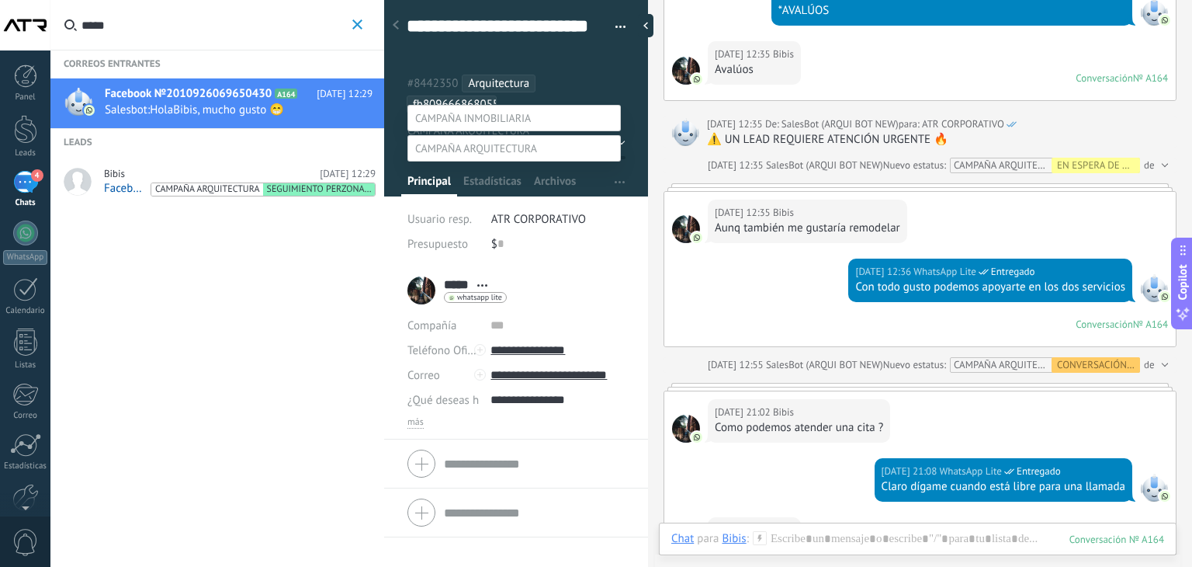
scroll to position [108, 0]
click at [650, 231] on div at bounding box center [621, 264] width 1142 height 567
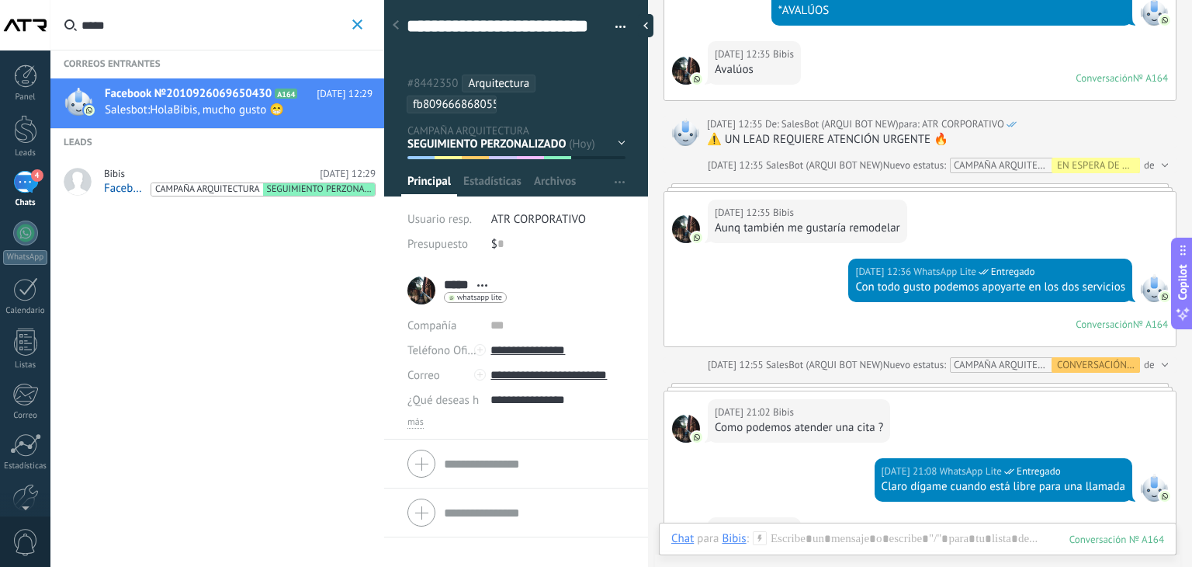
click at [761, 279] on div "06.09.2025 12:36 WhatsApp Lite Entregado Con todo gusto podemos apoyarte en los…" at bounding box center [920, 302] width 512 height 88
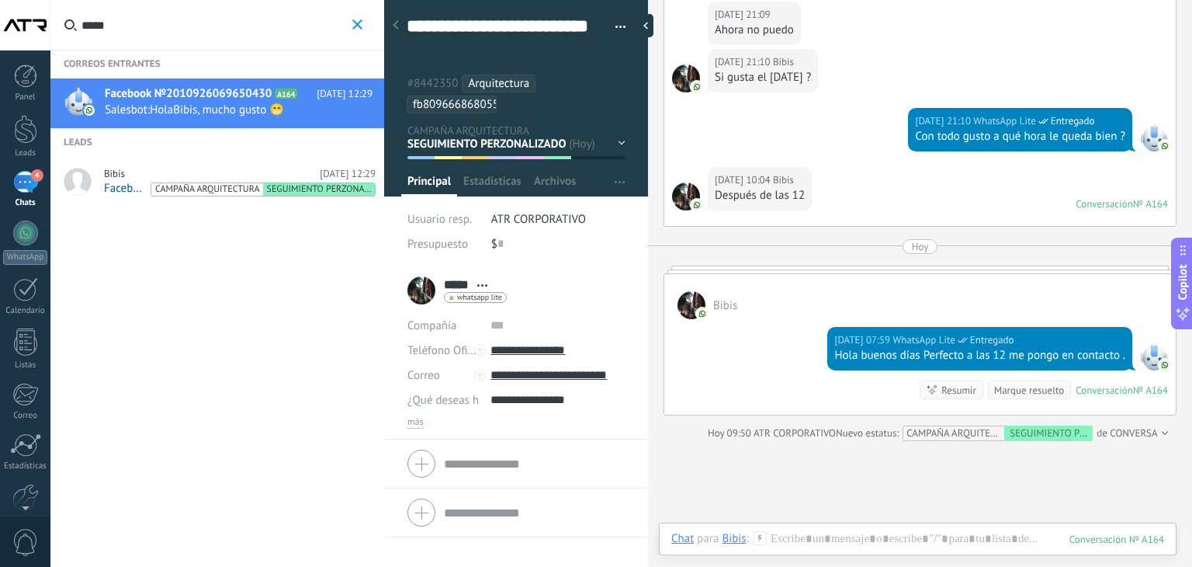
scroll to position [1087, 0]
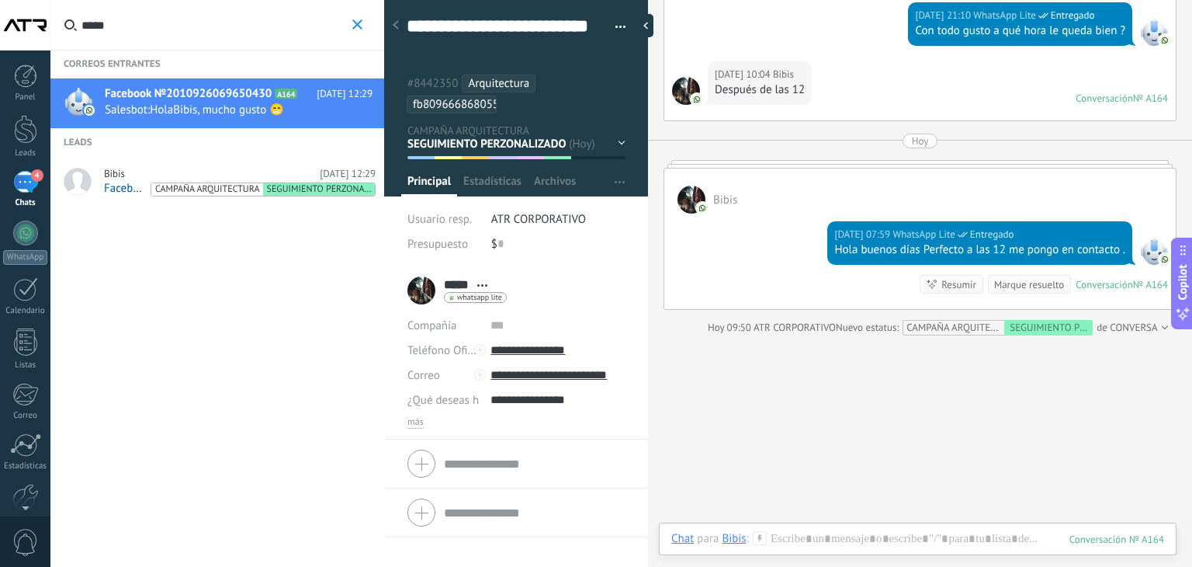
click at [725, 280] on div "Hoy 07:59 WhatsApp Lite Entregado Hola buenos días Perfecto a las 12 me pongo e…" at bounding box center [920, 260] width 512 height 95
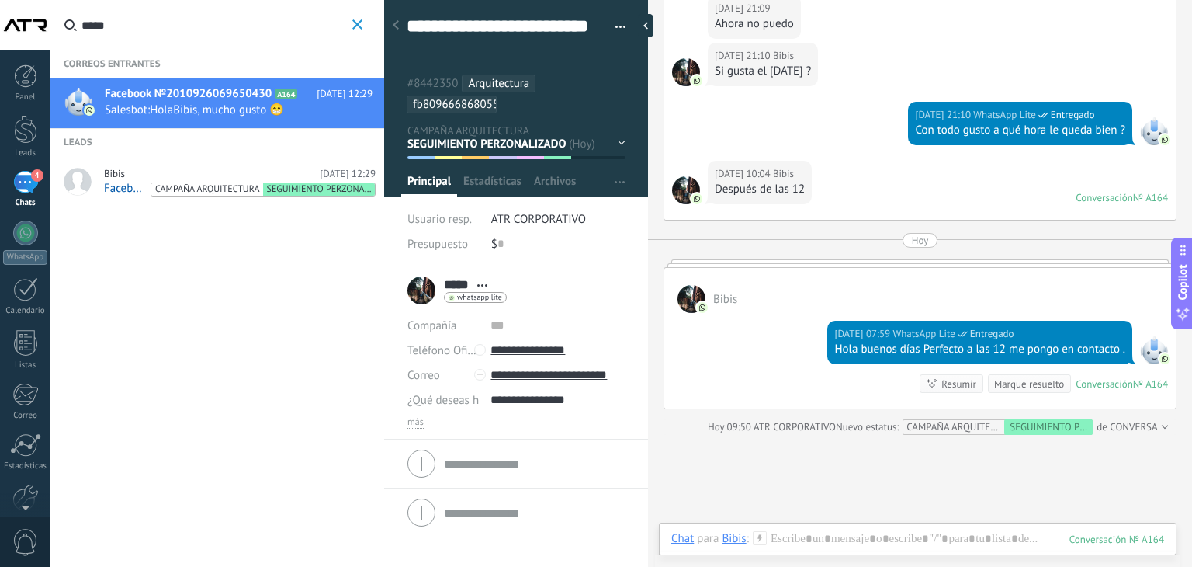
scroll to position [969, 0]
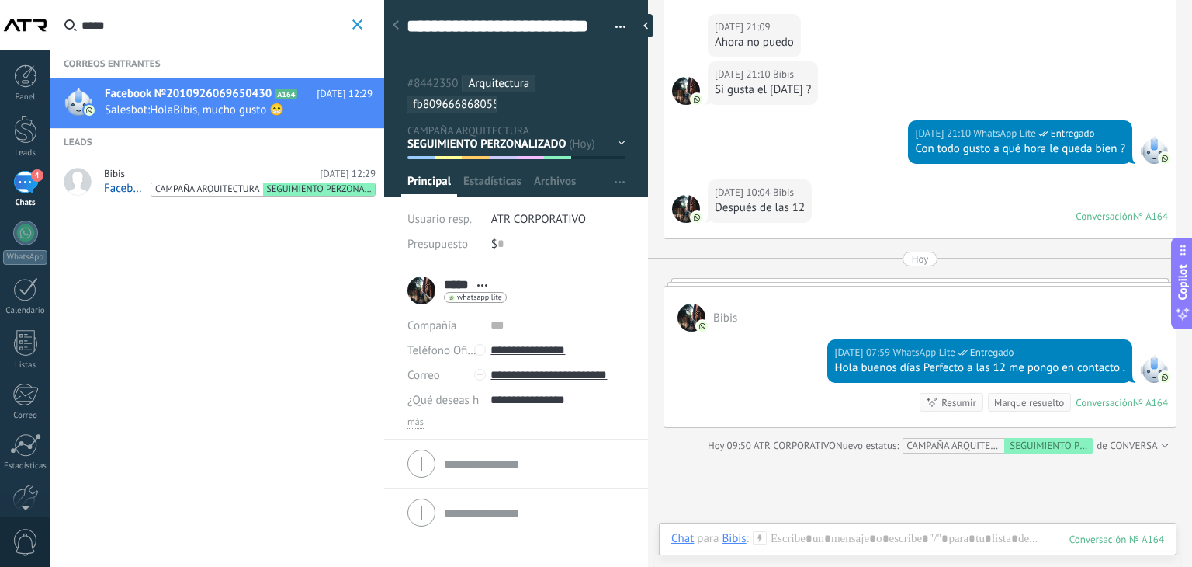
click at [0, 0] on div "EN ESPERA DE RESPUESTA EN ESPERA DE ASESOR CONVERSACIÓN INICIADA SEGUIMIENTO PO…" at bounding box center [0, 0] width 0 height 0
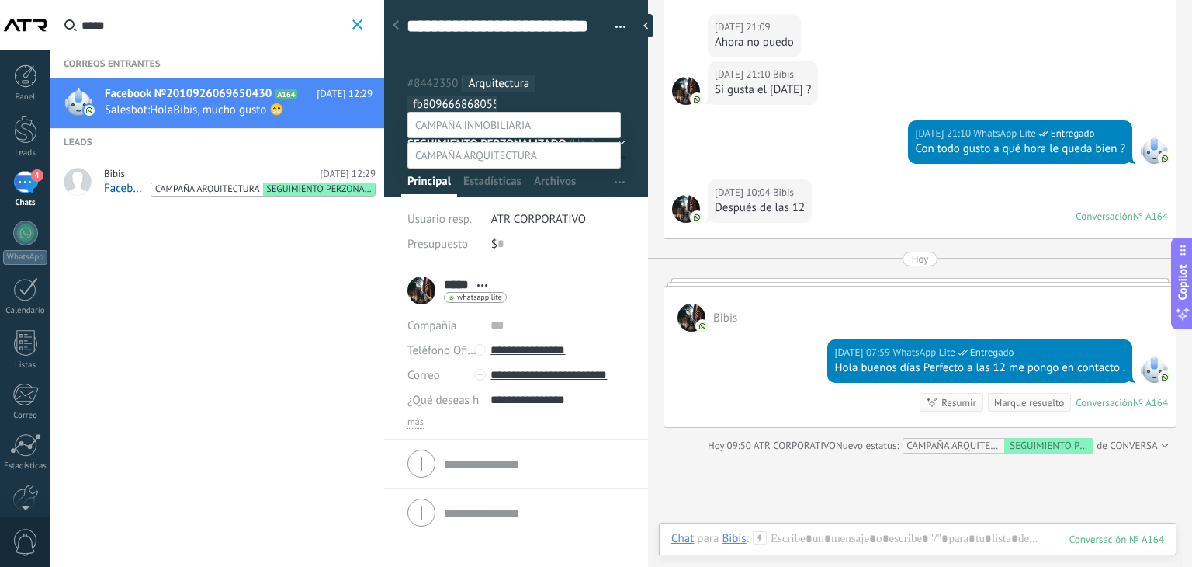
scroll to position [0, 0]
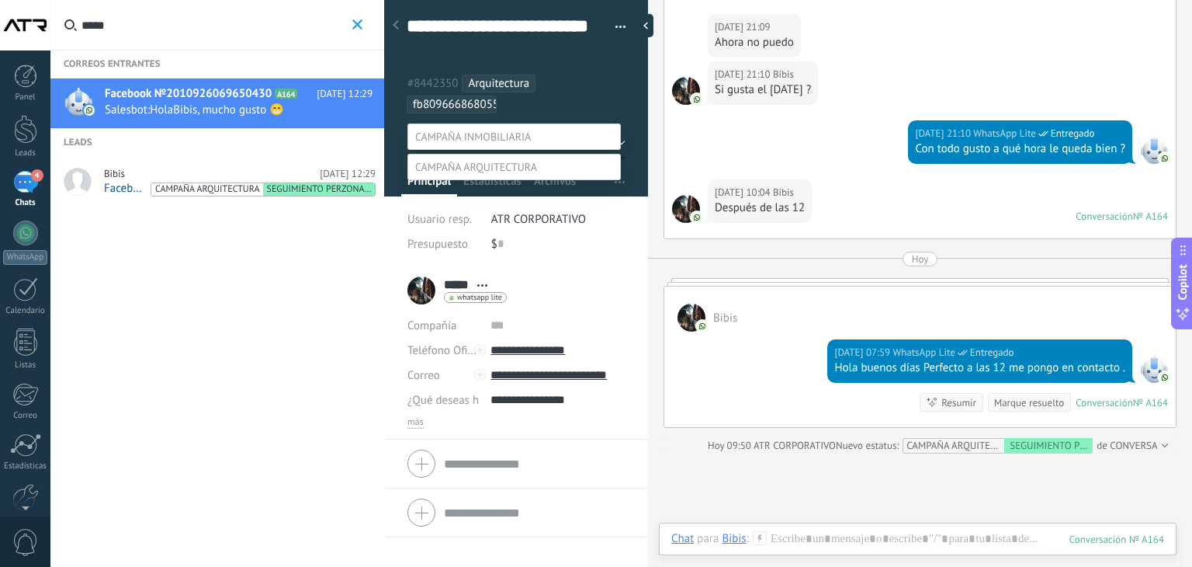
click at [787, 262] on div at bounding box center [621, 283] width 1142 height 567
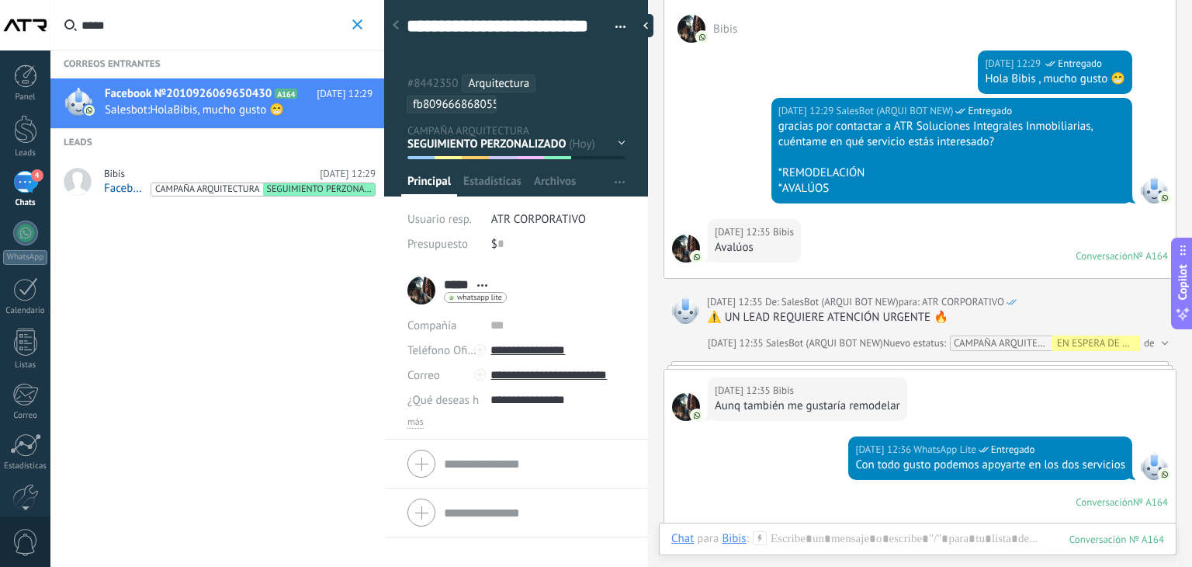
scroll to position [388, 0]
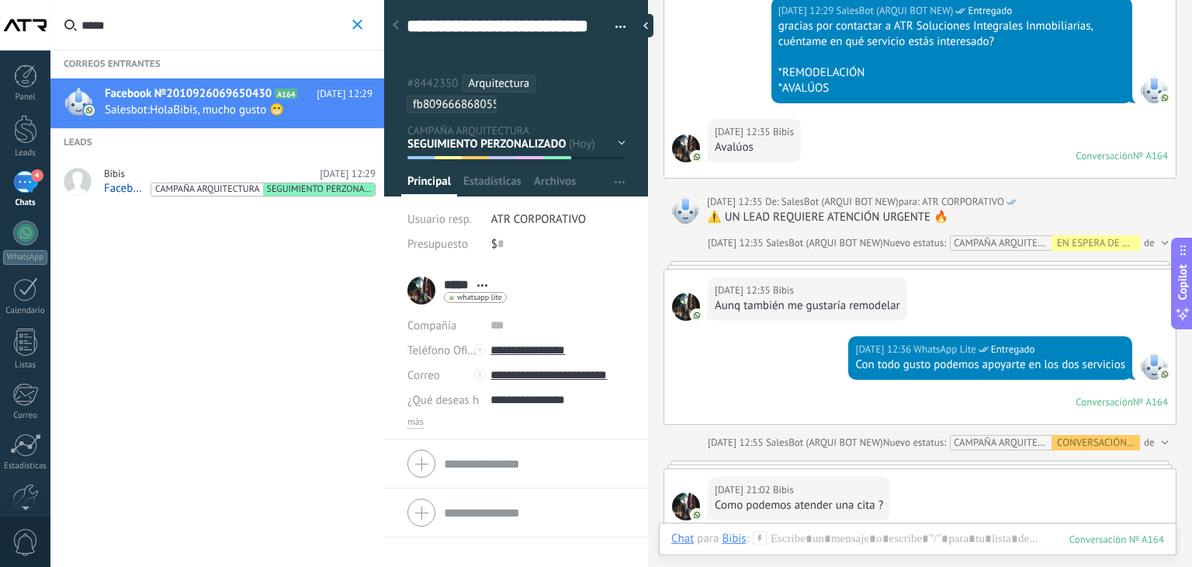
click at [0, 0] on div "EN ESPERA DE RESPUESTA EN ESPERA DE ASESOR CONVERSACIÓN INICIADA SEGUIMIENTO PO…" at bounding box center [0, 0] width 0 height 0
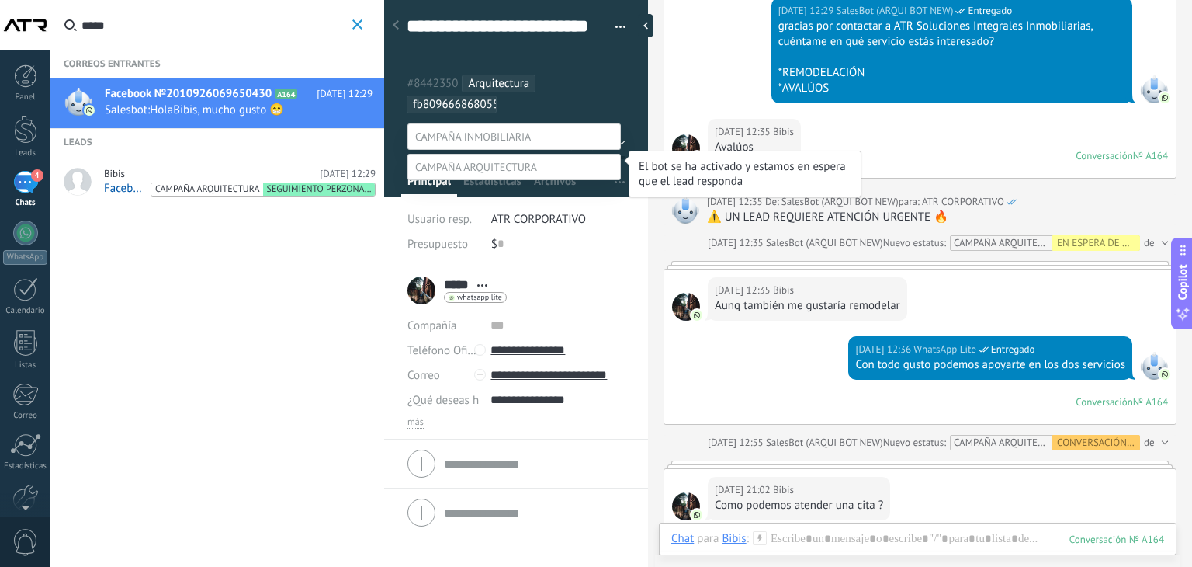
scroll to position [30, 0]
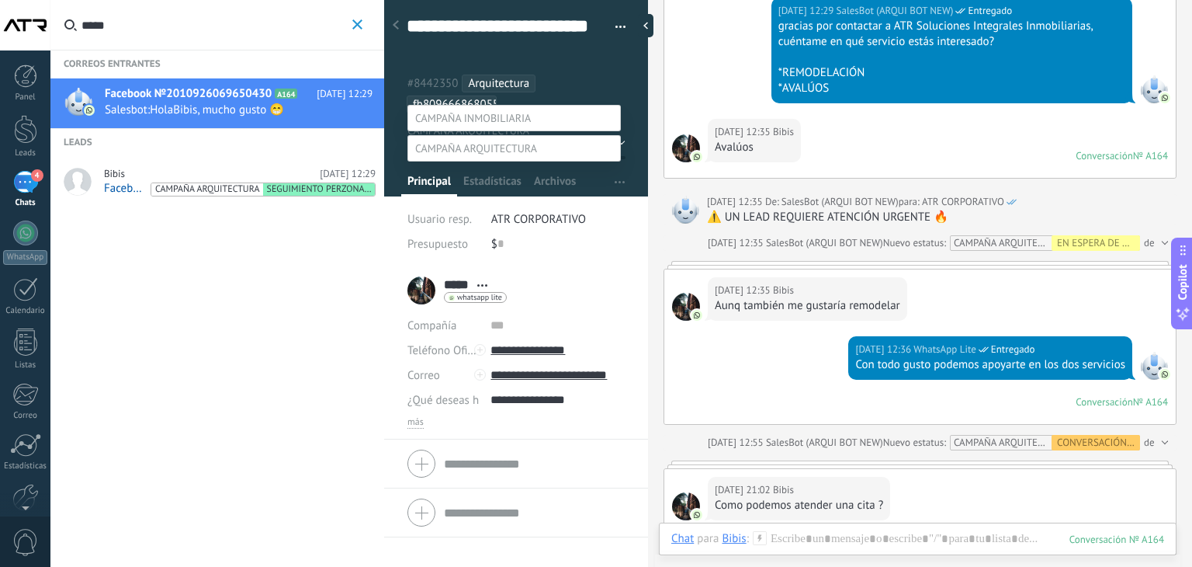
click at [619, 79] on div at bounding box center [621, 264] width 1142 height 567
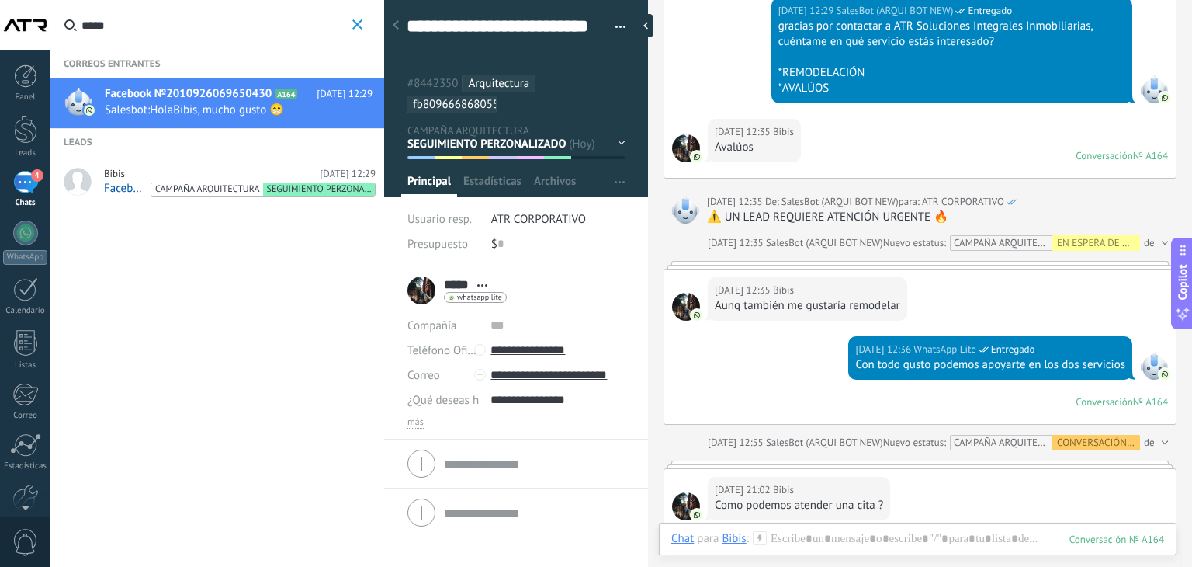
click at [0, 0] on div "EN ESPERA DE RESPUESTA EN ESPERA DE ASESOR CONVERSACIÓN INICIADA SEGUIMIENTO PO…" at bounding box center [0, 0] width 0 height 0
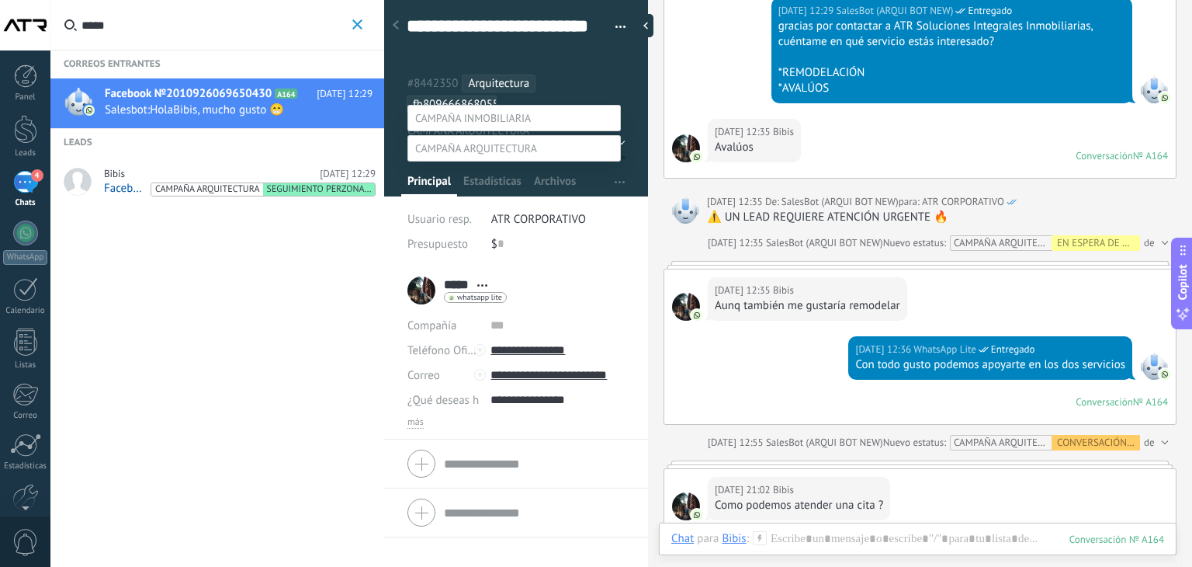
click at [524, 111] on span at bounding box center [473, 118] width 116 height 14
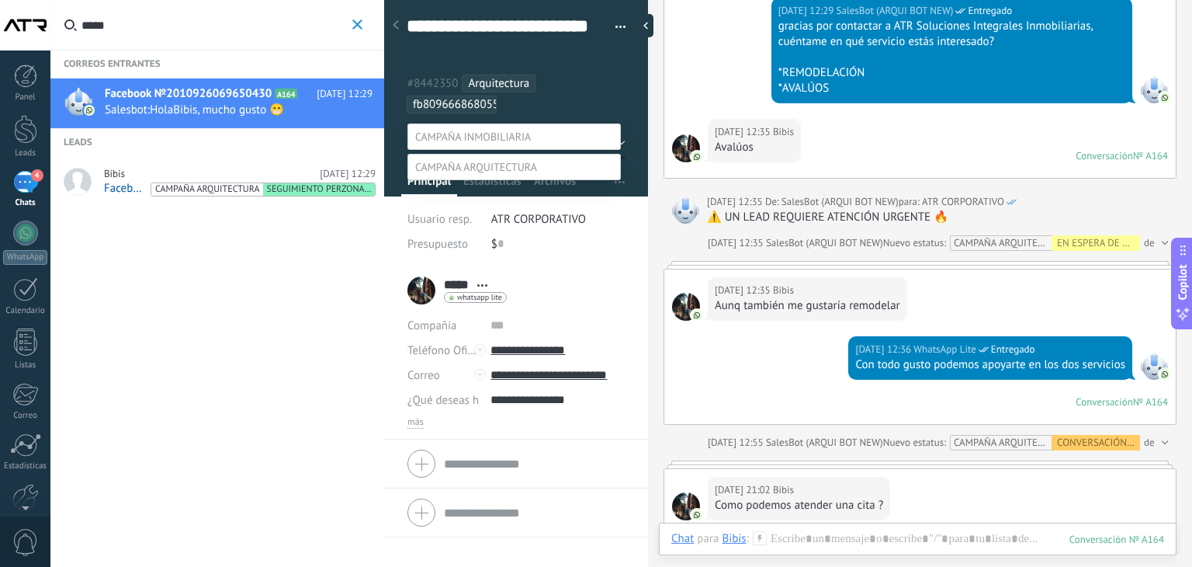
click at [605, 100] on div at bounding box center [621, 283] width 1142 height 567
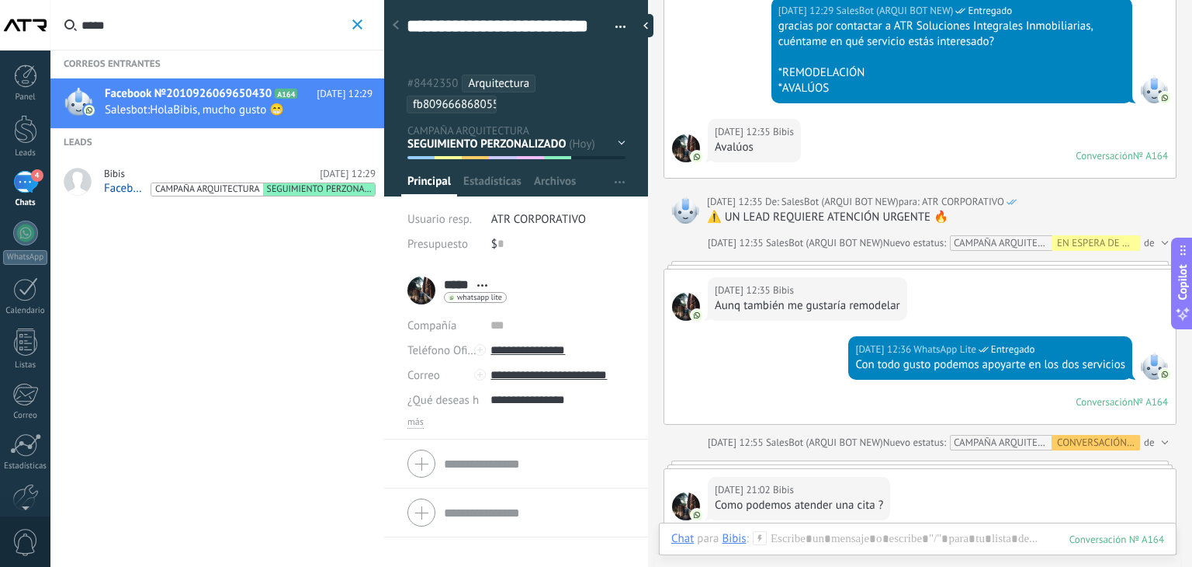
click at [0, 0] on div "EN ESPERA DE RESPUESTA EN ESPERA DE ASESOR CONVERSACIÓN INICIADA SEGUIMIENTO PO…" at bounding box center [0, 0] width 0 height 0
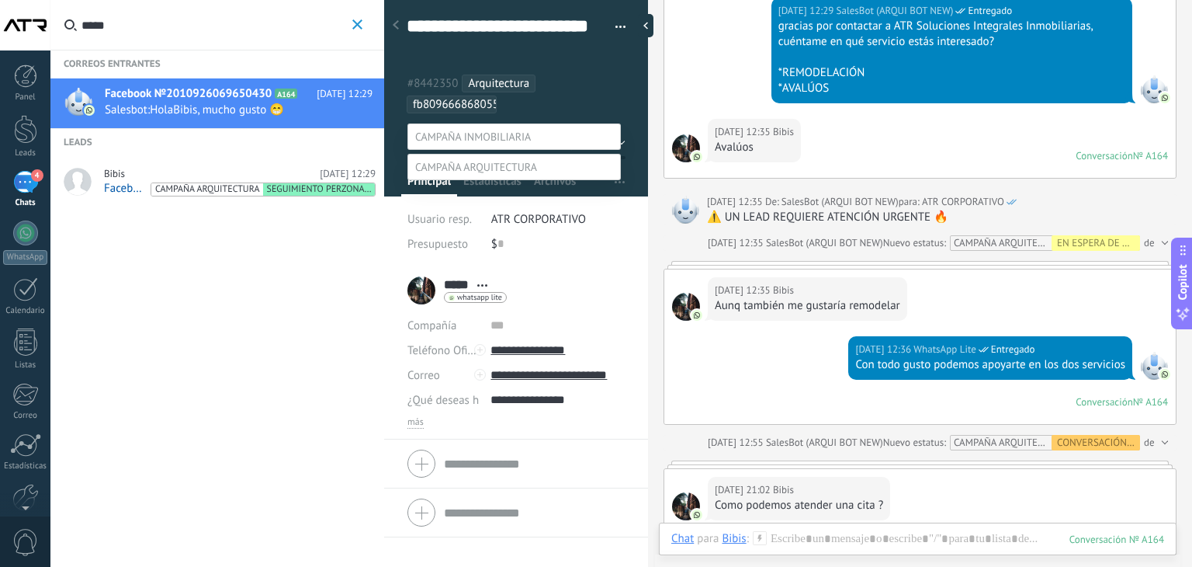
scroll to position [30, 0]
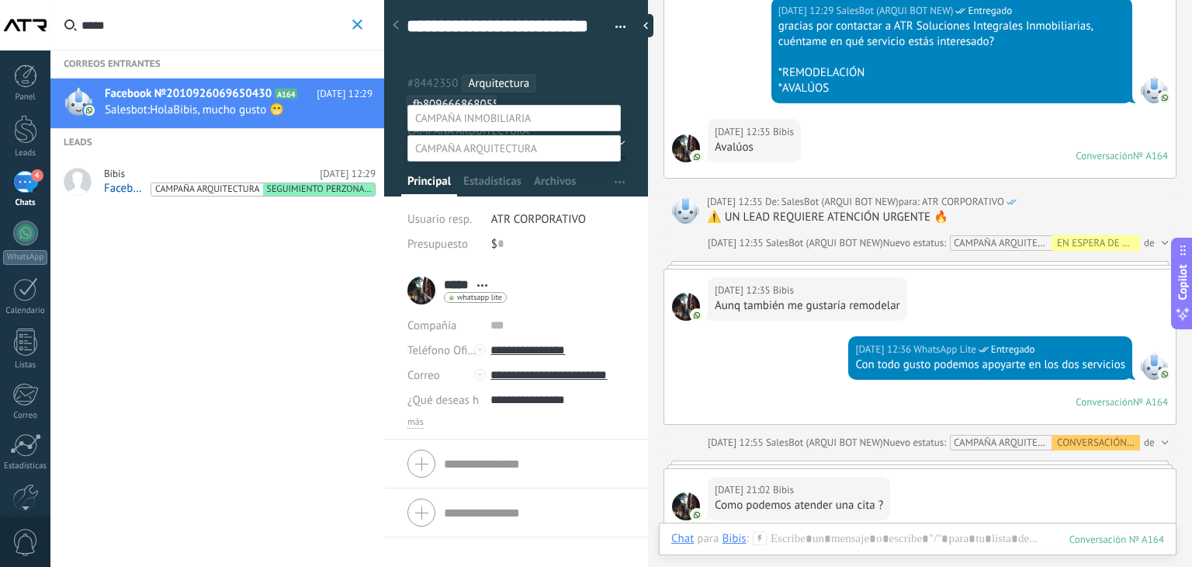
click at [556, 105] on label at bounding box center [514, 118] width 213 height 26
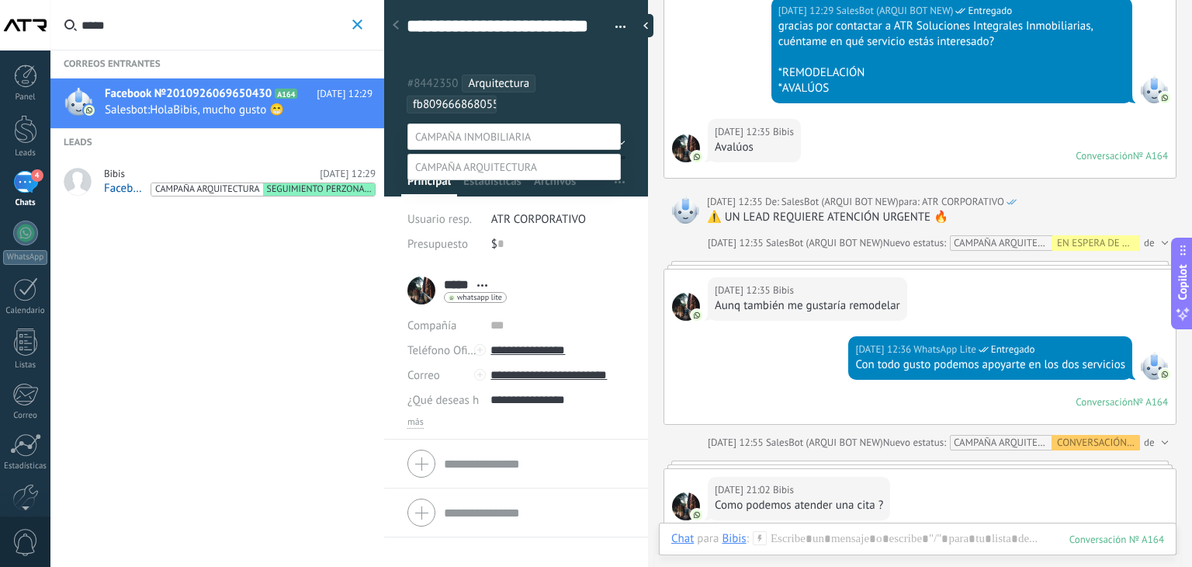
click at [639, 182] on div at bounding box center [621, 283] width 1142 height 567
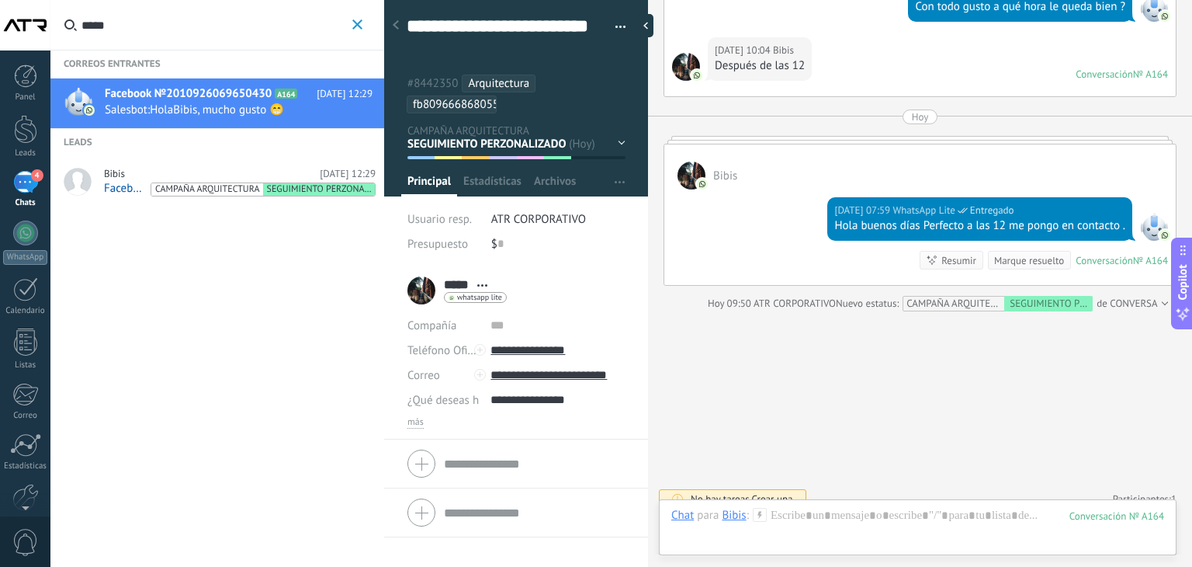
scroll to position [1124, 0]
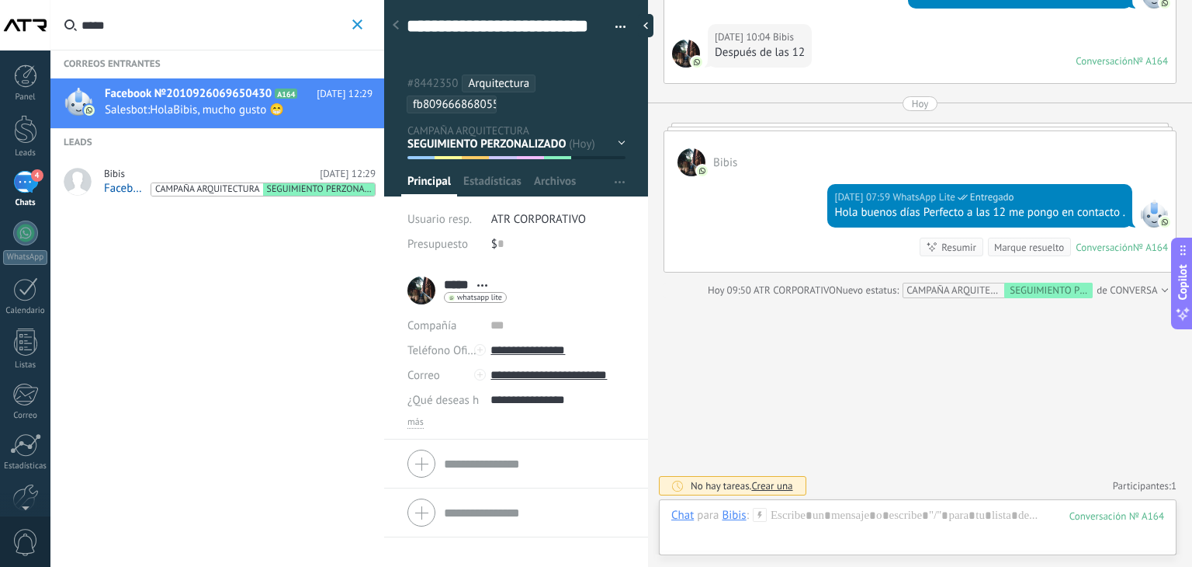
click at [395, 23] on use at bounding box center [396, 24] width 6 height 9
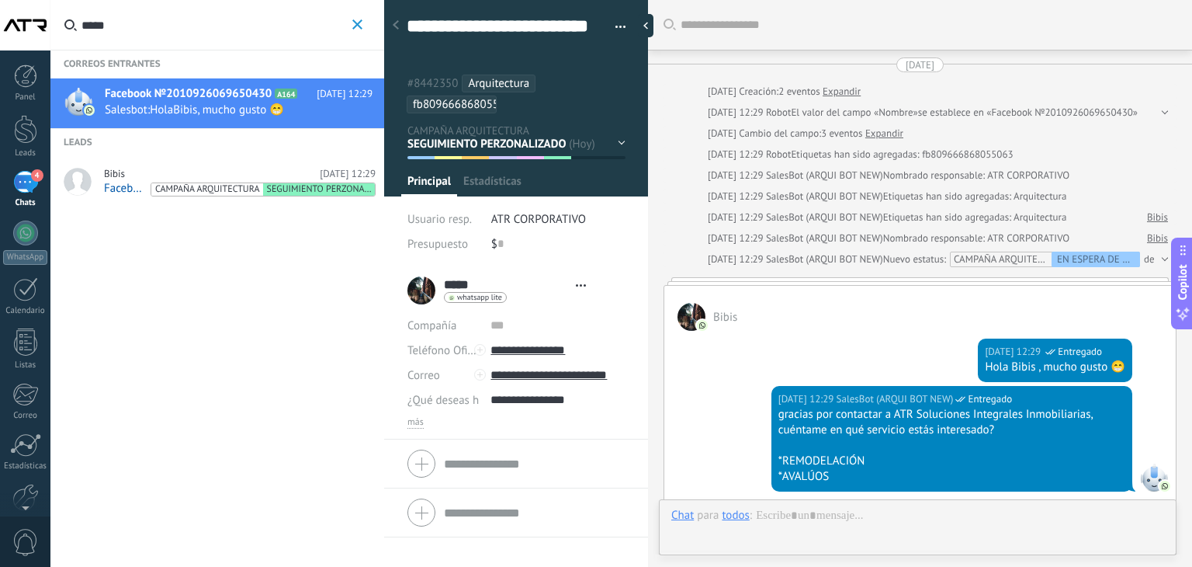
click at [359, 21] on icon "button" at bounding box center [357, 24] width 10 height 10
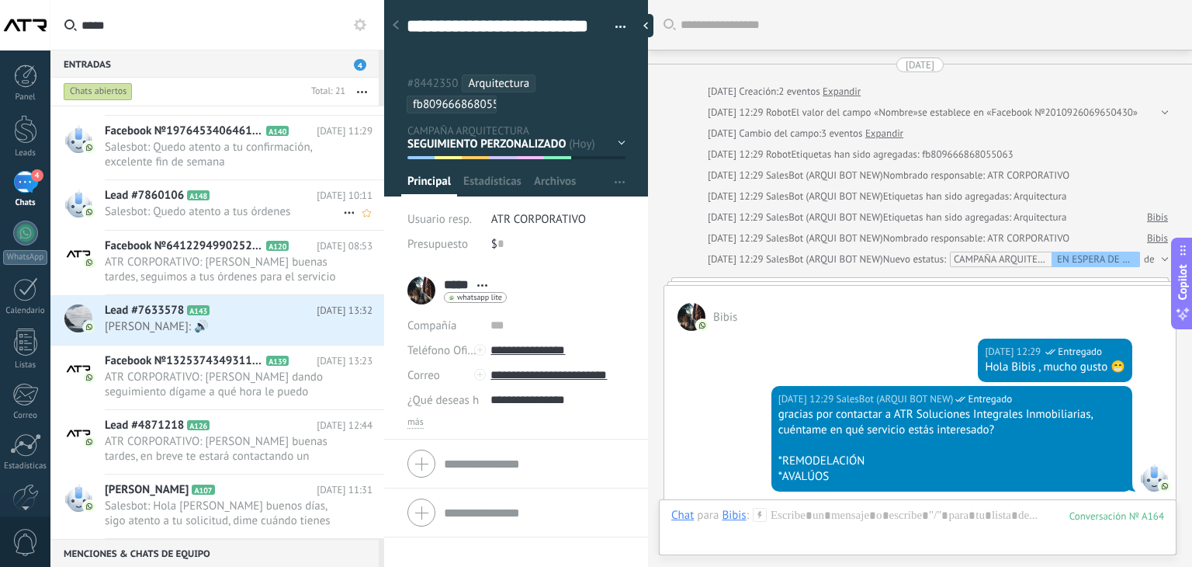
scroll to position [1123, 0]
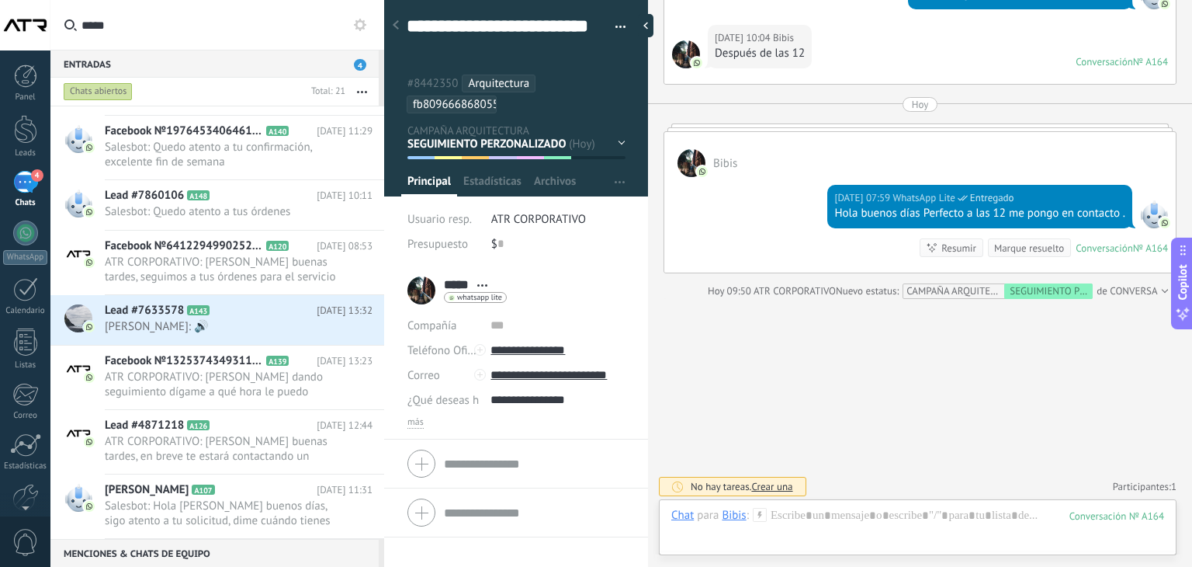
click at [22, 186] on div "4" at bounding box center [25, 182] width 25 height 23
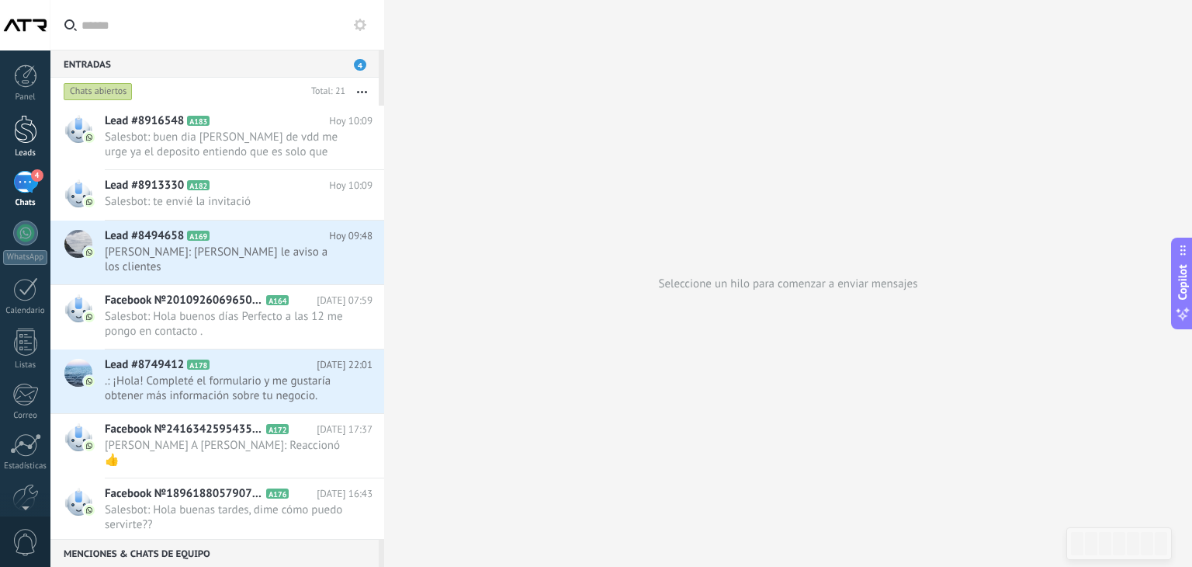
click at [25, 136] on div at bounding box center [25, 129] width 23 height 29
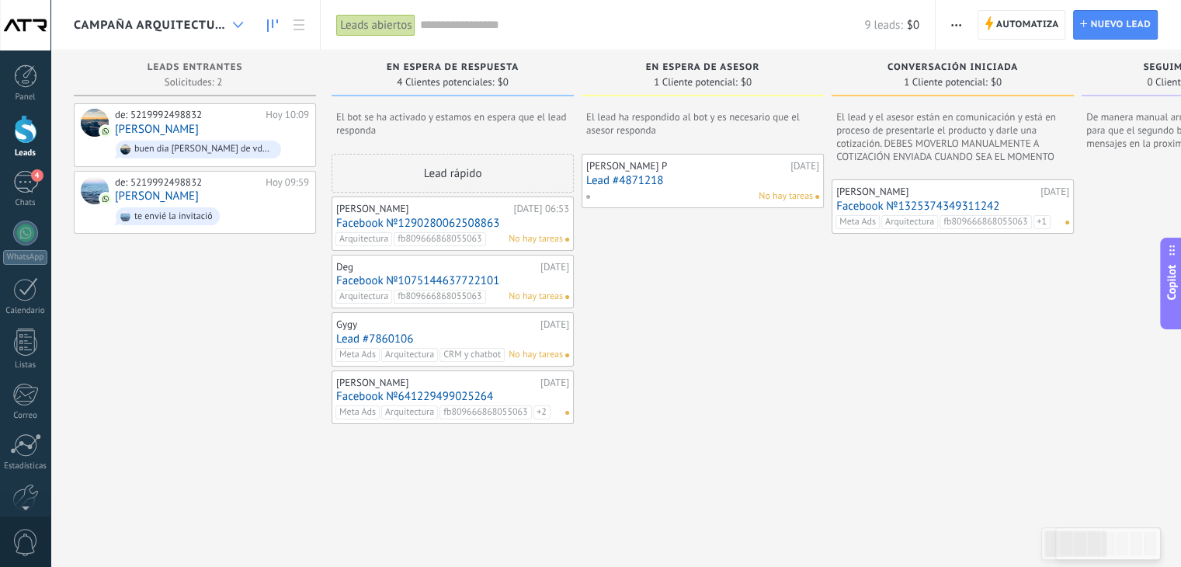
click at [239, 26] on use at bounding box center [238, 25] width 10 height 6
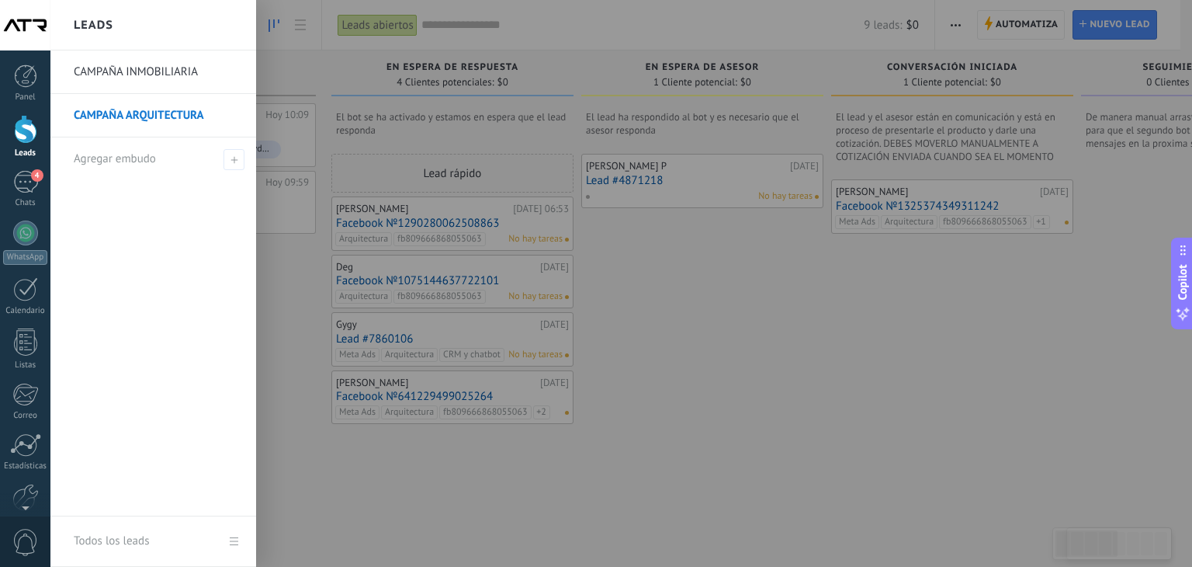
click at [161, 116] on link "CAMPAÑA ARQUITECTURA" at bounding box center [157, 115] width 167 height 43
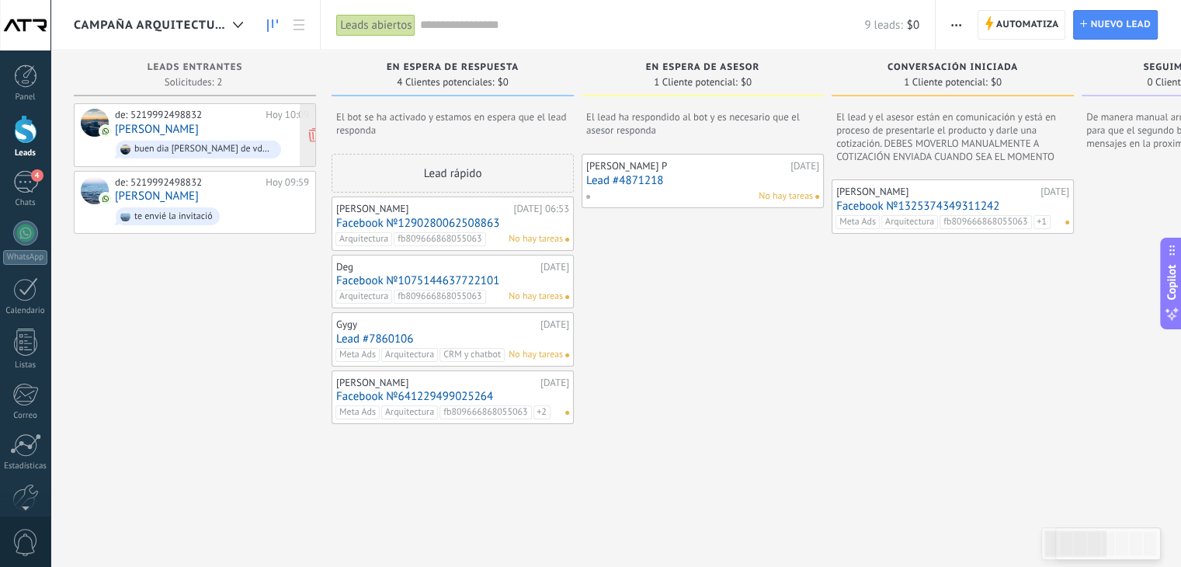
click at [171, 130] on link "[PERSON_NAME]" at bounding box center [157, 129] width 84 height 13
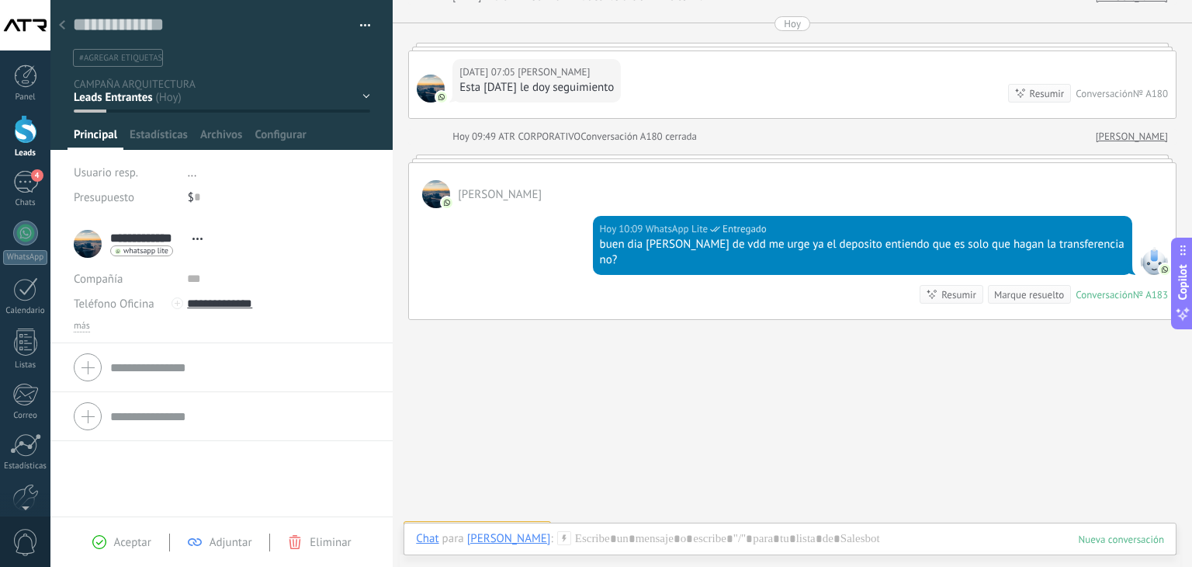
scroll to position [286, 0]
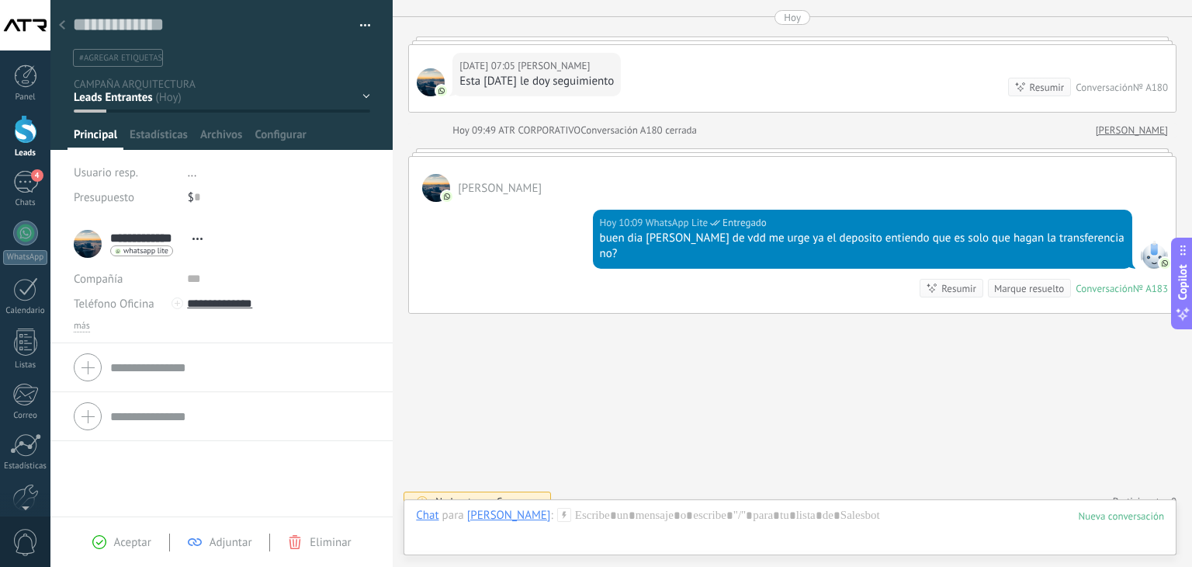
click at [360, 19] on button "button" at bounding box center [360, 25] width 23 height 23
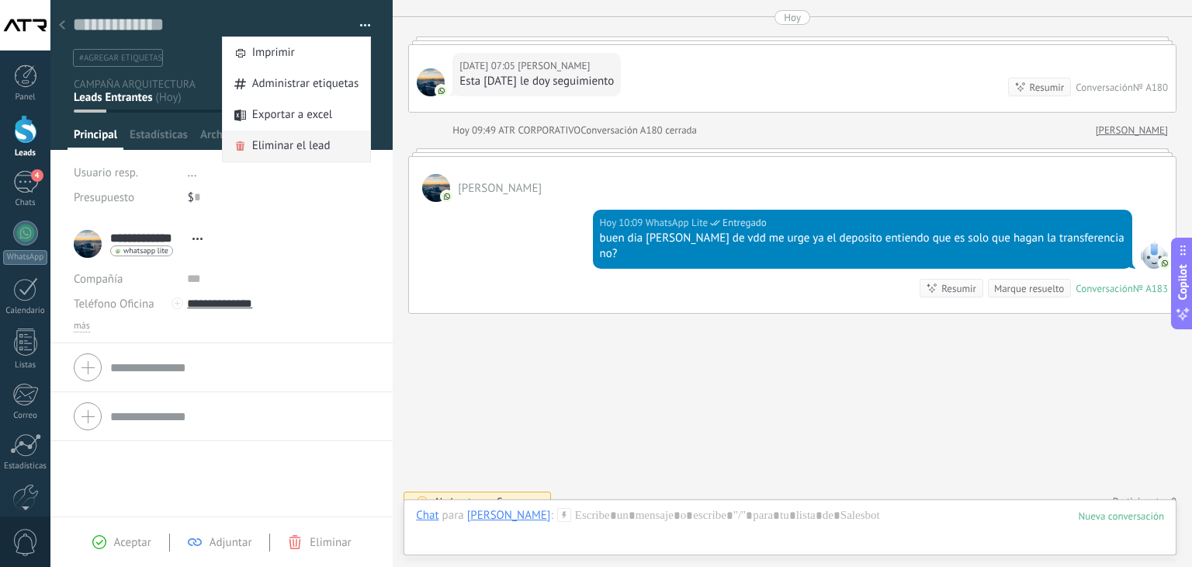
click at [276, 147] on span "Eliminar el lead" at bounding box center [291, 145] width 78 height 31
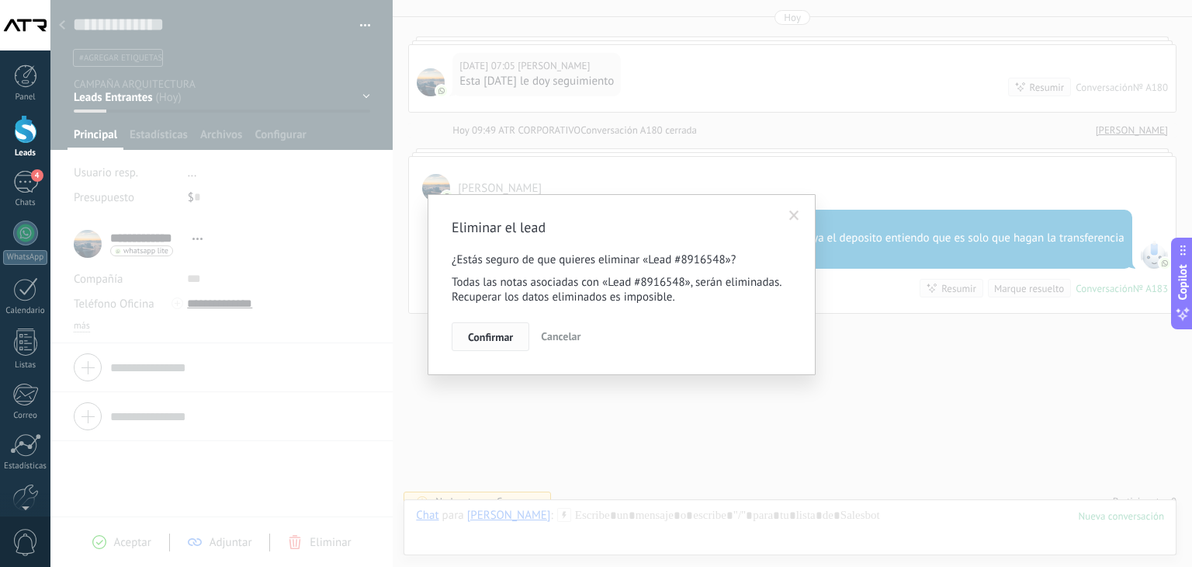
click at [487, 334] on span "Confirmar" at bounding box center [490, 336] width 45 height 11
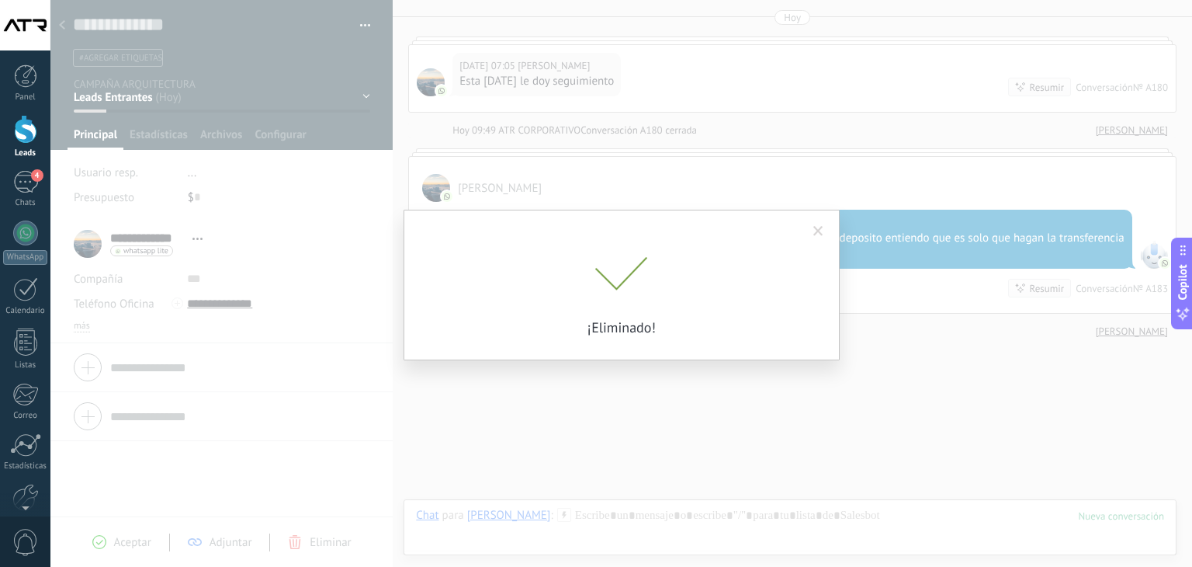
scroll to position [312, 0]
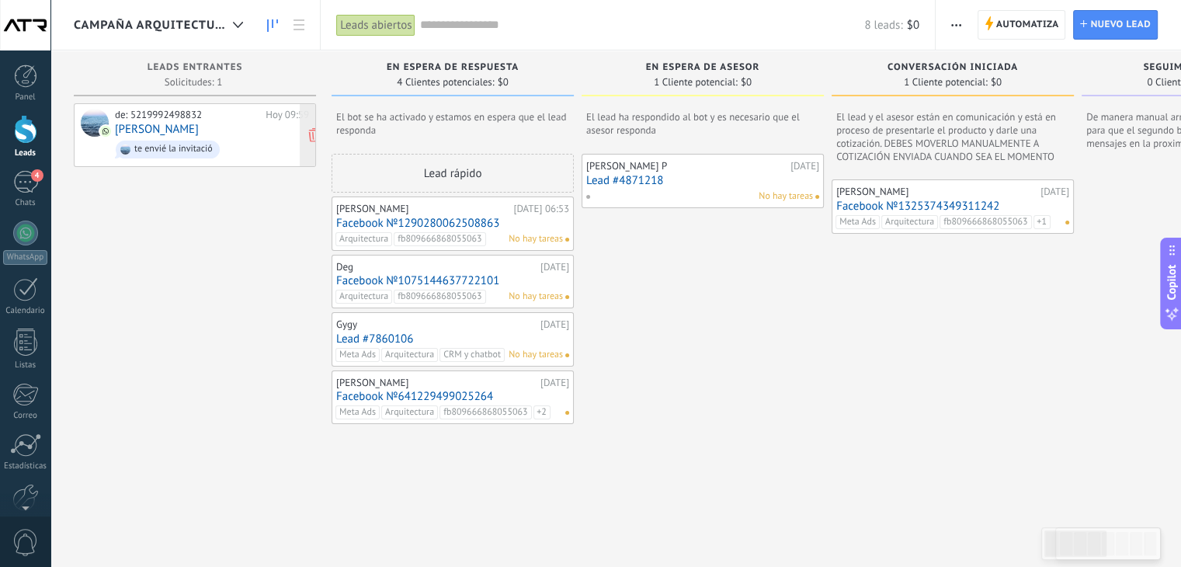
click at [161, 126] on link "[PERSON_NAME]" at bounding box center [157, 129] width 84 height 13
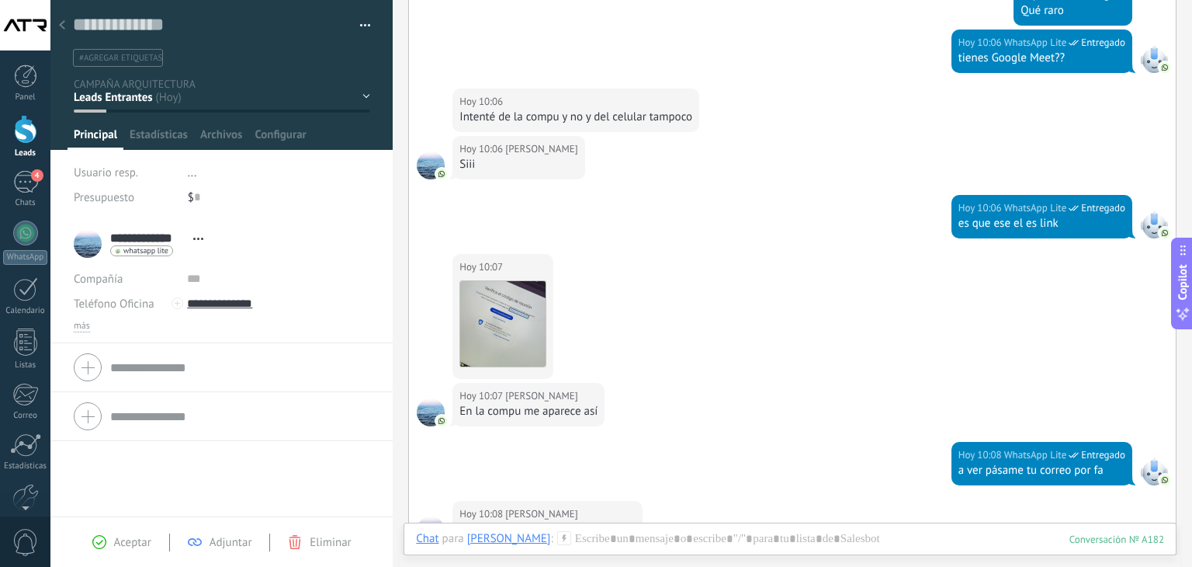
scroll to position [453, 0]
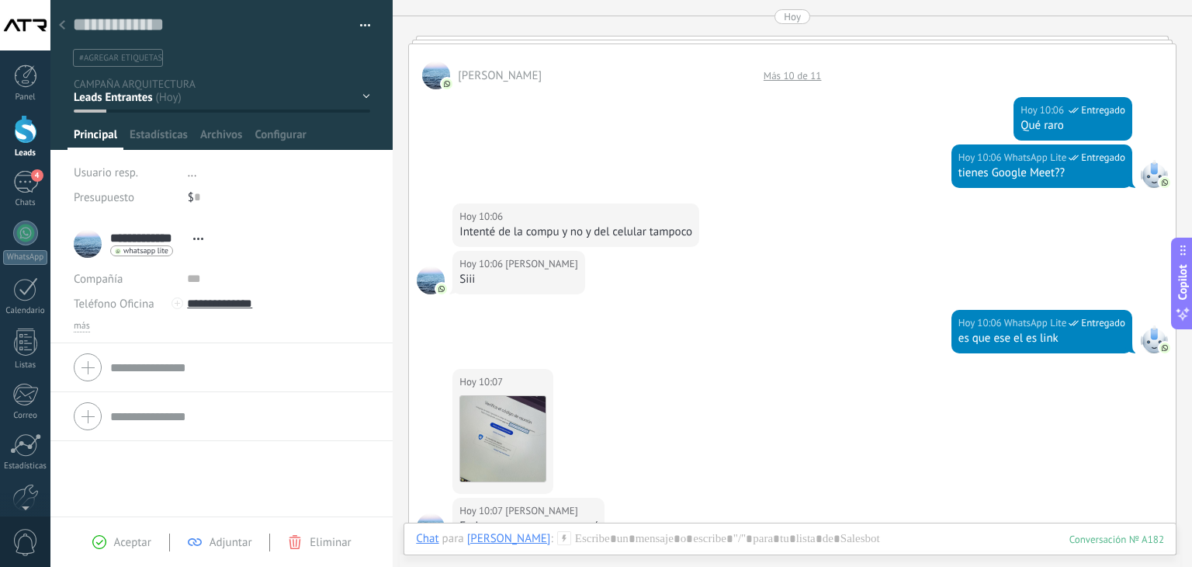
click at [362, 23] on button "button" at bounding box center [360, 25] width 23 height 23
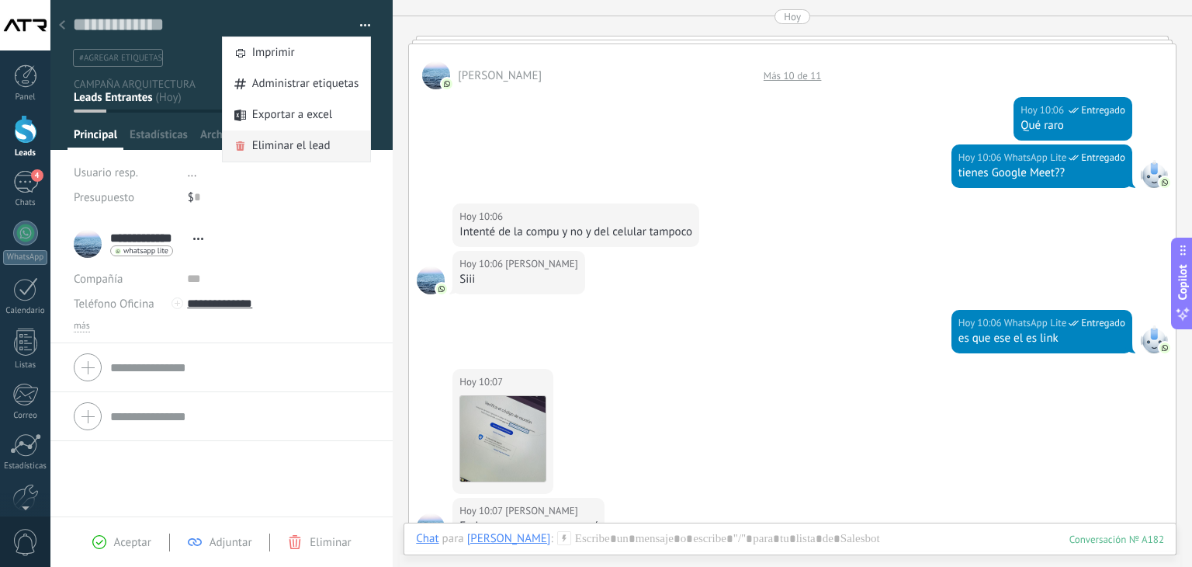
click at [300, 153] on span "Eliminar el lead" at bounding box center [291, 145] width 78 height 31
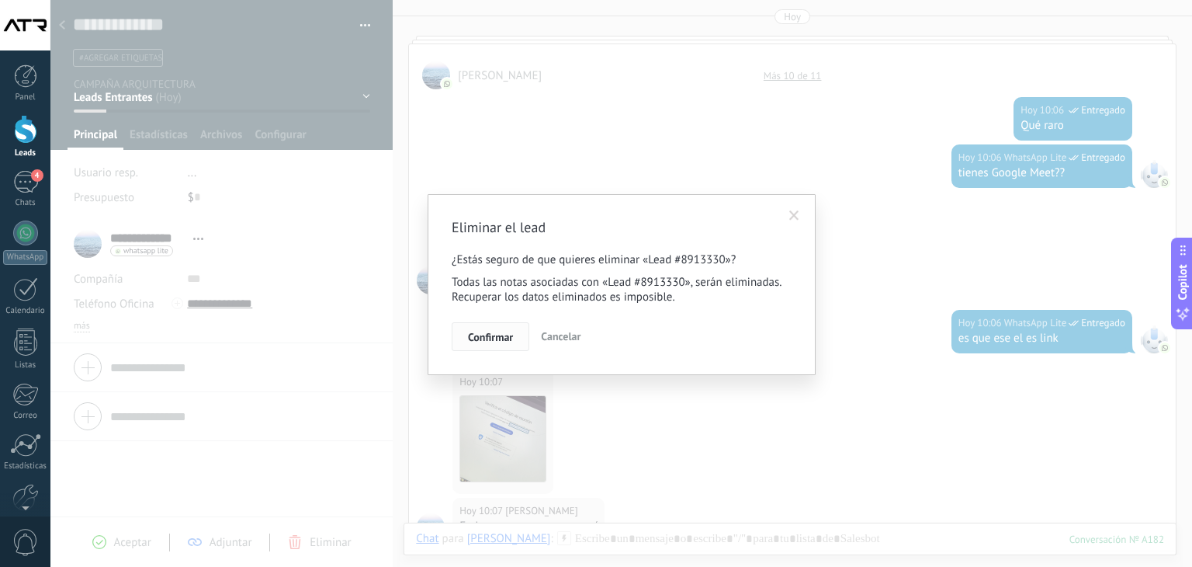
click at [476, 339] on span "Confirmar" at bounding box center [490, 336] width 45 height 11
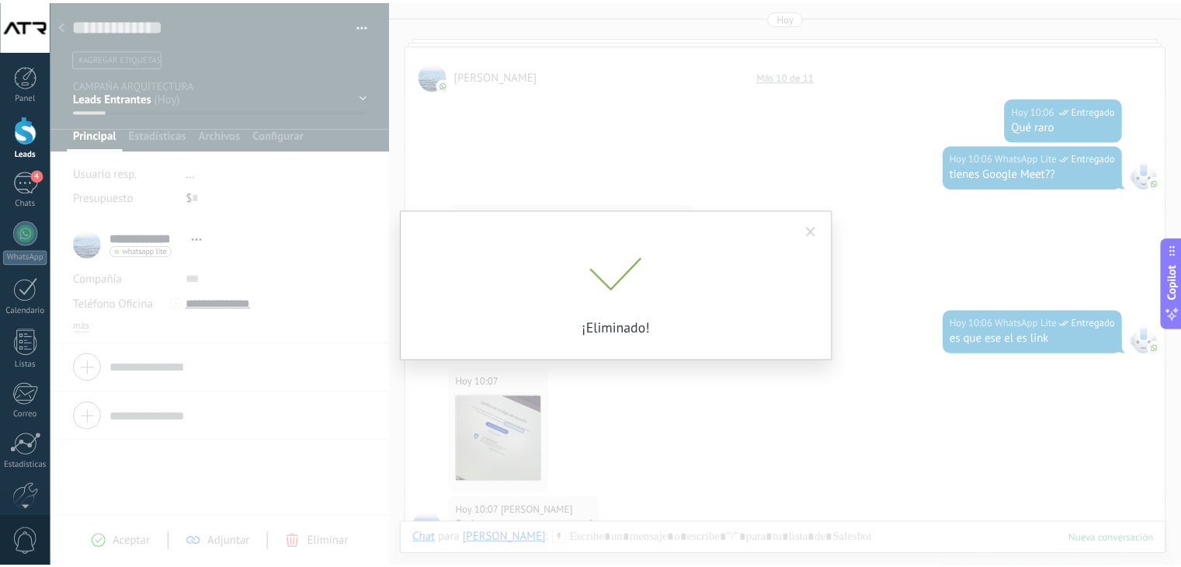
scroll to position [478, 0]
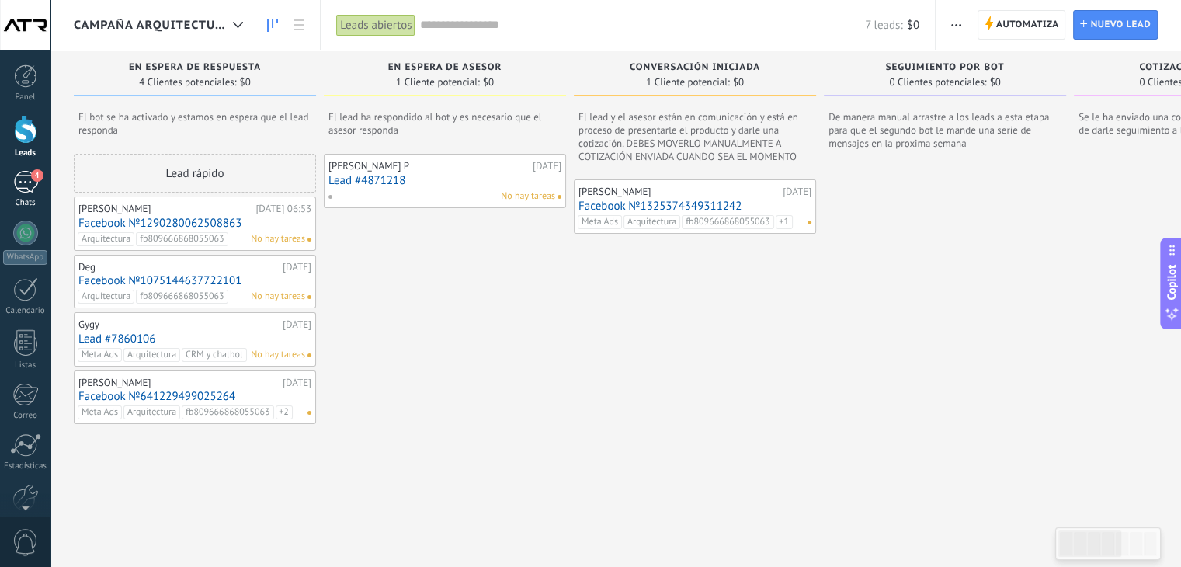
click at [27, 183] on div "4" at bounding box center [25, 182] width 25 height 23
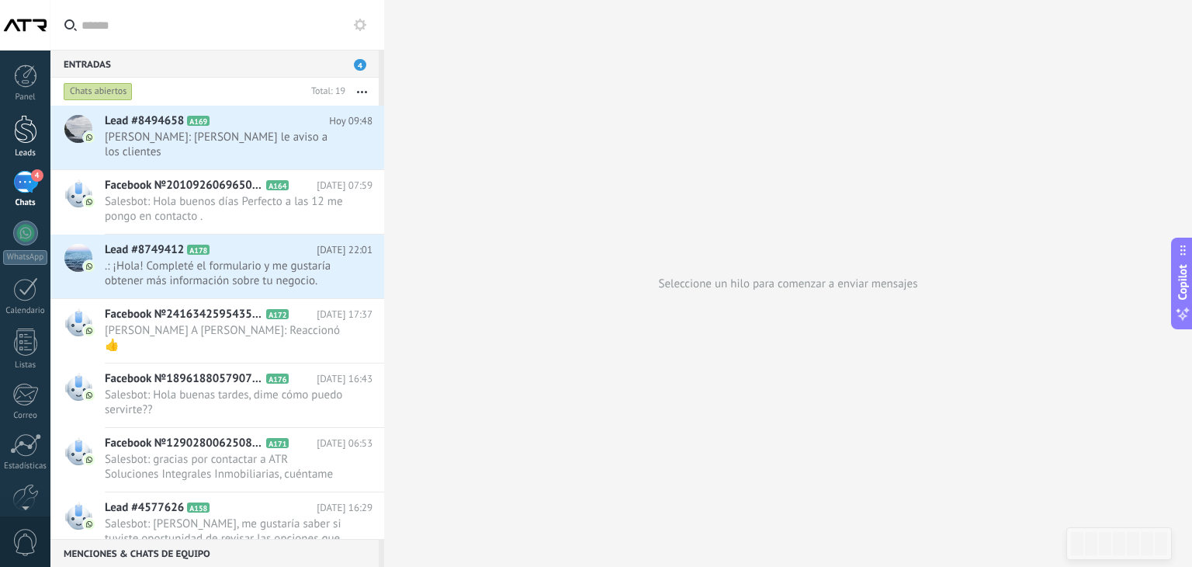
click at [31, 135] on div at bounding box center [25, 129] width 23 height 29
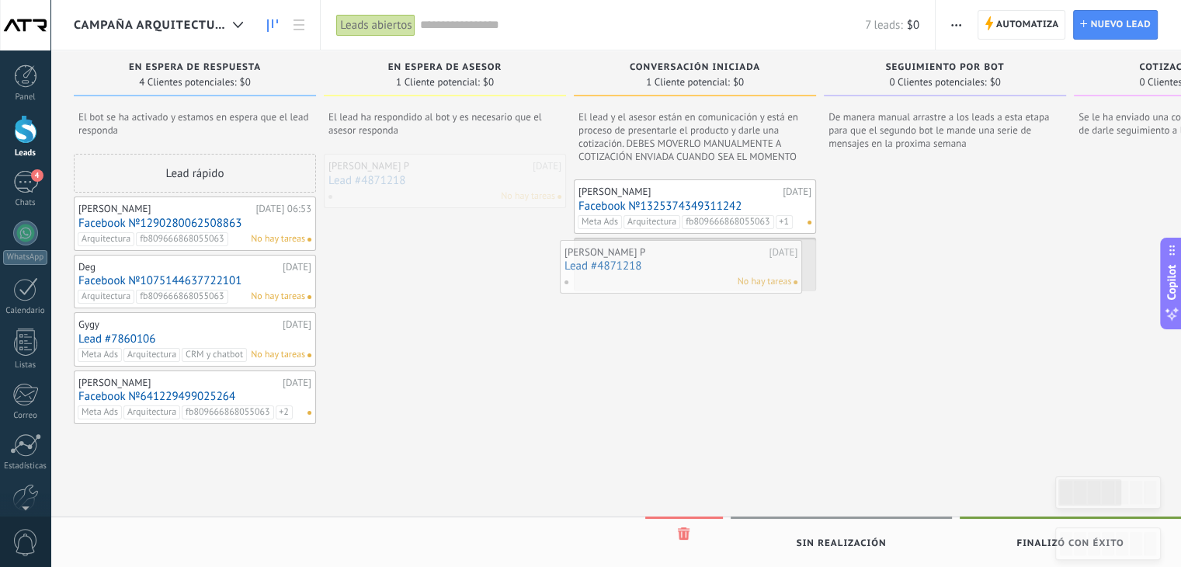
drag, startPoint x: 416, startPoint y: 165, endPoint x: 653, endPoint y: 251, distance: 251.9
drag, startPoint x: 700, startPoint y: 251, endPoint x: 456, endPoint y: 178, distance: 254.4
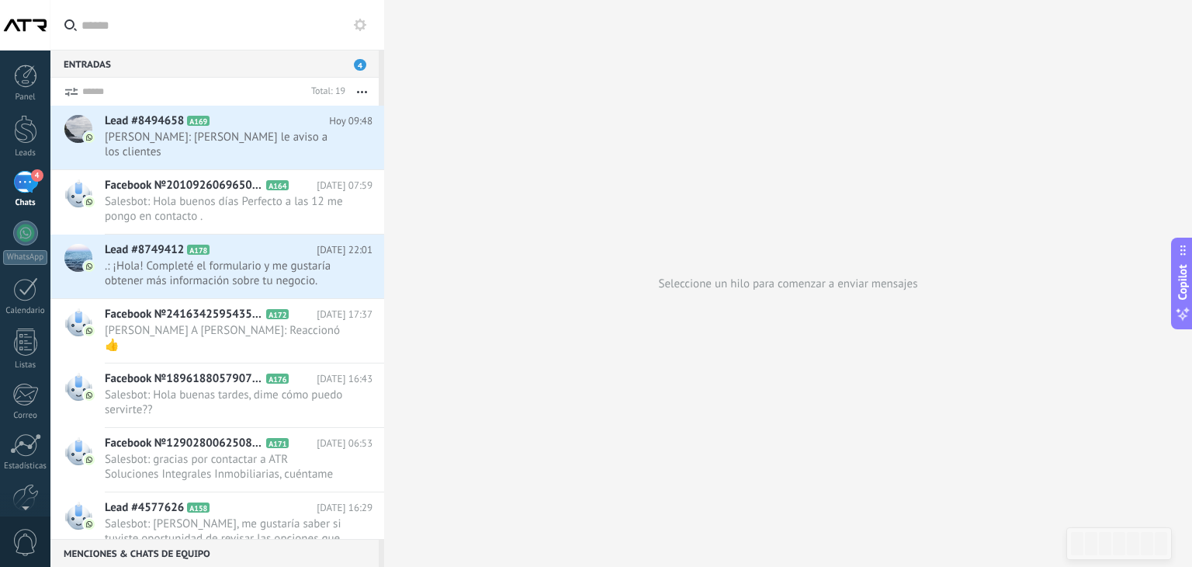
click at [22, 127] on div at bounding box center [25, 129] width 23 height 29
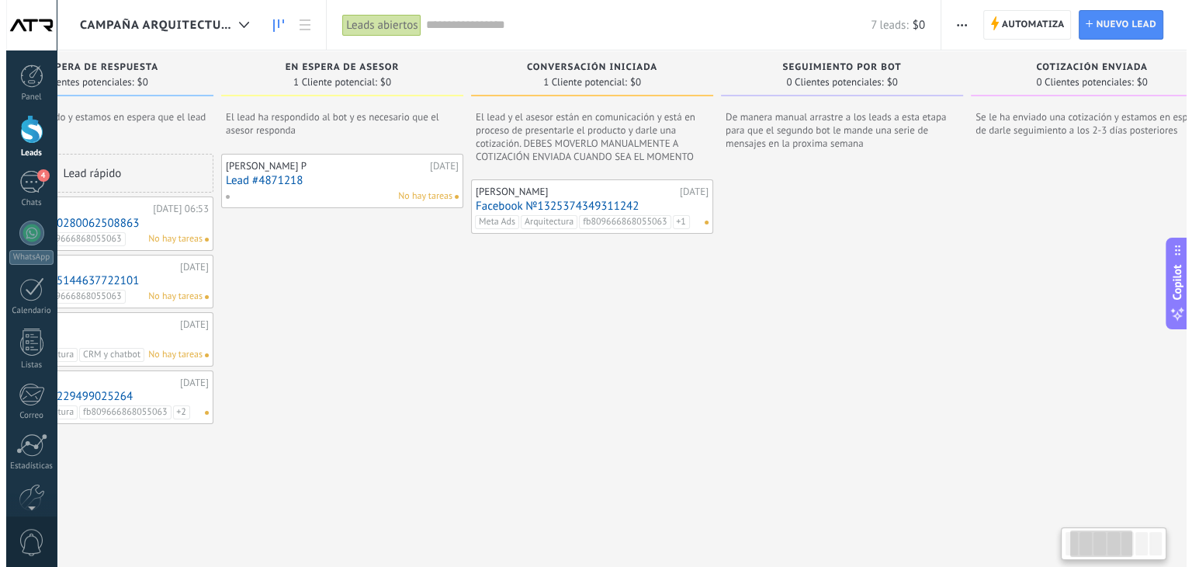
scroll to position [0, 109]
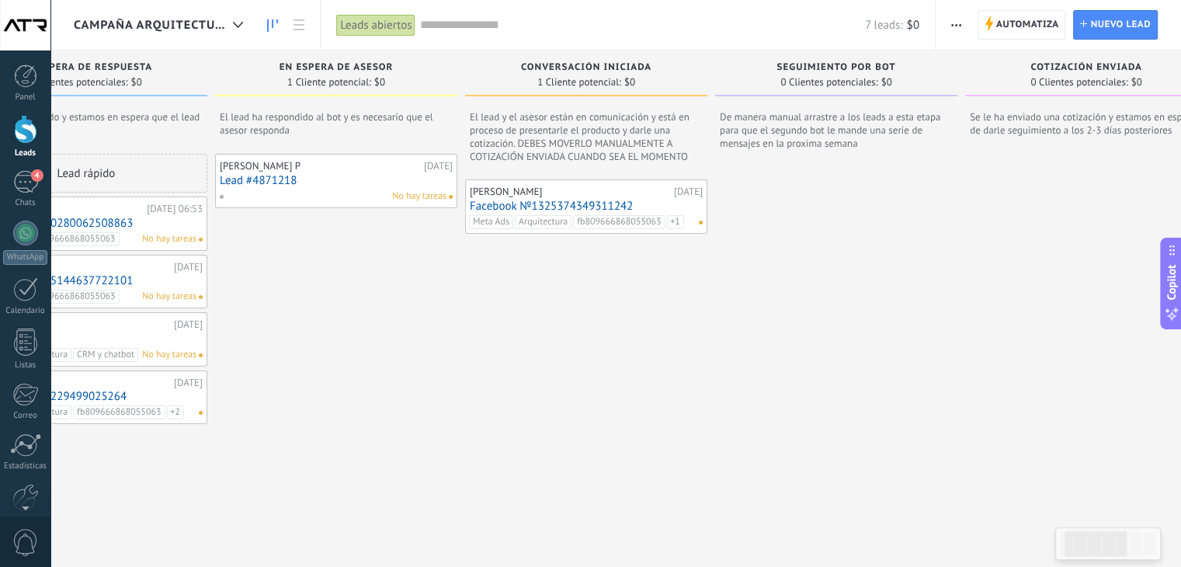
click at [258, 177] on link "Lead #4871218" at bounding box center [336, 180] width 233 height 13
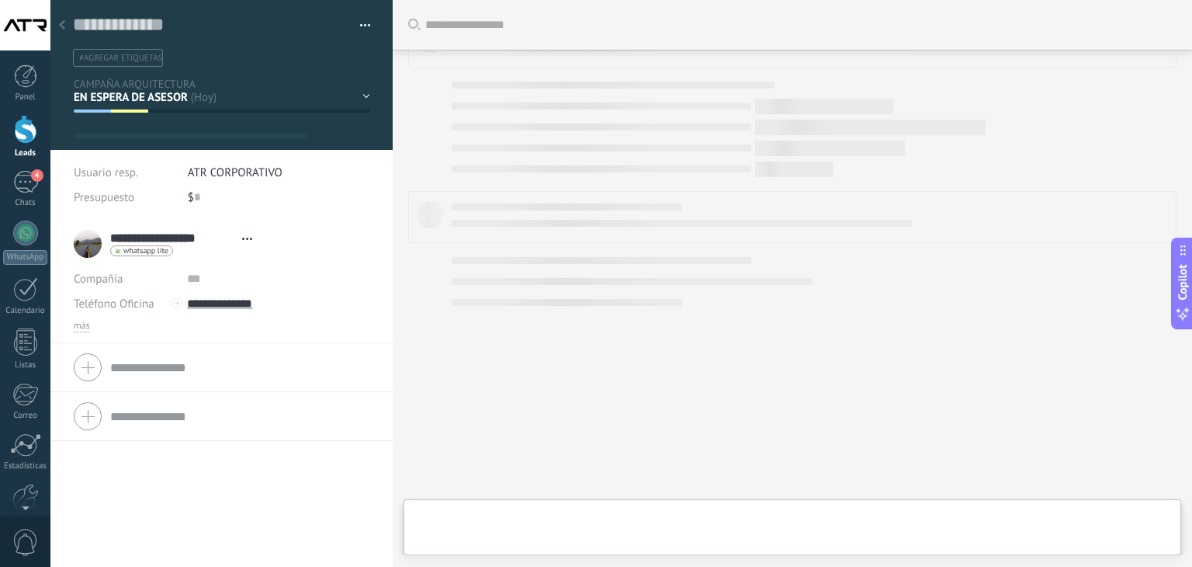
type textarea "**********"
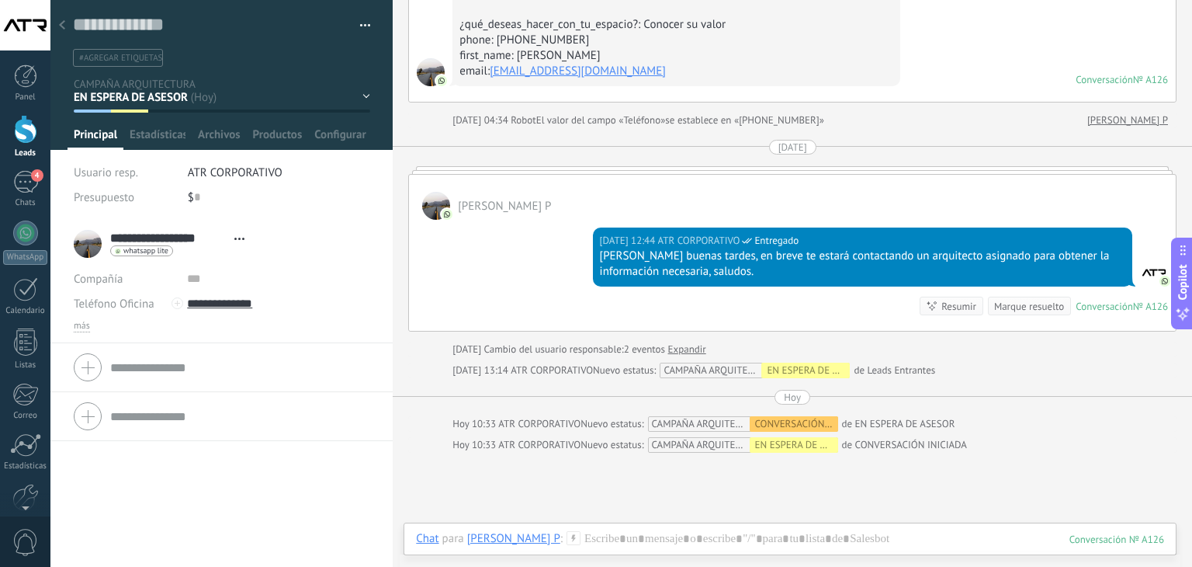
scroll to position [316, 0]
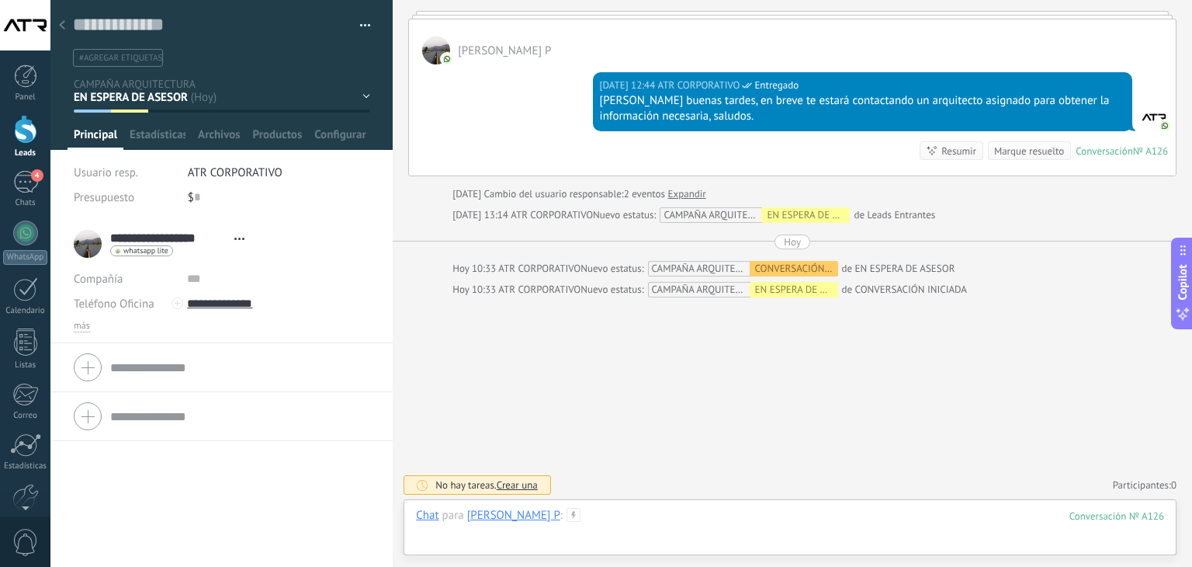
click at [848, 513] on div at bounding box center [790, 531] width 748 height 47
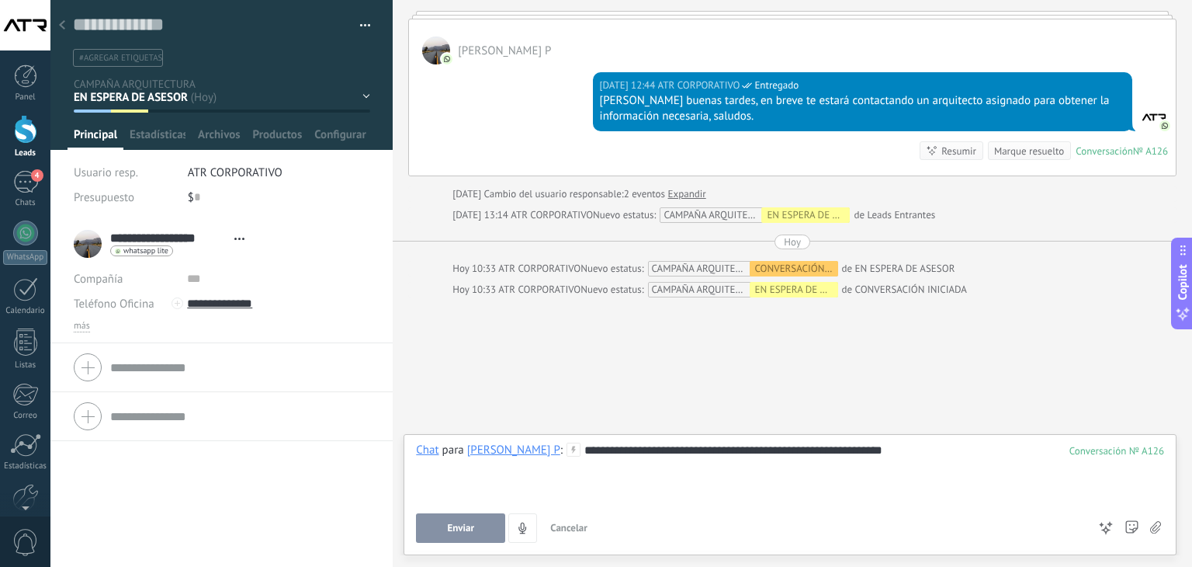
click at [949, 451] on div "**********" at bounding box center [790, 471] width 748 height 59
click at [928, 451] on div "**********" at bounding box center [790, 471] width 748 height 59
click at [927, 473] on div "**********" at bounding box center [790, 471] width 748 height 59
click at [798, 467] on div "**********" at bounding box center [790, 471] width 748 height 59
click at [484, 516] on button "Enviar" at bounding box center [460, 527] width 89 height 29
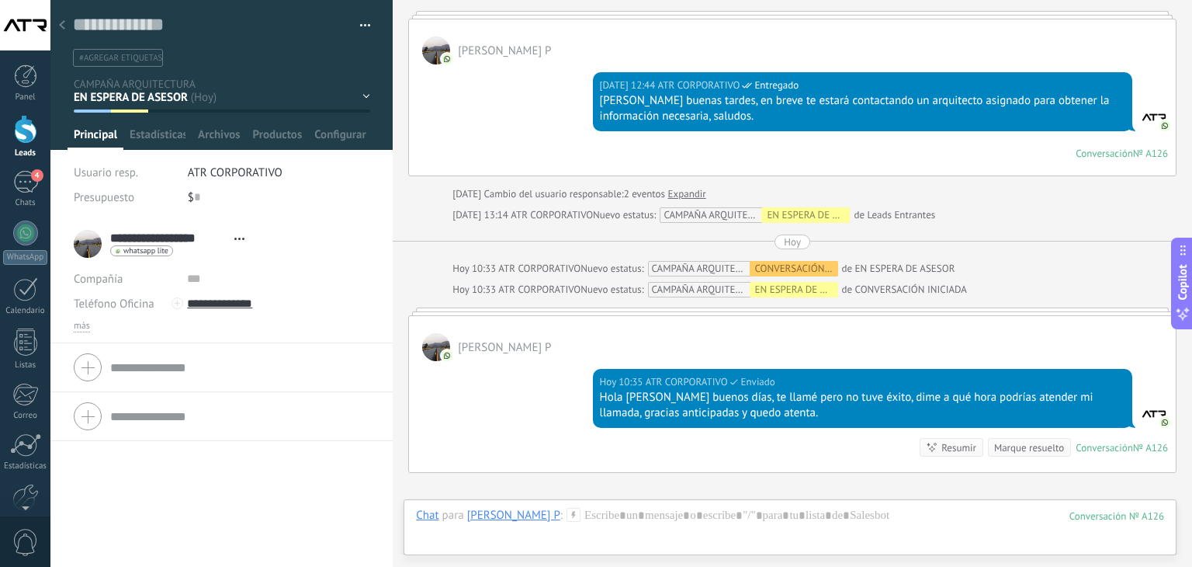
scroll to position [306, 0]
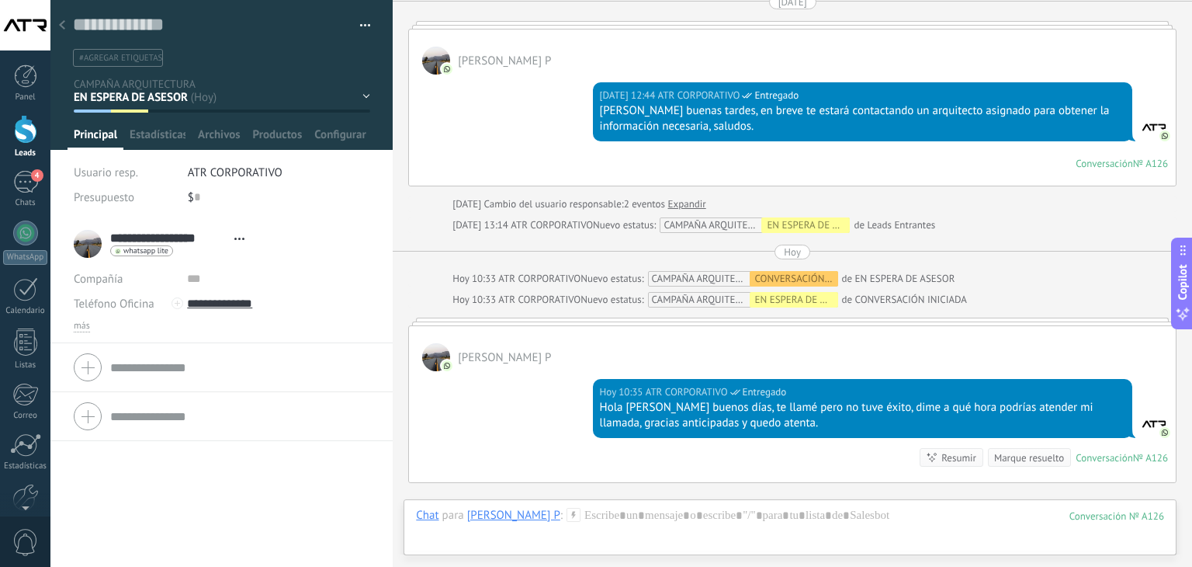
click at [550, 518] on div "[PERSON_NAME] P" at bounding box center [513, 515] width 93 height 14
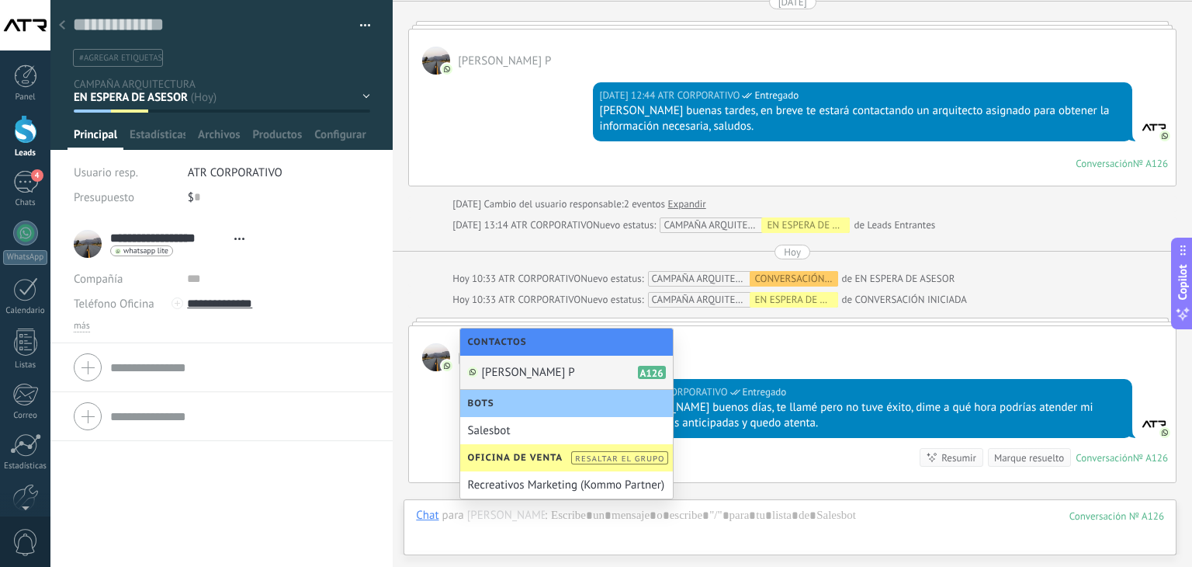
click at [423, 411] on div "Hoy 10:35 ATR CORPORATIVO Entregado Hola Eduardo buenos días, te llamé pero no …" at bounding box center [792, 426] width 767 height 111
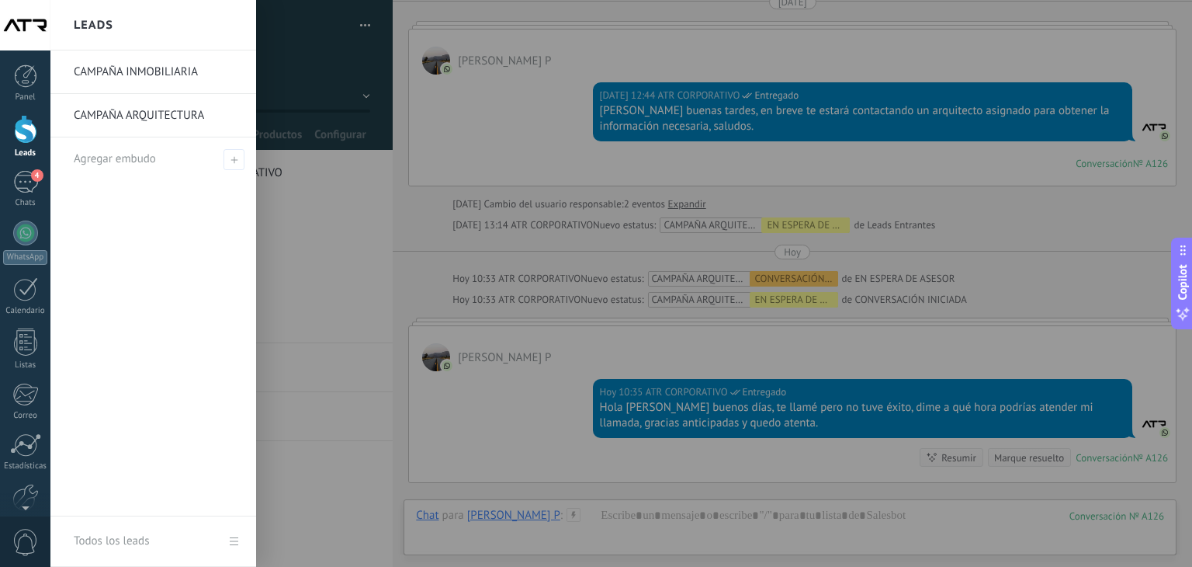
click at [26, 134] on div at bounding box center [25, 129] width 23 height 29
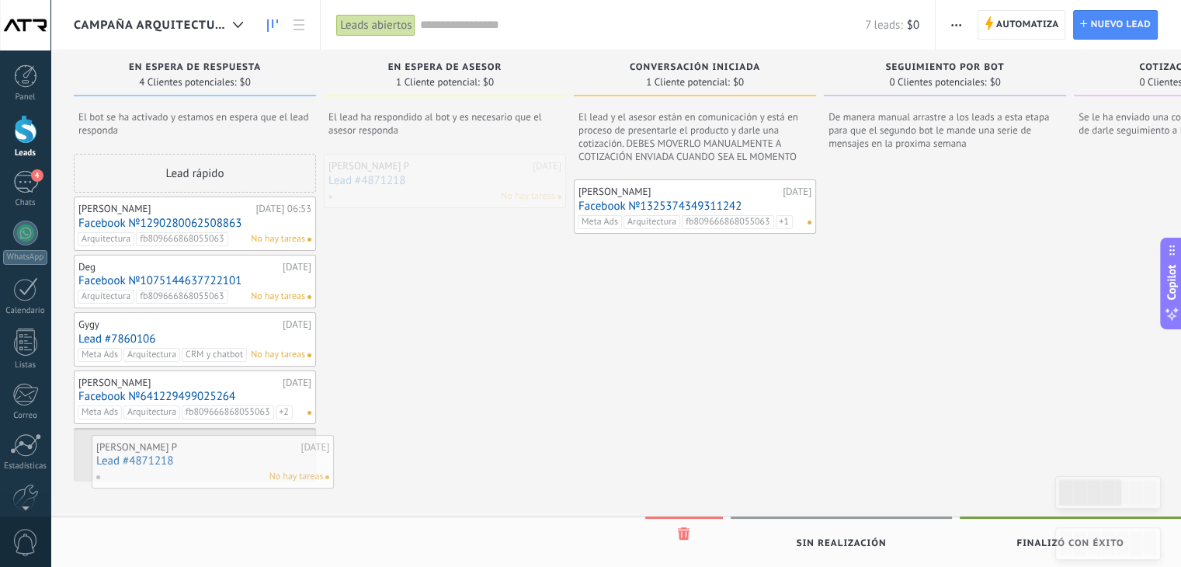
drag, startPoint x: 441, startPoint y: 177, endPoint x: 206, endPoint y: 458, distance: 365.9
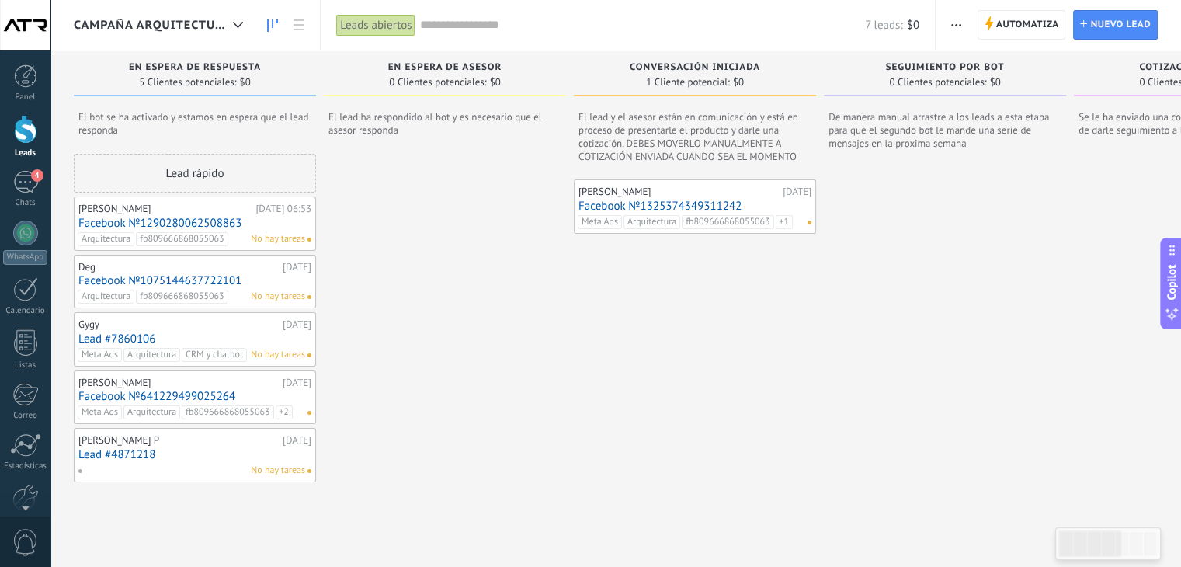
click at [465, 208] on div at bounding box center [445, 349] width 242 height 390
click at [186, 398] on link "Facebook №641229499025264" at bounding box center [194, 396] width 233 height 13
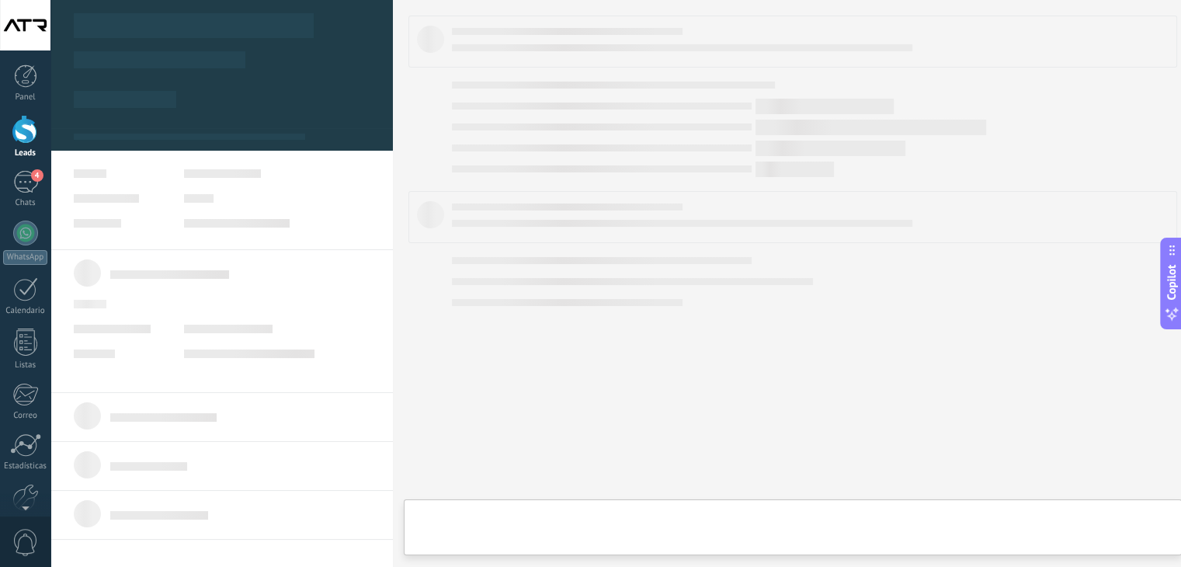
type textarea "**********"
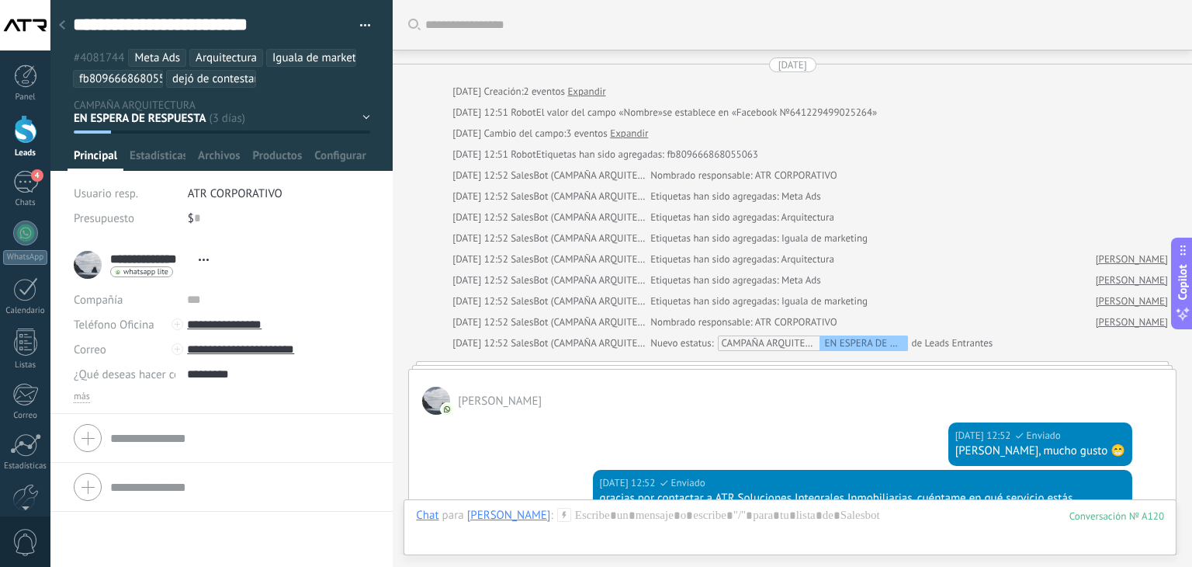
scroll to position [1514, 0]
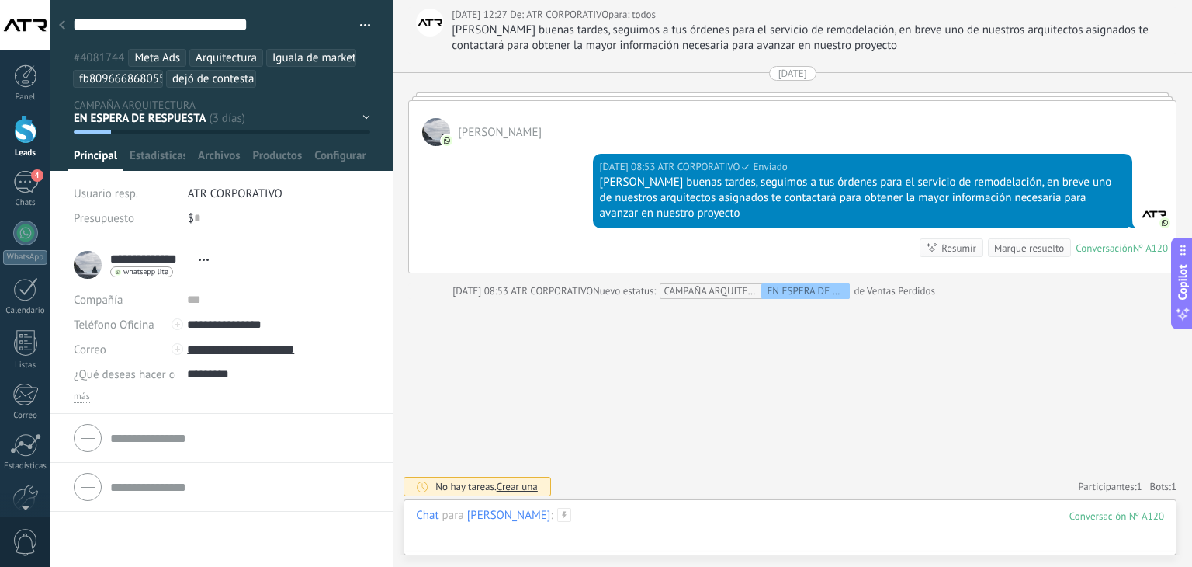
click at [832, 515] on div at bounding box center [790, 531] width 748 height 47
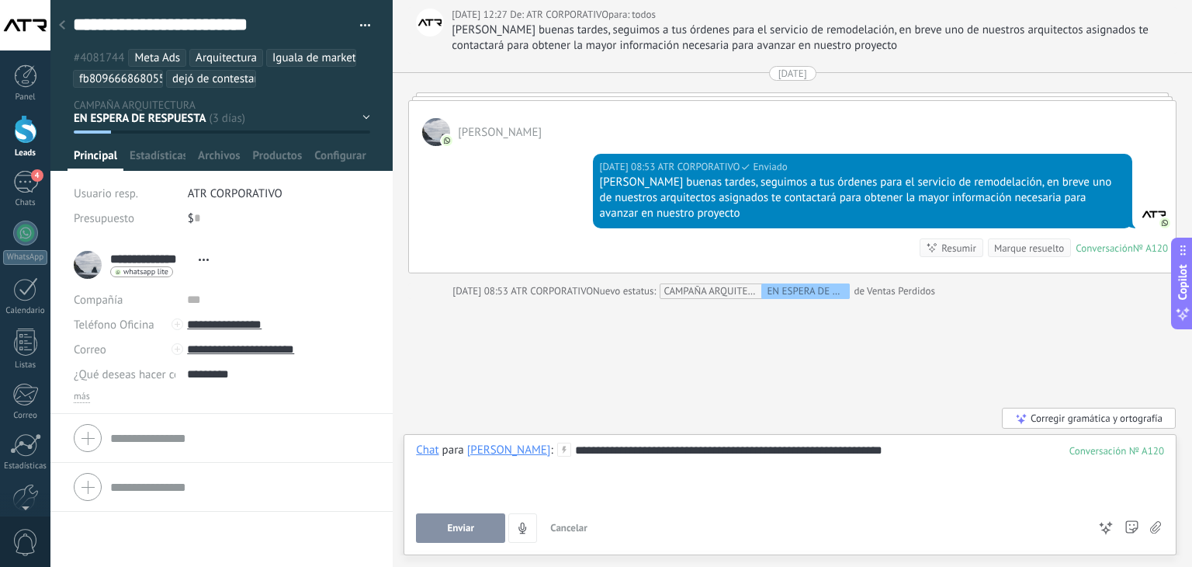
click at [911, 446] on div "**********" at bounding box center [790, 471] width 748 height 59
click at [477, 513] on button "Enviar" at bounding box center [460, 527] width 89 height 29
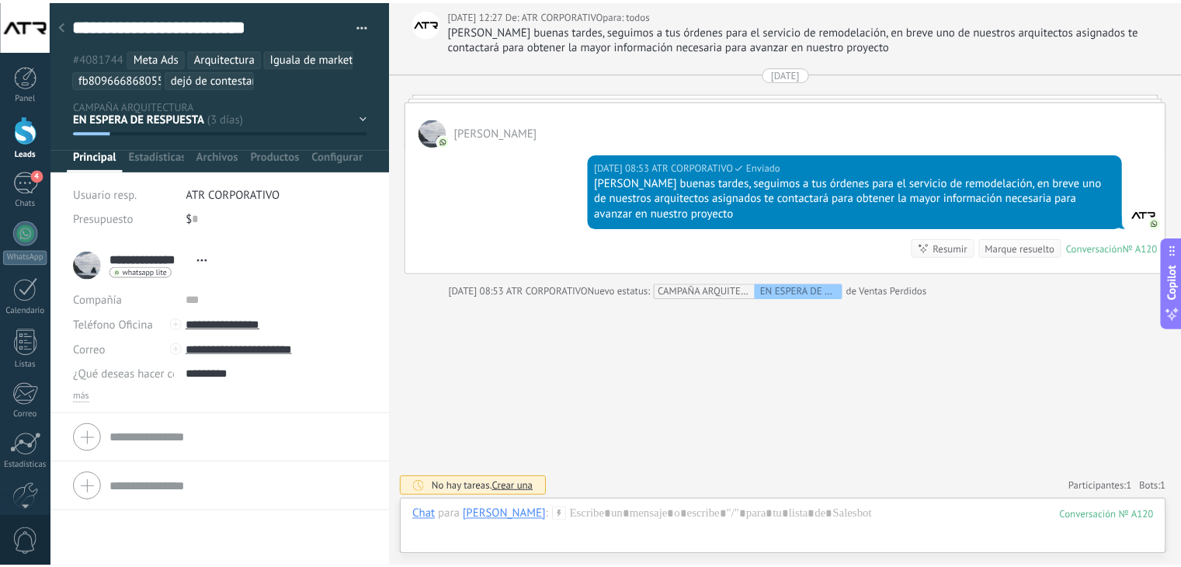
scroll to position [1503, 0]
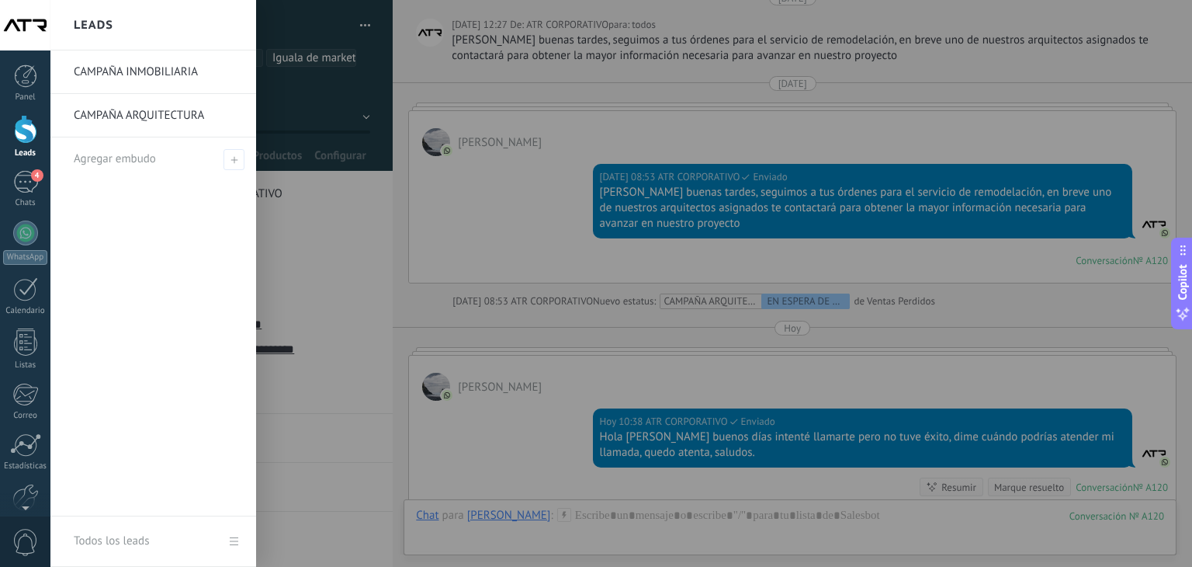
click at [26, 134] on div at bounding box center [25, 129] width 23 height 29
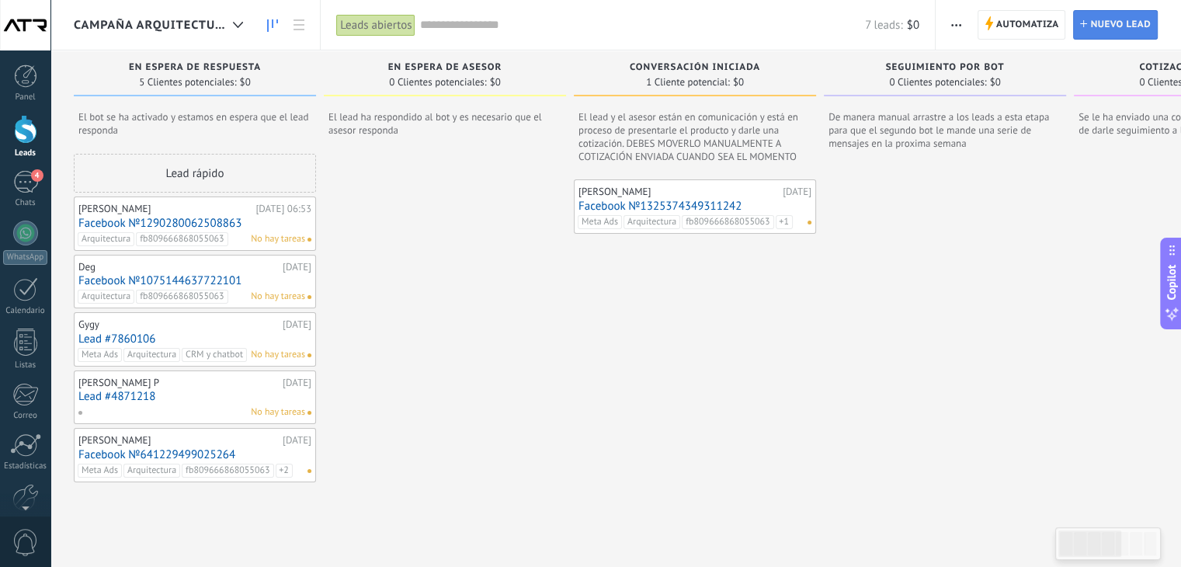
click at [1102, 25] on span "Nuevo lead" at bounding box center [1120, 25] width 61 height 28
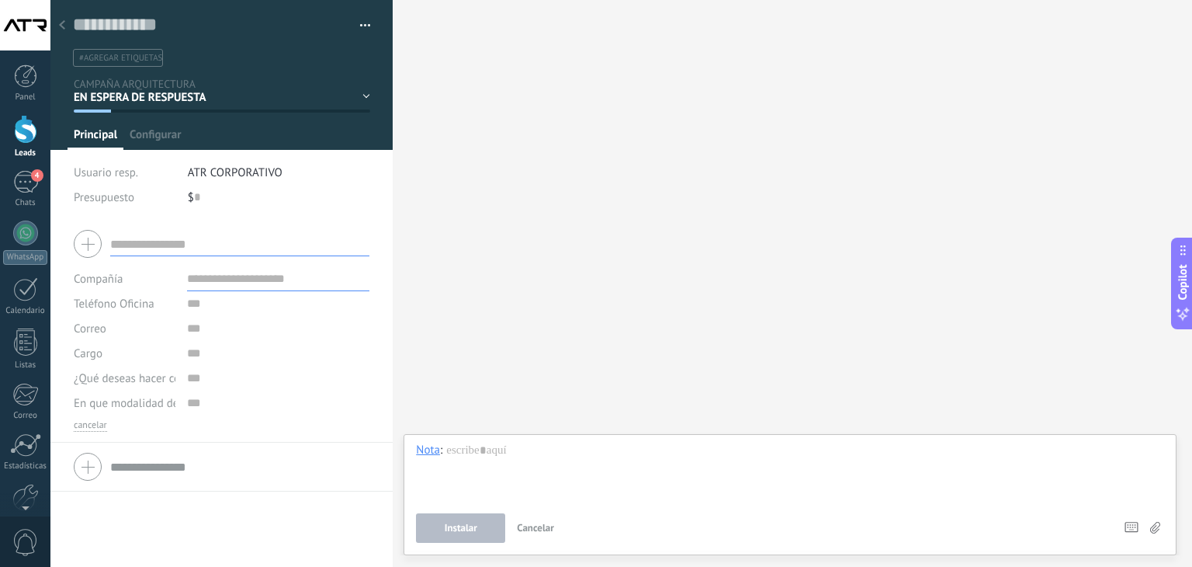
click at [123, 245] on input "text" at bounding box center [239, 243] width 259 height 25
click at [207, 284] on input "text" at bounding box center [278, 278] width 182 height 25
click at [140, 241] on input "text" at bounding box center [239, 243] width 259 height 25
click at [85, 239] on div at bounding box center [222, 243] width 296 height 39
click at [138, 244] on input "text" at bounding box center [239, 243] width 259 height 25
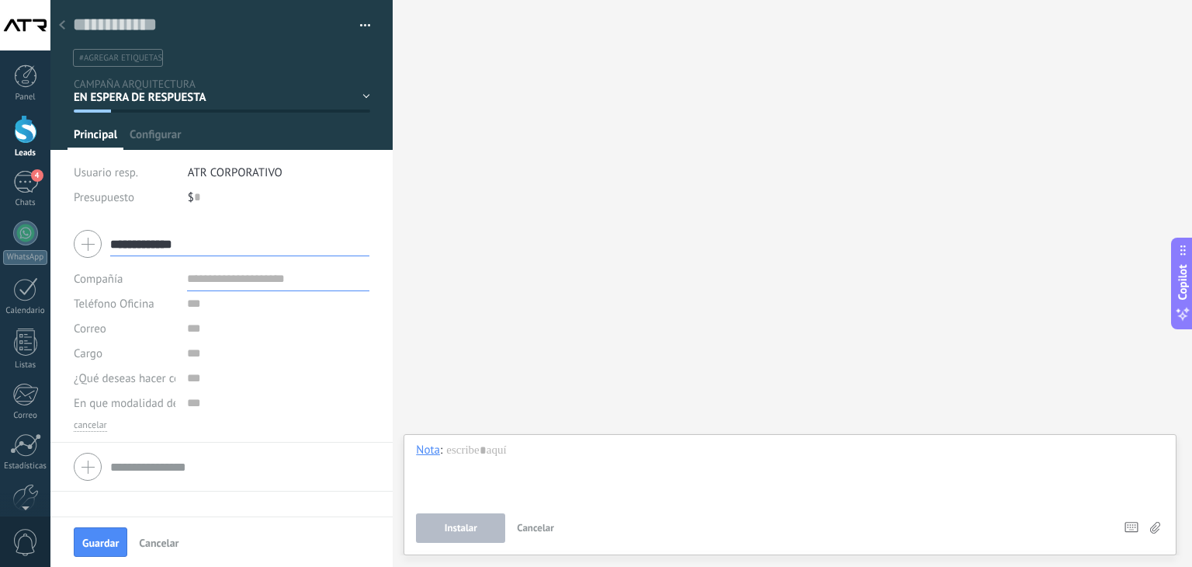
type input "**********"
click at [211, 277] on input "text" at bounding box center [278, 278] width 182 height 25
type input "**********"
click at [218, 298] on input "text" at bounding box center [278, 303] width 182 height 25
type input "**********"
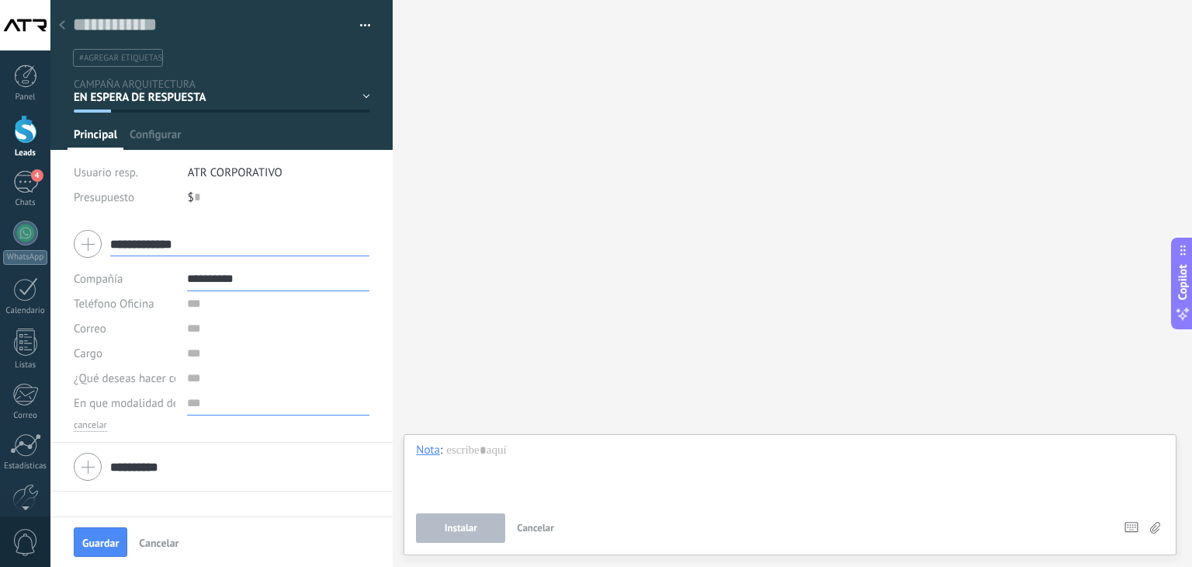
click at [189, 405] on input "text" at bounding box center [278, 402] width 182 height 25
click at [206, 307] on input "text" at bounding box center [278, 303] width 182 height 25
type input "**********"
click at [214, 328] on input "text" at bounding box center [278, 328] width 182 height 25
click at [199, 379] on input "text" at bounding box center [278, 378] width 182 height 25
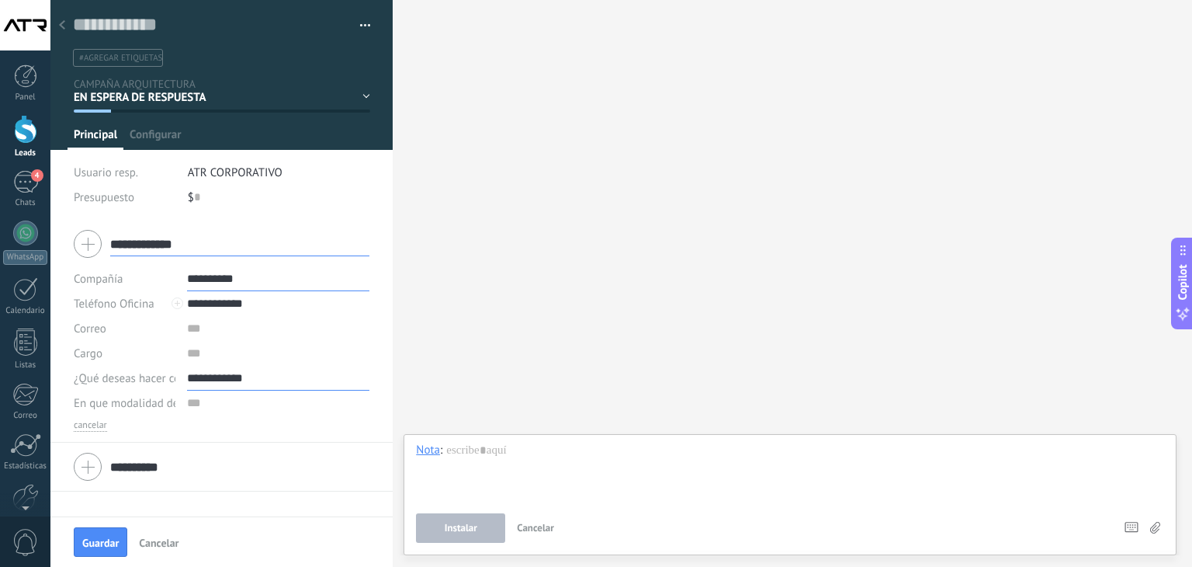
type input "**********"
click at [153, 407] on span "En que modalidad de propiedades estas interesado" at bounding box center [200, 403] width 253 height 12
click at [220, 403] on input "text" at bounding box center [278, 402] width 182 height 25
click at [133, 466] on input "**********" at bounding box center [239, 466] width 259 height 25
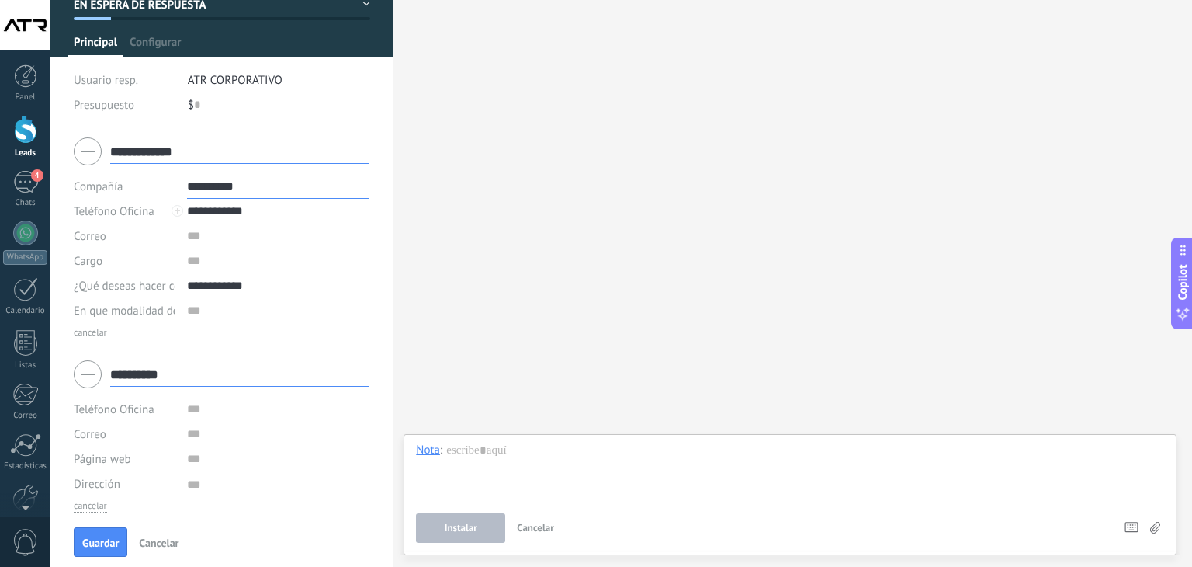
scroll to position [99, 0]
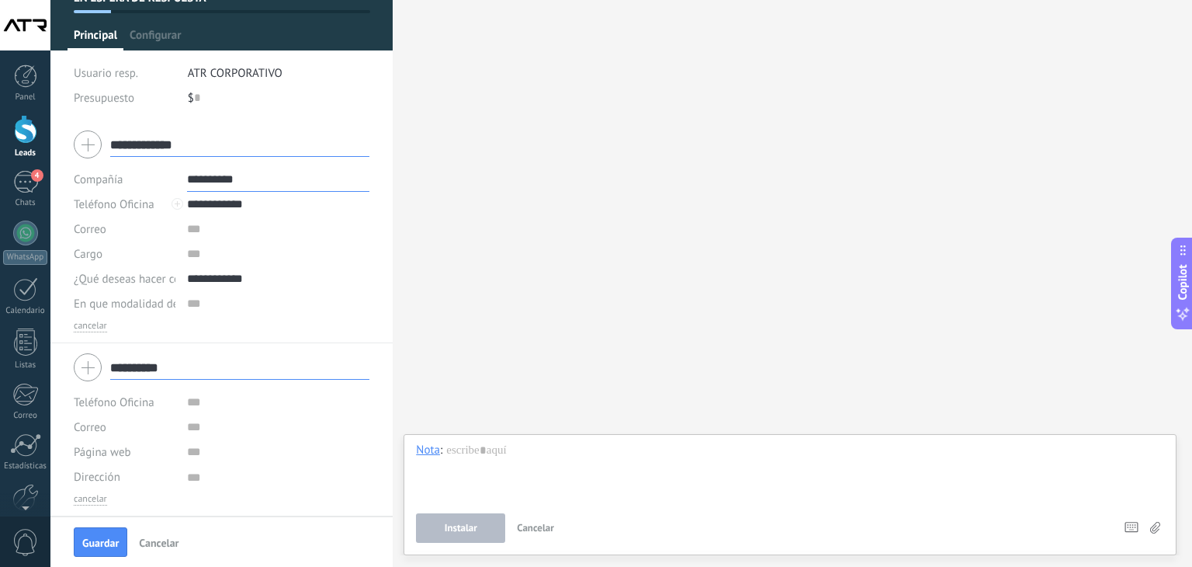
click at [123, 367] on input "**********" at bounding box center [239, 367] width 259 height 25
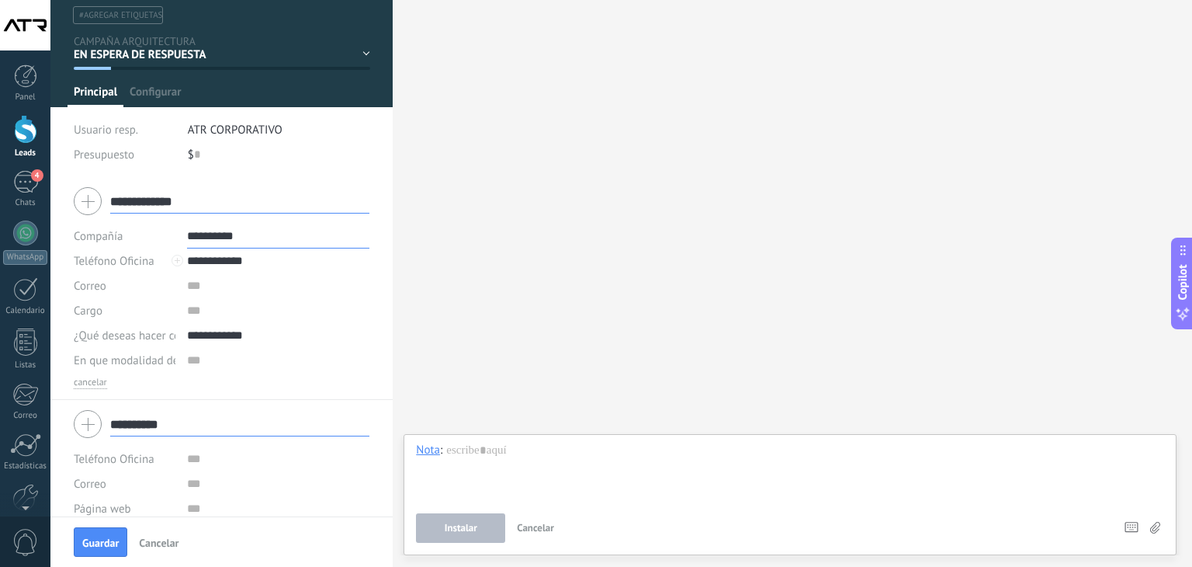
scroll to position [0, 0]
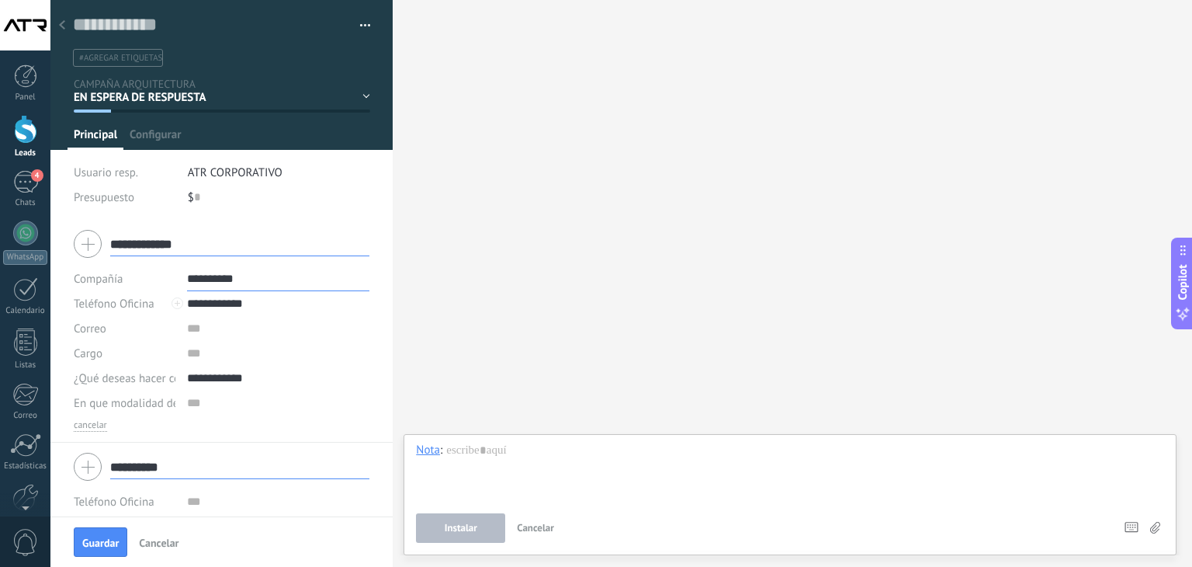
click at [365, 20] on button "button" at bounding box center [360, 25] width 23 height 23
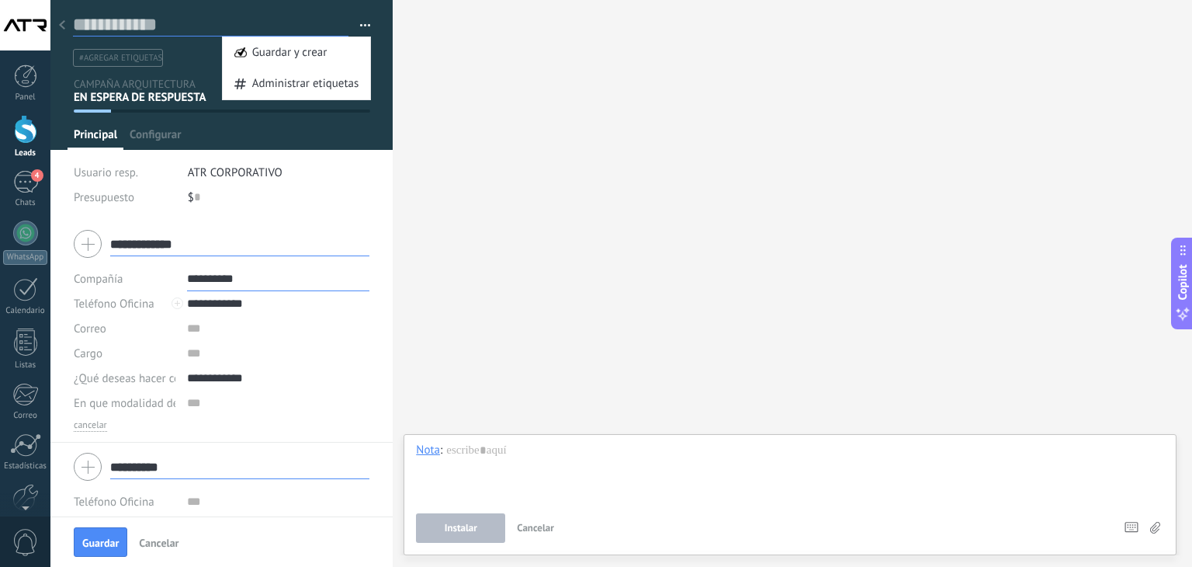
click at [165, 17] on input "text" at bounding box center [211, 24] width 276 height 23
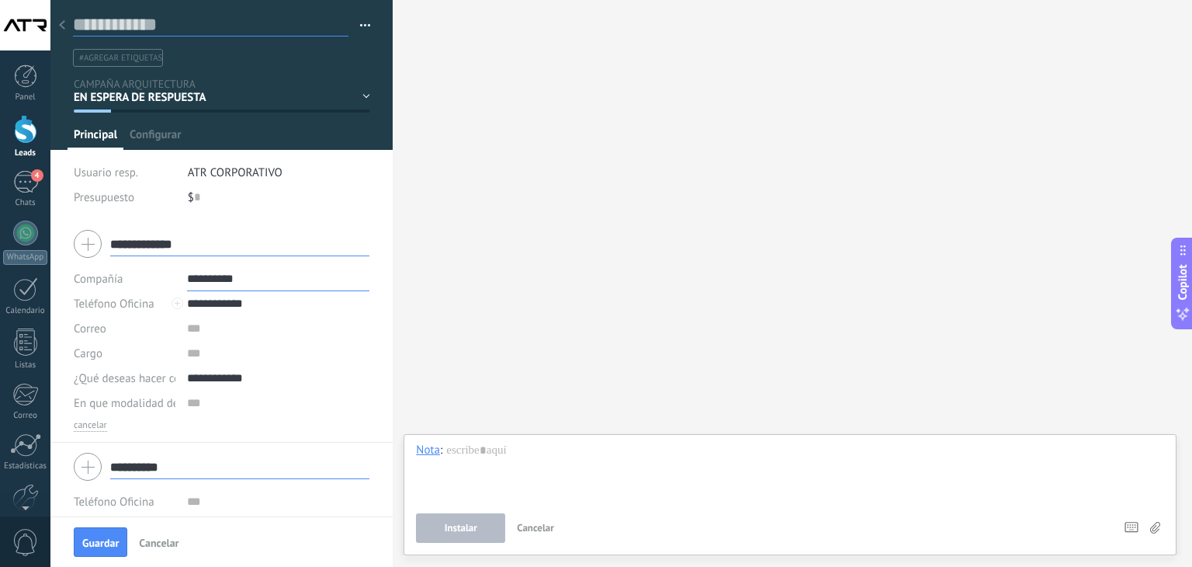
click at [203, 25] on input "text" at bounding box center [211, 24] width 276 height 23
type input "**********"
click at [0, 0] on div "EN ESPERA DE RESPUESTA EN ESPERA DE ASESOR CONVERSACIÓN INICIADA SEGUIMIENTO PO…" at bounding box center [0, 0] width 0 height 0
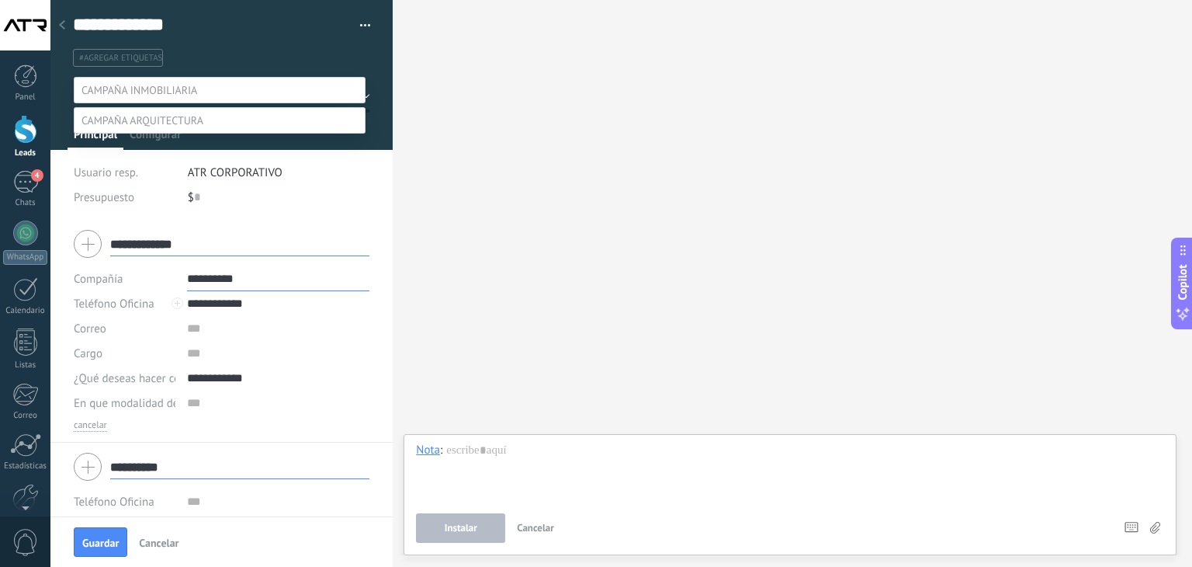
scroll to position [30, 0]
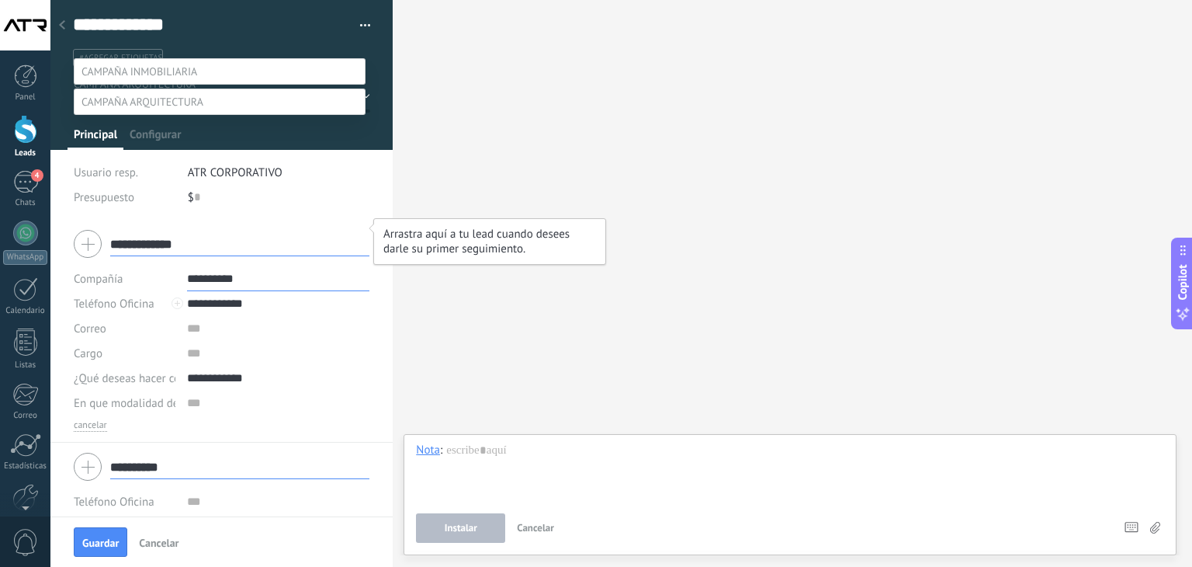
click at [0, 0] on label "SEGUIMIENTO PERZONALIZADO" at bounding box center [0, 0] width 0 height 0
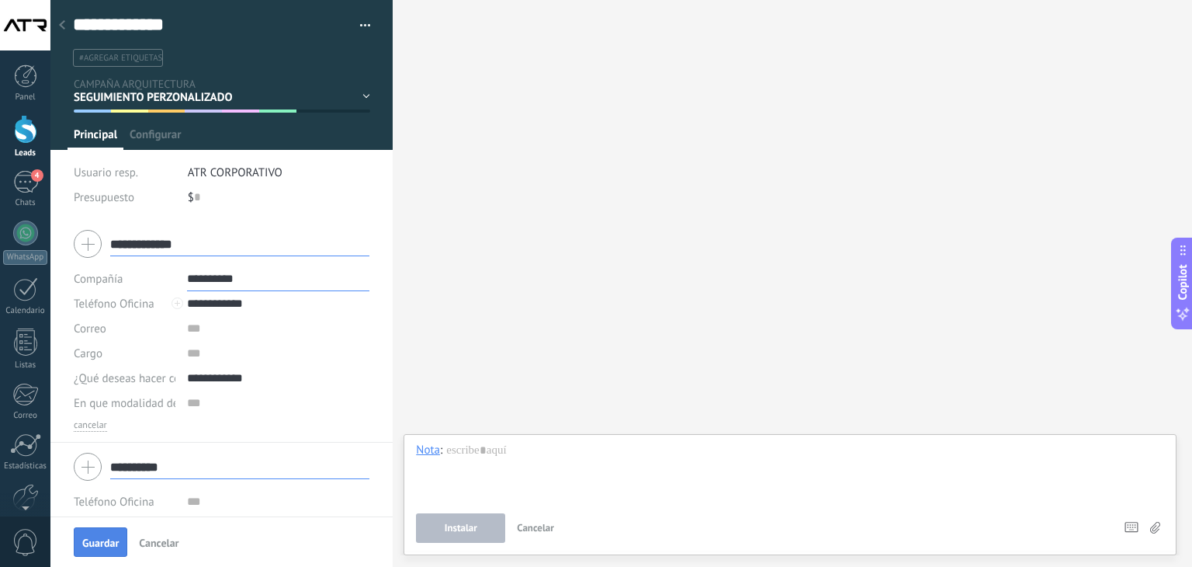
click at [116, 541] on span "Guardar" at bounding box center [100, 542] width 36 height 11
type textarea "***"
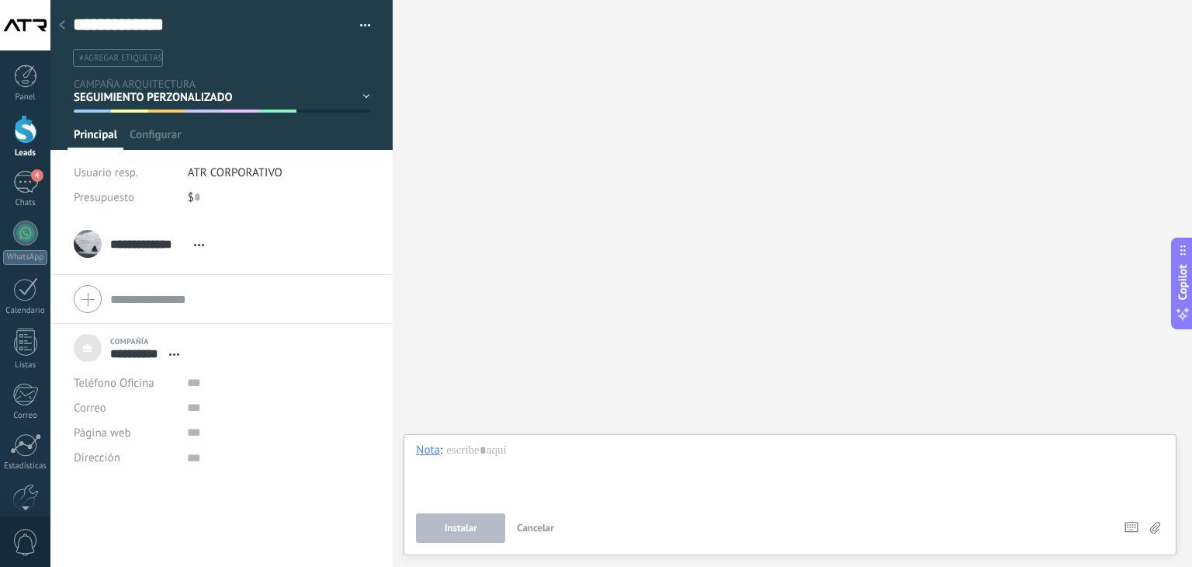
scroll to position [16, 0]
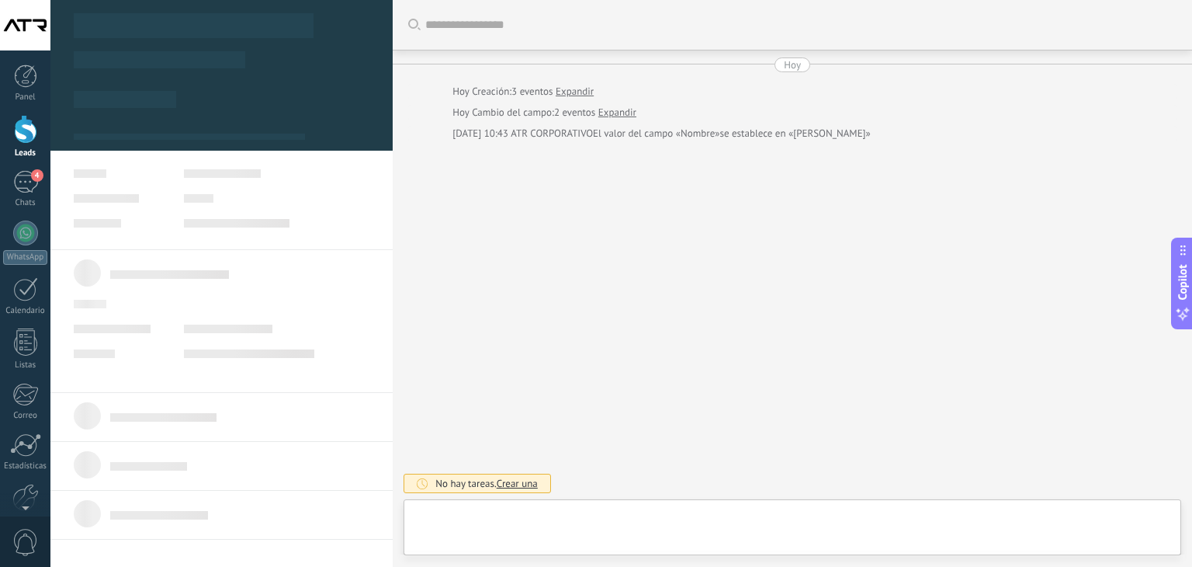
type textarea "***"
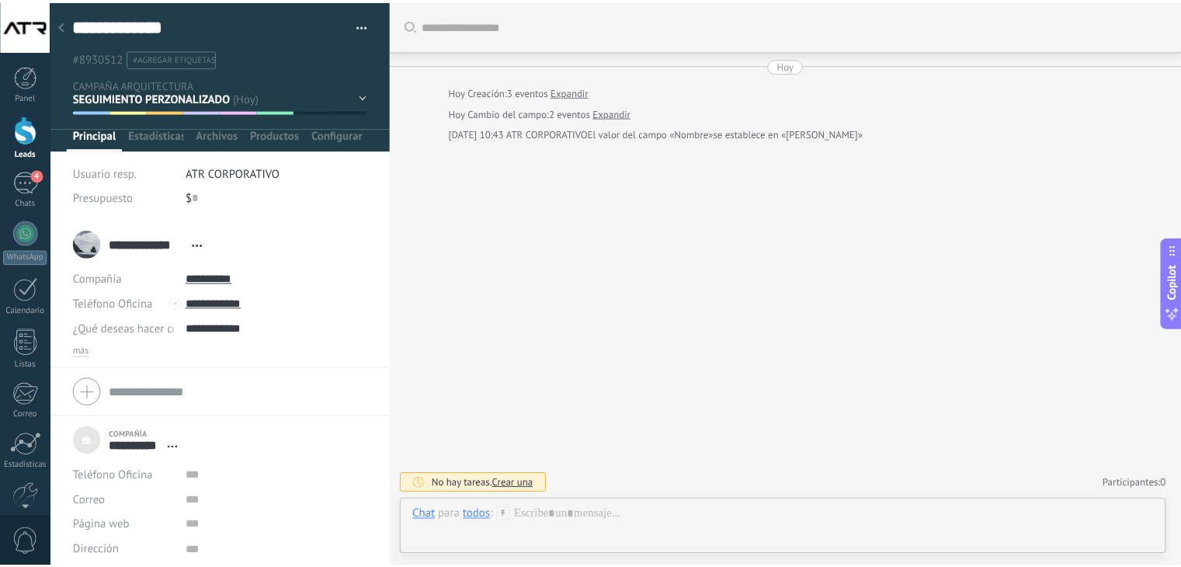
scroll to position [16, 0]
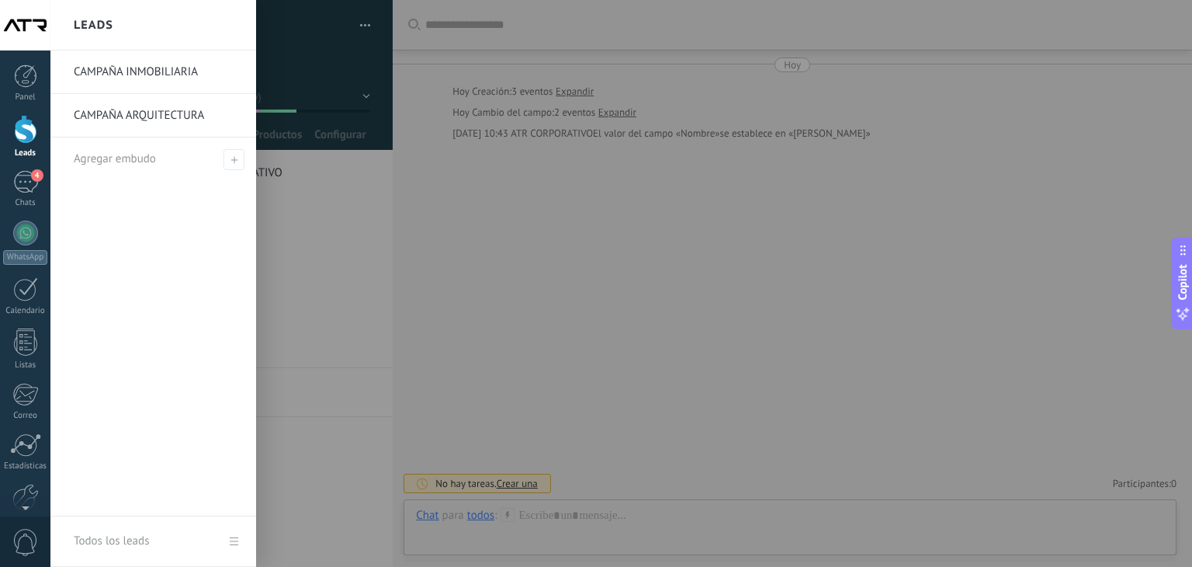
click at [28, 134] on div at bounding box center [25, 129] width 23 height 29
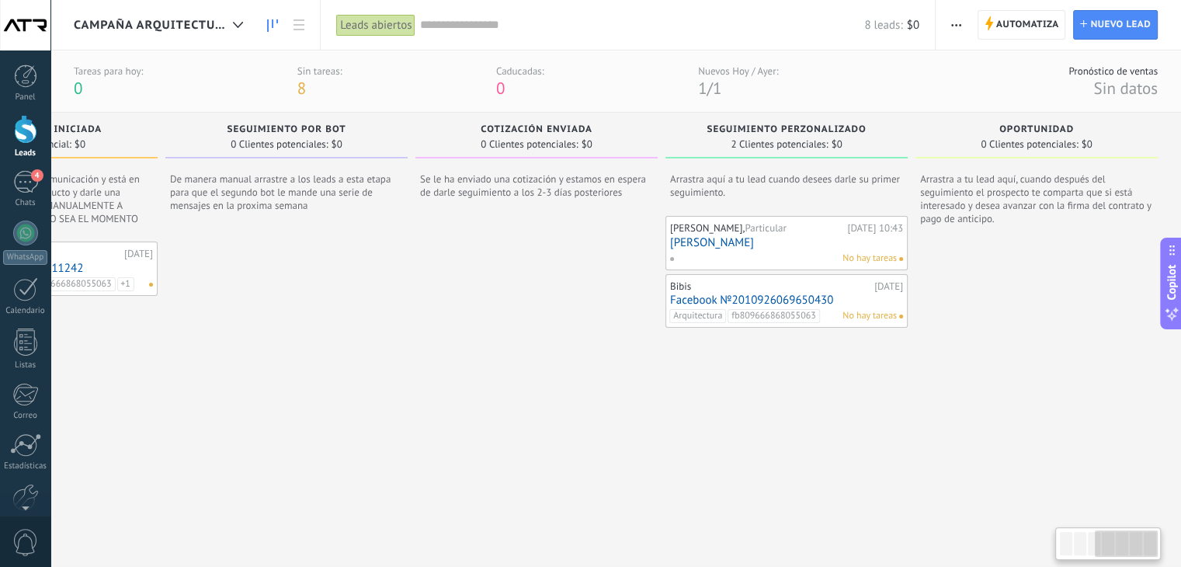
scroll to position [0, 657]
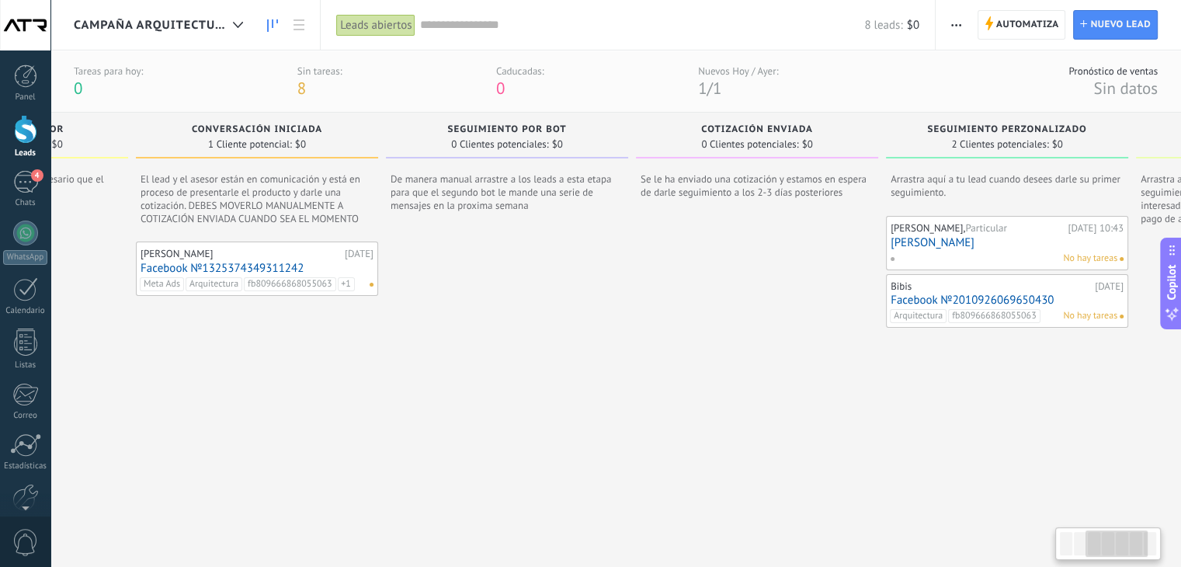
drag, startPoint x: 559, startPoint y: 386, endPoint x: 761, endPoint y: 376, distance: 202.1
click at [761, 376] on div at bounding box center [757, 411] width 242 height 390
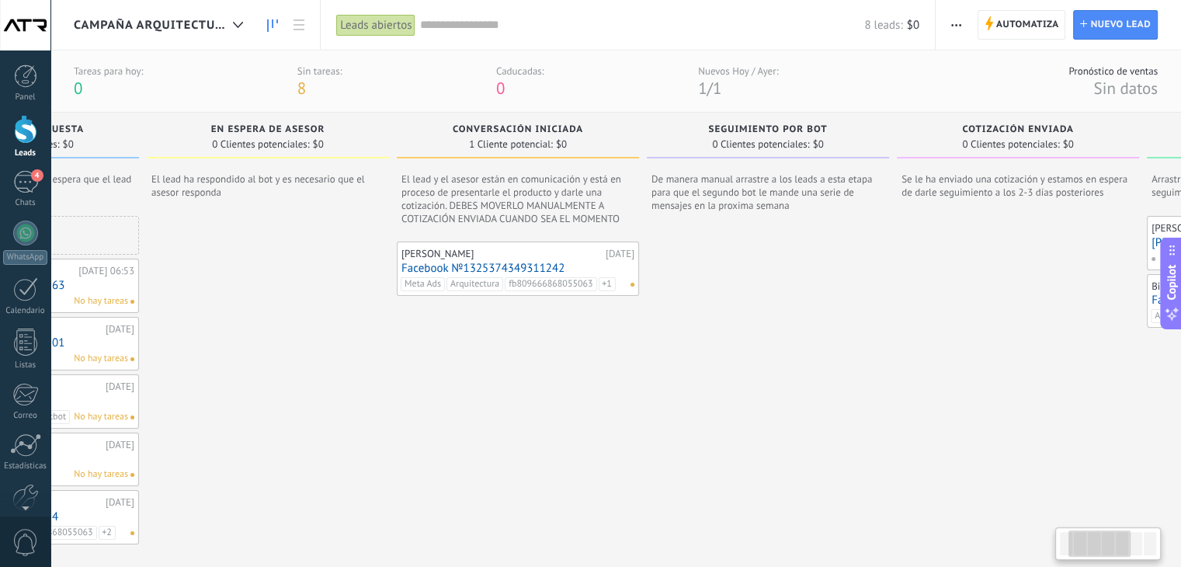
drag, startPoint x: 391, startPoint y: 383, endPoint x: 644, endPoint y: 381, distance: 253.0
click at [644, 381] on div "CONVERSACIÓN INICIADA 1 Cliente potencial: $0 El lead y el asesor están en comu…" at bounding box center [522, 359] width 250 height 493
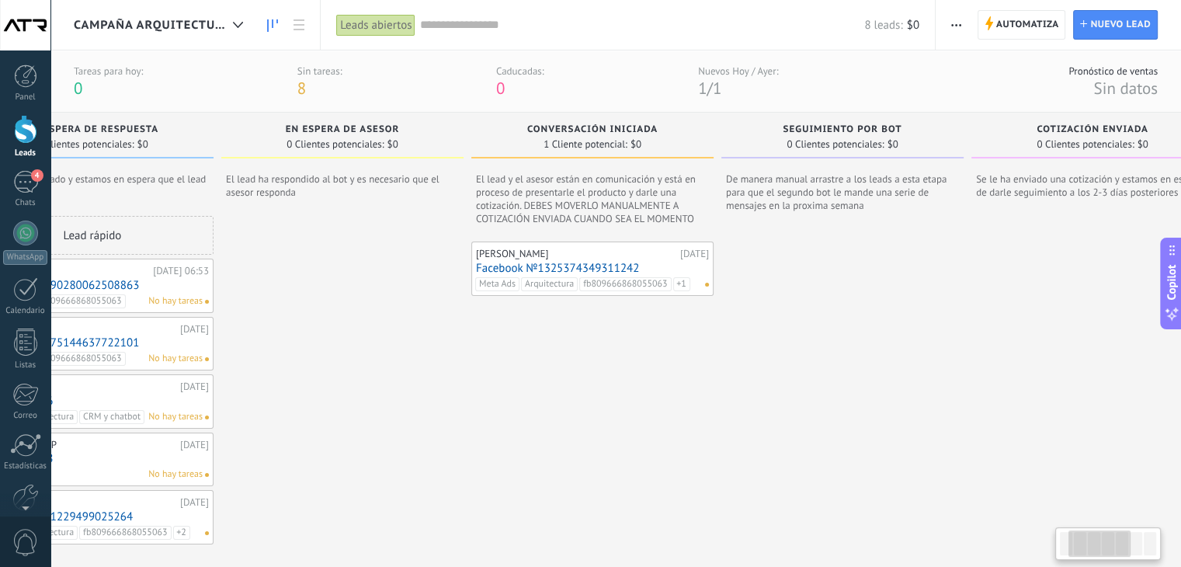
scroll to position [0, 0]
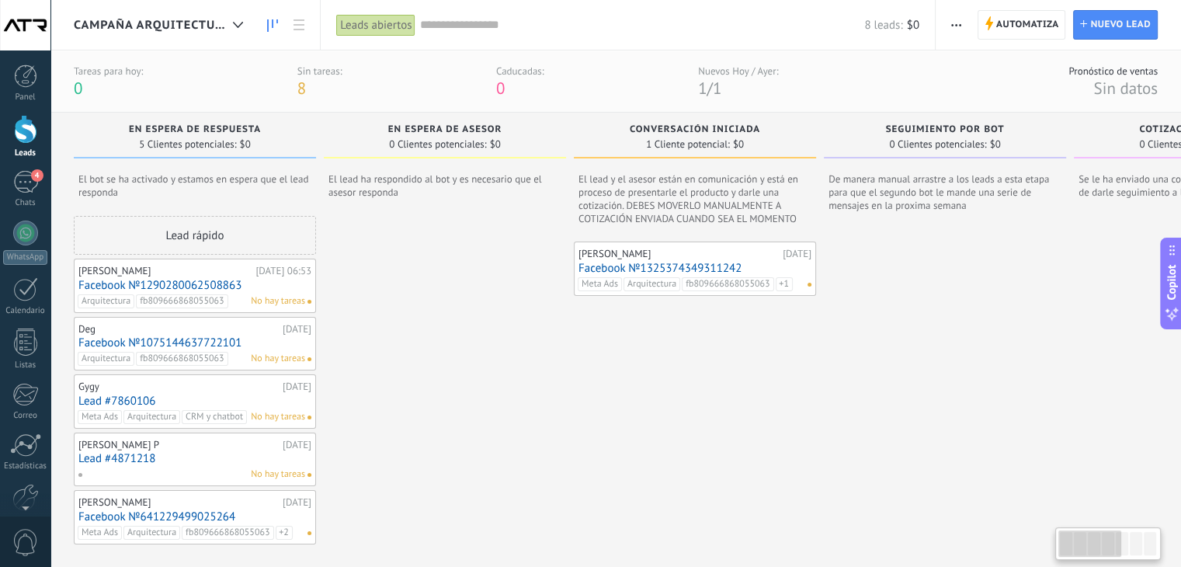
drag, startPoint x: 300, startPoint y: 380, endPoint x: 487, endPoint y: 376, distance: 187.9
click at [487, 376] on div at bounding box center [445, 411] width 242 height 390
drag, startPoint x: 422, startPoint y: 332, endPoint x: 455, endPoint y: 291, distance: 52.5
click at [455, 291] on div at bounding box center [445, 411] width 242 height 390
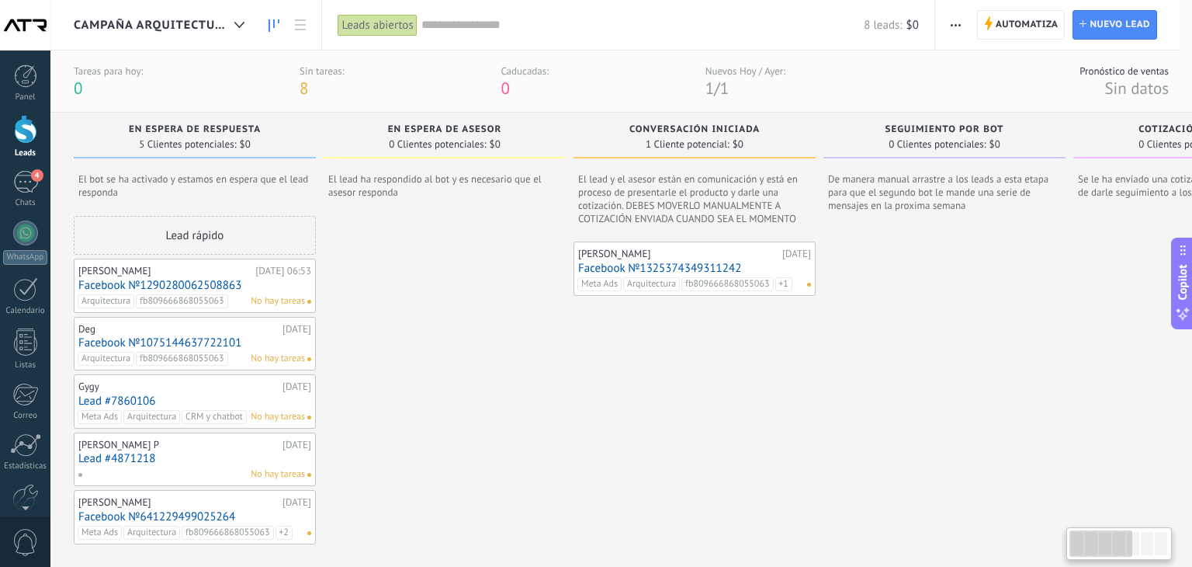
drag, startPoint x: 1006, startPoint y: 303, endPoint x: 1035, endPoint y: 300, distance: 28.9
click at [1035, 300] on div at bounding box center [945, 416] width 242 height 377
click at [240, 23] on icon at bounding box center [239, 25] width 10 height 6
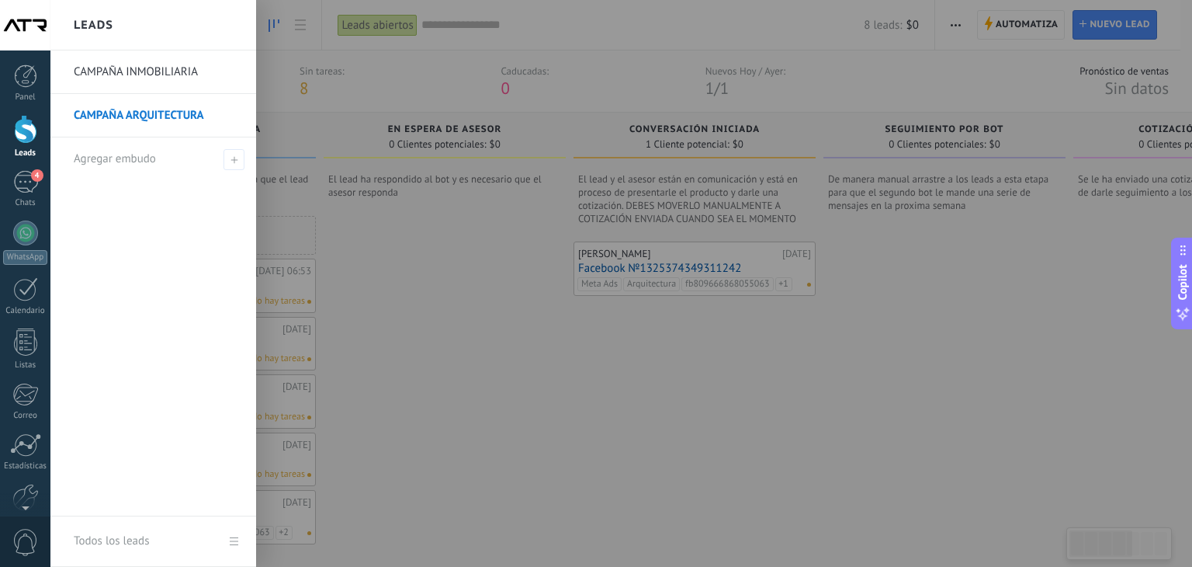
click at [123, 73] on link "CAMPAÑA INMOBILIARIA" at bounding box center [157, 71] width 167 height 43
